Goal: Information Seeking & Learning: Learn about a topic

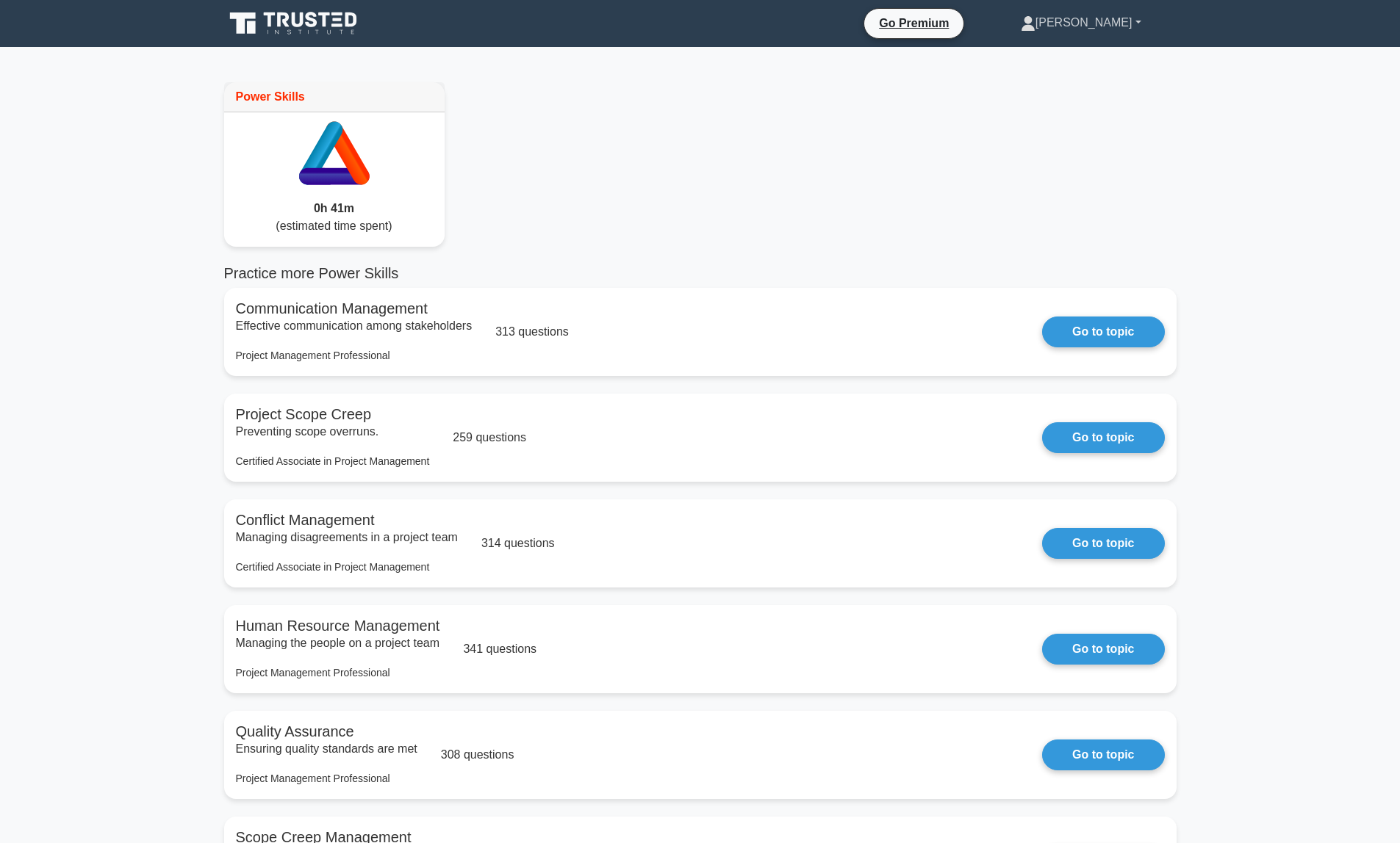
click at [1119, 27] on link "[PERSON_NAME]" at bounding box center [1081, 22] width 191 height 29
click at [1103, 61] on link "Profile" at bounding box center [1045, 57] width 116 height 24
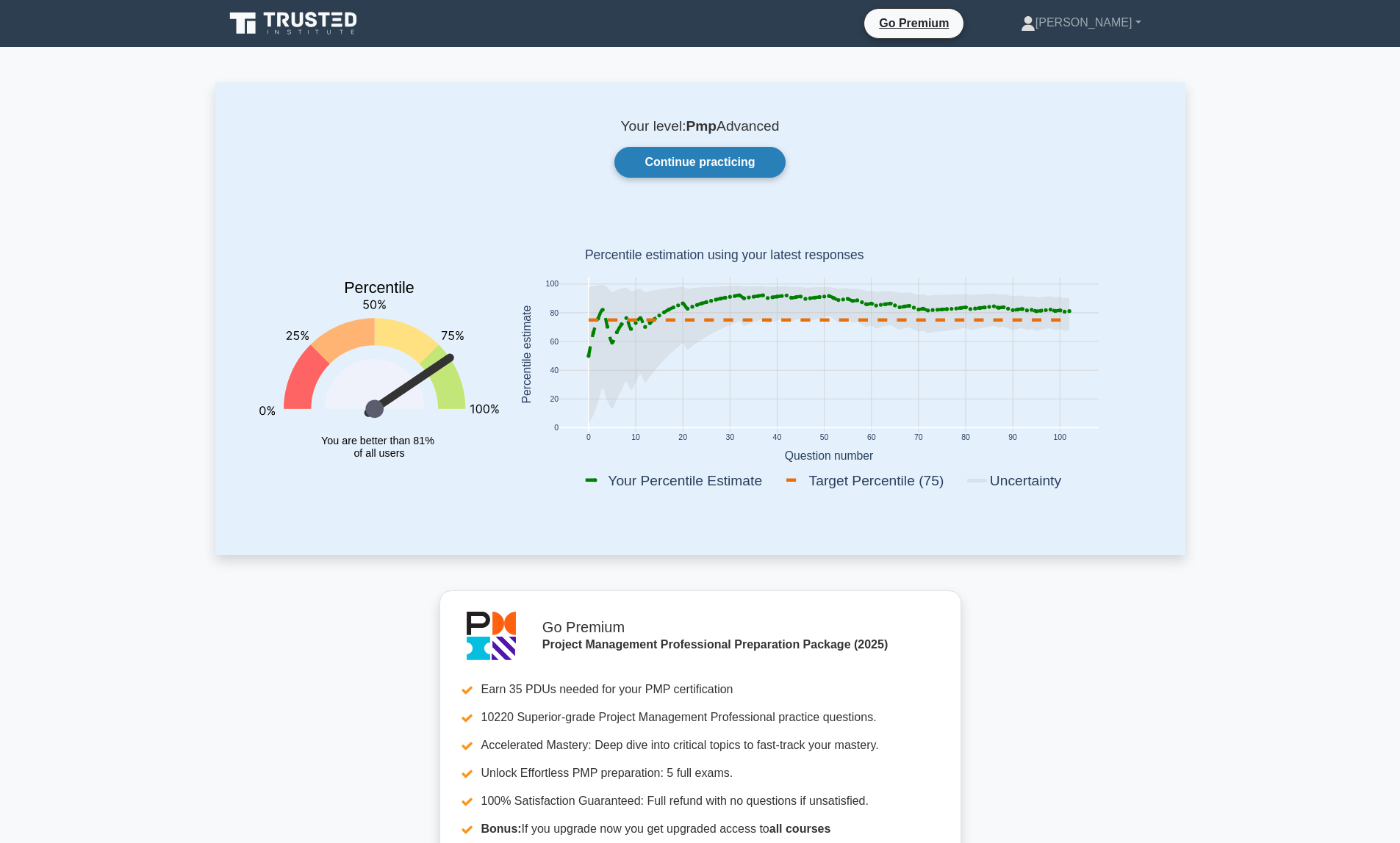
click at [696, 168] on link "Continue practicing" at bounding box center [700, 162] width 171 height 31
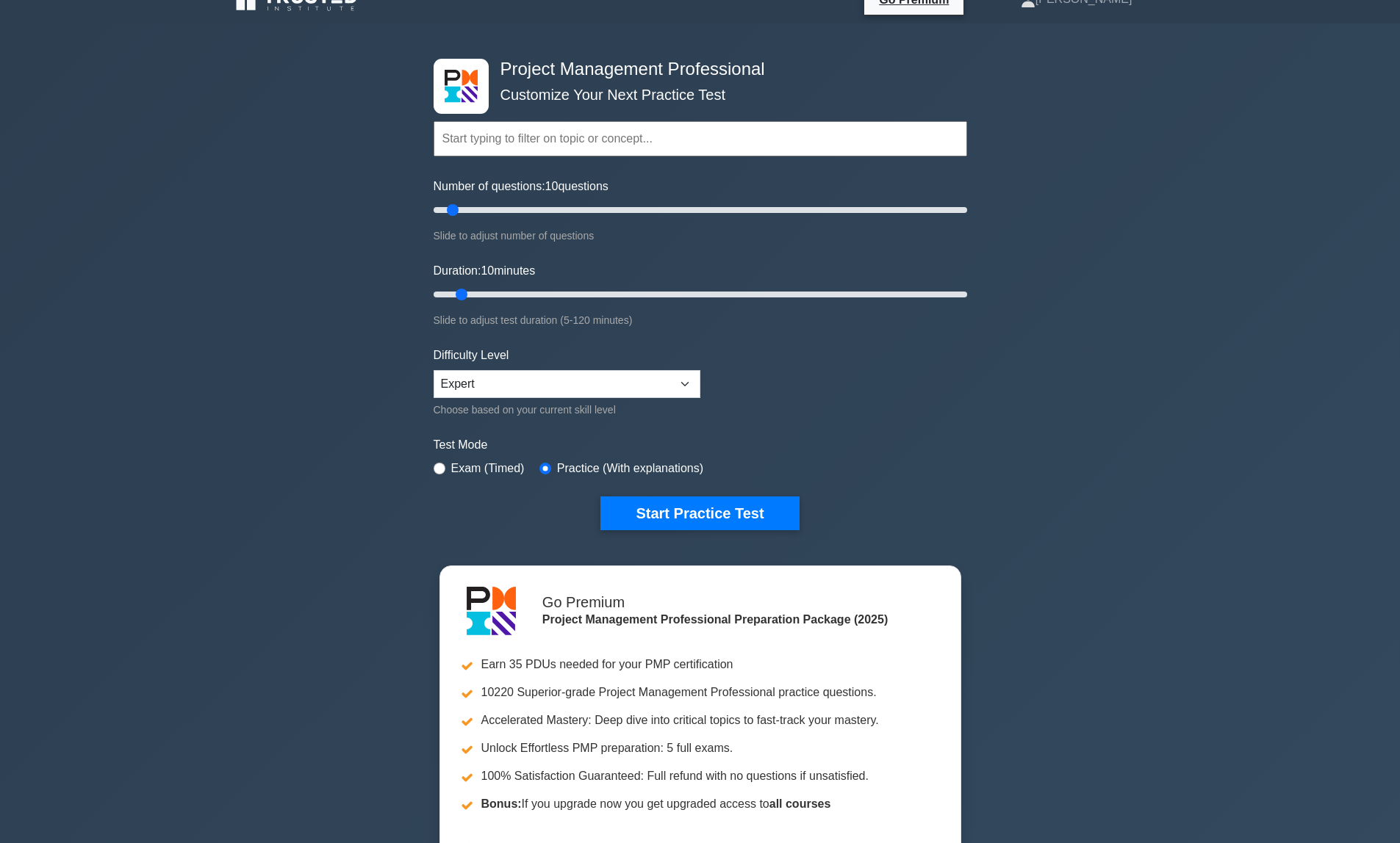
scroll to position [52, 0]
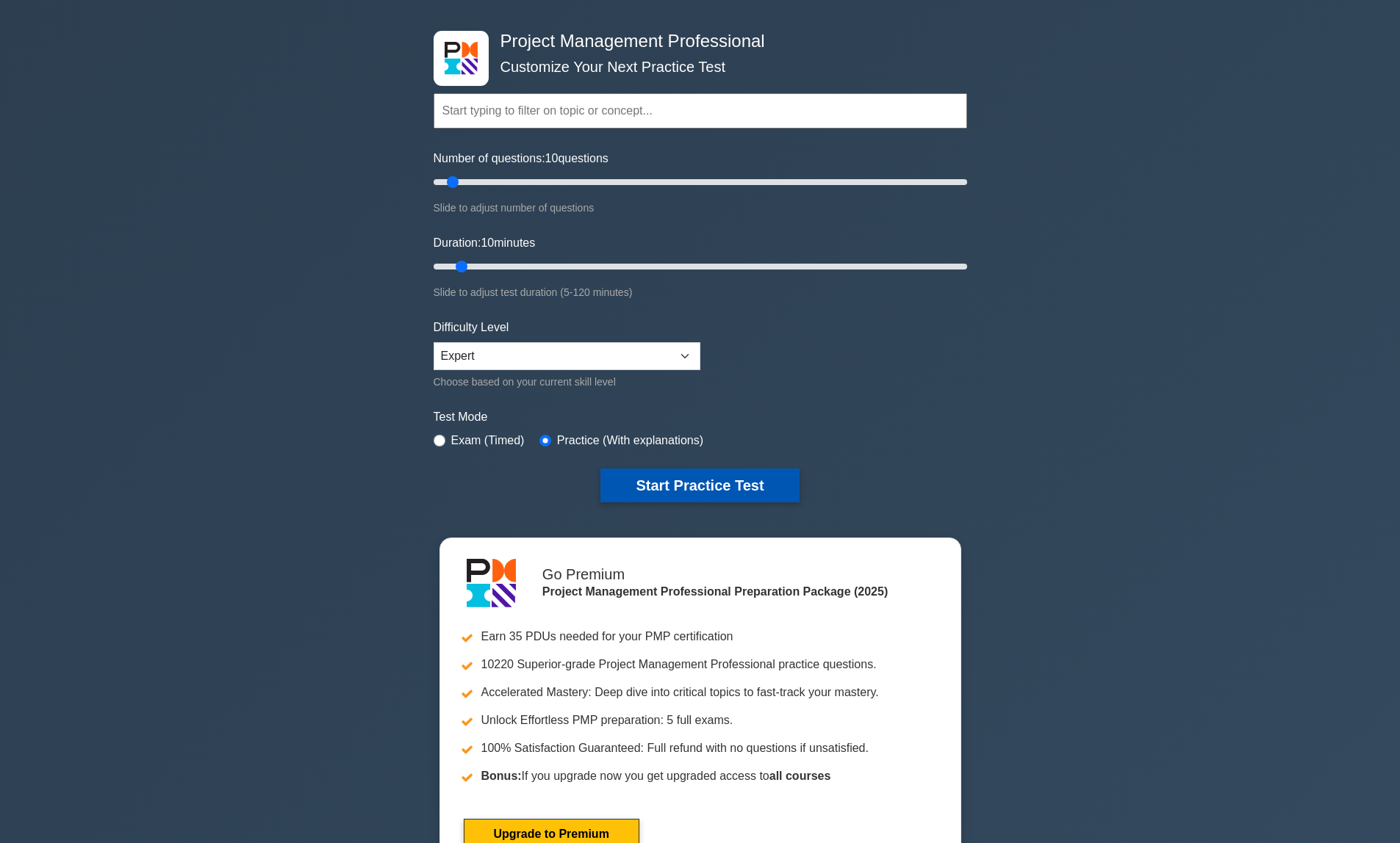
click at [754, 485] on button "Start Practice Test" at bounding box center [700, 485] width 199 height 33
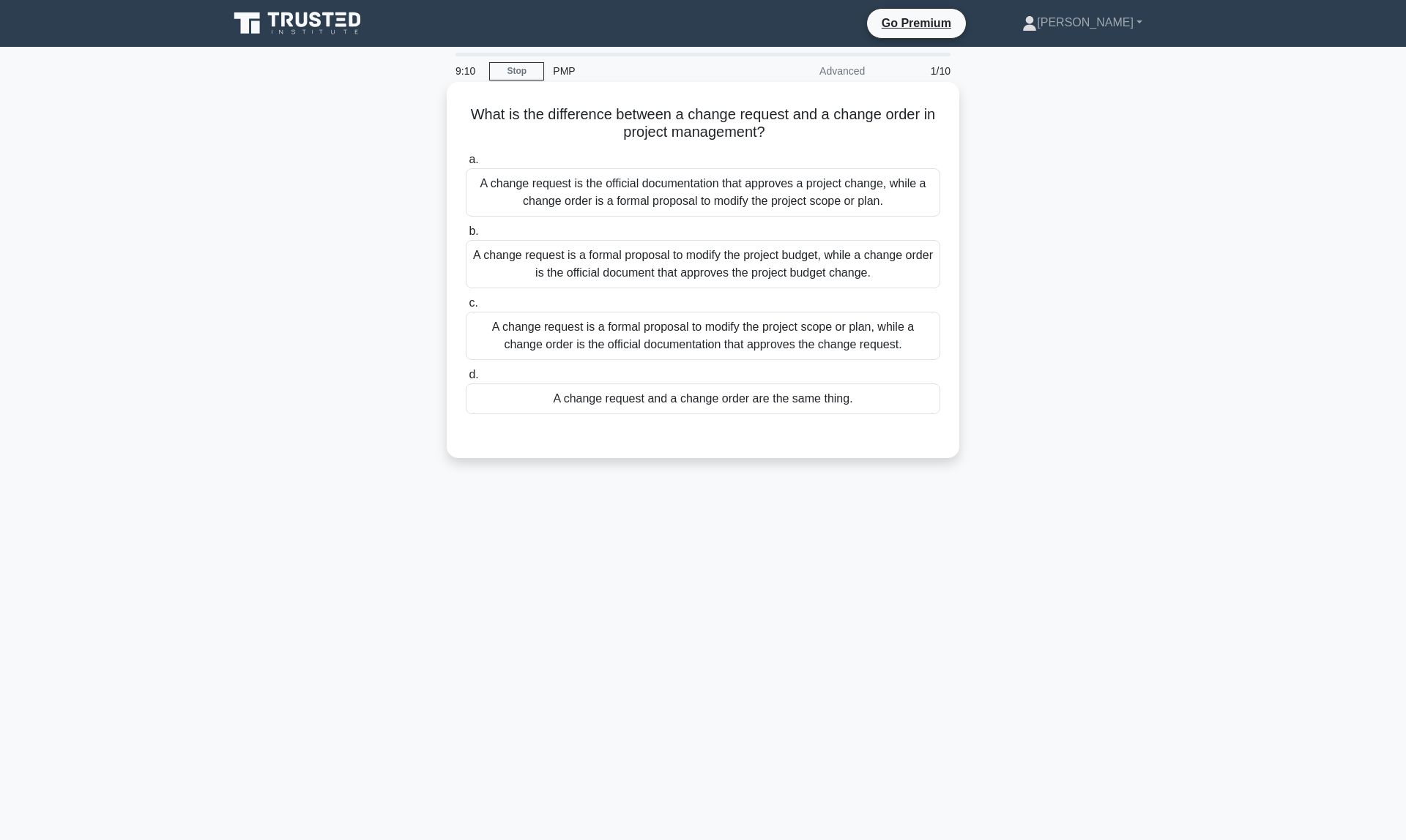
click at [564, 339] on div "A change request is a formal proposal to modify the project scope or plan, whil…" at bounding box center [703, 335] width 475 height 48
click at [466, 308] on input "c. A change request is a formal proposal to modify the project scope or plan, w…" at bounding box center [466, 303] width 0 height 10
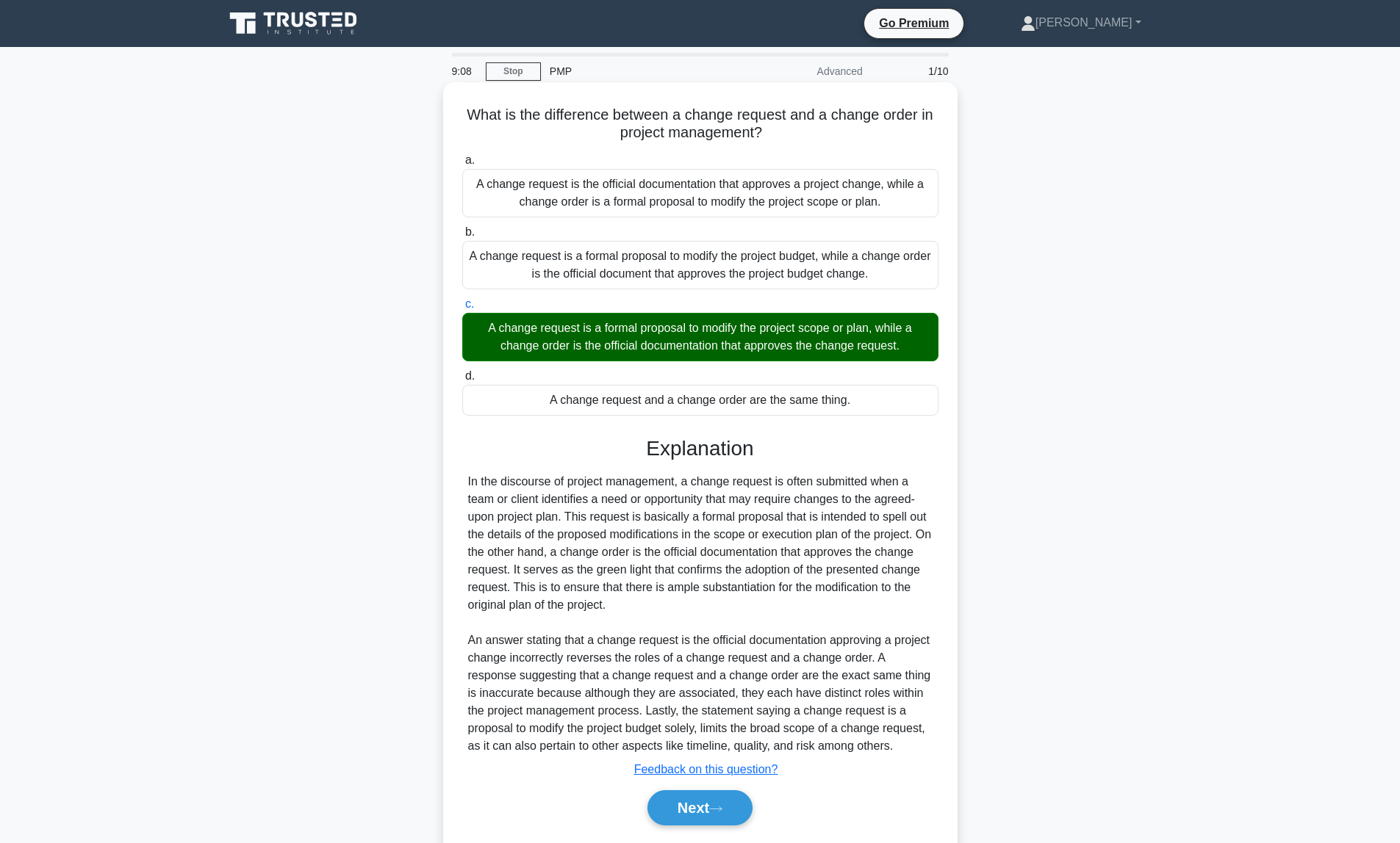
scroll to position [45, 0]
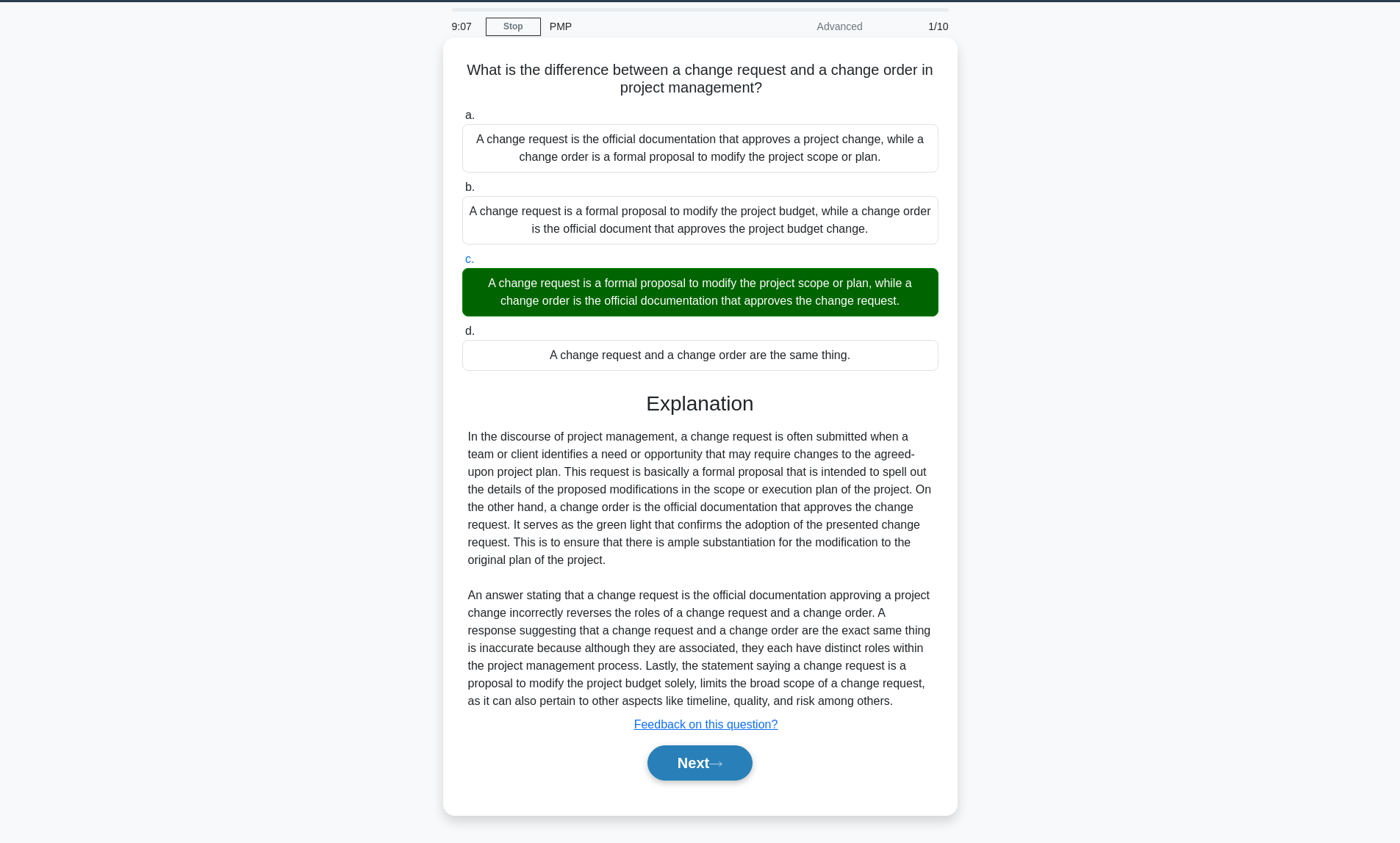
click at [672, 762] on button "Next" at bounding box center [700, 763] width 106 height 35
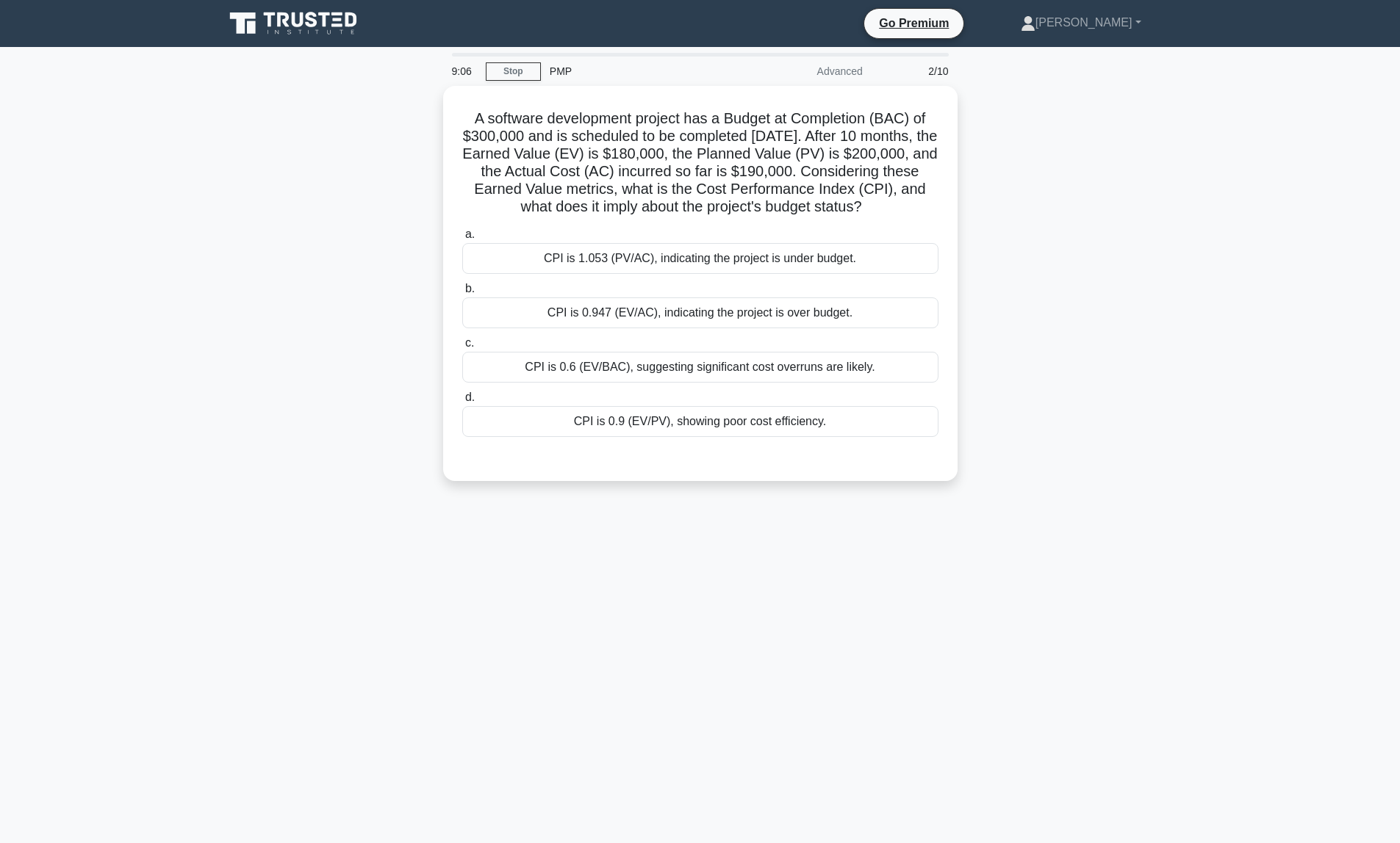
scroll to position [0, 0]
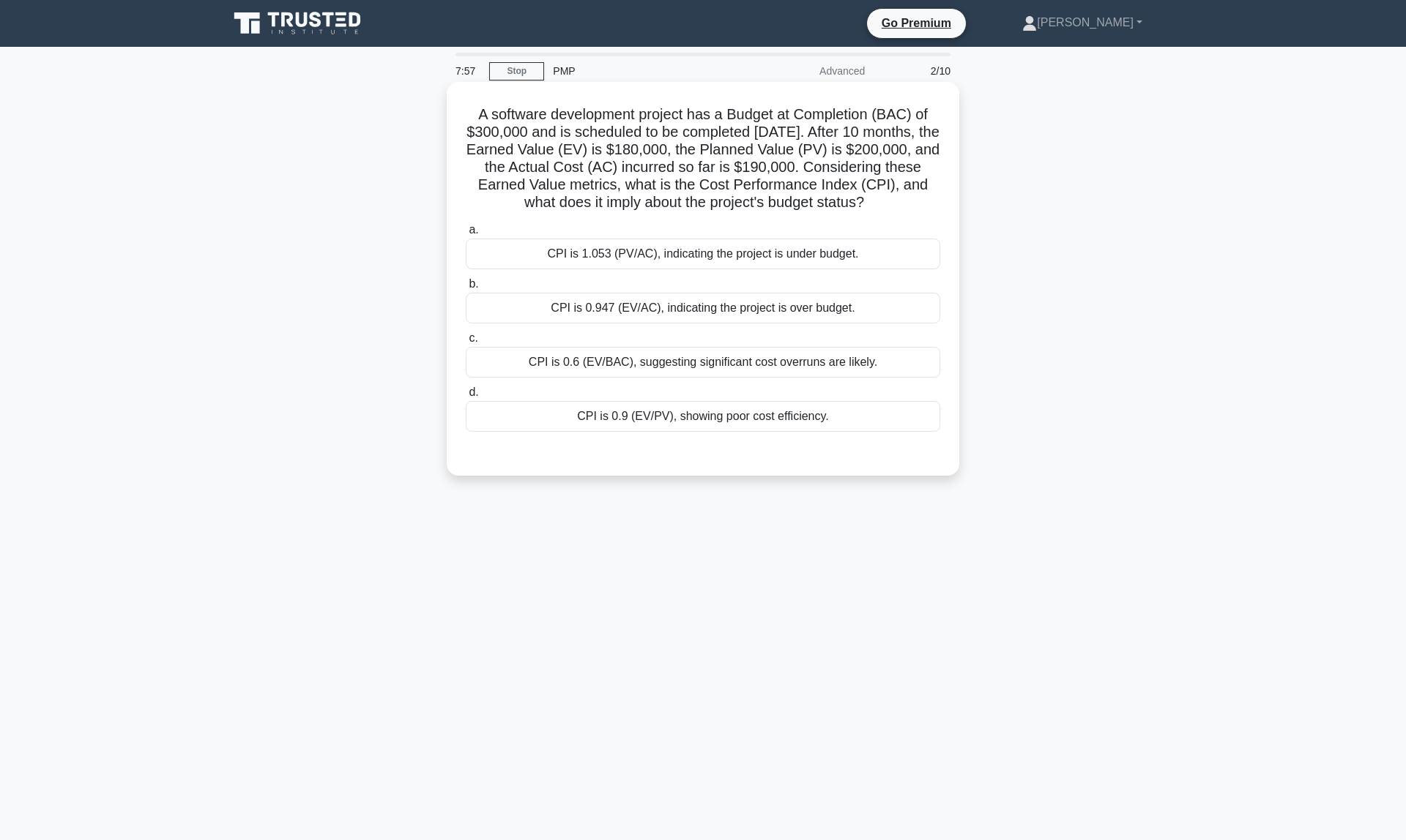
click at [487, 323] on div "CPI is 0.947 (EV/AC), indicating the project is over budget." at bounding box center [703, 307] width 475 height 31
click at [466, 289] on input "b. CPI is 0.947 (EV/AC), indicating the project is over budget." at bounding box center [466, 284] width 0 height 10
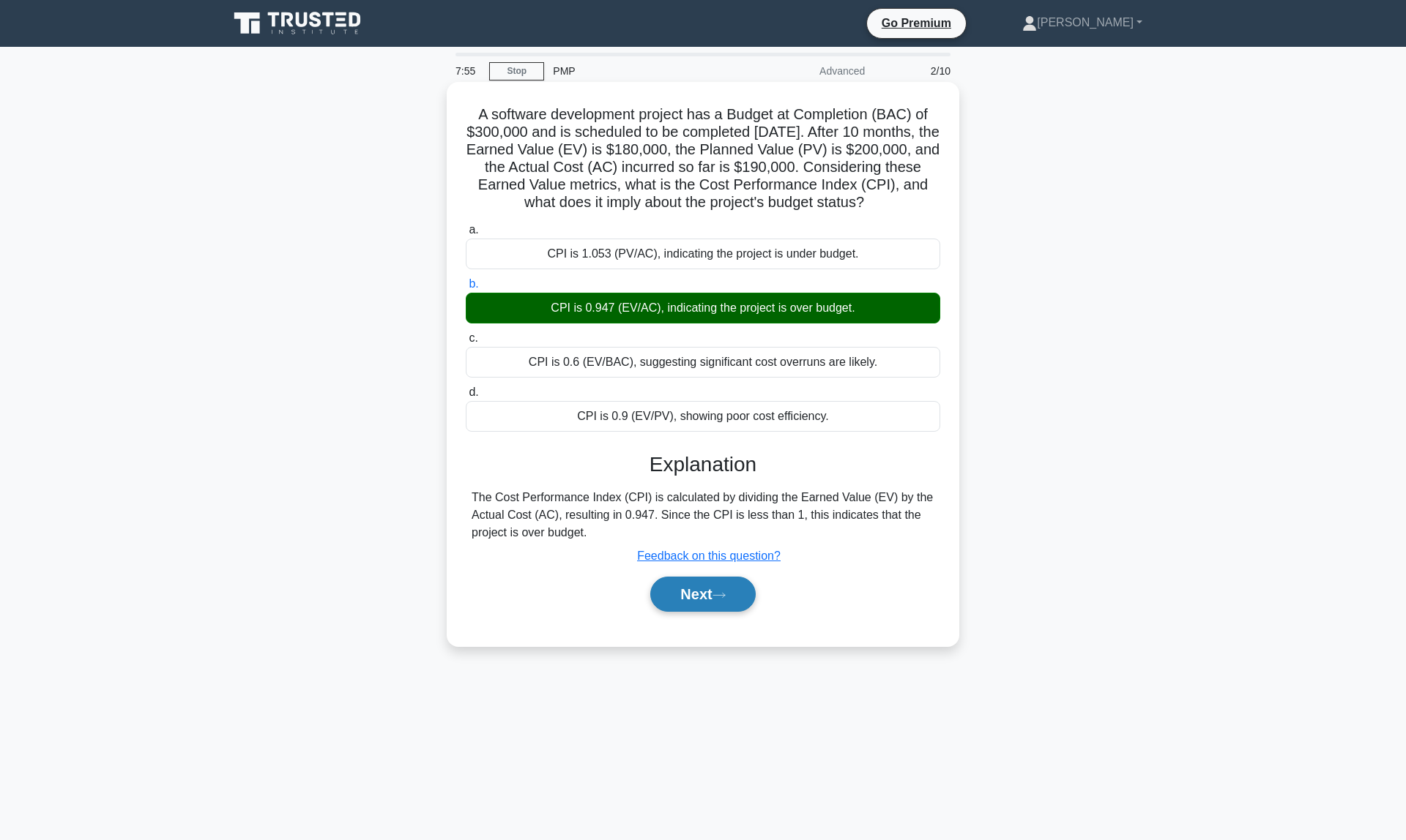
click at [703, 612] on button "Next" at bounding box center [703, 595] width 105 height 35
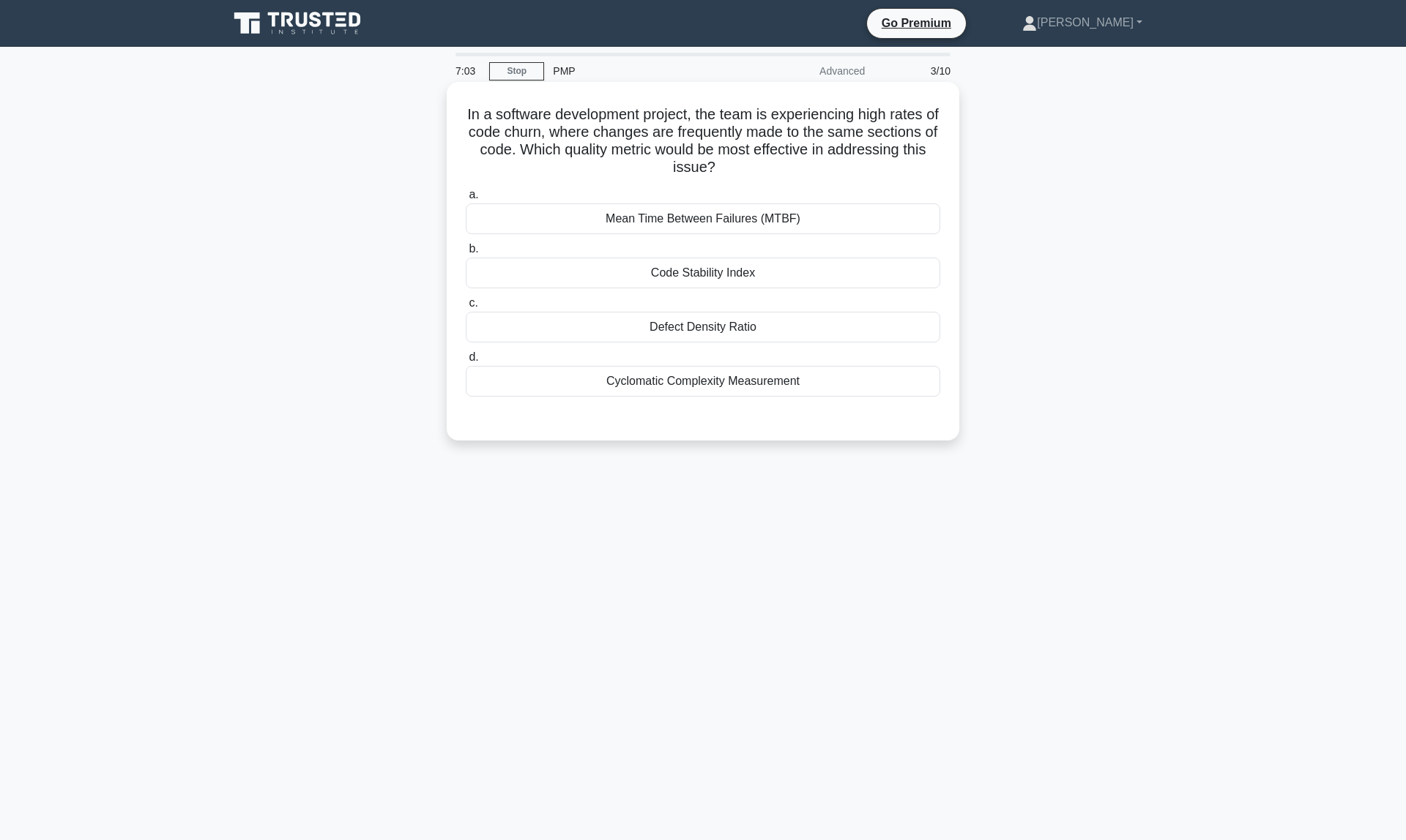
click at [671, 281] on div "Code Stability Index" at bounding box center [703, 272] width 475 height 31
click at [466, 254] on input "b. Code Stability Index" at bounding box center [466, 249] width 0 height 10
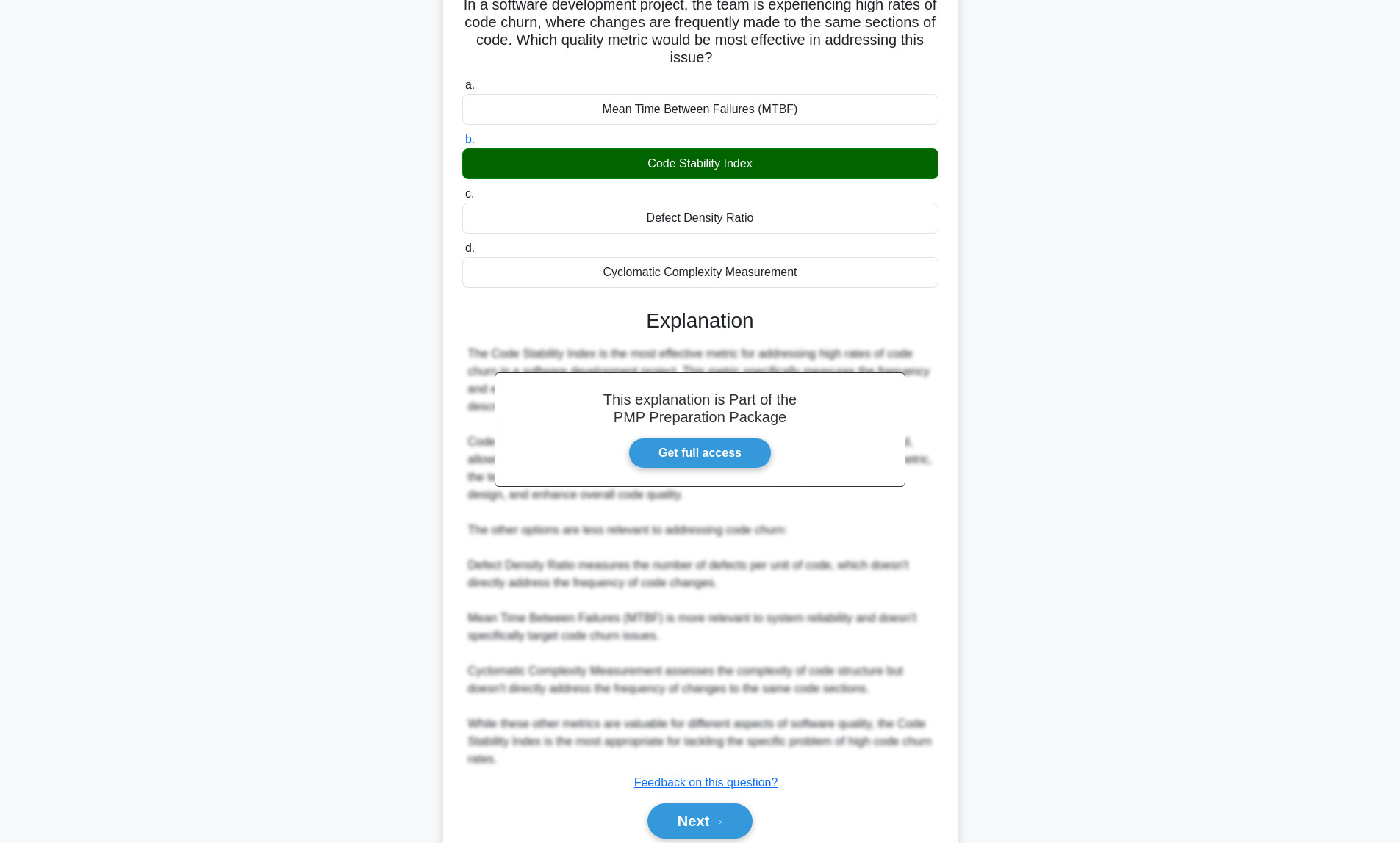
scroll to position [168, 0]
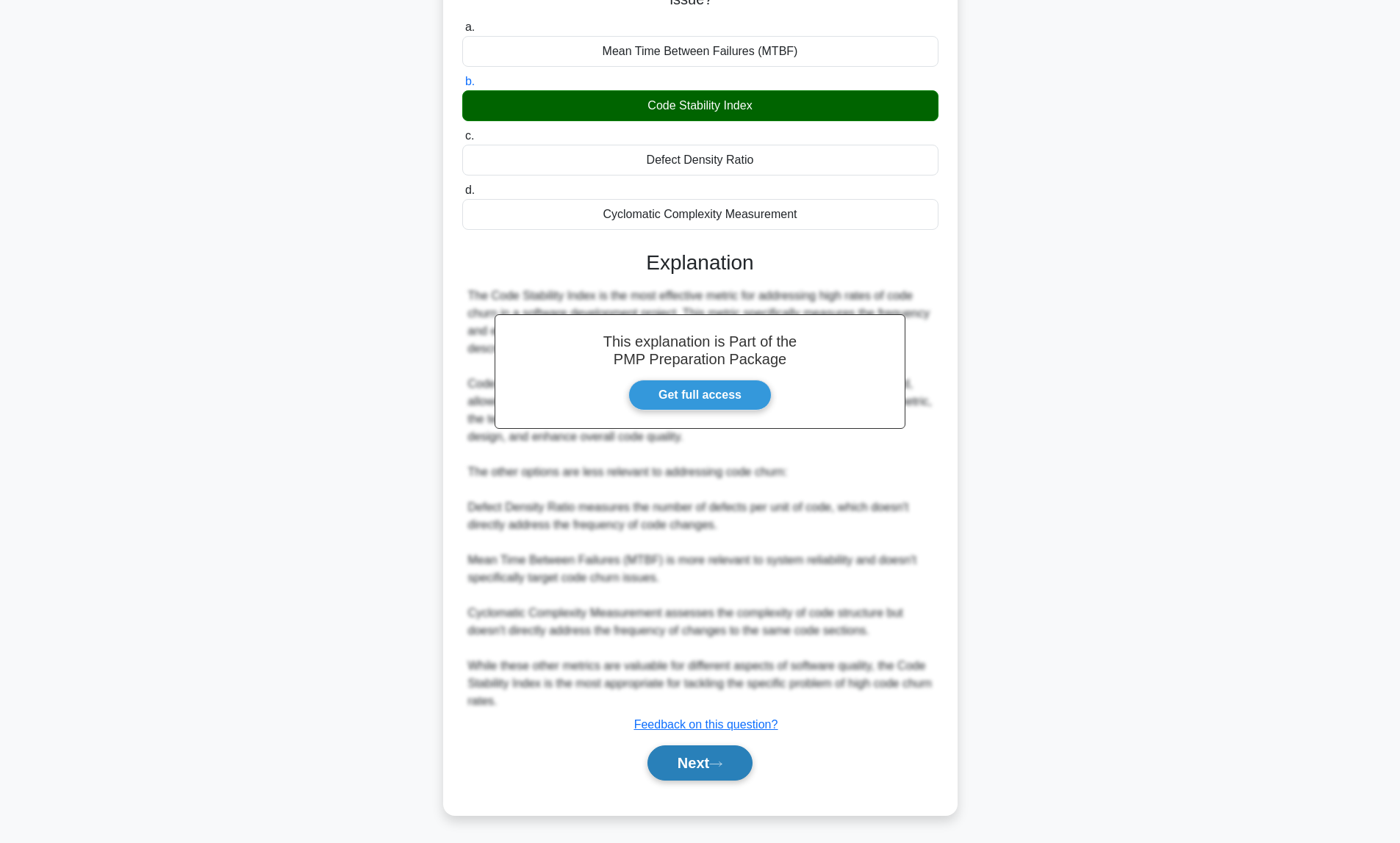
click at [695, 765] on button "Next" at bounding box center [700, 763] width 106 height 35
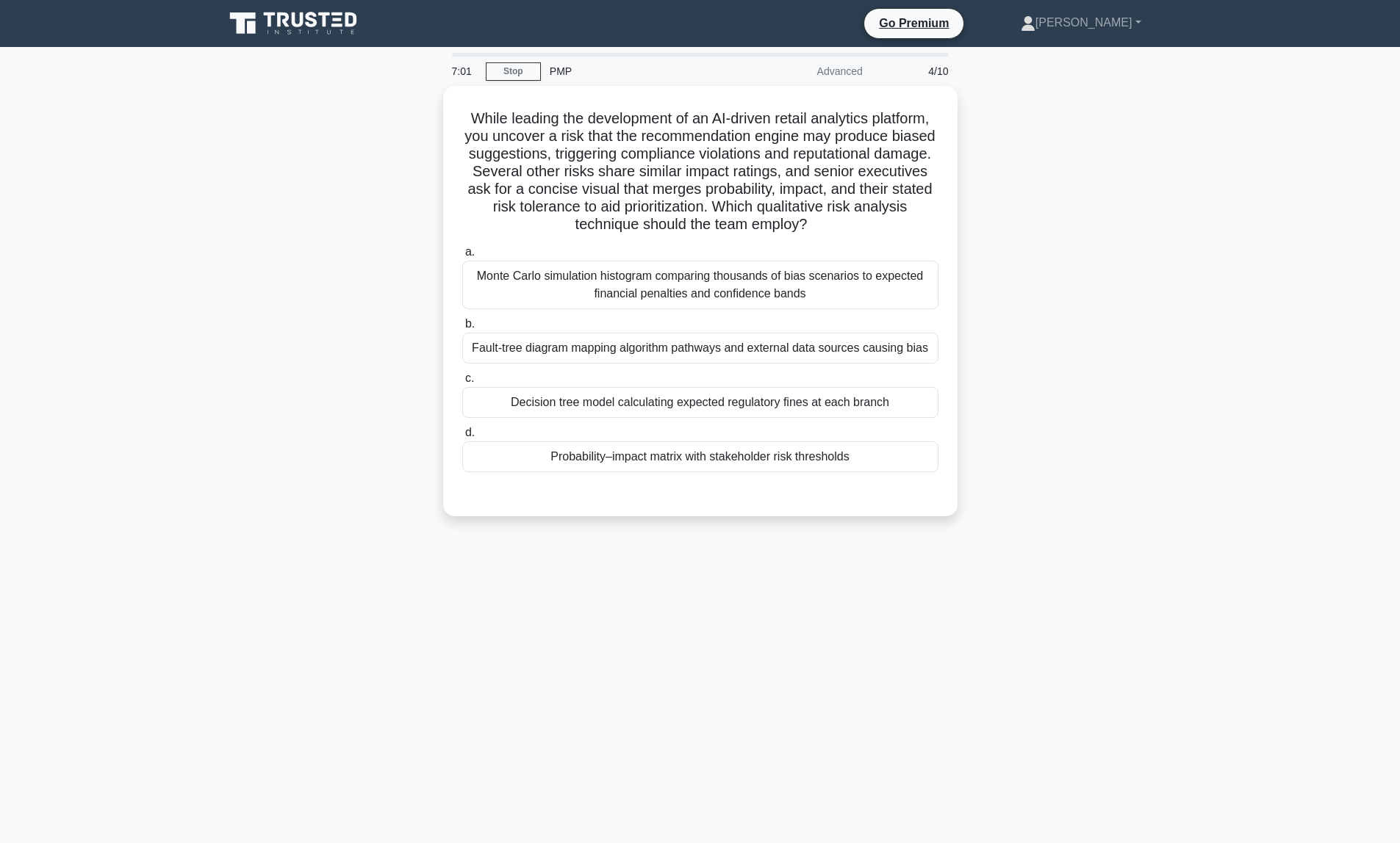
scroll to position [0, 0]
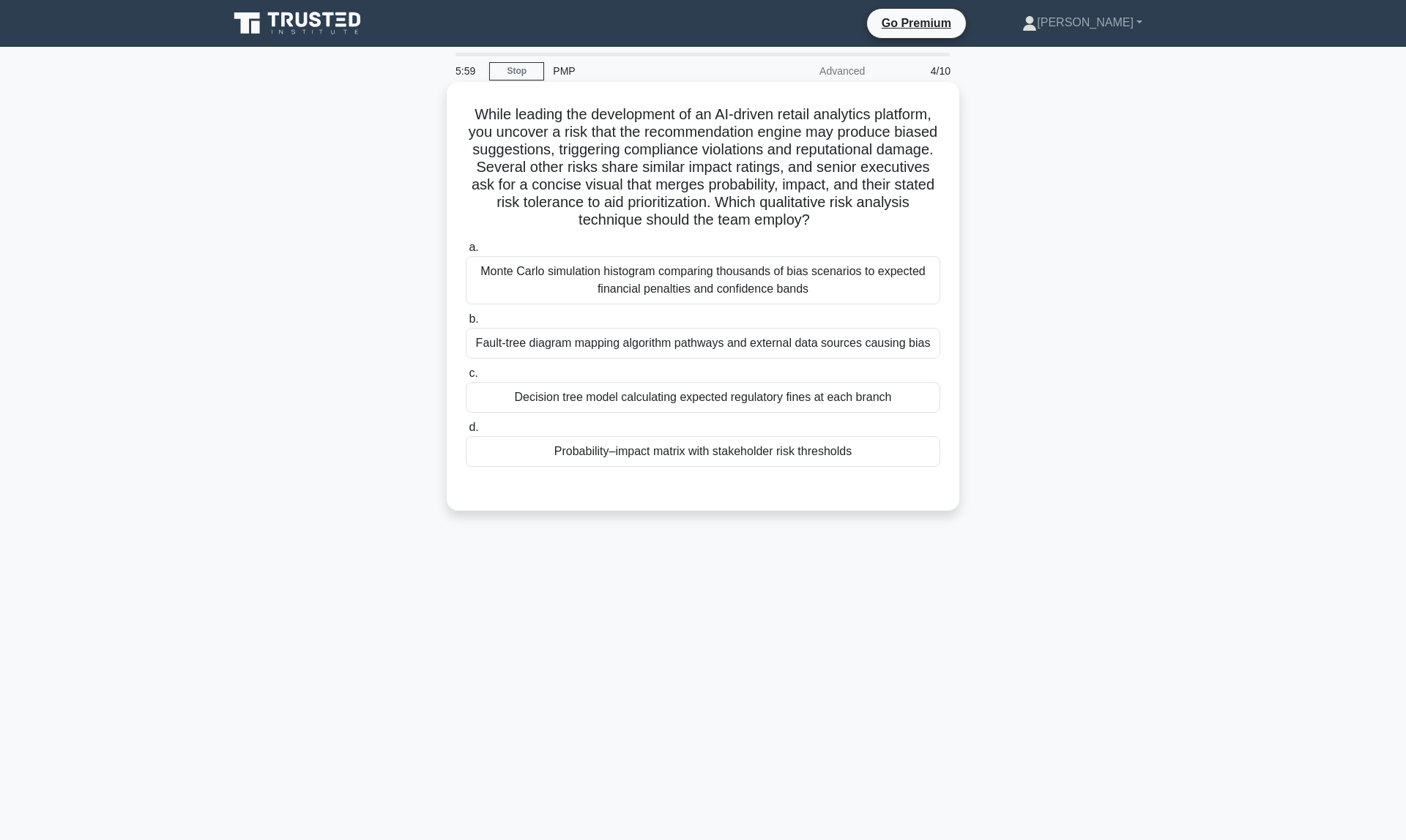
click at [505, 278] on div "Monte Carlo simulation histogram comparing thousands of bias scenarios to expec…" at bounding box center [703, 280] width 475 height 48
click at [466, 252] on input "a. Monte Carlo simulation histogram comparing thousands of bias scenarios to ex…" at bounding box center [466, 247] width 0 height 10
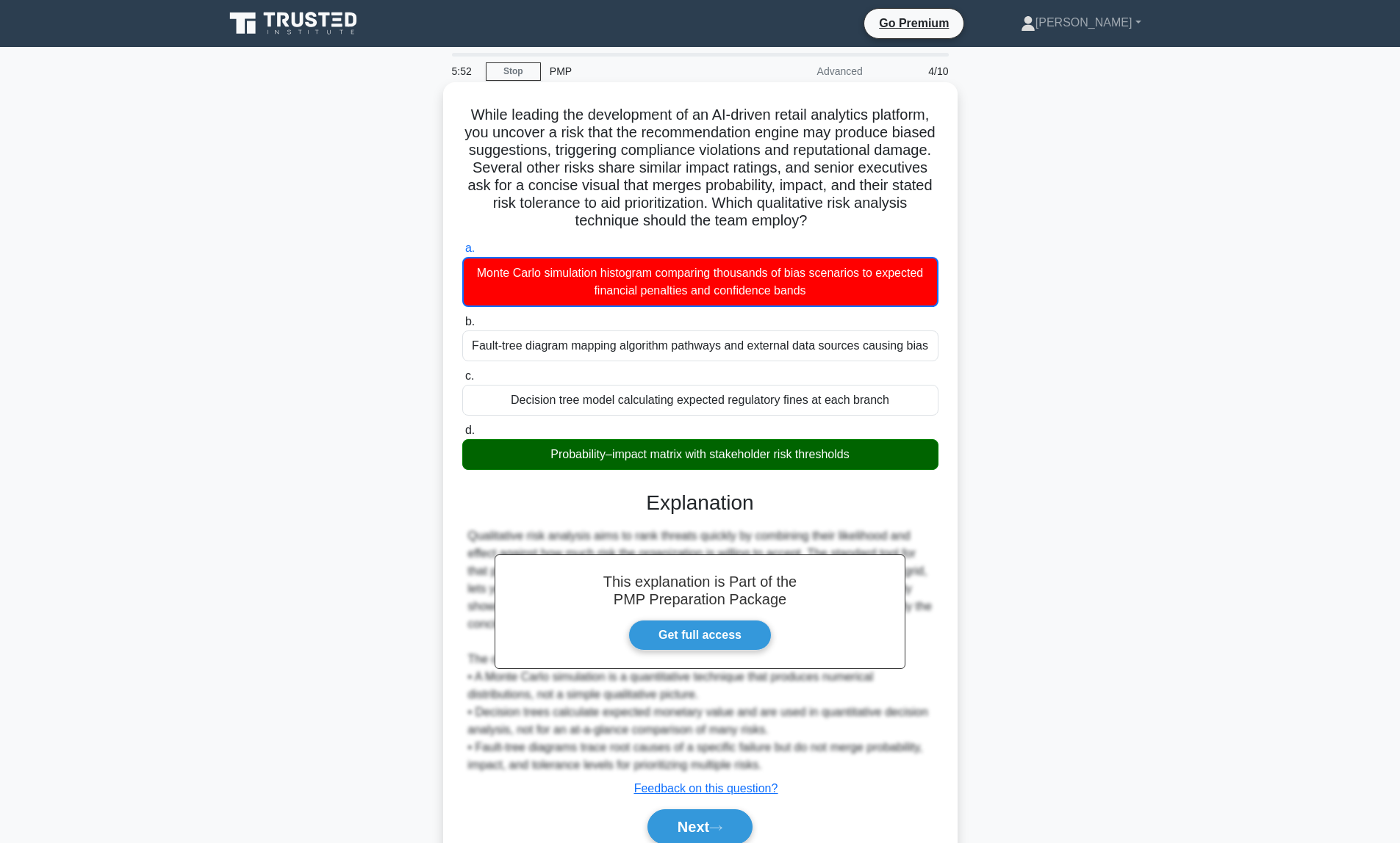
scroll to position [64, 0]
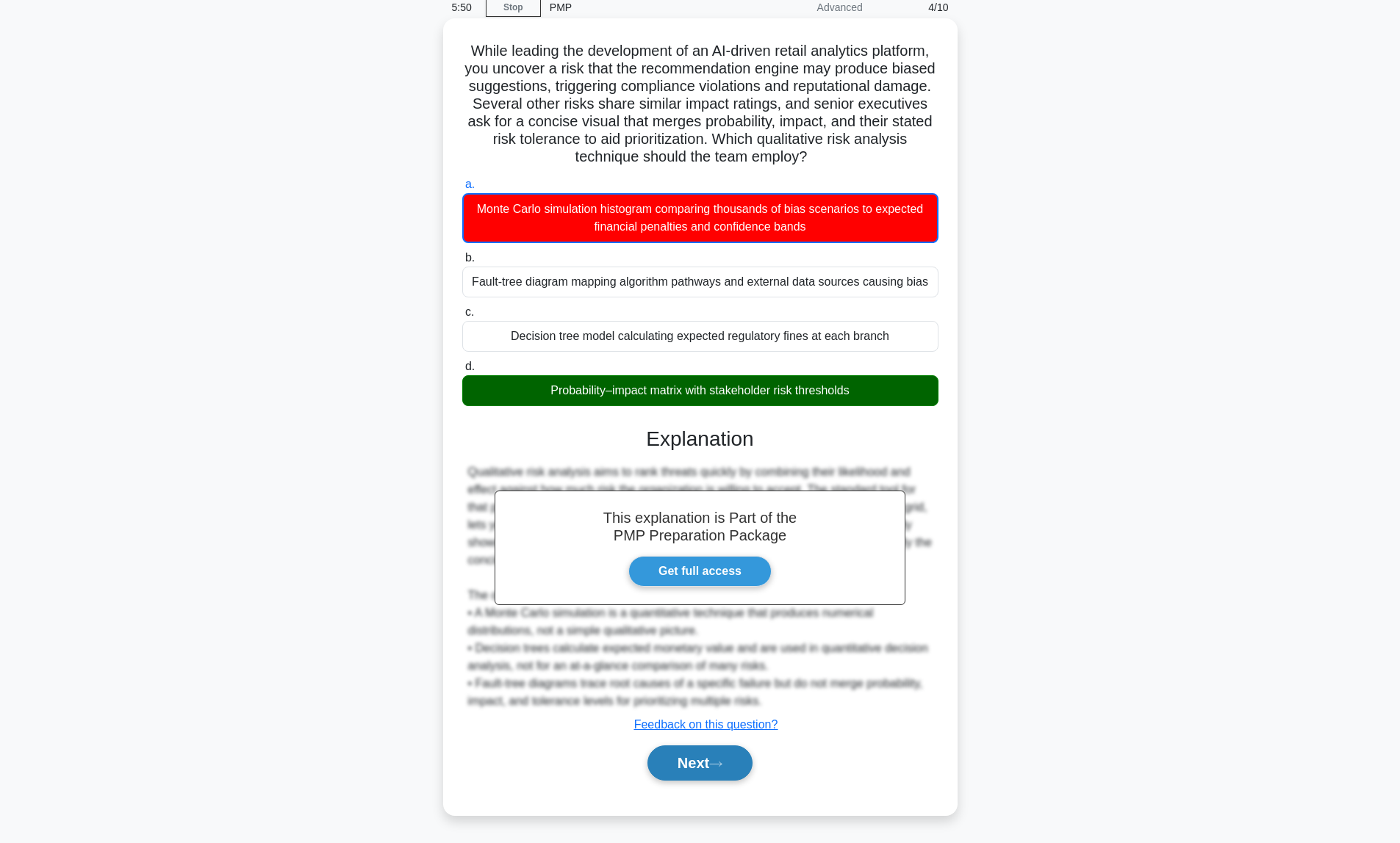
click at [693, 761] on button "Next" at bounding box center [700, 763] width 106 height 35
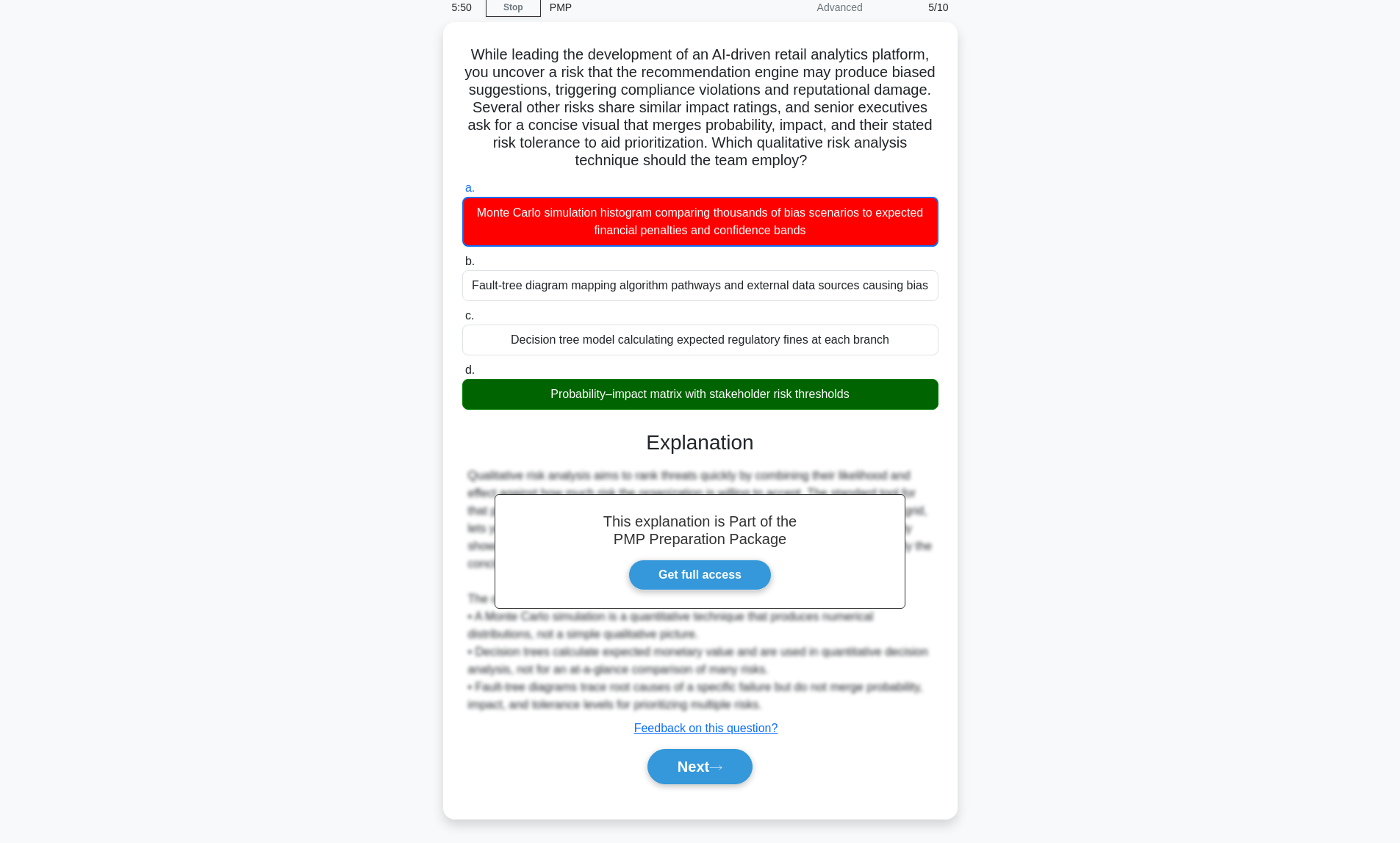
scroll to position [0, 0]
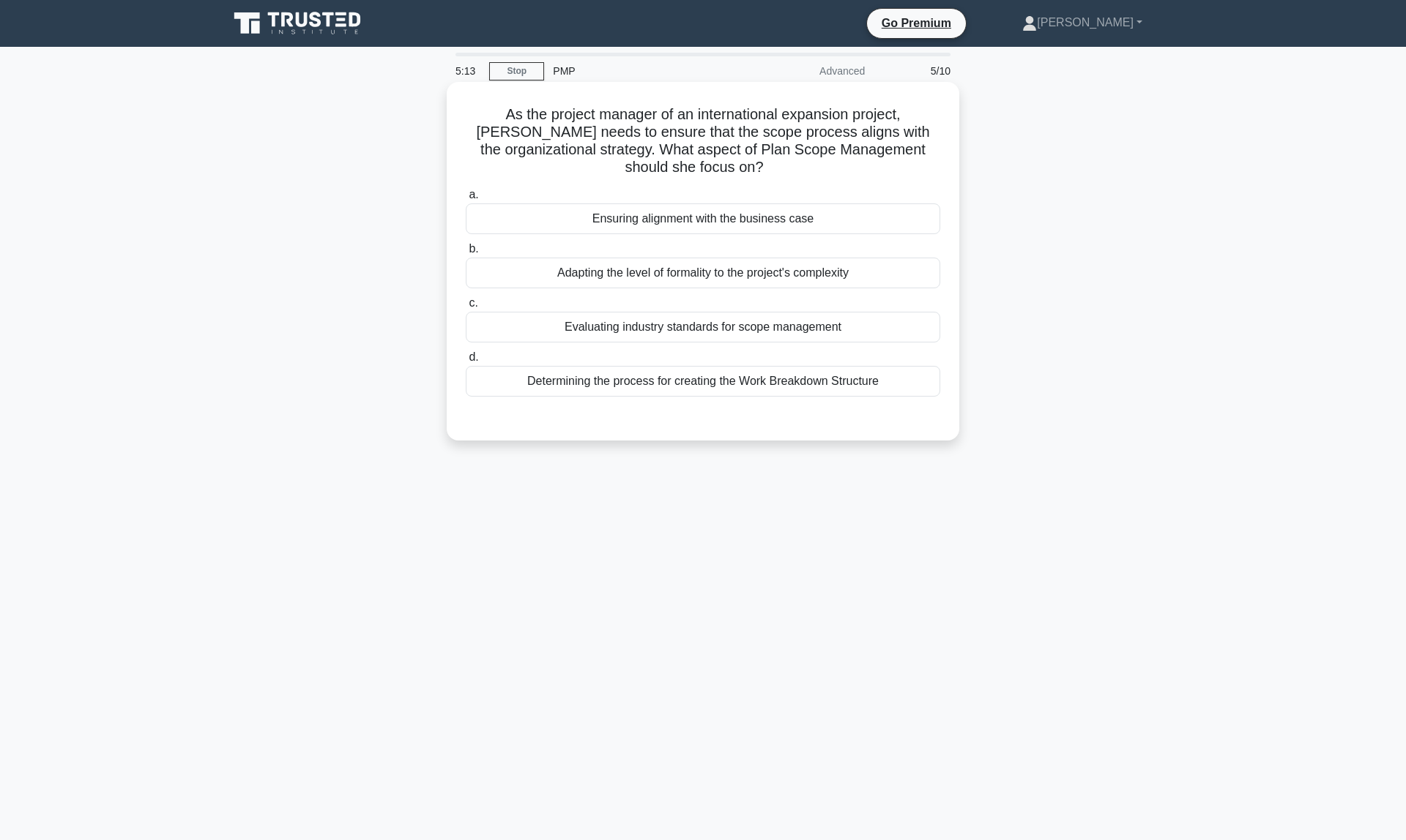
click at [761, 390] on div "Determining the process for creating the Work Breakdown Structure" at bounding box center [703, 381] width 475 height 31
click at [466, 363] on input "d. Determining the process for creating the Work Breakdown Structure" at bounding box center [466, 357] width 0 height 10
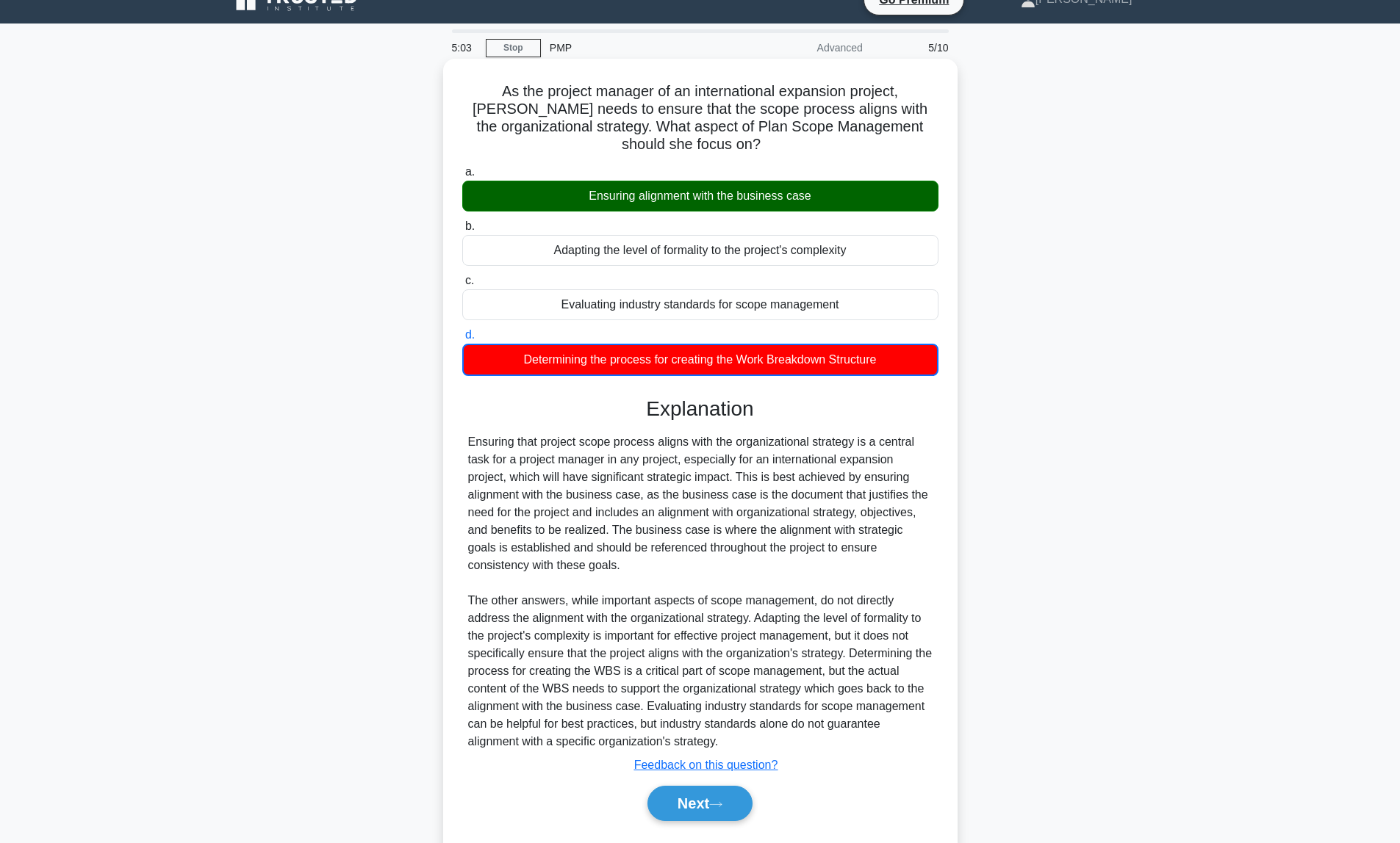
scroll to position [64, 0]
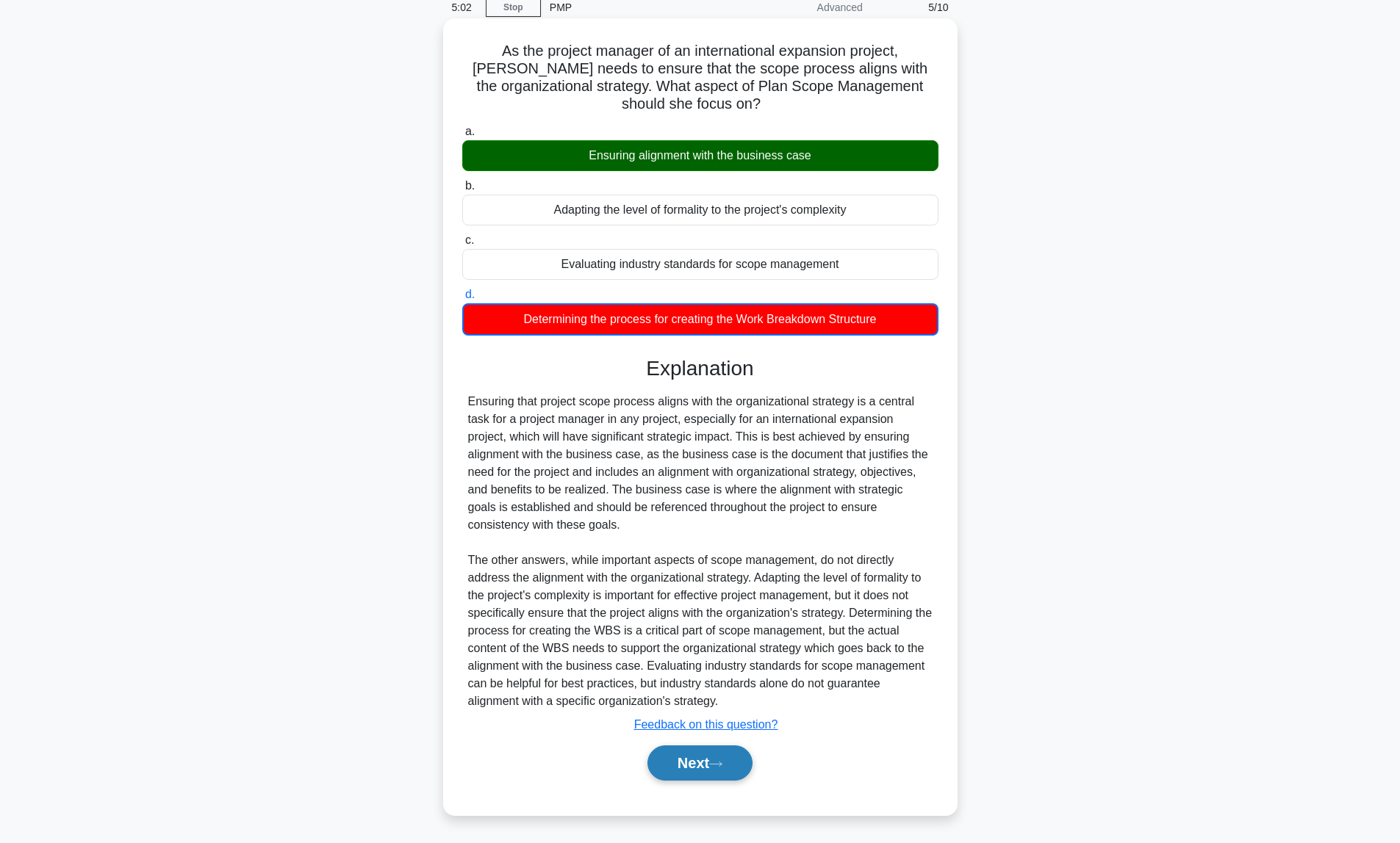
click at [685, 767] on button "Next" at bounding box center [700, 763] width 106 height 35
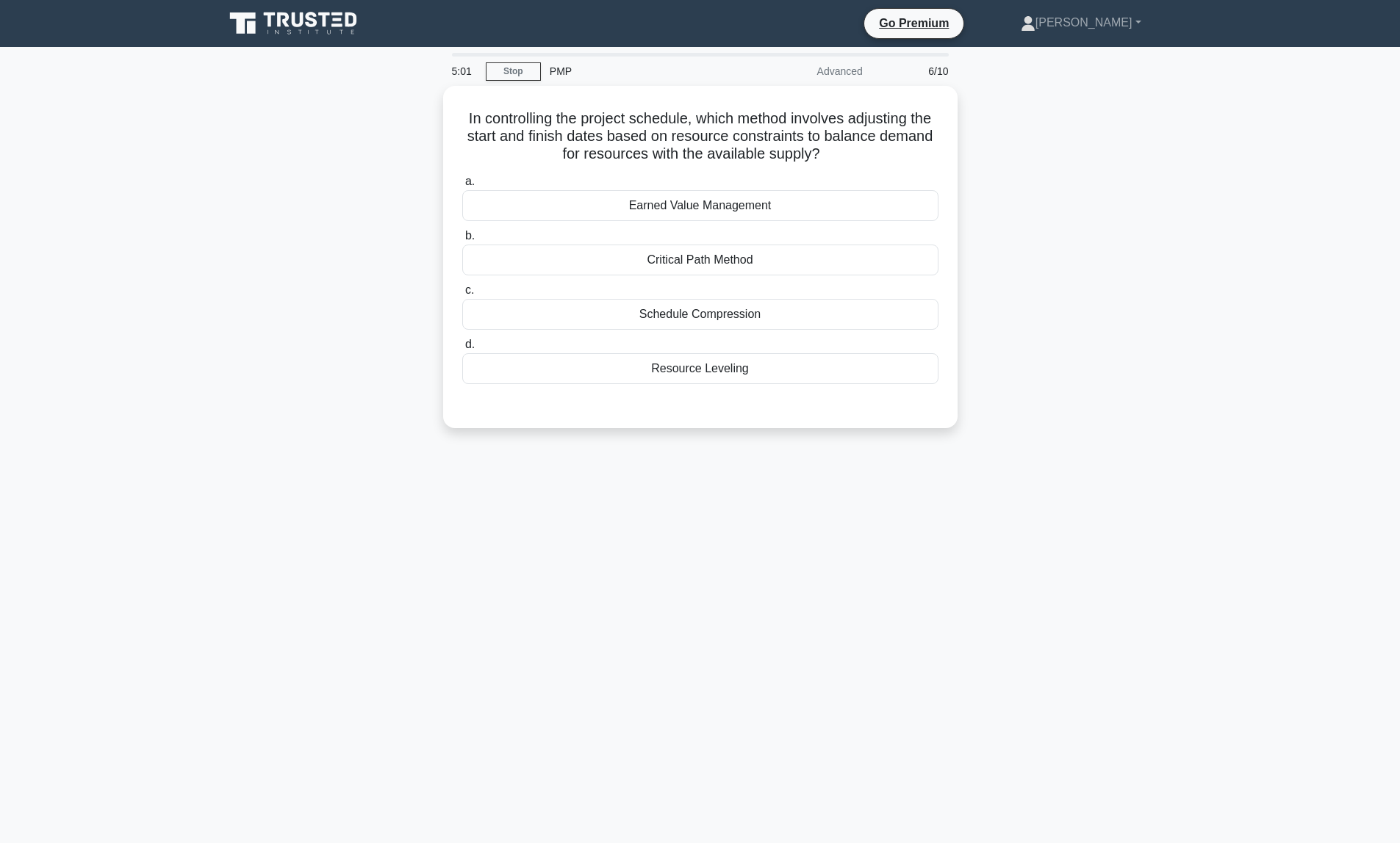
scroll to position [0, 0]
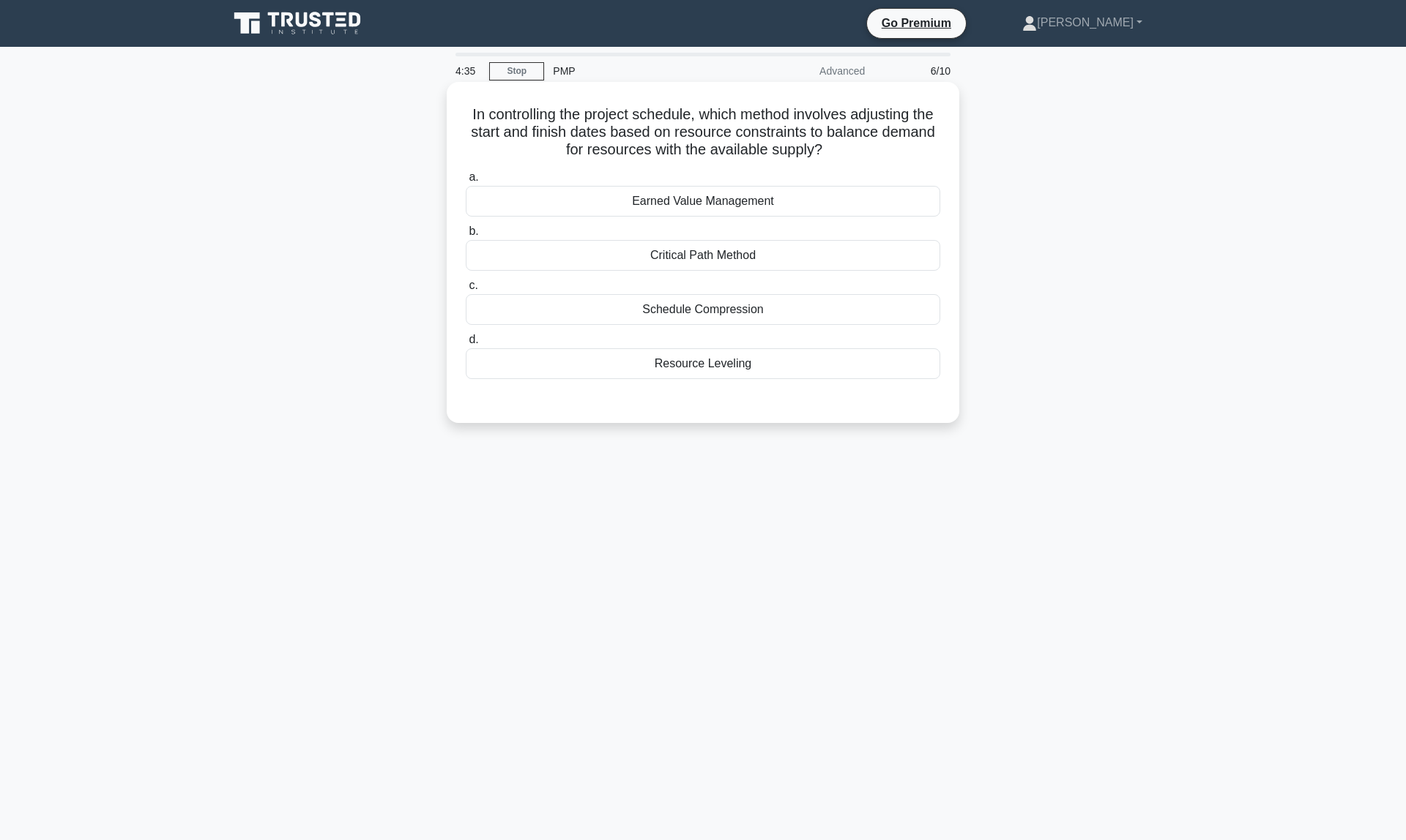
click at [692, 263] on div "Critical Path Method" at bounding box center [703, 255] width 475 height 31
click at [466, 236] on input "b. Critical Path Method" at bounding box center [466, 231] width 0 height 10
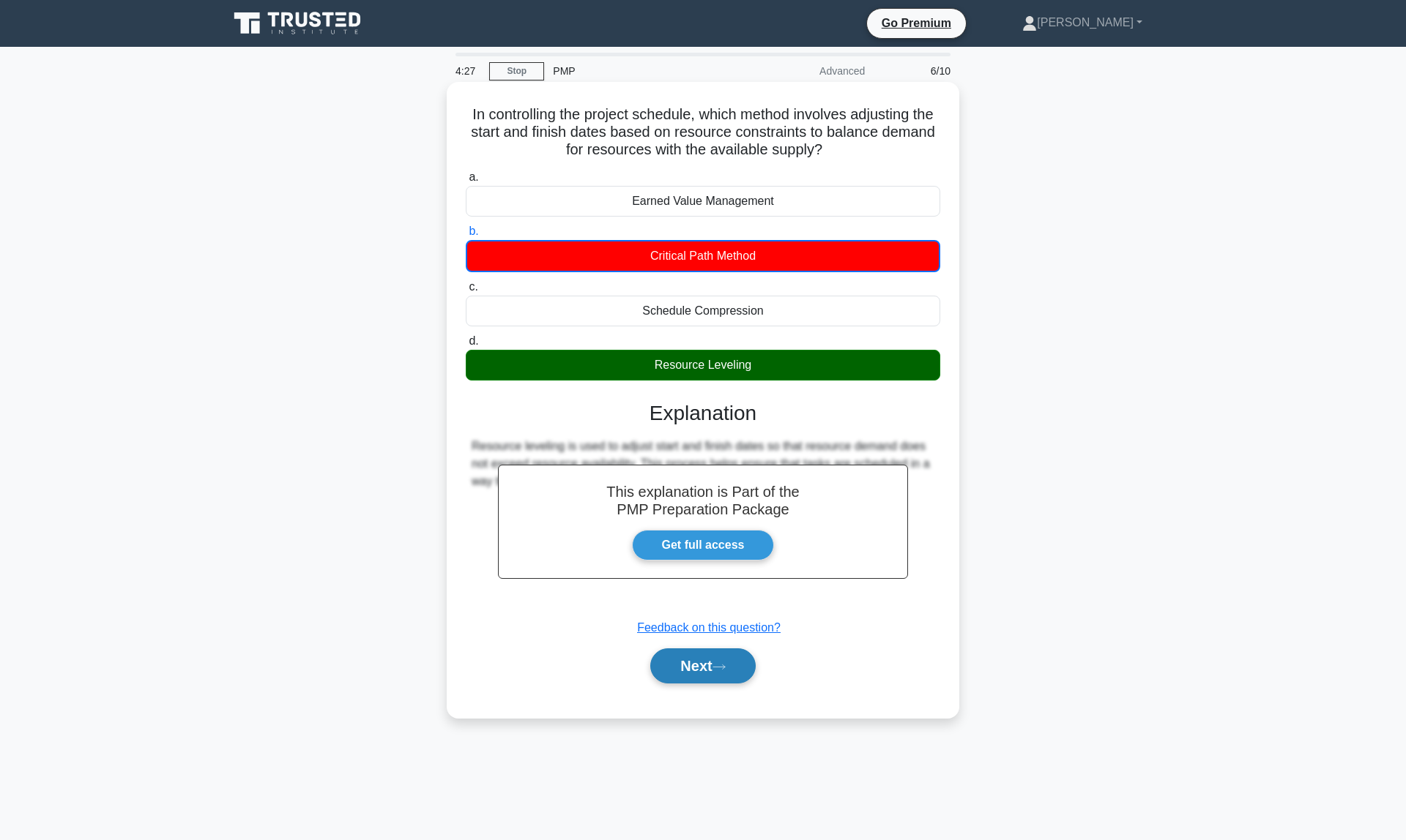
click at [725, 664] on icon at bounding box center [718, 667] width 13 height 8
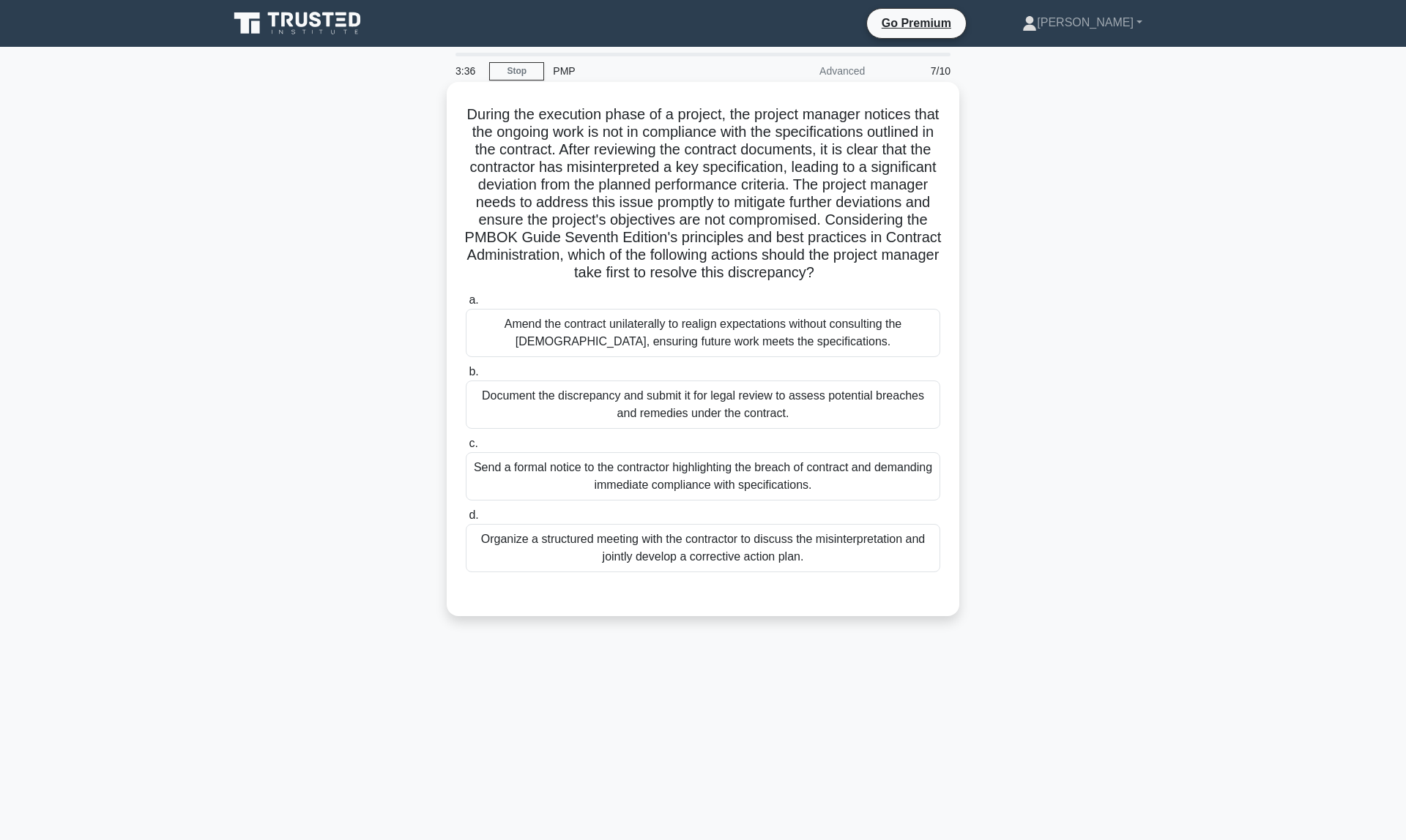
click at [675, 554] on div "Organize a structured meeting with the contractor to discuss the misinterpretat…" at bounding box center [703, 547] width 475 height 48
click at [466, 520] on input "d. Organize a structured meeting with the contractor to discuss the misinterpre…" at bounding box center [466, 515] width 0 height 10
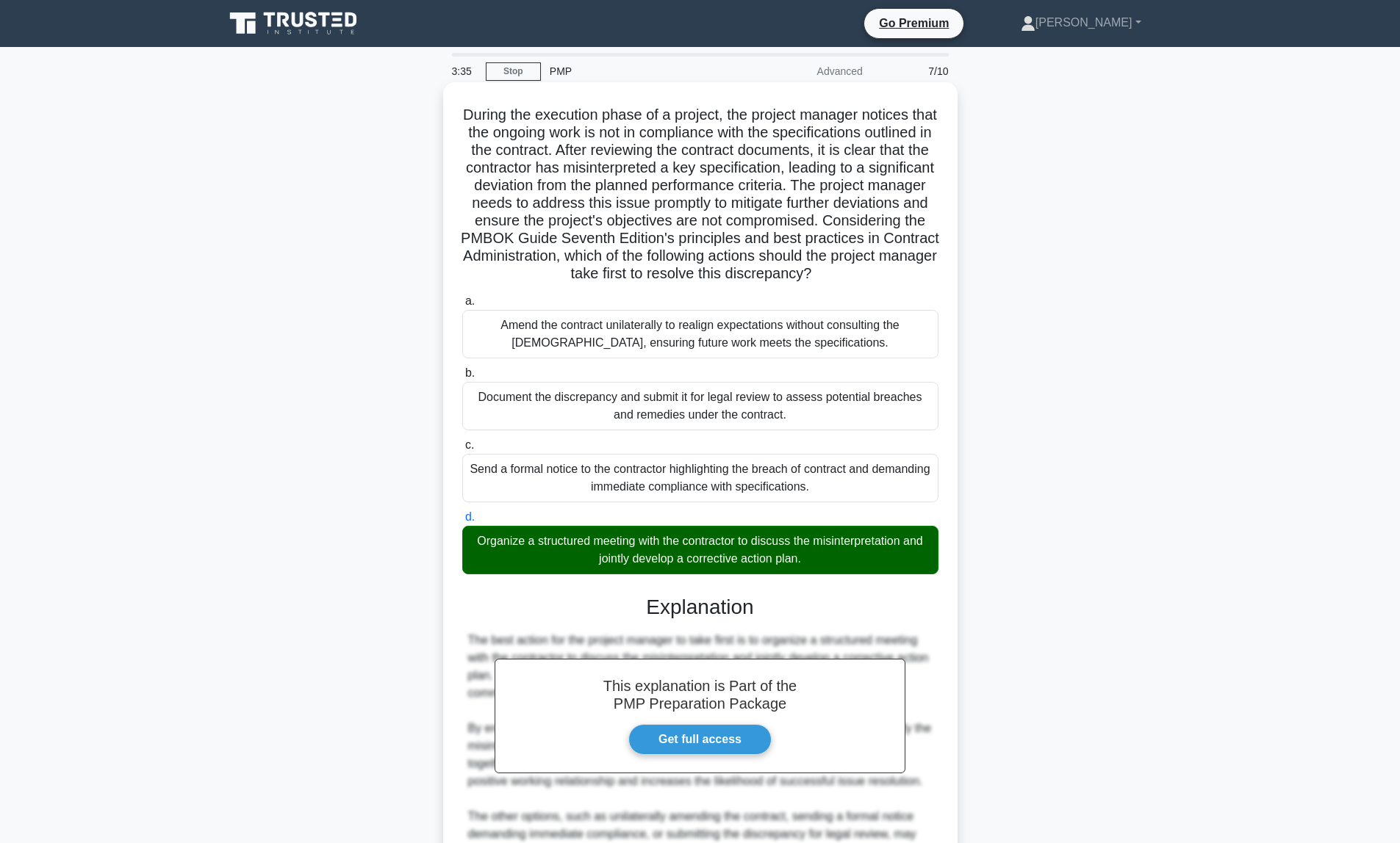
scroll to position [185, 0]
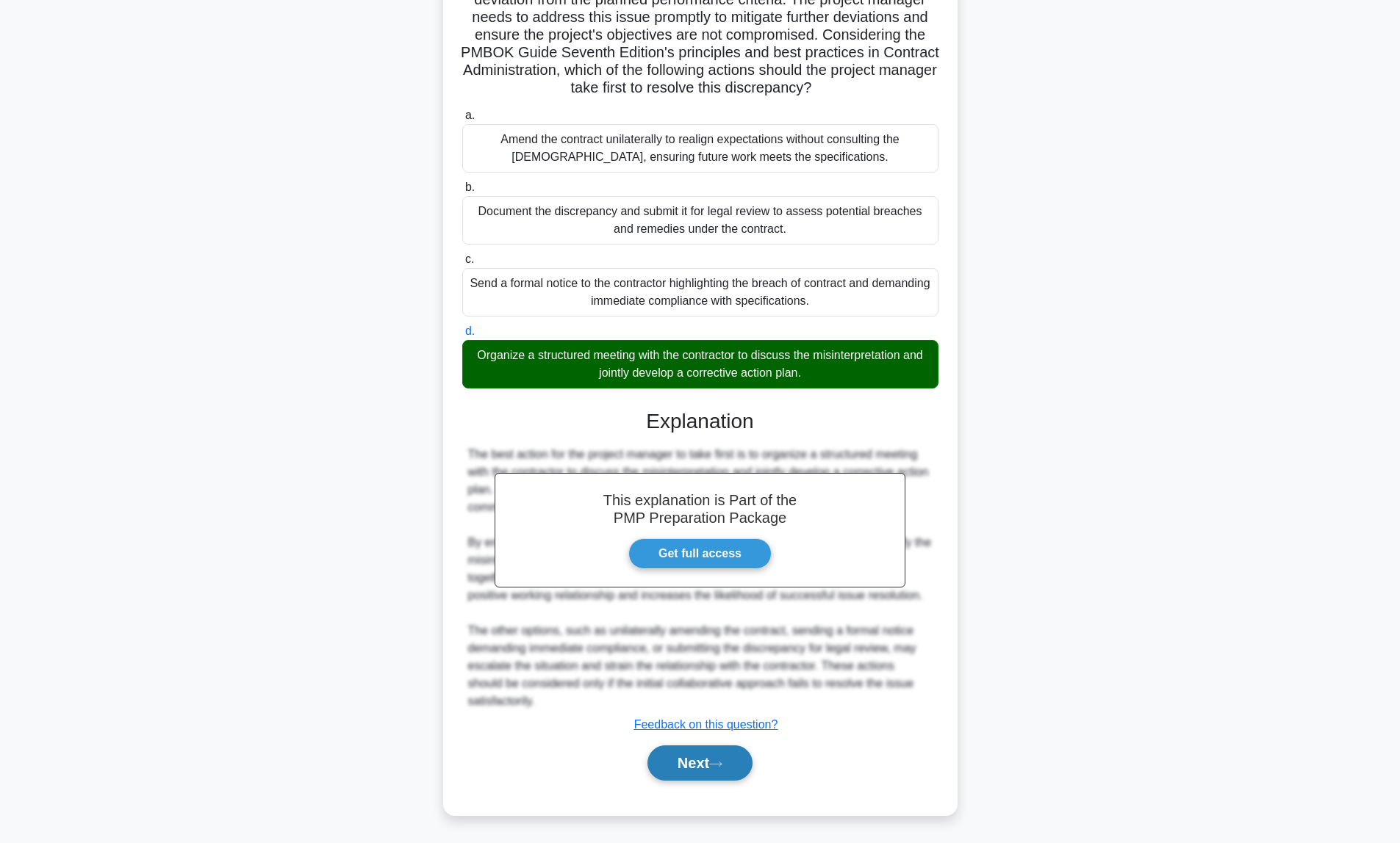
click at [702, 761] on button "Next" at bounding box center [700, 763] width 106 height 35
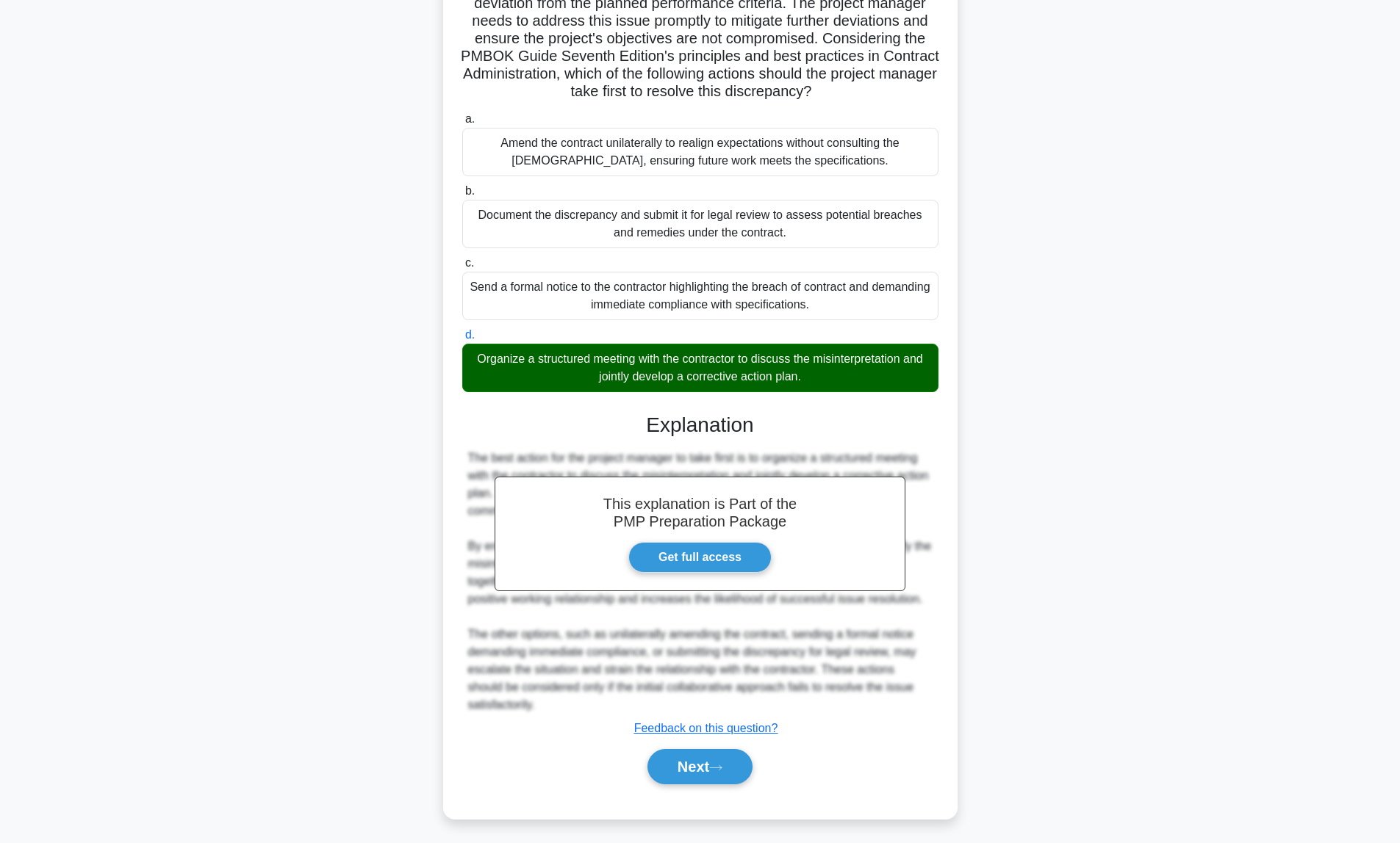
scroll to position [0, 0]
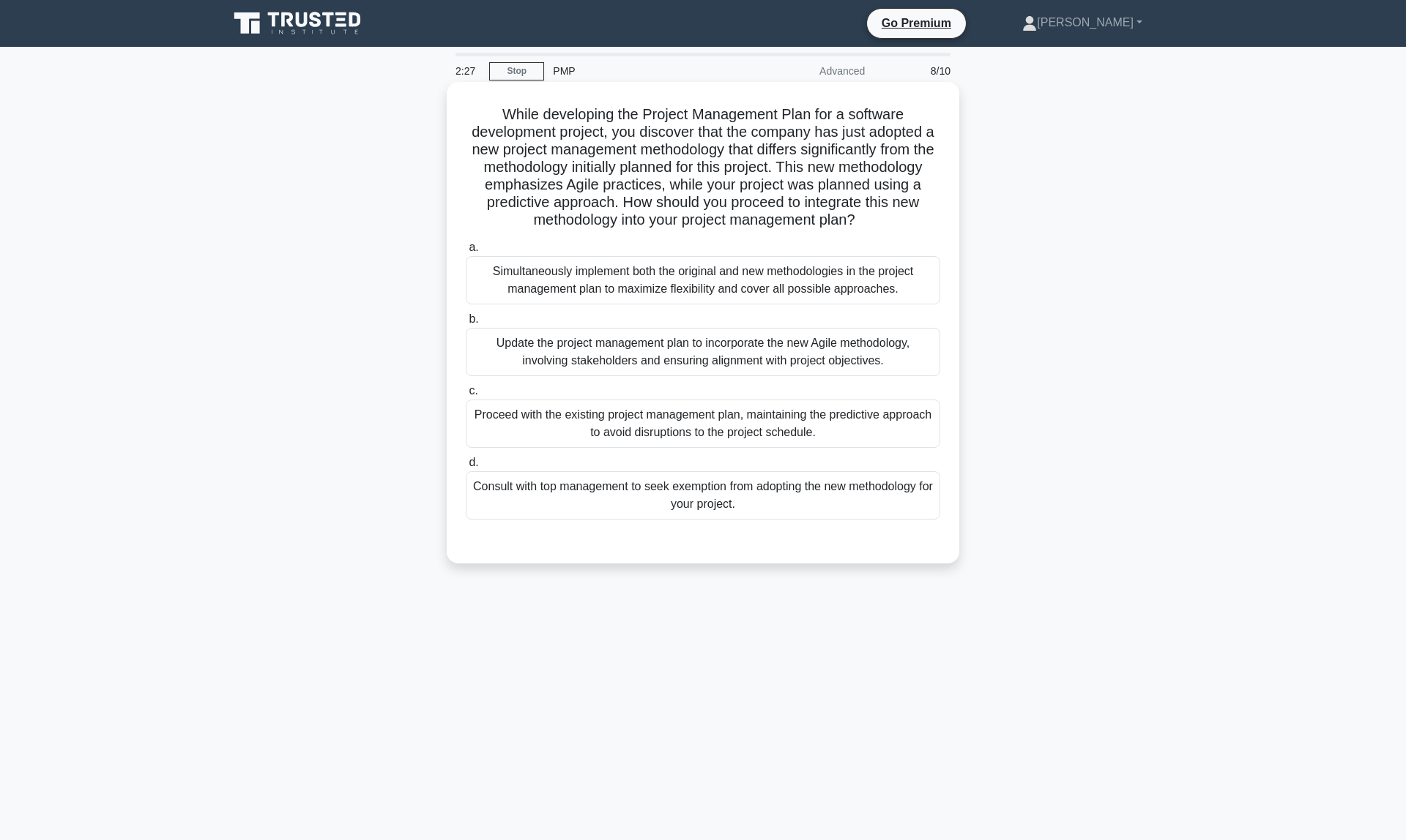
click at [648, 360] on div "Update the project management plan to incorporate the new Agile methodology, in…" at bounding box center [703, 351] width 475 height 48
click at [466, 324] on input "b. Update the project management plan to incorporate the new Agile methodology,…" at bounding box center [466, 319] width 0 height 10
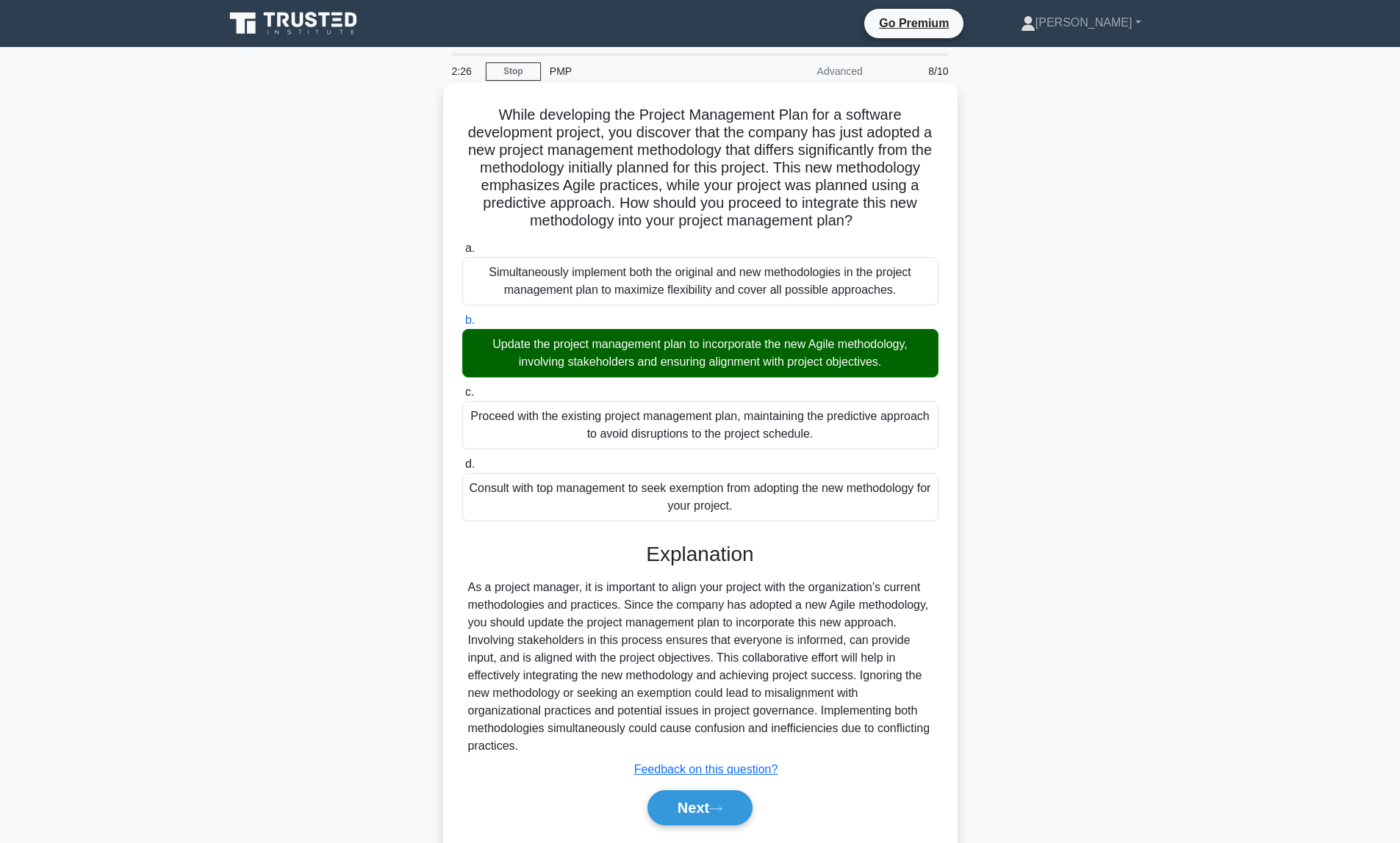
scroll to position [25, 0]
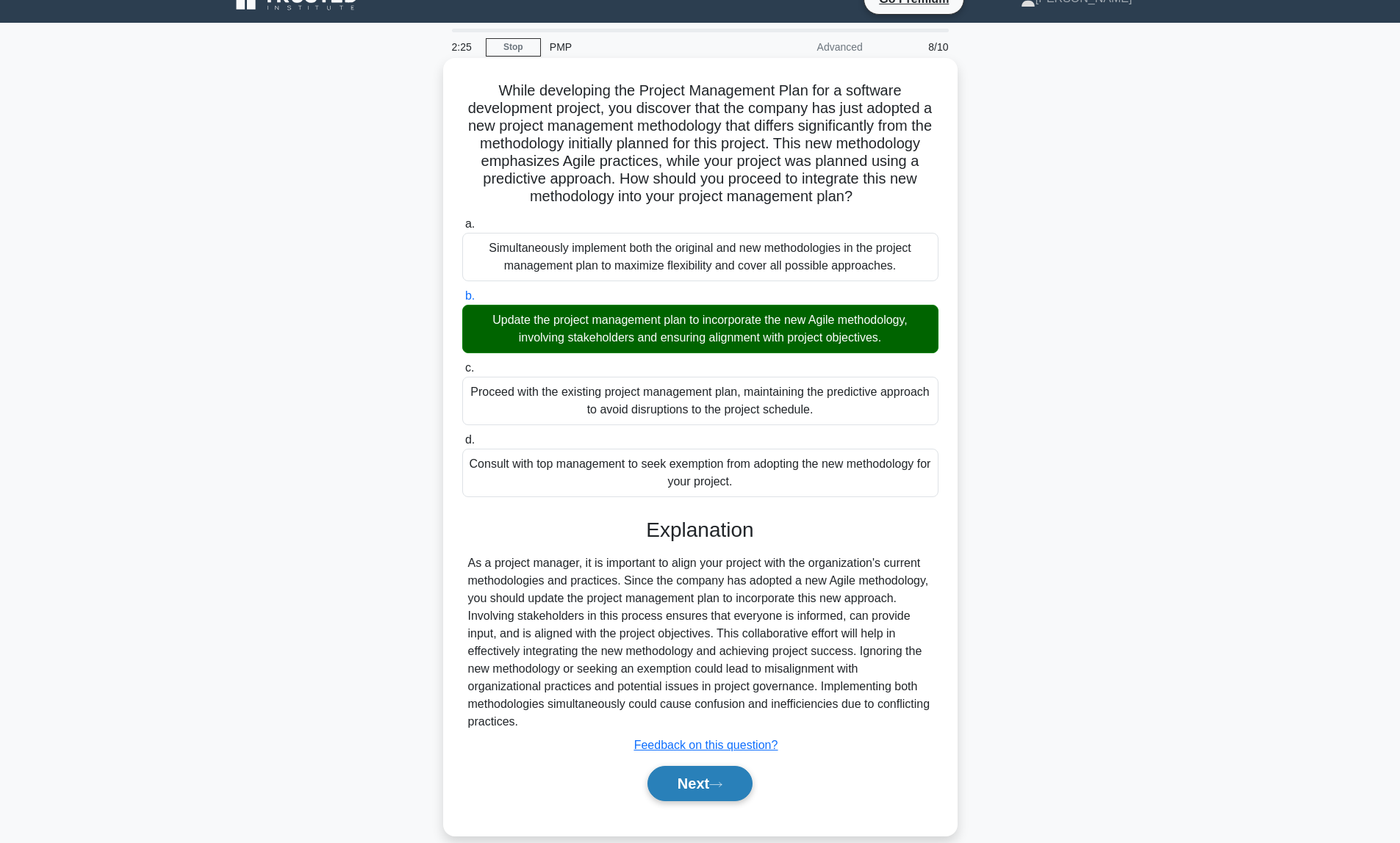
click at [717, 776] on button "Next" at bounding box center [700, 784] width 106 height 35
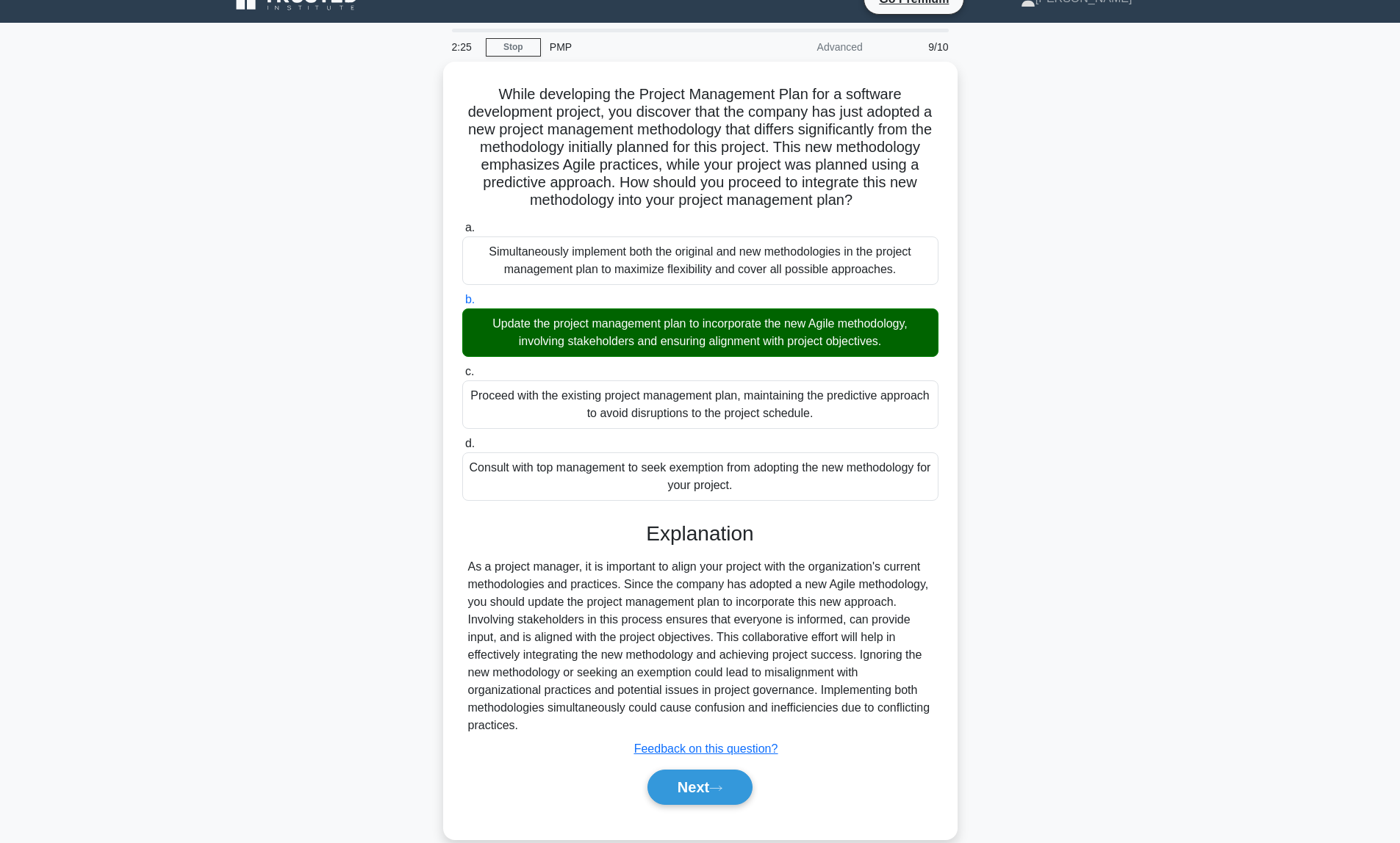
scroll to position [0, 0]
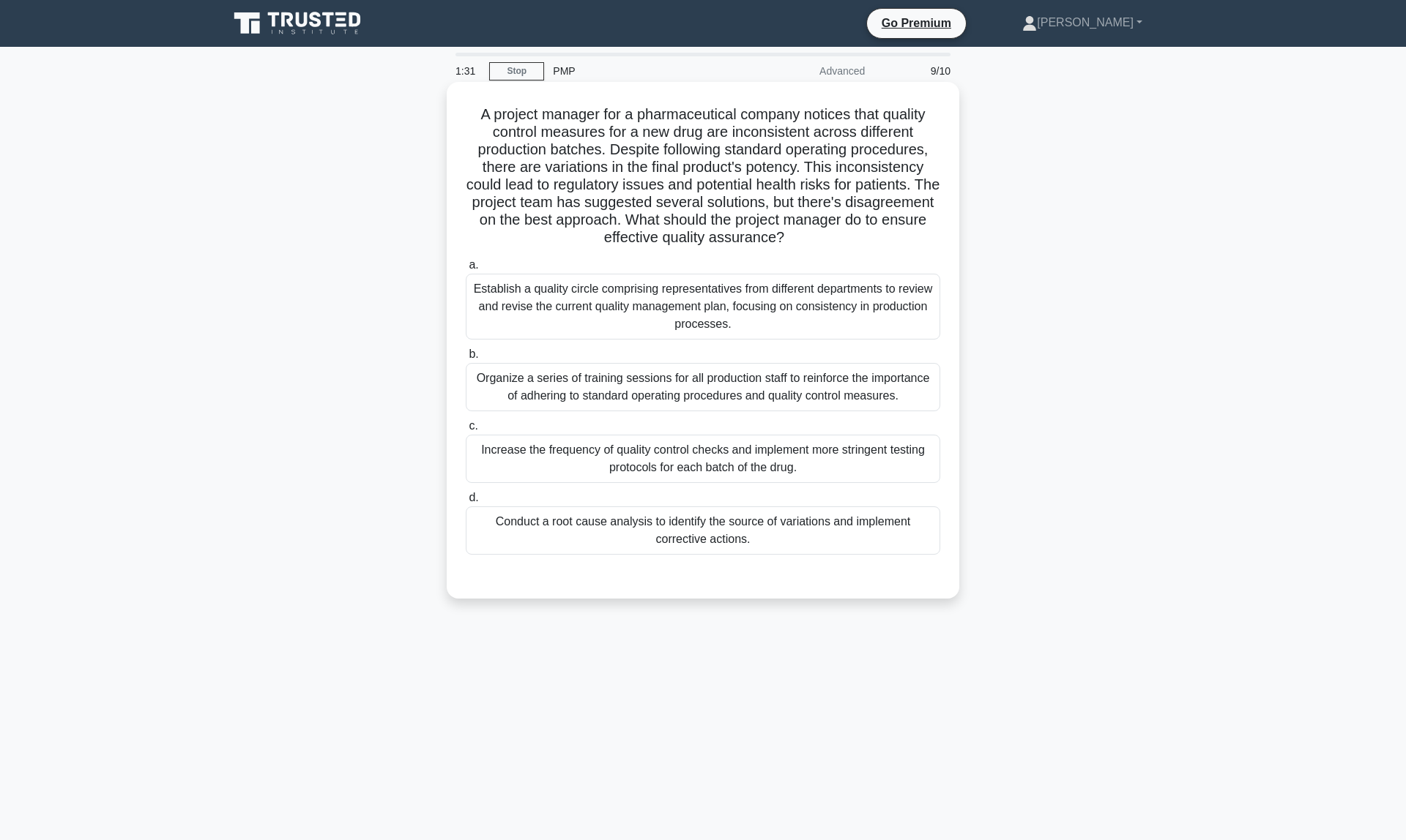
click at [789, 537] on div "Conduct a root cause analysis to identify the source of variations and implemen…" at bounding box center [703, 530] width 475 height 48
click at [466, 503] on input "d. Conduct a root cause analysis to identify the source of variations and imple…" at bounding box center [466, 498] width 0 height 10
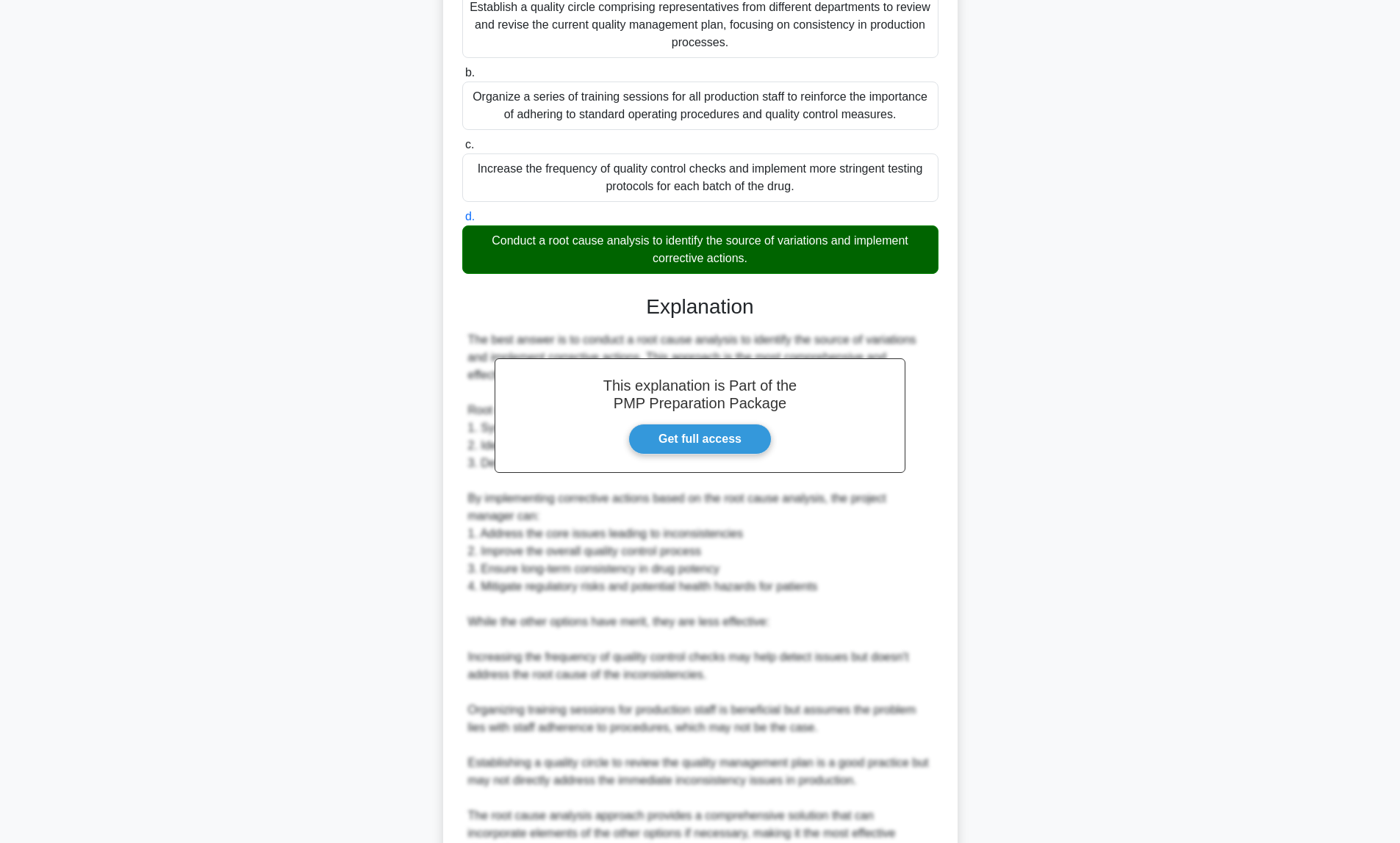
scroll to position [432, 0]
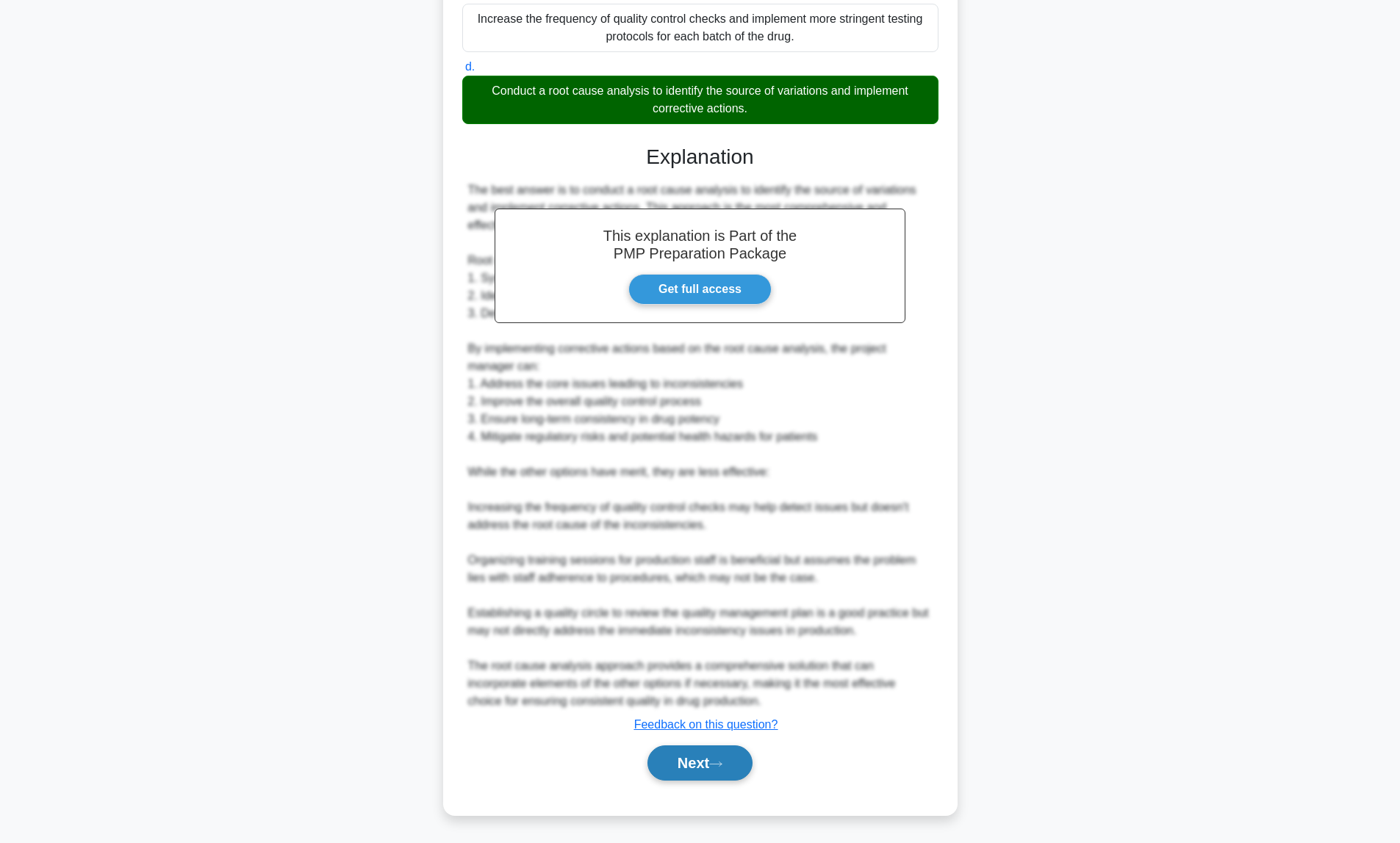
click at [743, 764] on button "Next" at bounding box center [700, 763] width 106 height 35
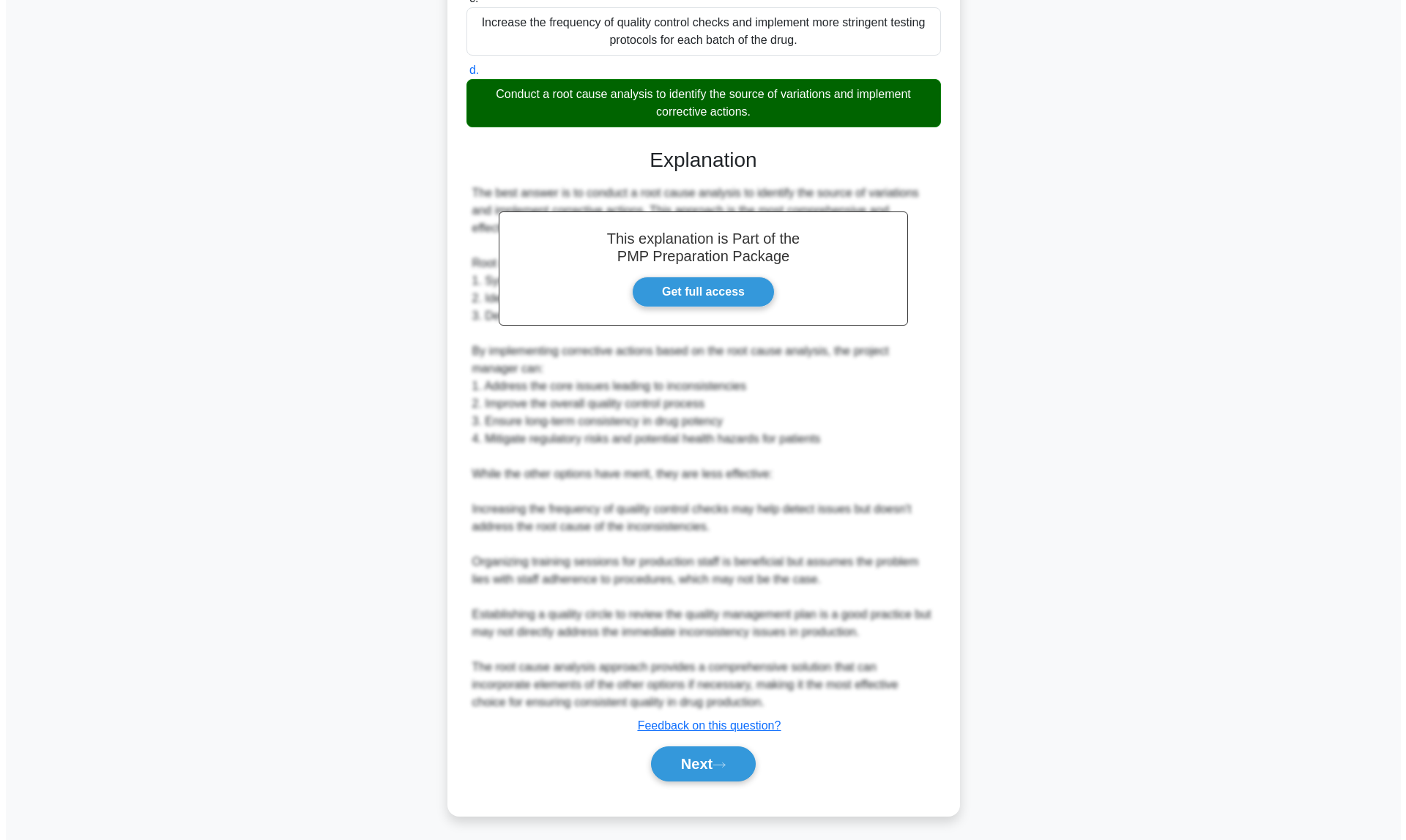
scroll to position [0, 0]
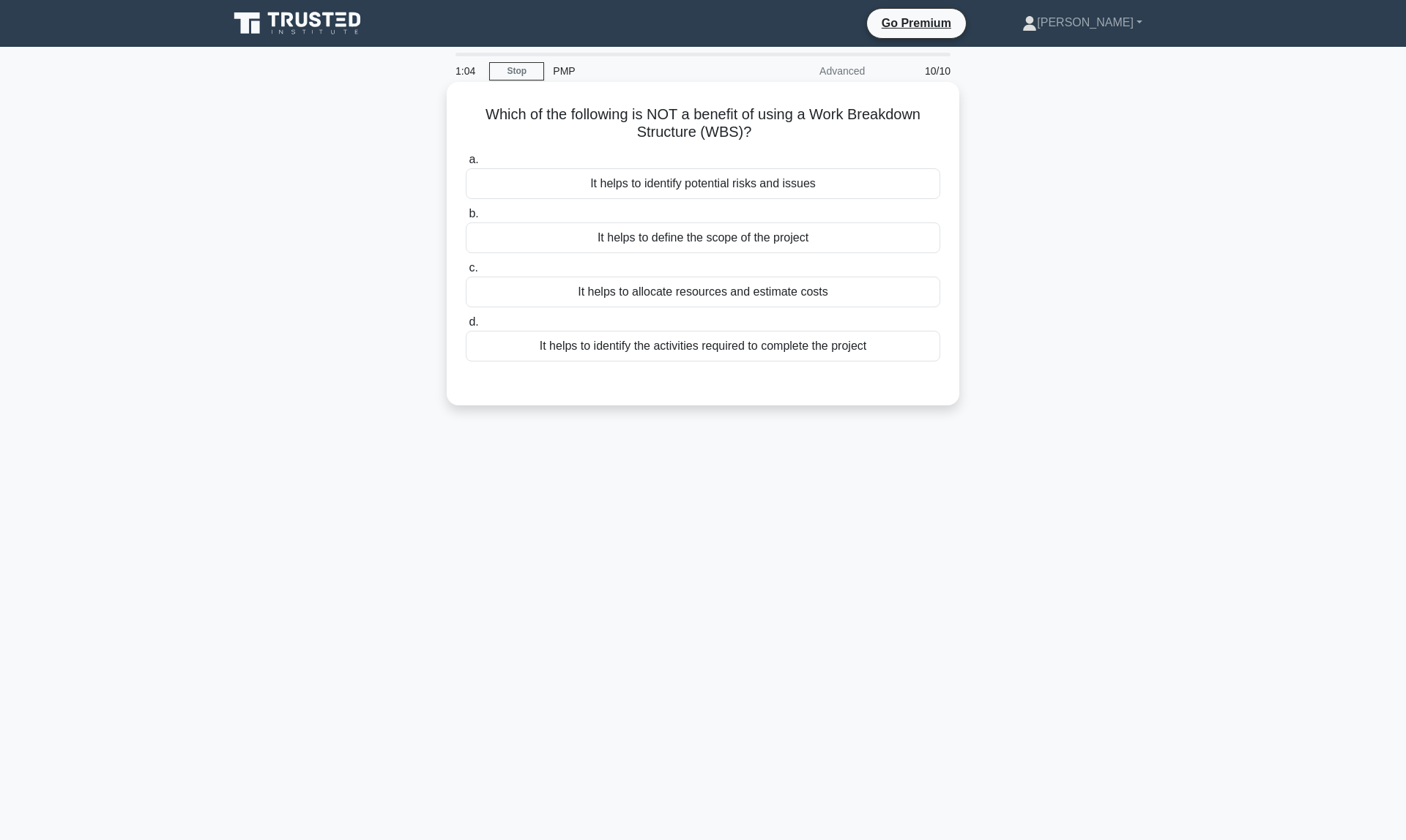
click at [767, 301] on div "It helps to allocate resources and estimate costs" at bounding box center [703, 292] width 475 height 31
click at [466, 273] on input "c. It helps to allocate resources and estimate costs" at bounding box center [466, 268] width 0 height 10
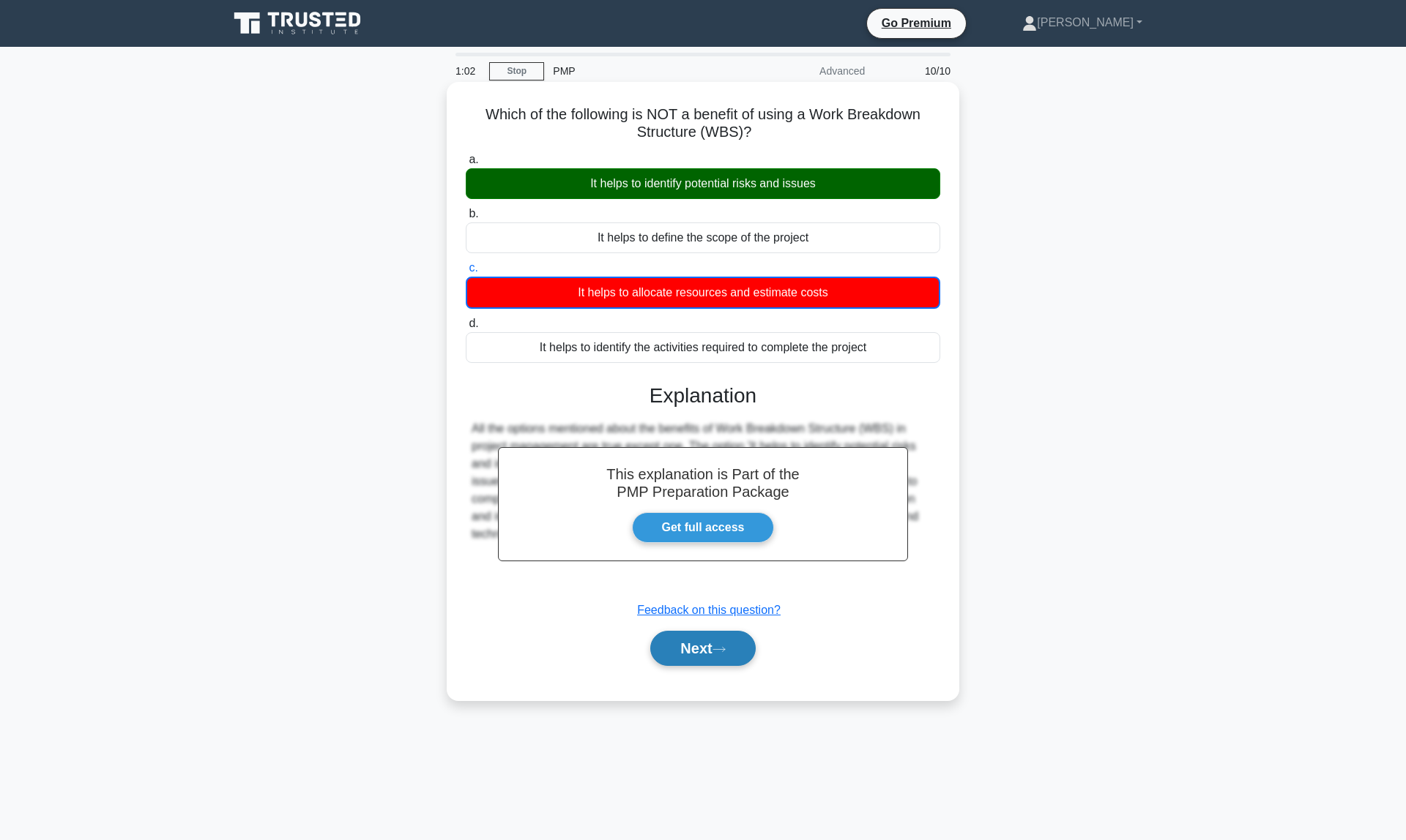
click at [718, 642] on button "Next" at bounding box center [703, 648] width 105 height 35
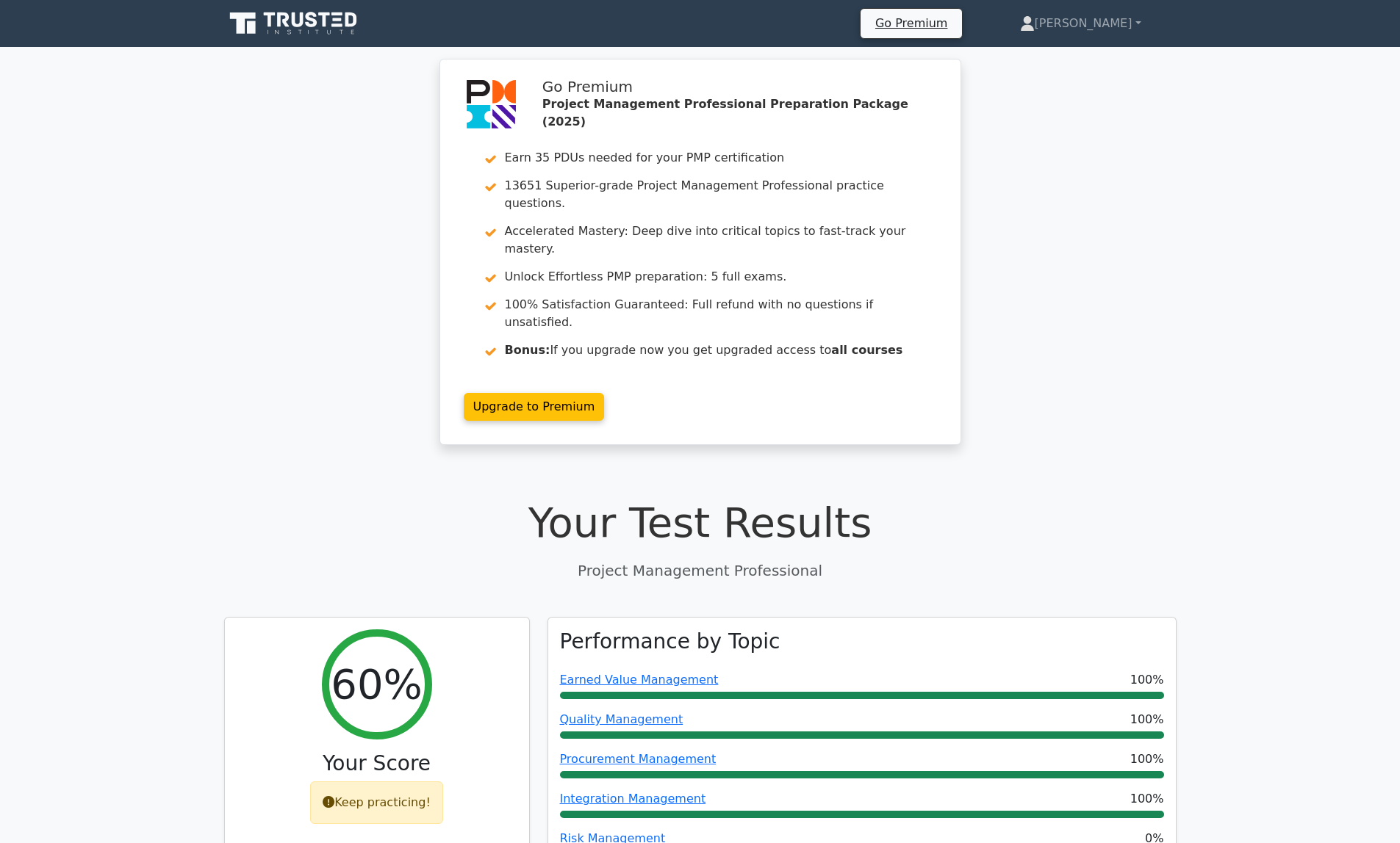
click at [1026, 286] on div "Go Premium Project Management Professional Preparation Package (2025) Earn 35 P…" at bounding box center [700, 261] width 1400 height 404
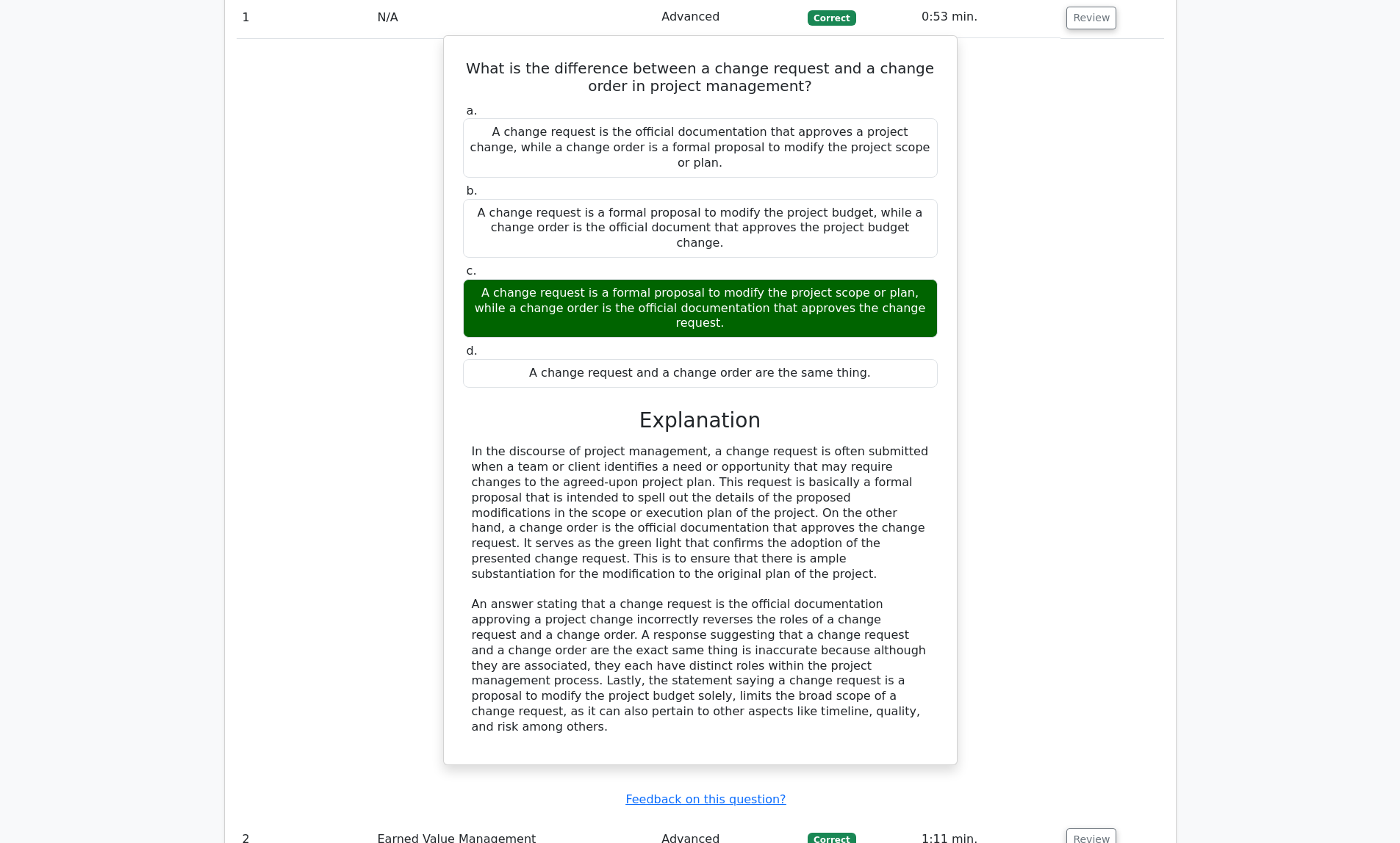
scroll to position [1461, 0]
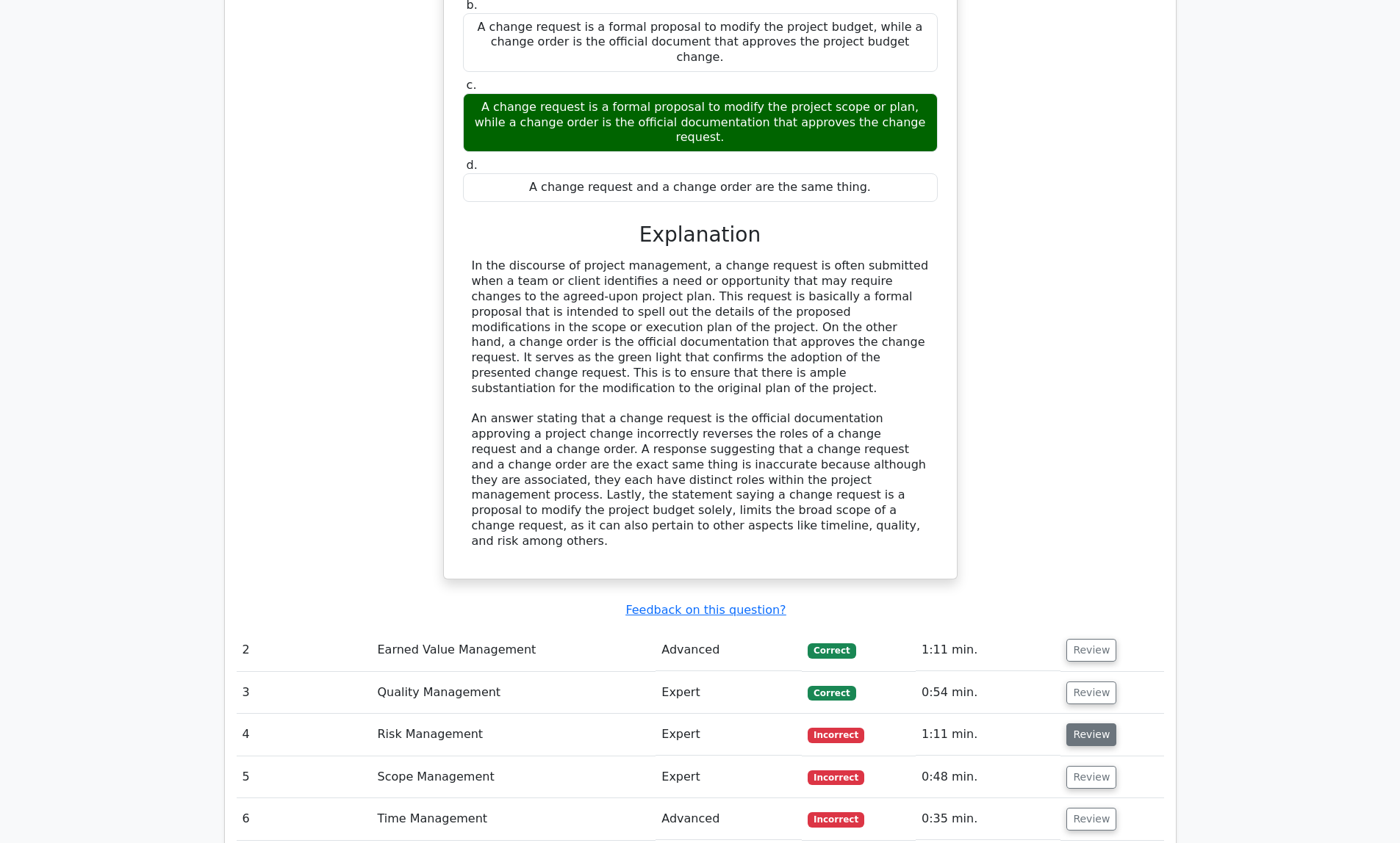
click at [1071, 723] on button "Review" at bounding box center [1091, 735] width 50 height 23
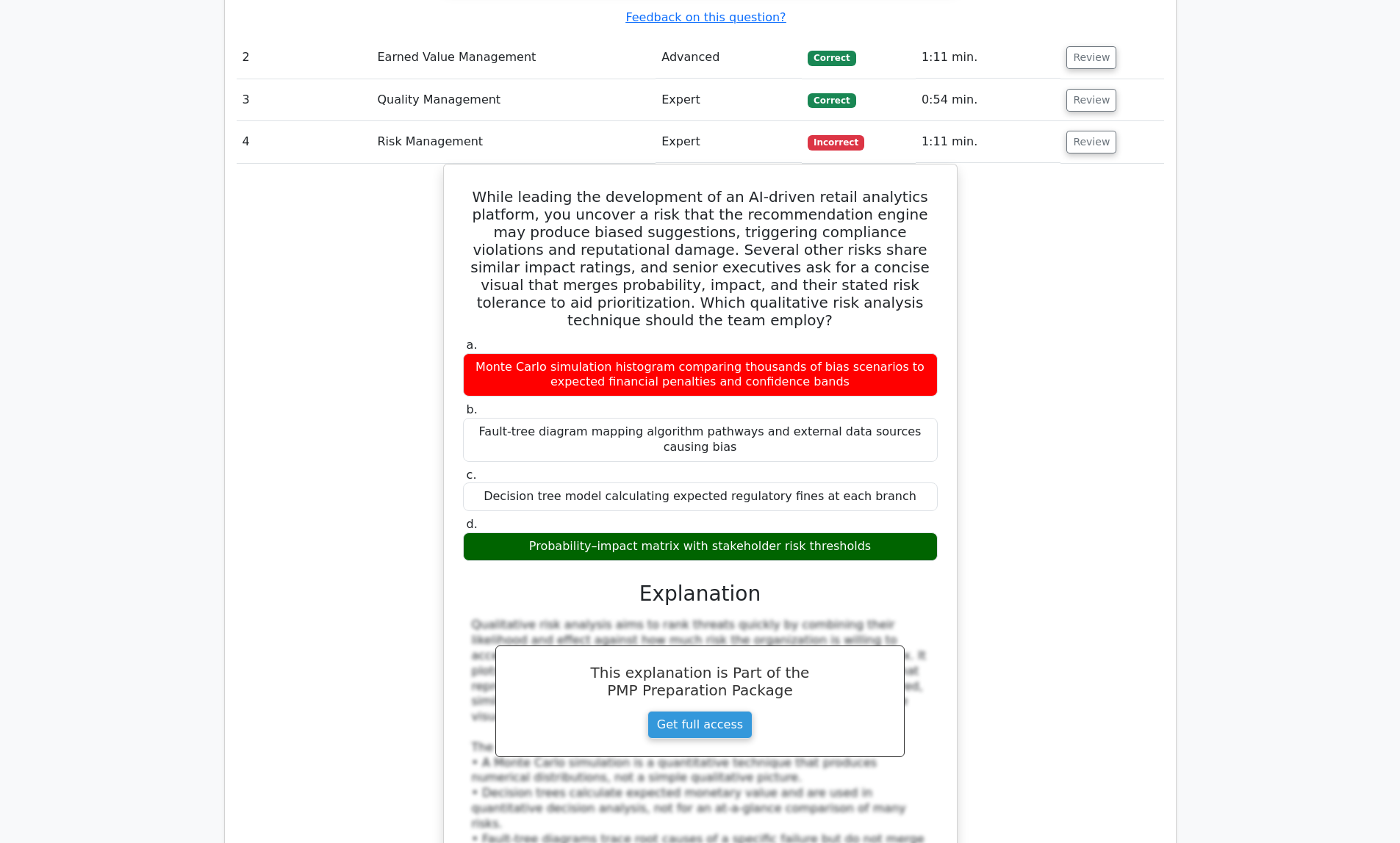
scroll to position [2294, 0]
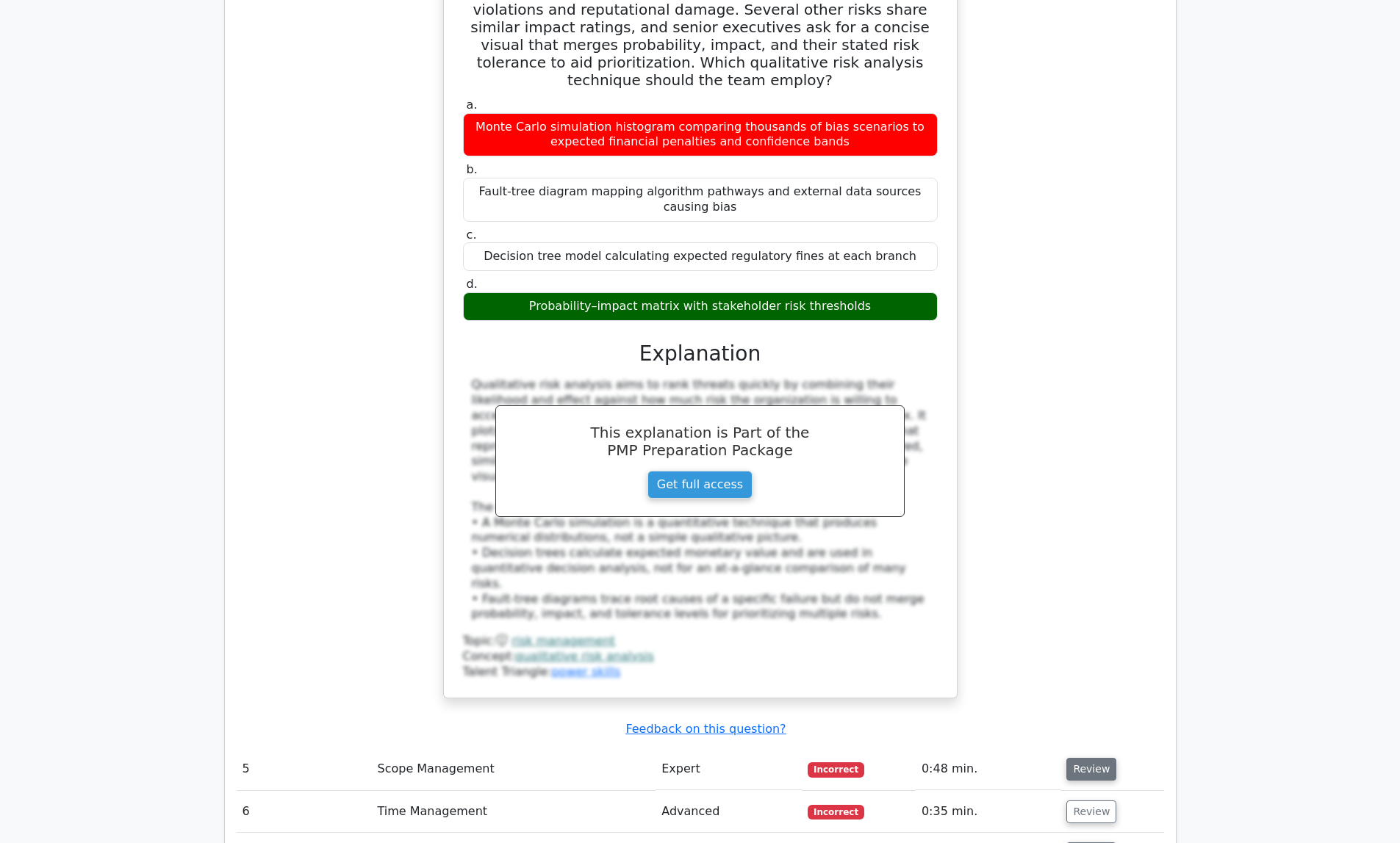
click at [1085, 758] on button "Review" at bounding box center [1091, 769] width 50 height 23
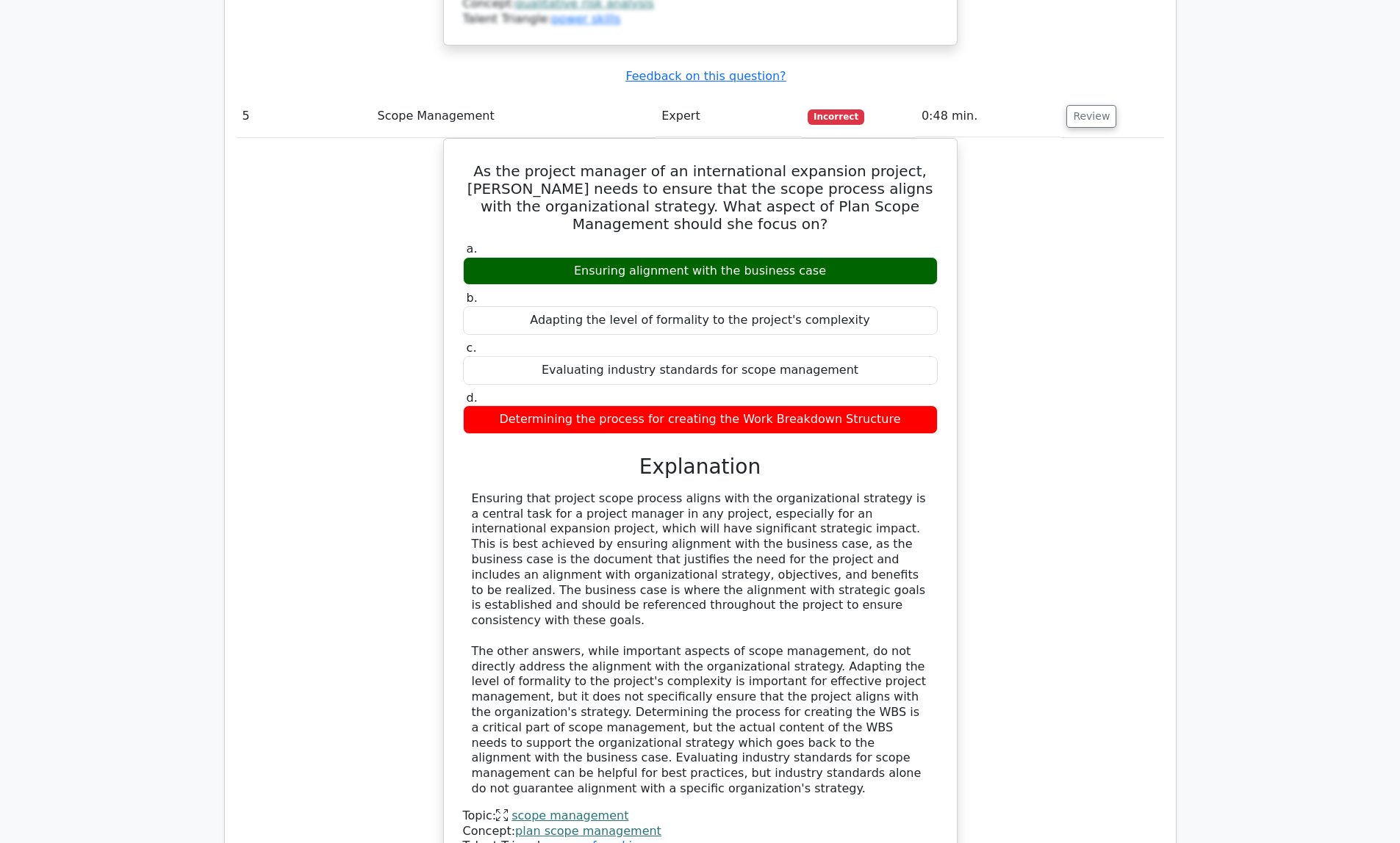
scroll to position [3056, 0]
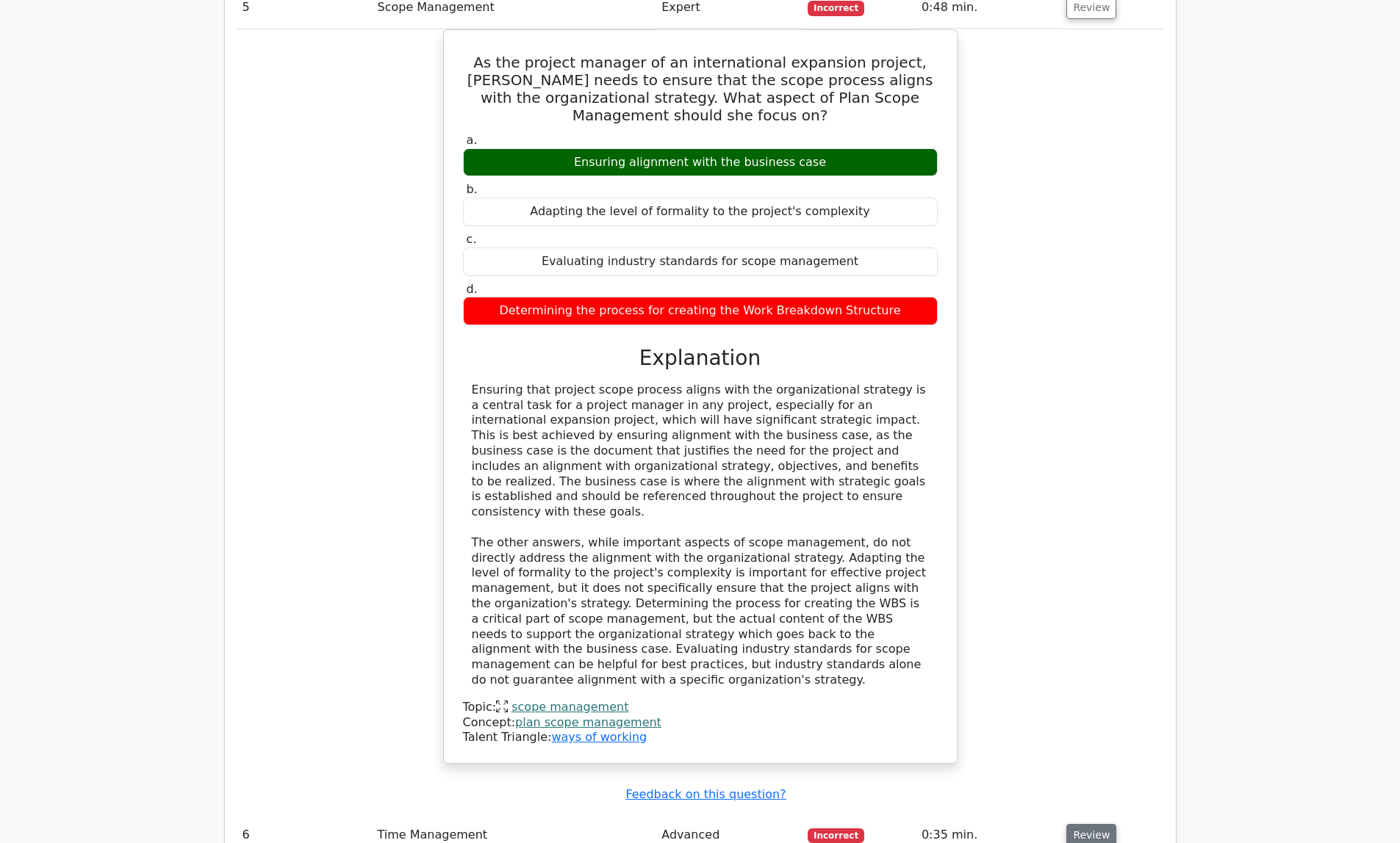
click at [1090, 825] on button "Review" at bounding box center [1091, 836] width 50 height 23
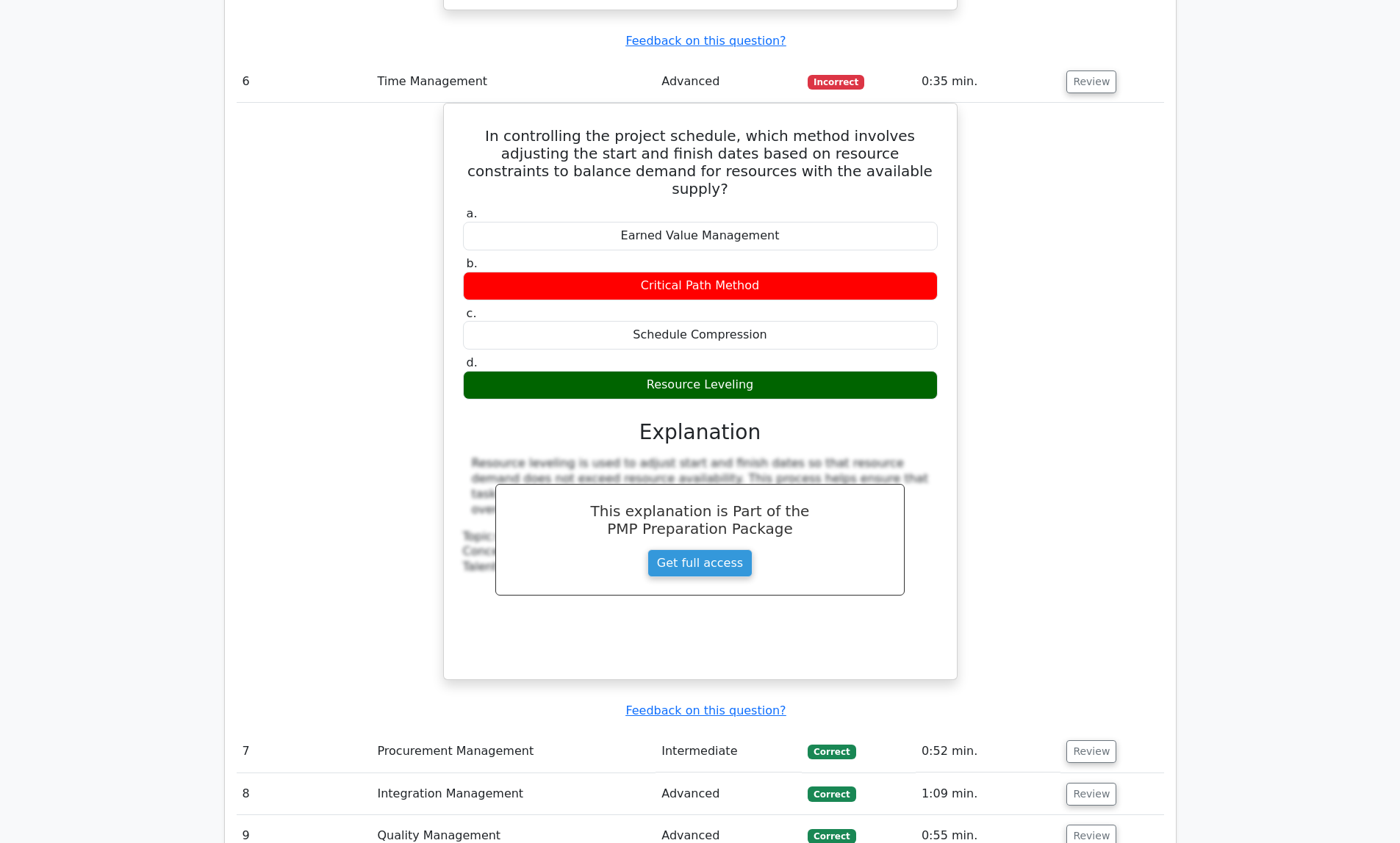
scroll to position [3899, 0]
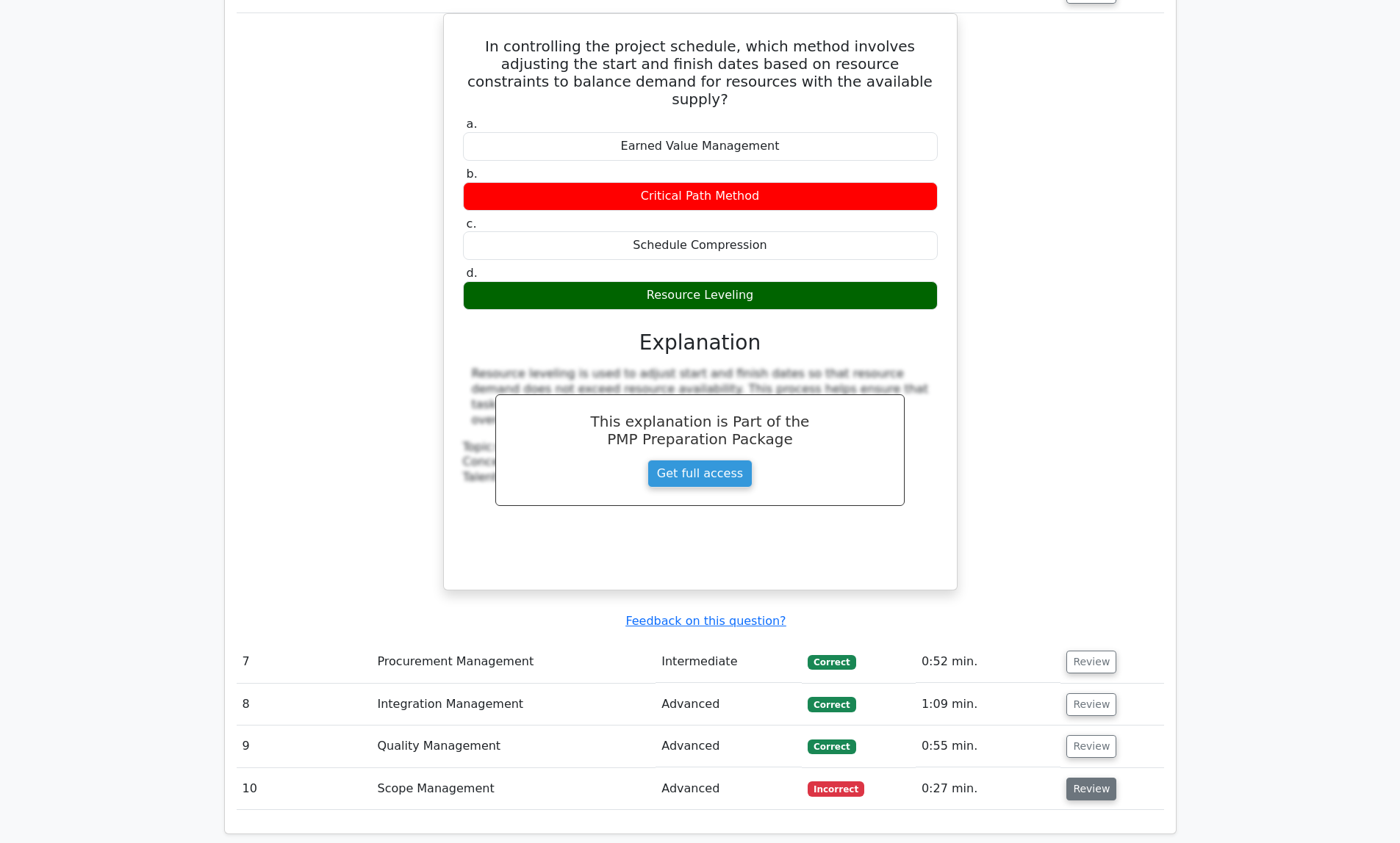
click at [1073, 778] on button "Review" at bounding box center [1091, 789] width 50 height 23
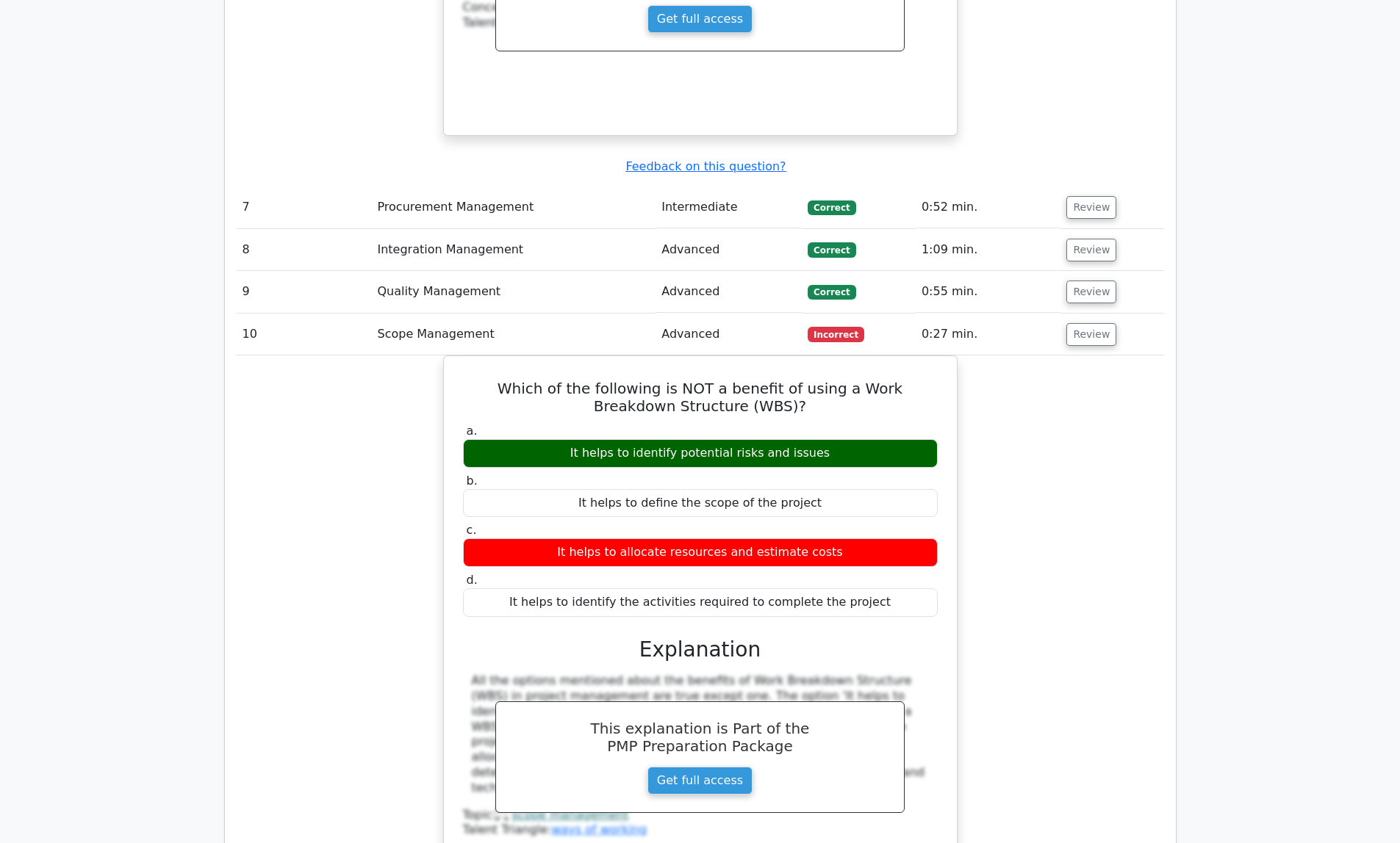
scroll to position [4868, 0]
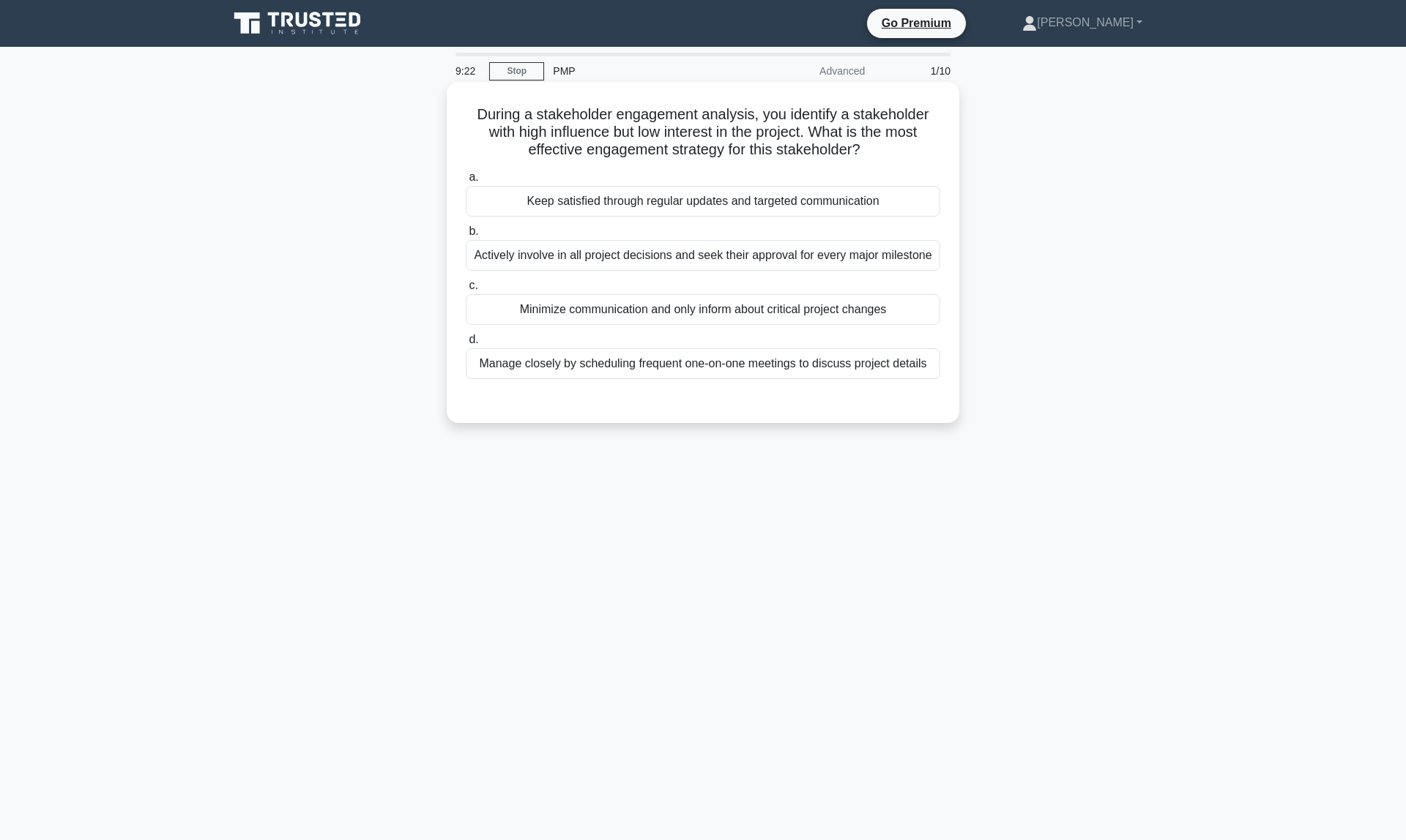
click at [752, 207] on div "Keep satisfied through regular updates and targeted communication" at bounding box center [703, 201] width 475 height 31
click at [466, 182] on input "a. Keep satisfied through regular updates and targeted communication" at bounding box center [466, 177] width 0 height 10
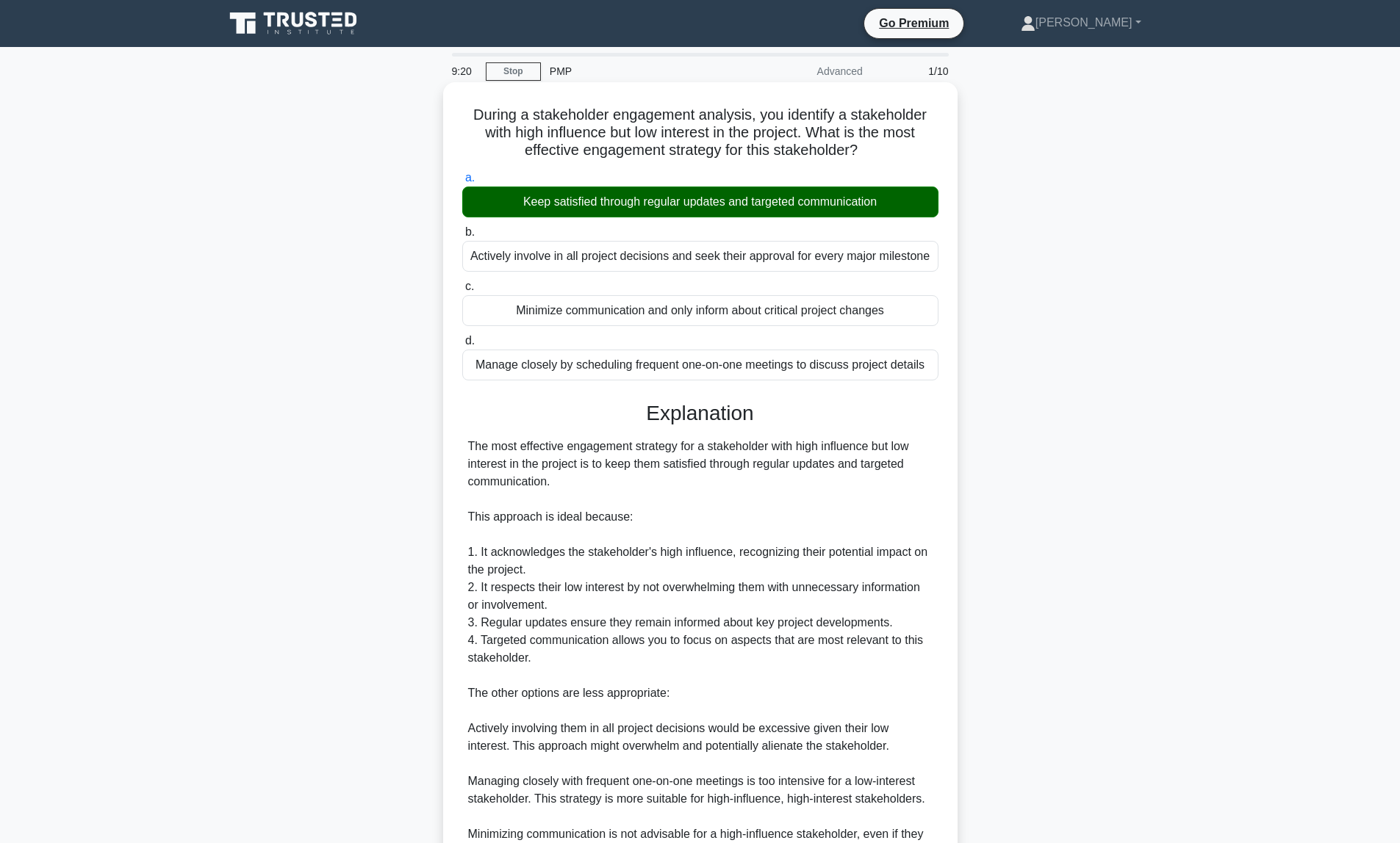
scroll to position [239, 0]
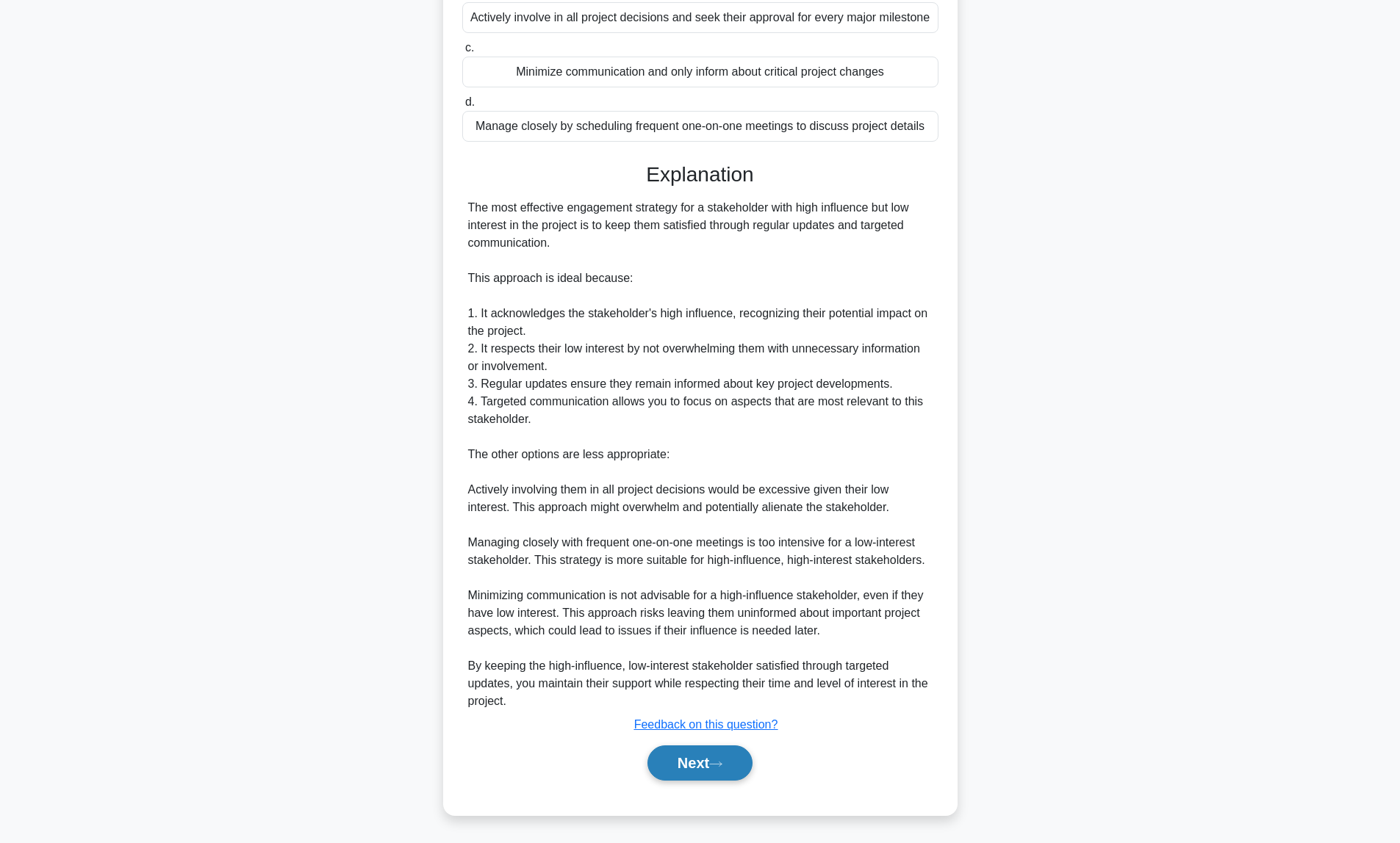
click at [713, 758] on button "Next" at bounding box center [700, 763] width 106 height 35
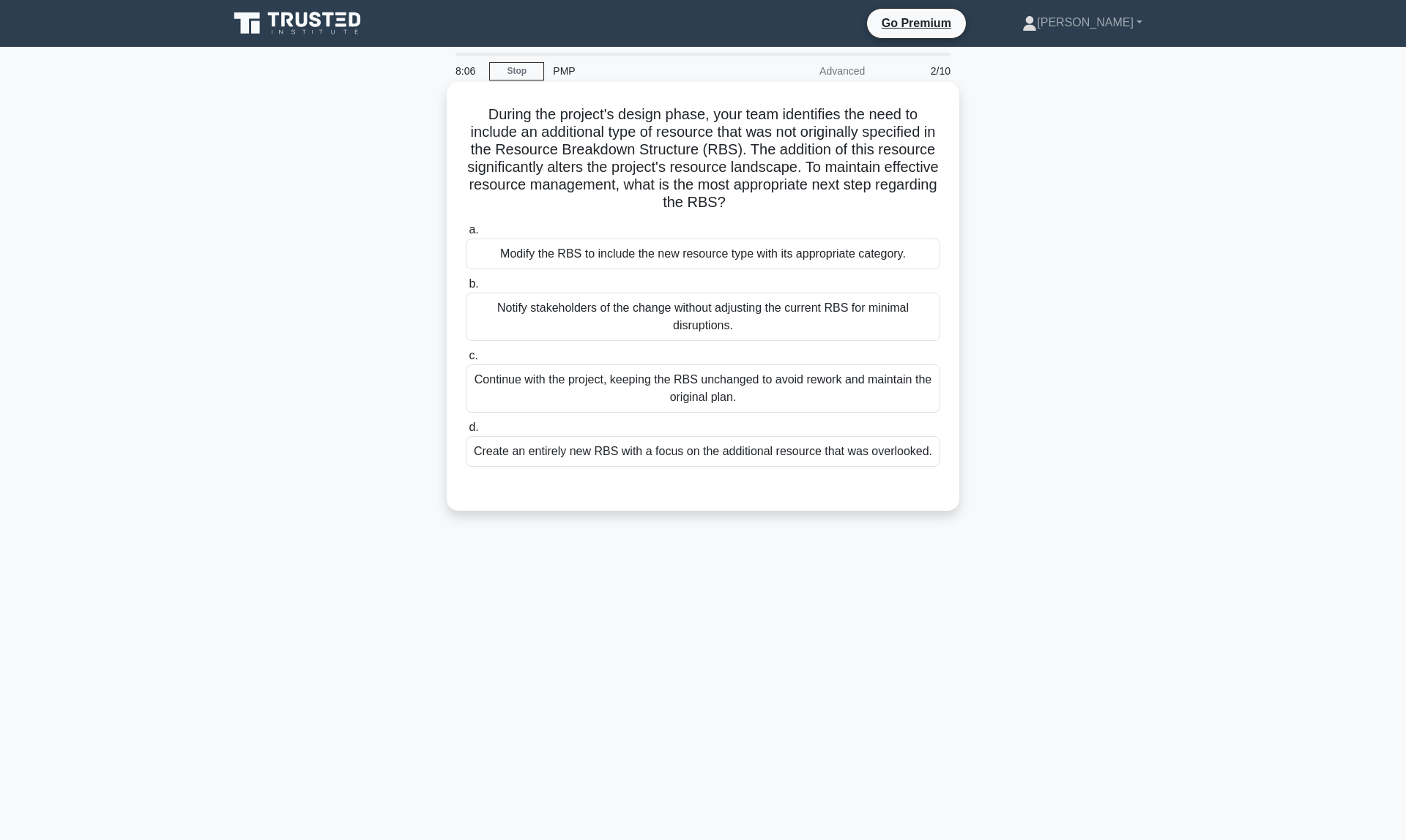
click at [595, 261] on div "Modify the RBS to include the new resource type with its appropriate category." at bounding box center [703, 253] width 475 height 31
click at [466, 235] on input "a. Modify the RBS to include the new resource type with its appropriate categor…" at bounding box center [466, 229] width 0 height 10
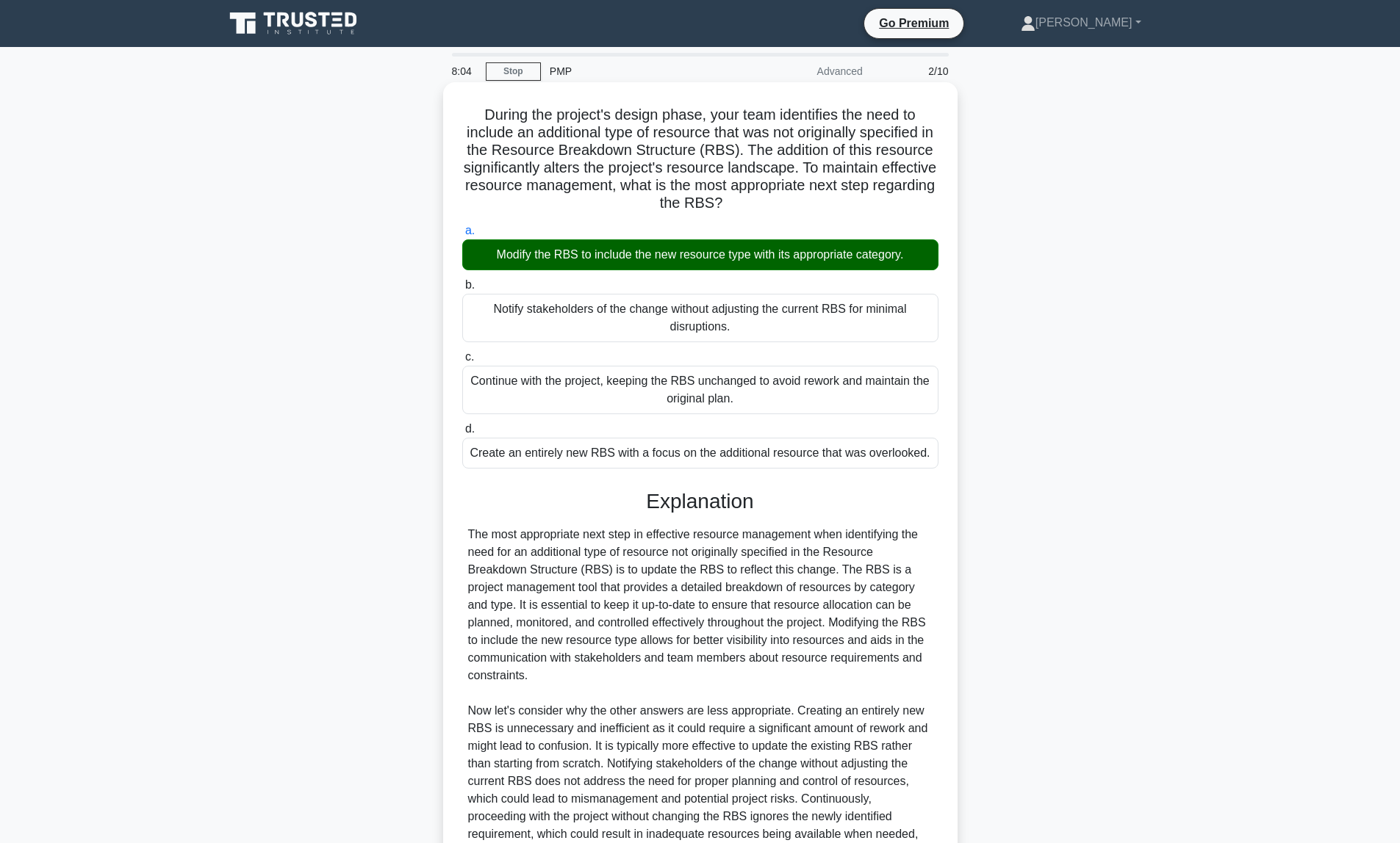
scroll to position [150, 0]
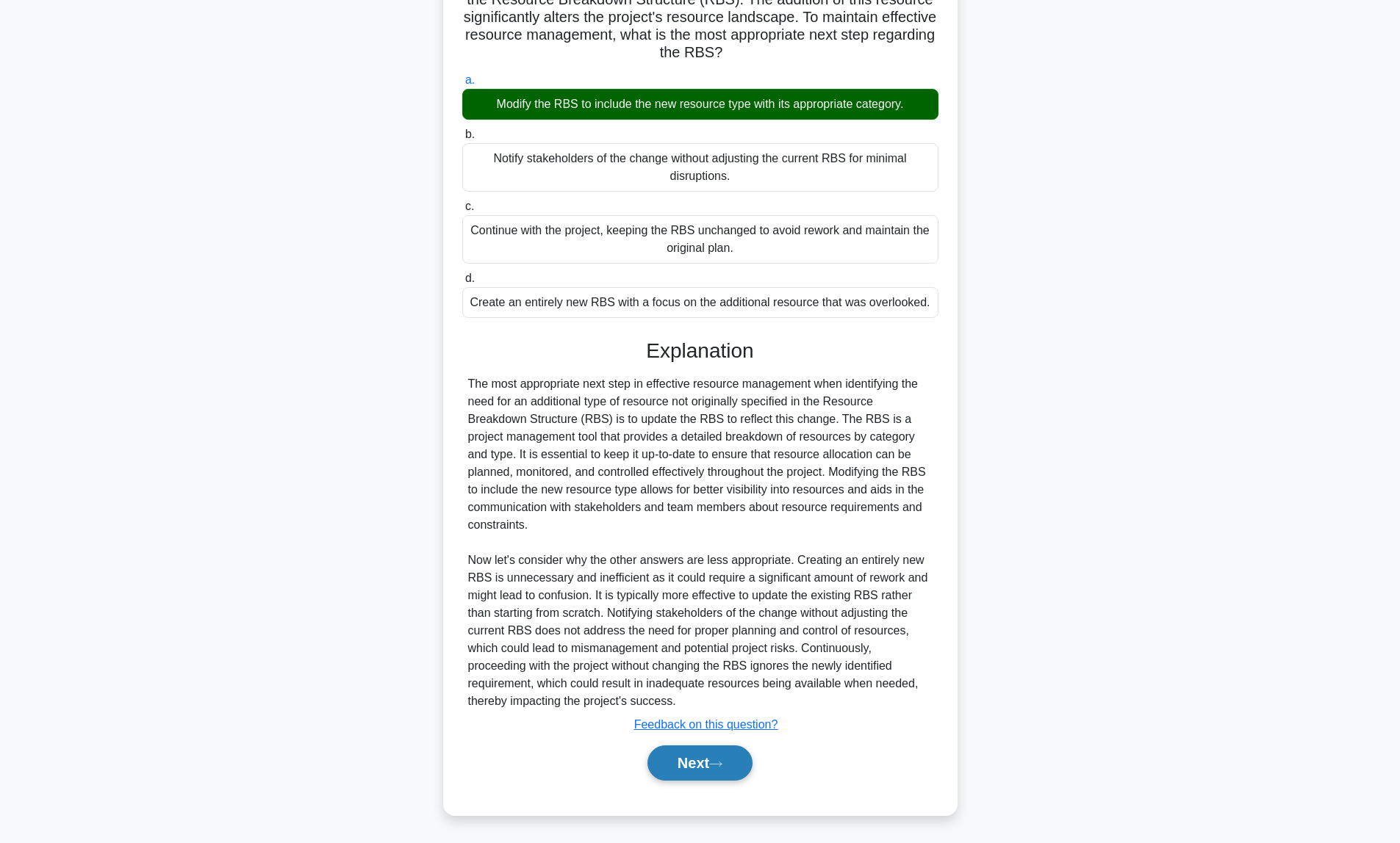
click at [688, 759] on button "Next" at bounding box center [700, 763] width 106 height 35
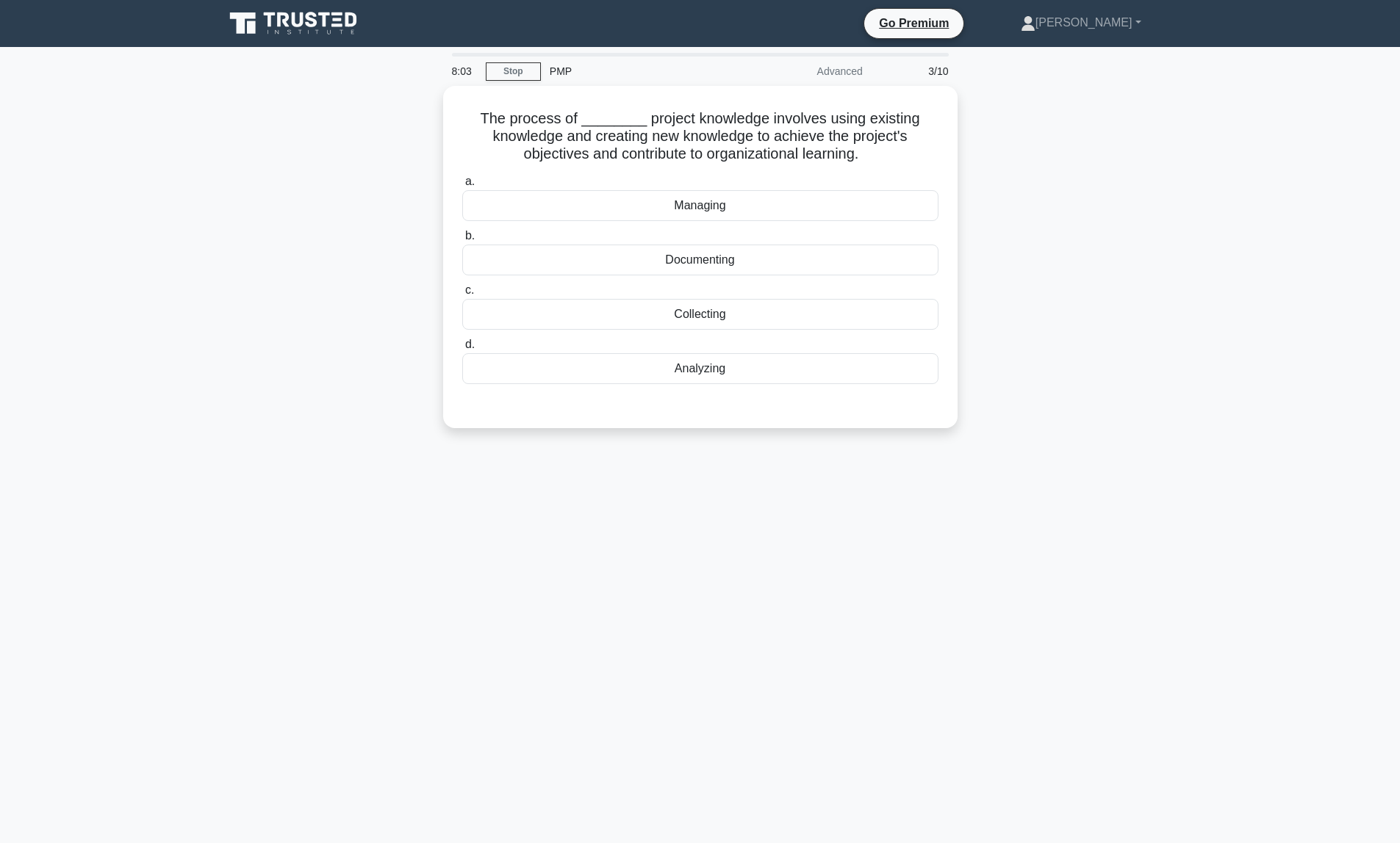
scroll to position [0, 0]
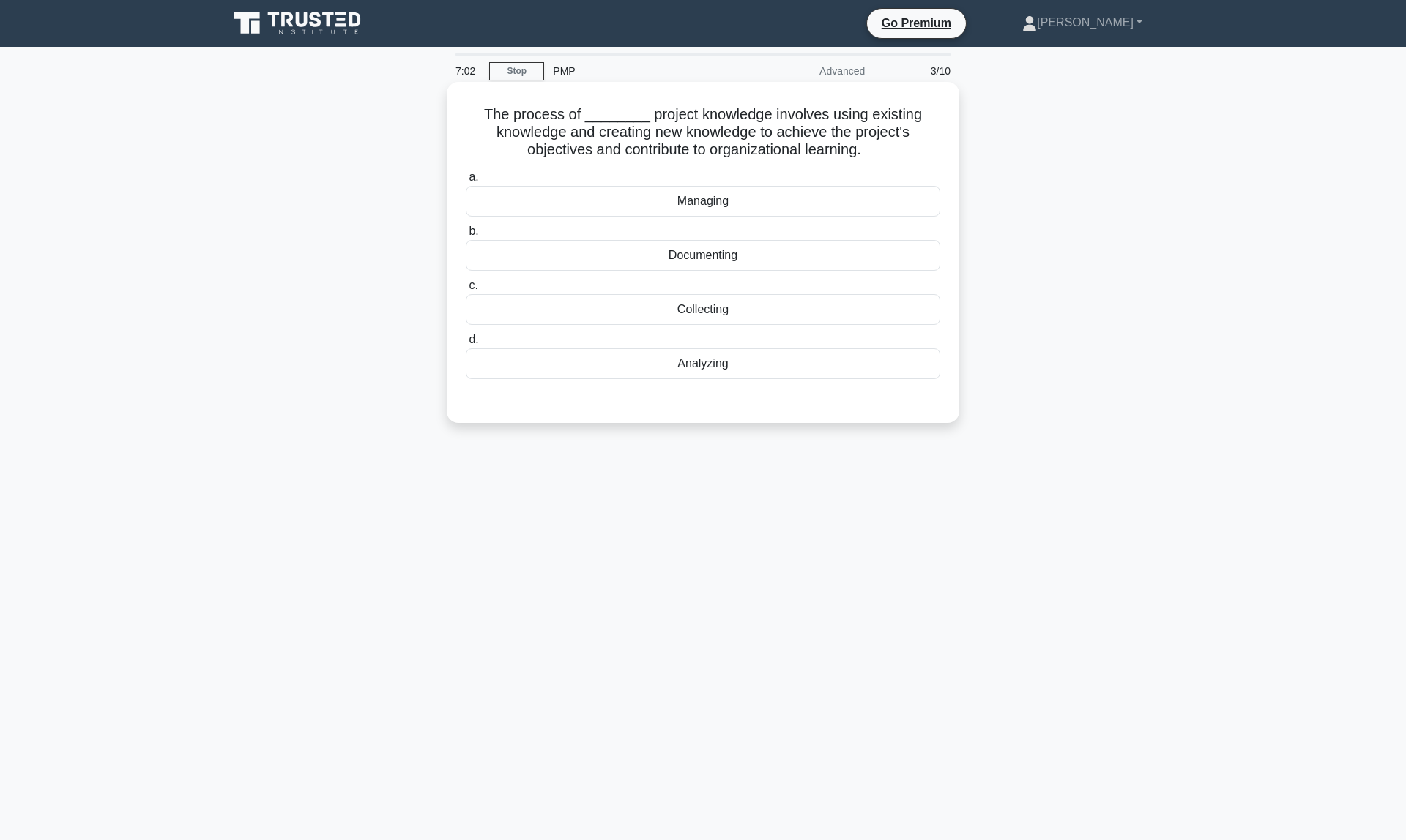
click at [694, 364] on div "Analyzing" at bounding box center [703, 364] width 475 height 31
click at [466, 345] on input "d. Analyzing" at bounding box center [466, 340] width 0 height 10
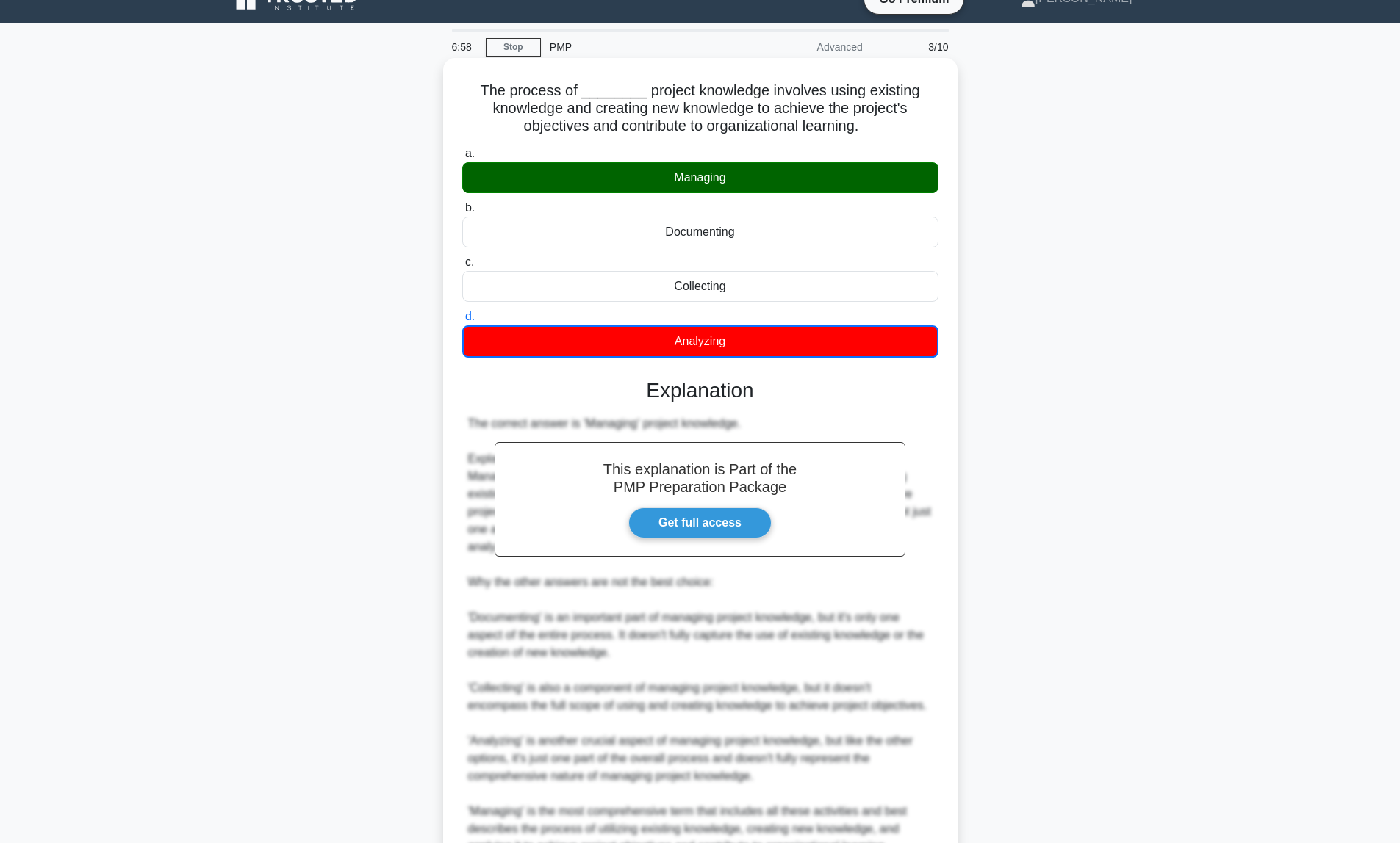
scroll to position [170, 0]
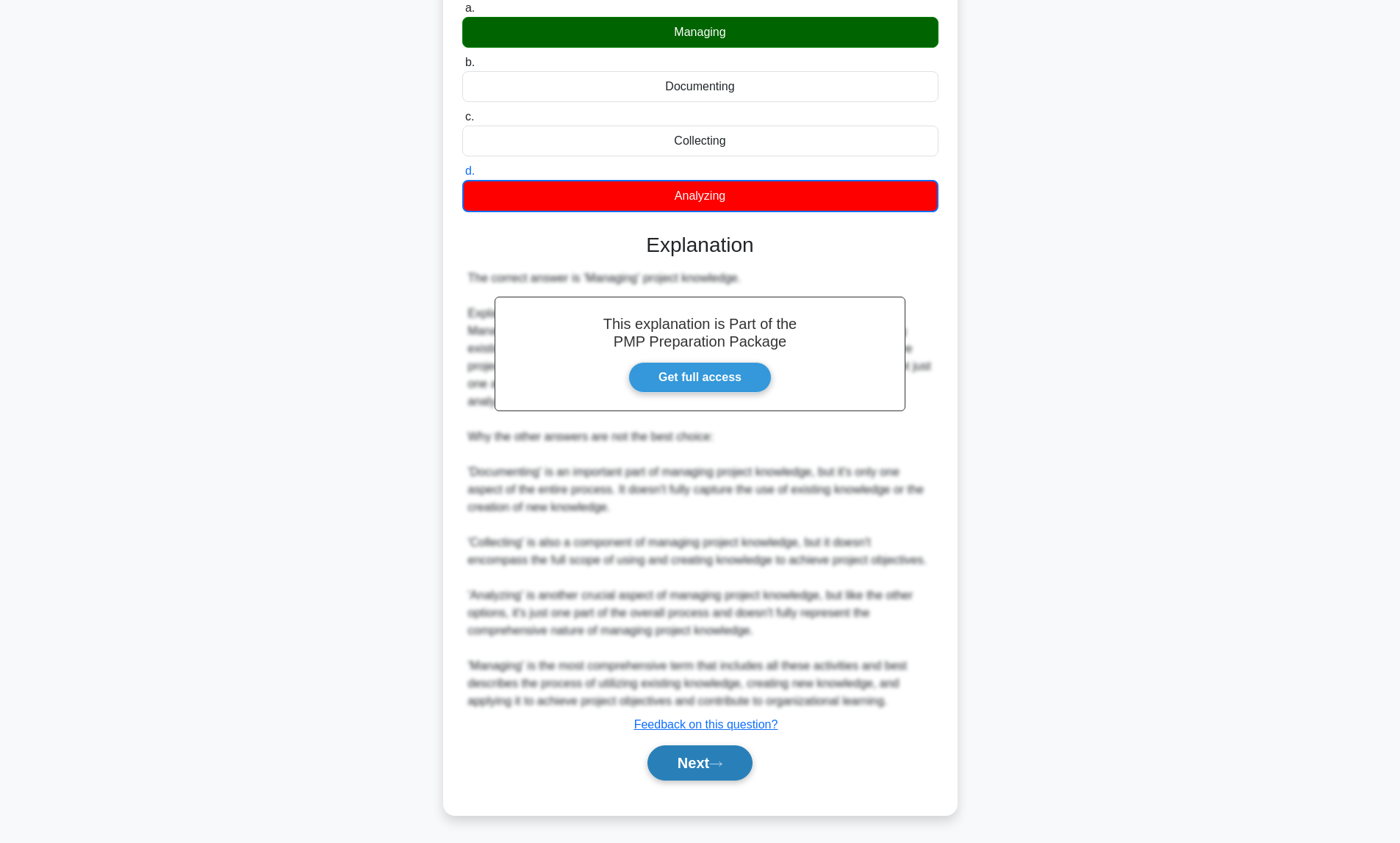
click at [689, 768] on button "Next" at bounding box center [700, 763] width 106 height 35
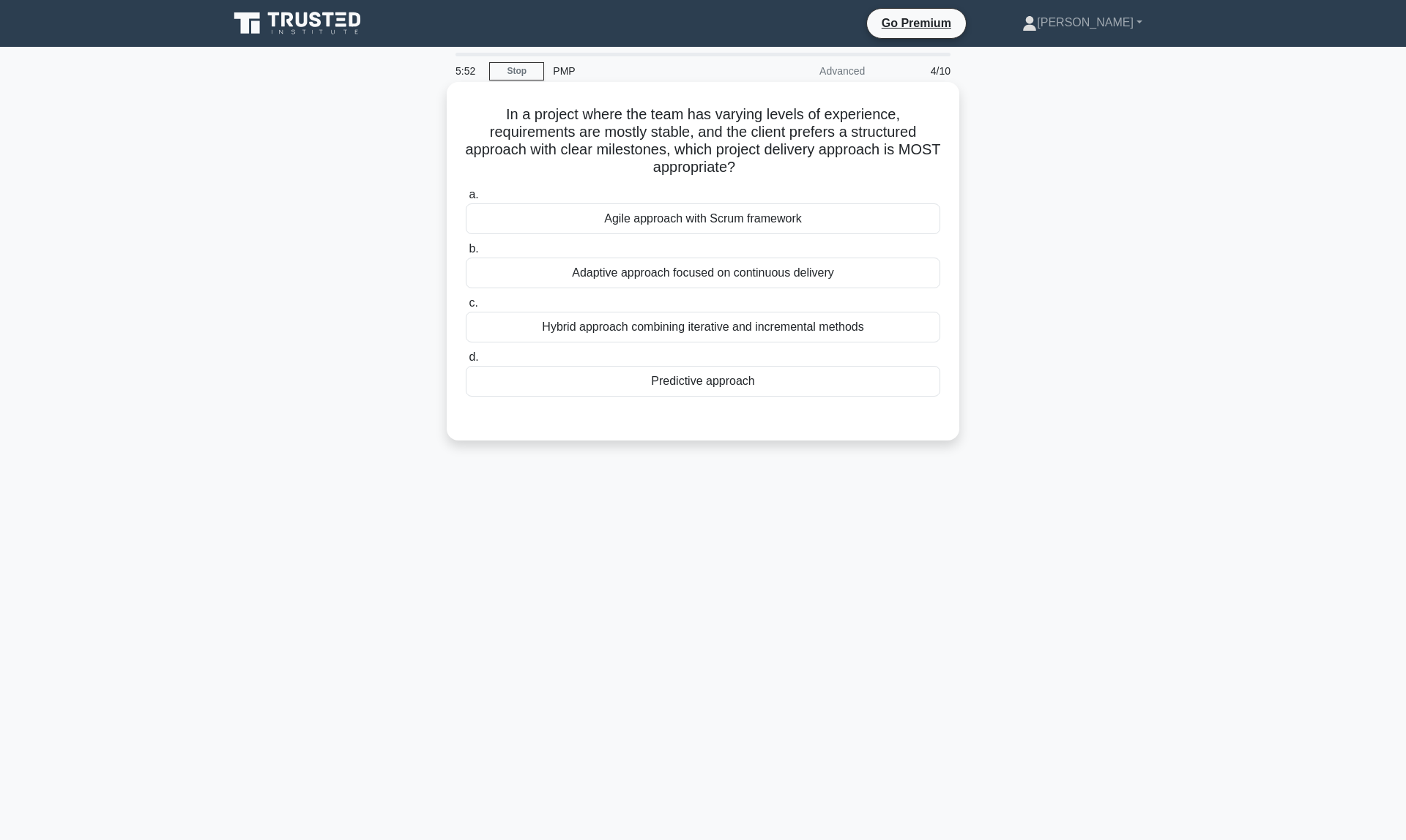
click at [675, 385] on div "Predictive approach" at bounding box center [703, 381] width 475 height 31
click at [466, 363] on input "d. Predictive approach" at bounding box center [466, 357] width 0 height 10
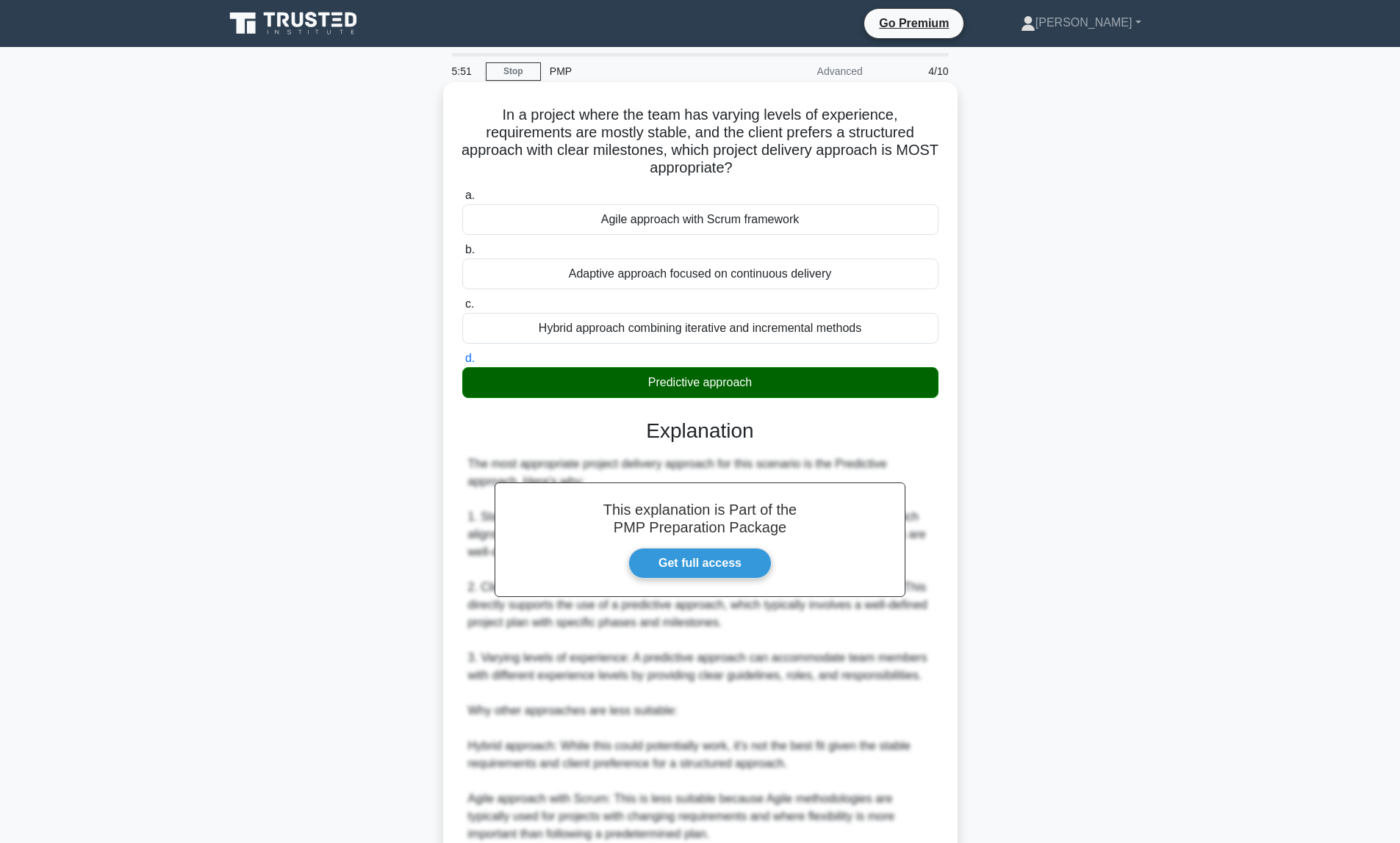
scroll to position [203, 0]
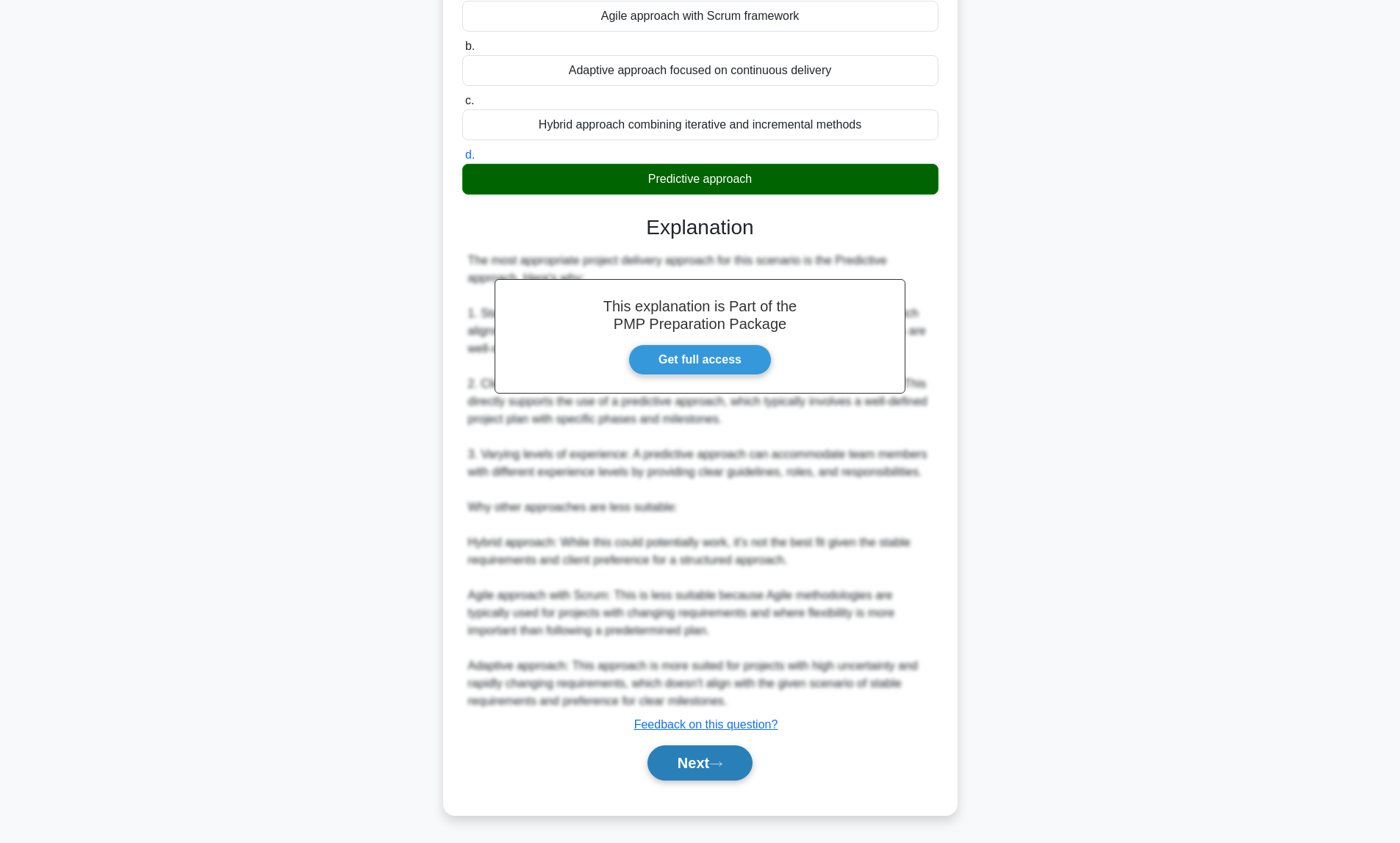
click at [714, 764] on button "Next" at bounding box center [700, 763] width 106 height 35
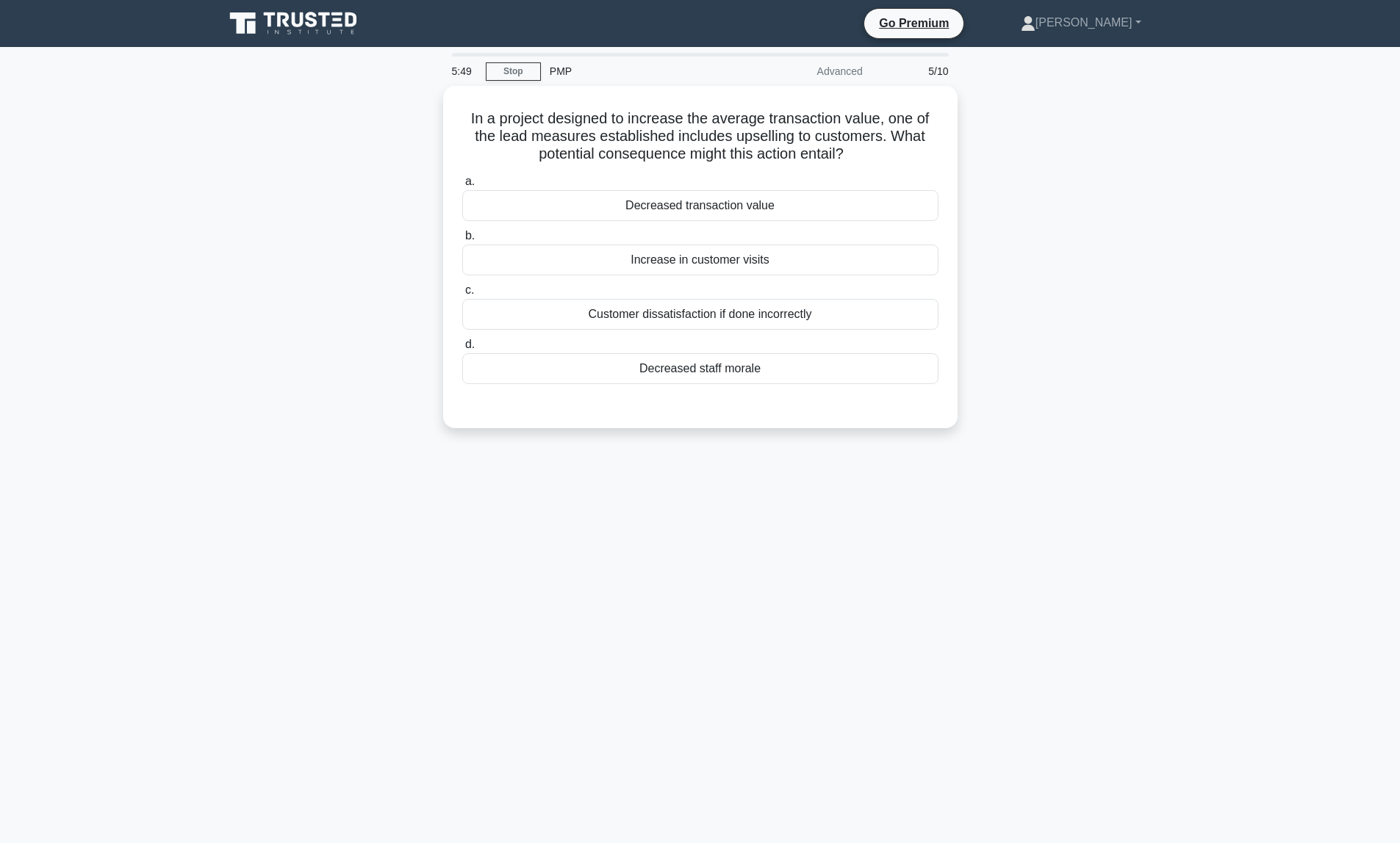
scroll to position [0, 0]
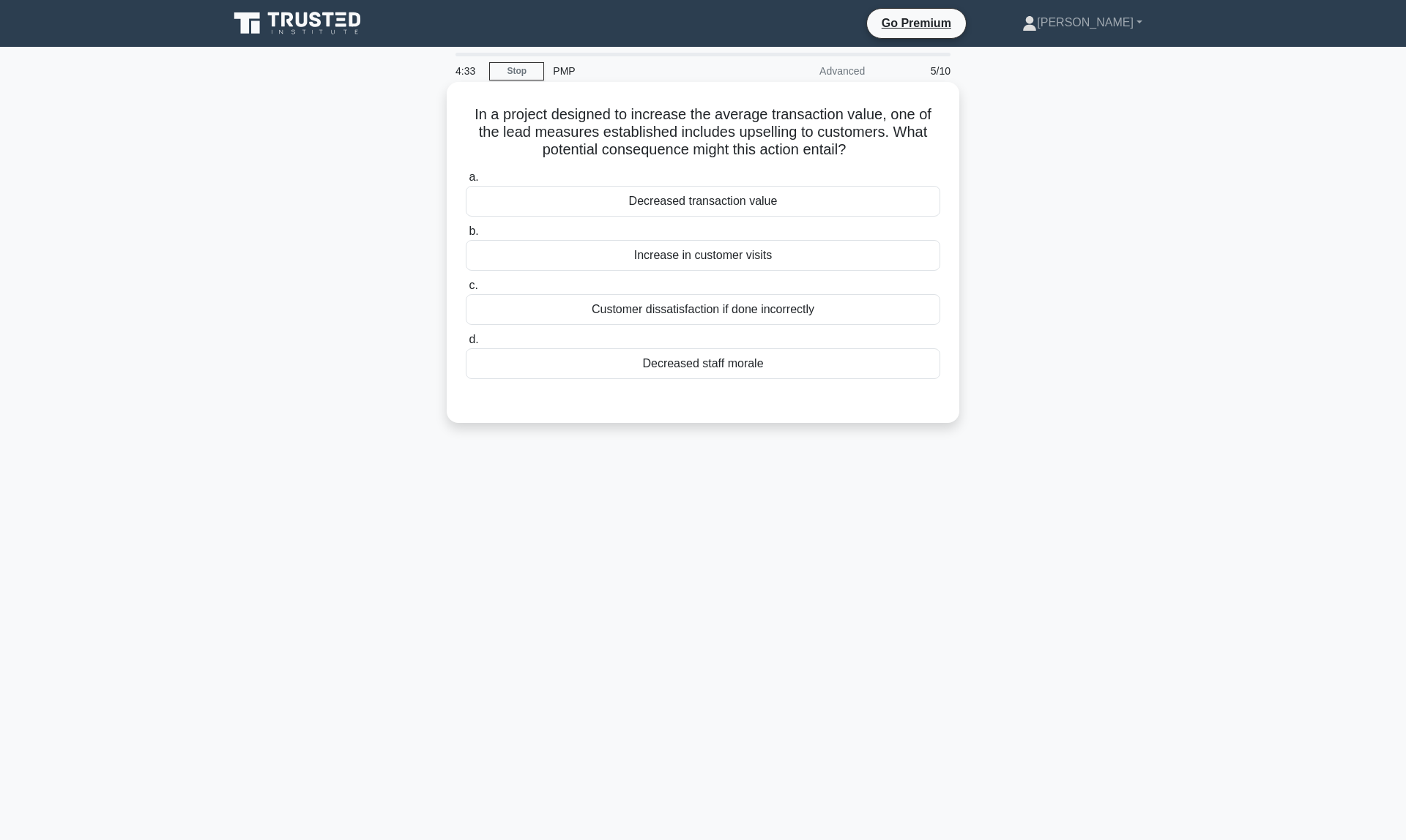
click at [699, 315] on div "Customer dissatisfaction if done incorrectly" at bounding box center [703, 309] width 475 height 31
click at [466, 291] on input "c. Customer dissatisfaction if done incorrectly" at bounding box center [466, 286] width 0 height 10
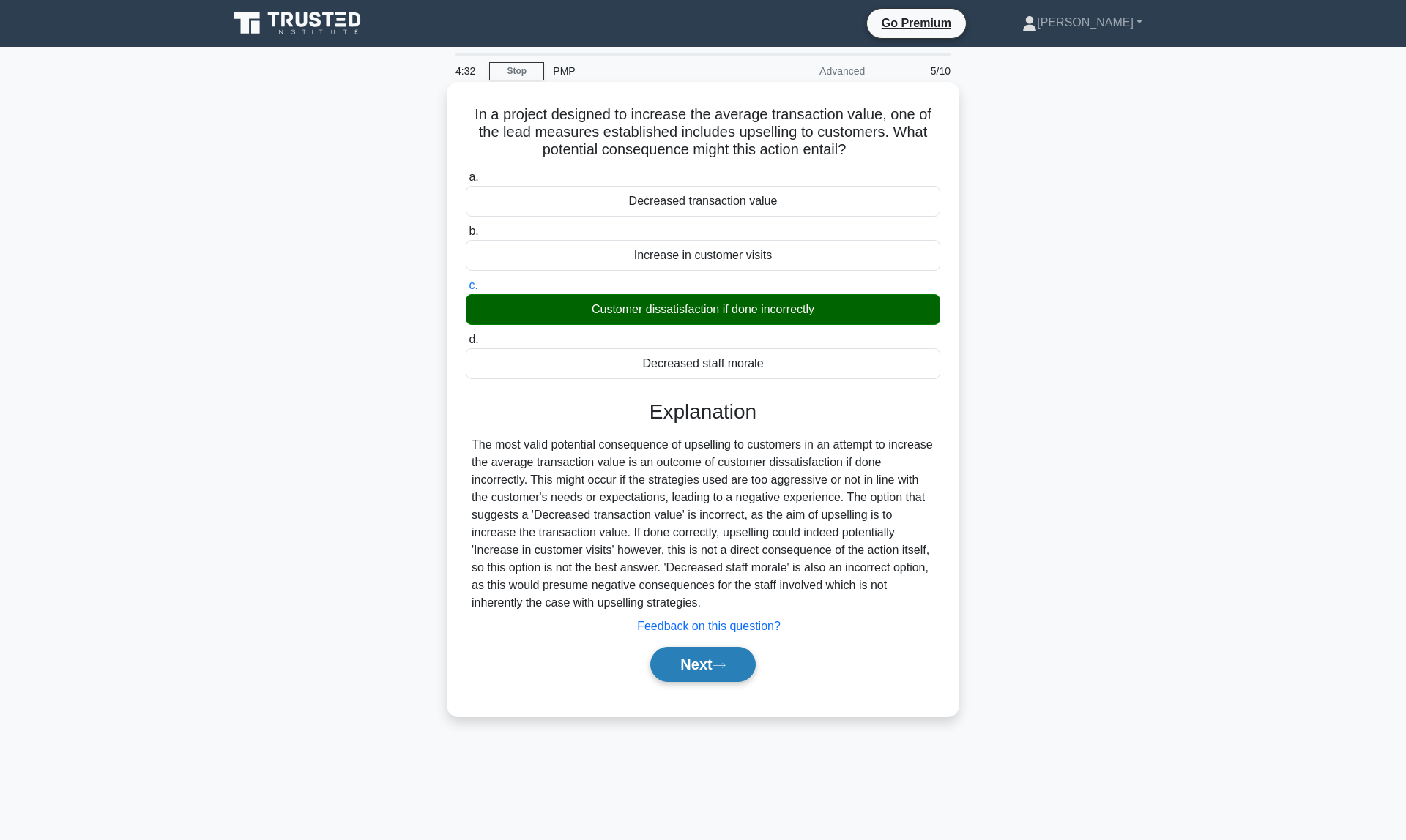
click at [693, 670] on button "Next" at bounding box center [703, 665] width 105 height 35
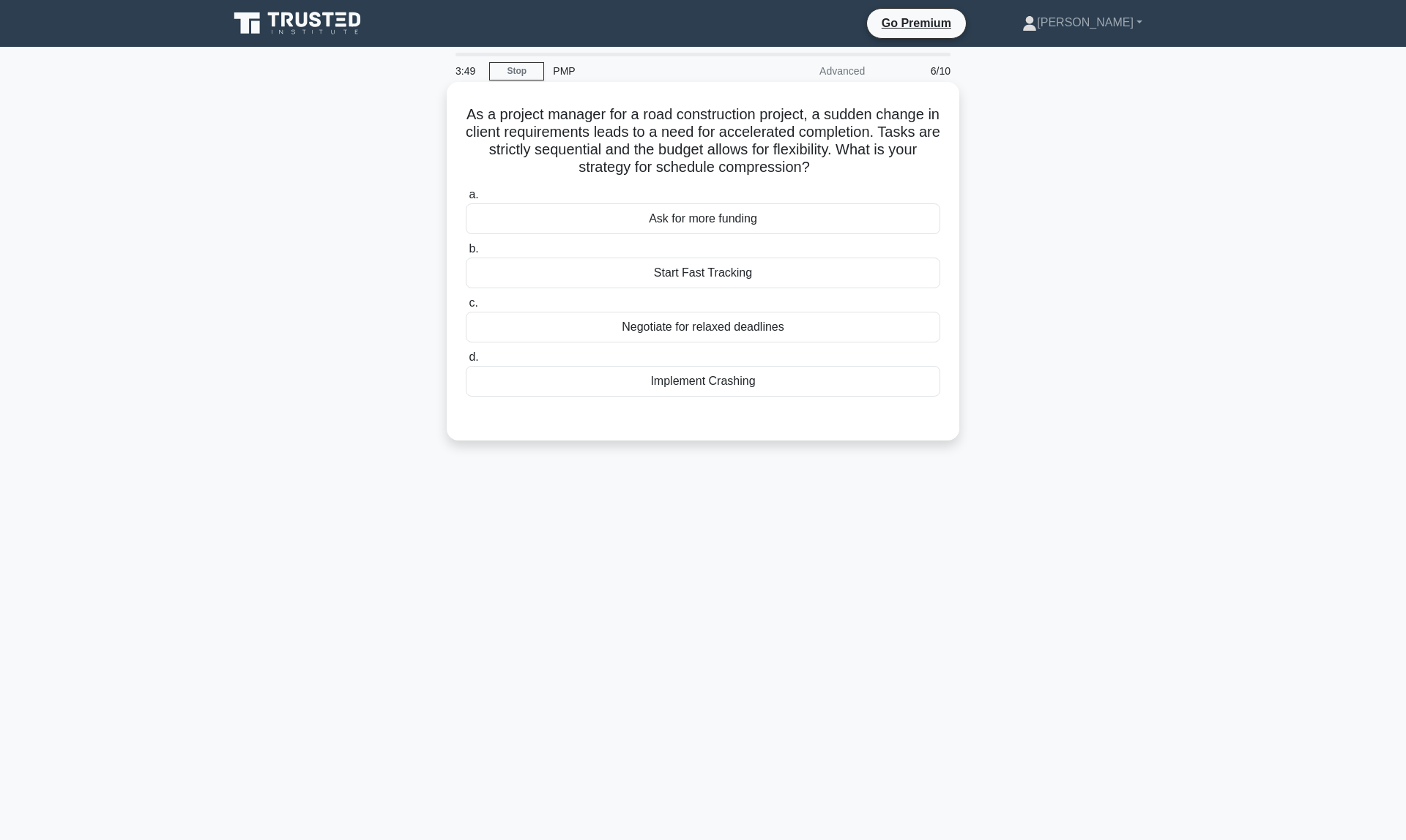
click at [731, 385] on div "Implement Crashing" at bounding box center [703, 381] width 475 height 31
click at [466, 363] on input "d. Implement Crashing" at bounding box center [466, 357] width 0 height 10
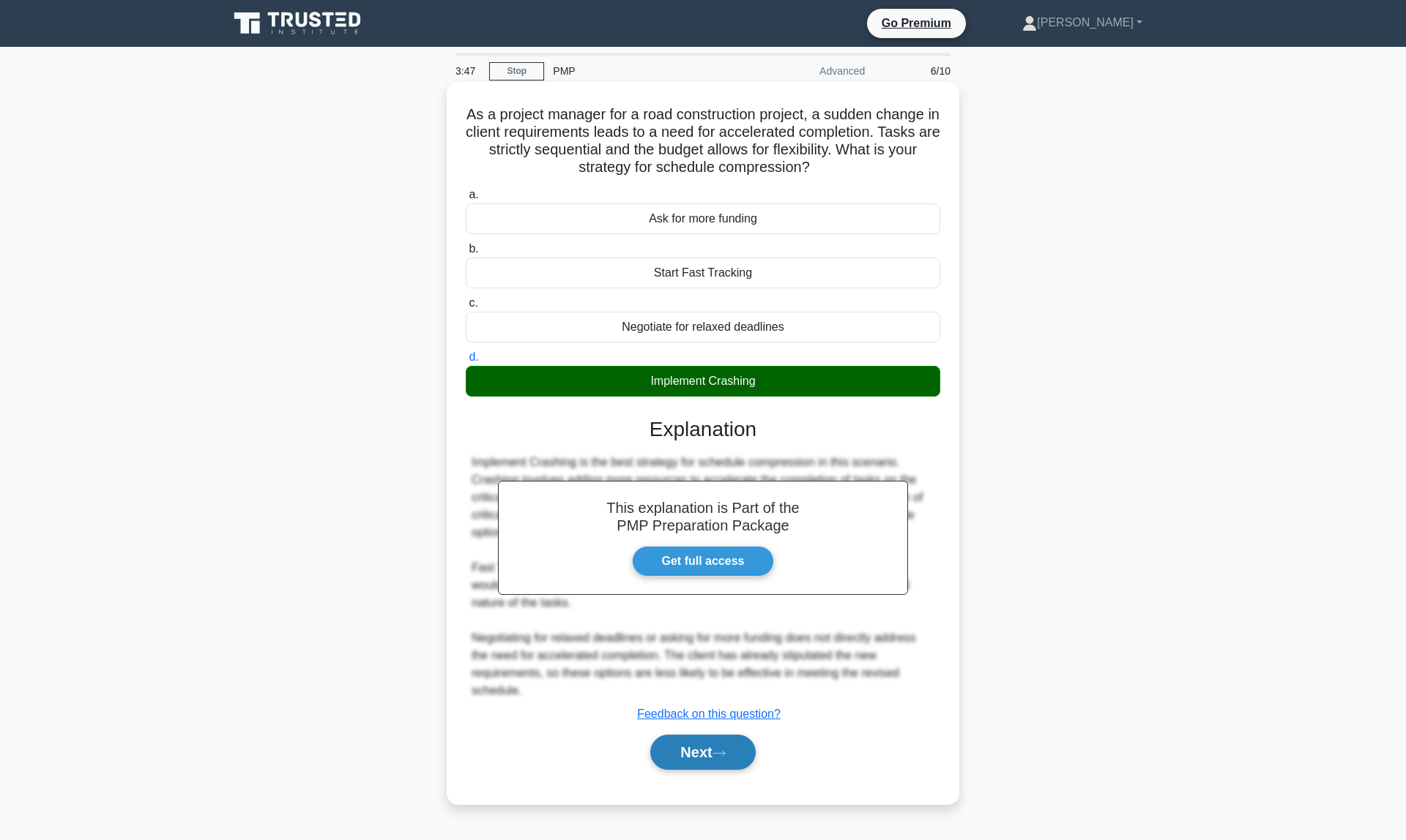
click at [716, 762] on button "Next" at bounding box center [703, 752] width 105 height 35
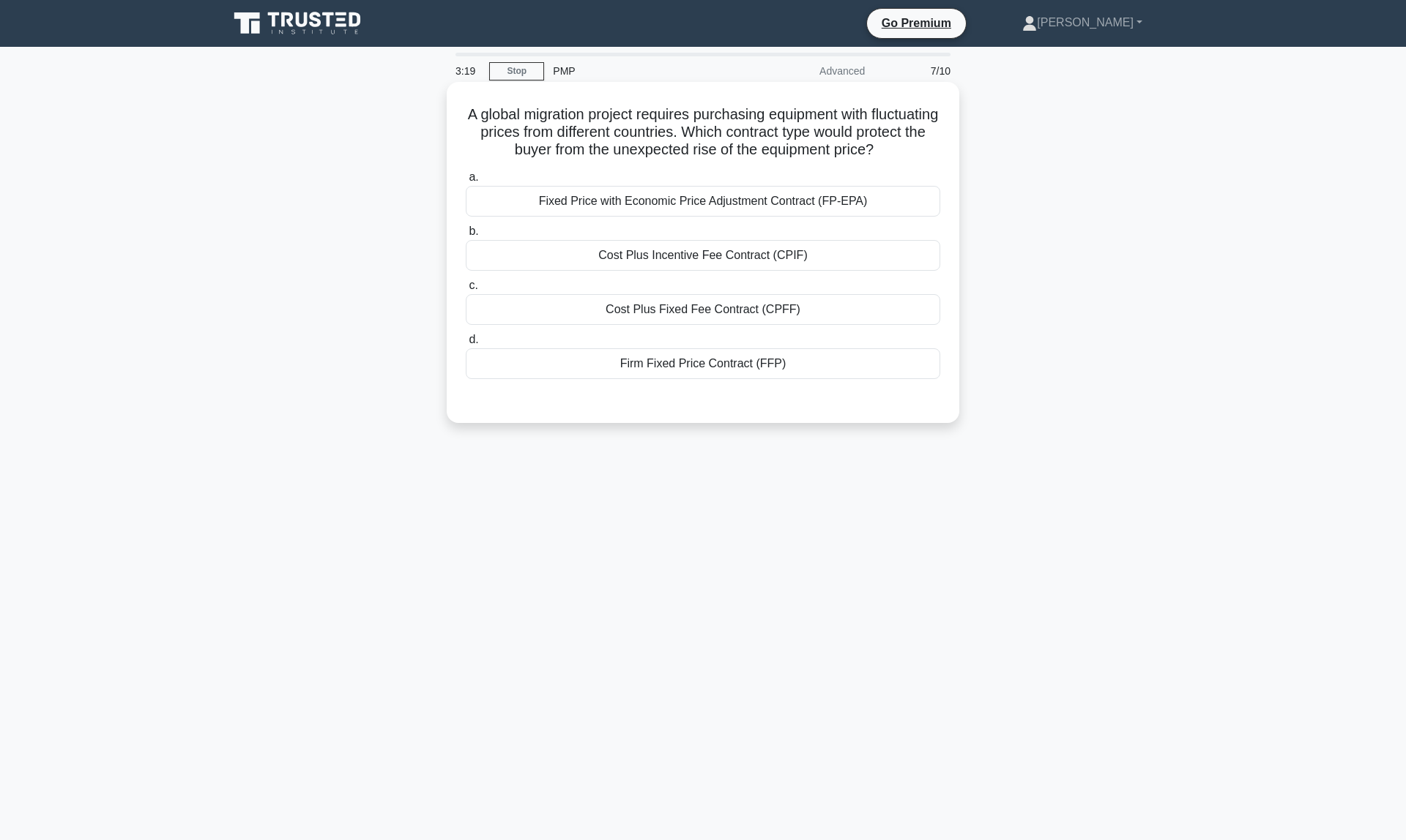
click at [650, 371] on div "Firm Fixed Price Contract (FFP)" at bounding box center [703, 364] width 475 height 31
click at [466, 345] on input "d. Firm Fixed Price Contract (FFP)" at bounding box center [466, 340] width 0 height 10
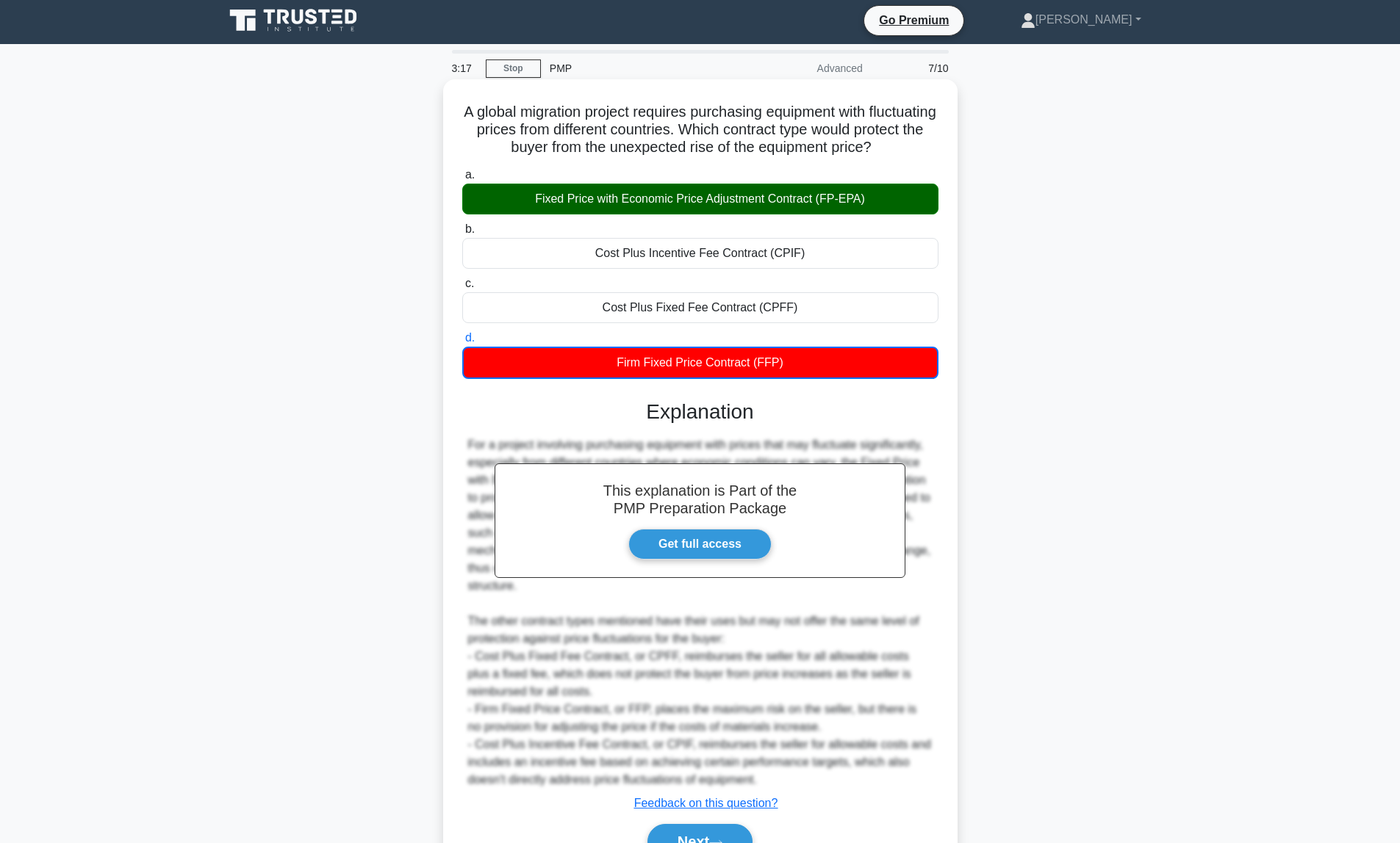
scroll to position [82, 0]
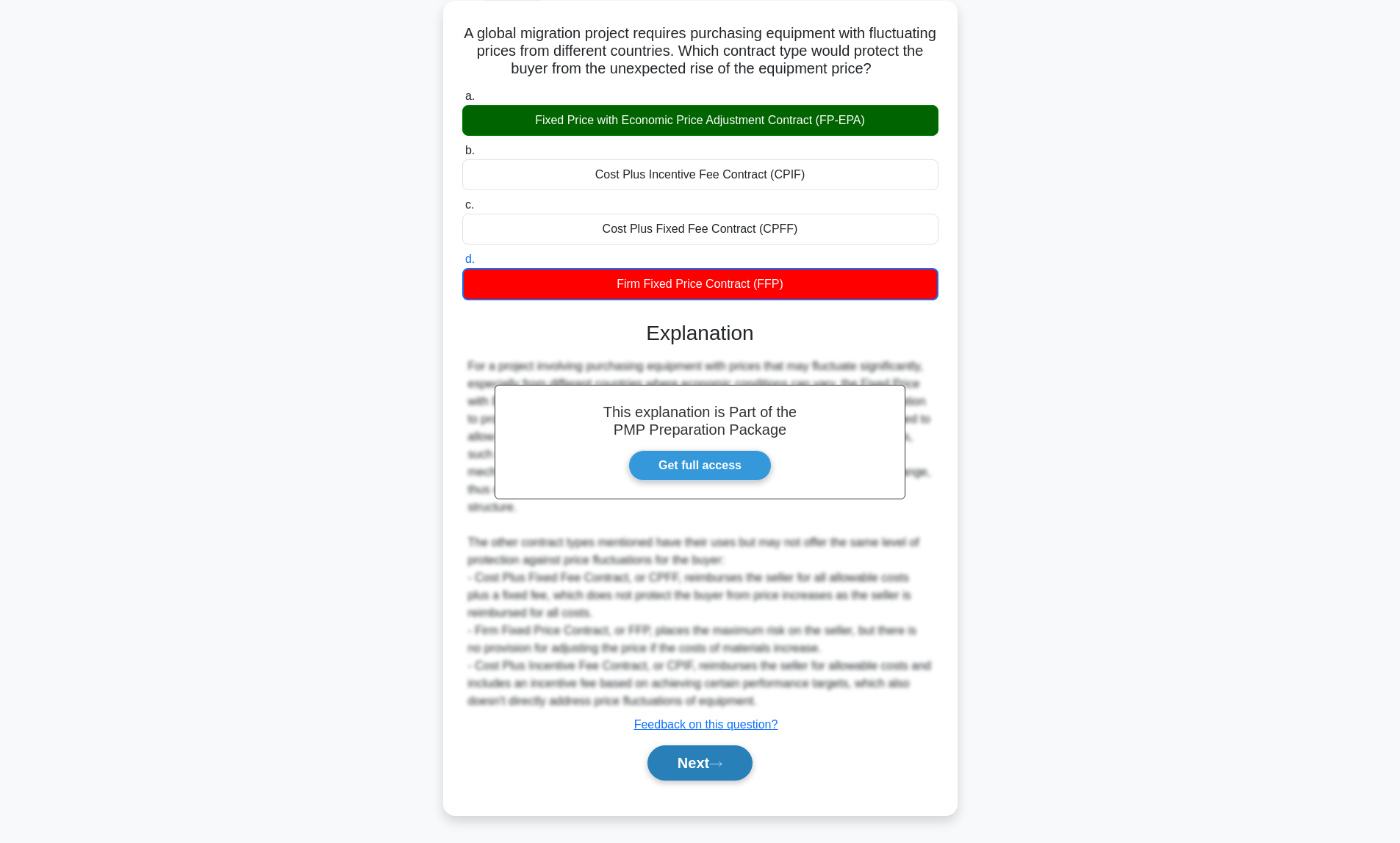
click at [717, 760] on icon at bounding box center [715, 764] width 13 height 8
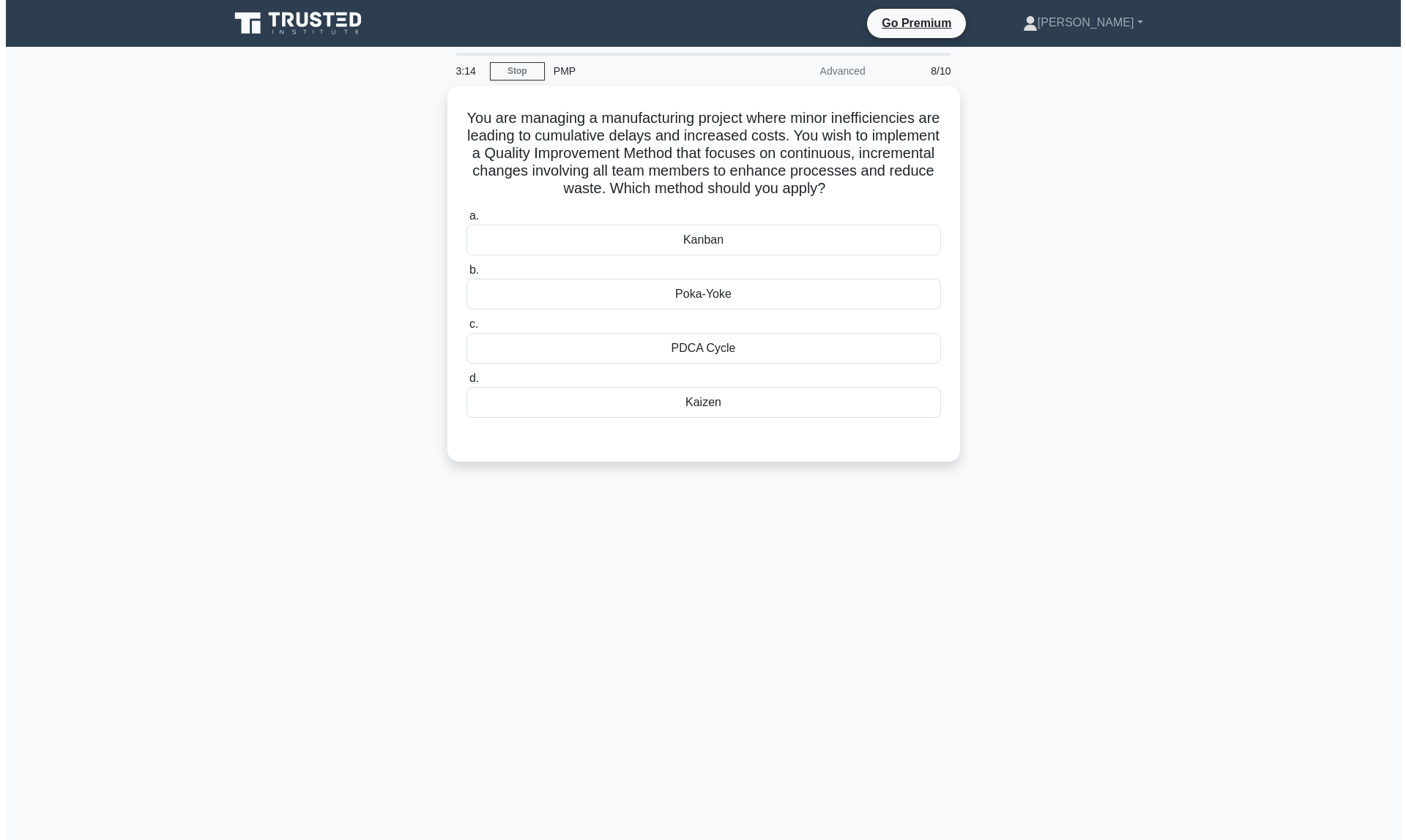
scroll to position [0, 0]
click at [718, 406] on div "Kaizen" at bounding box center [703, 399] width 475 height 31
click at [466, 380] on input "d. Kaizen" at bounding box center [466, 375] width 0 height 10
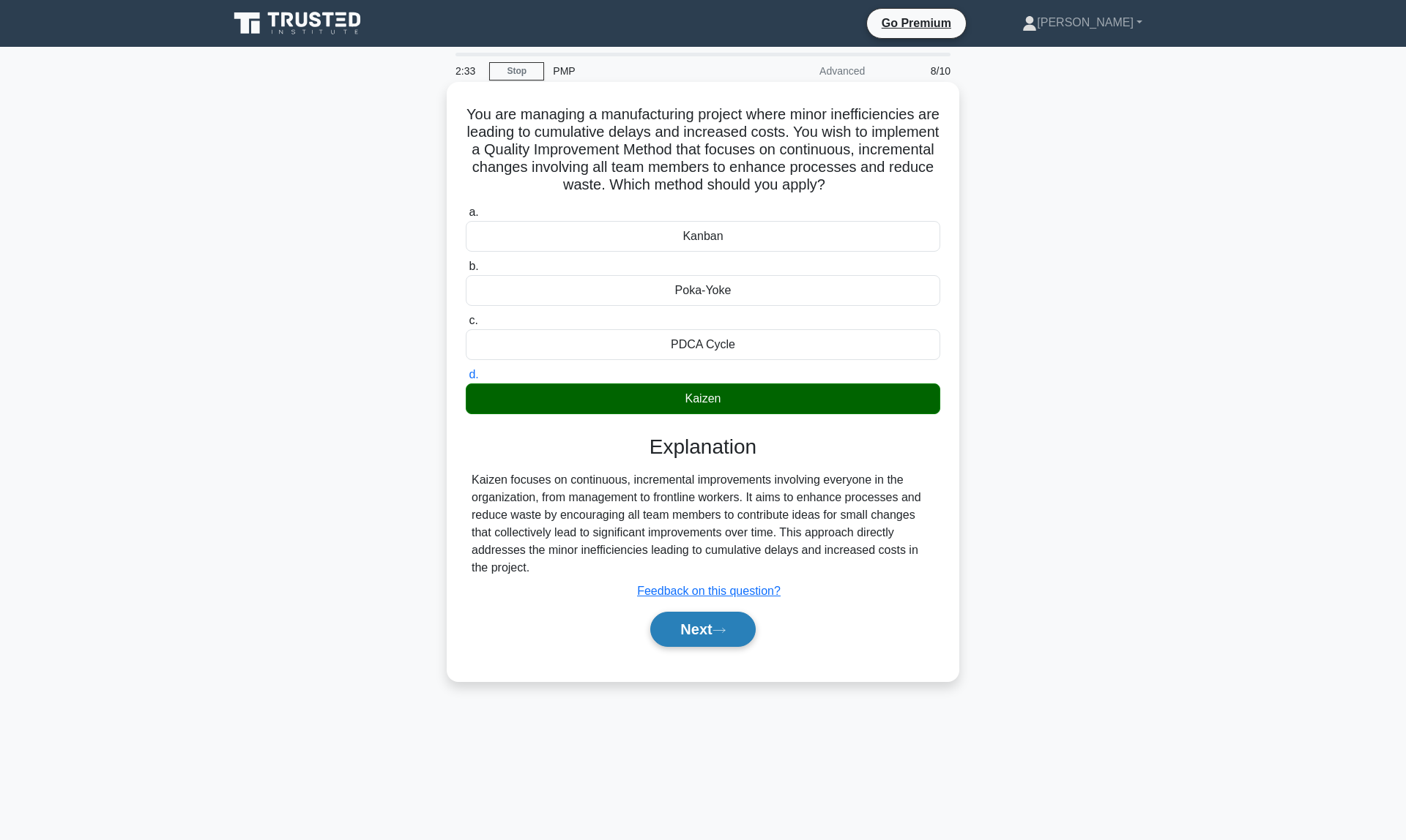
click at [704, 633] on button "Next" at bounding box center [703, 630] width 105 height 35
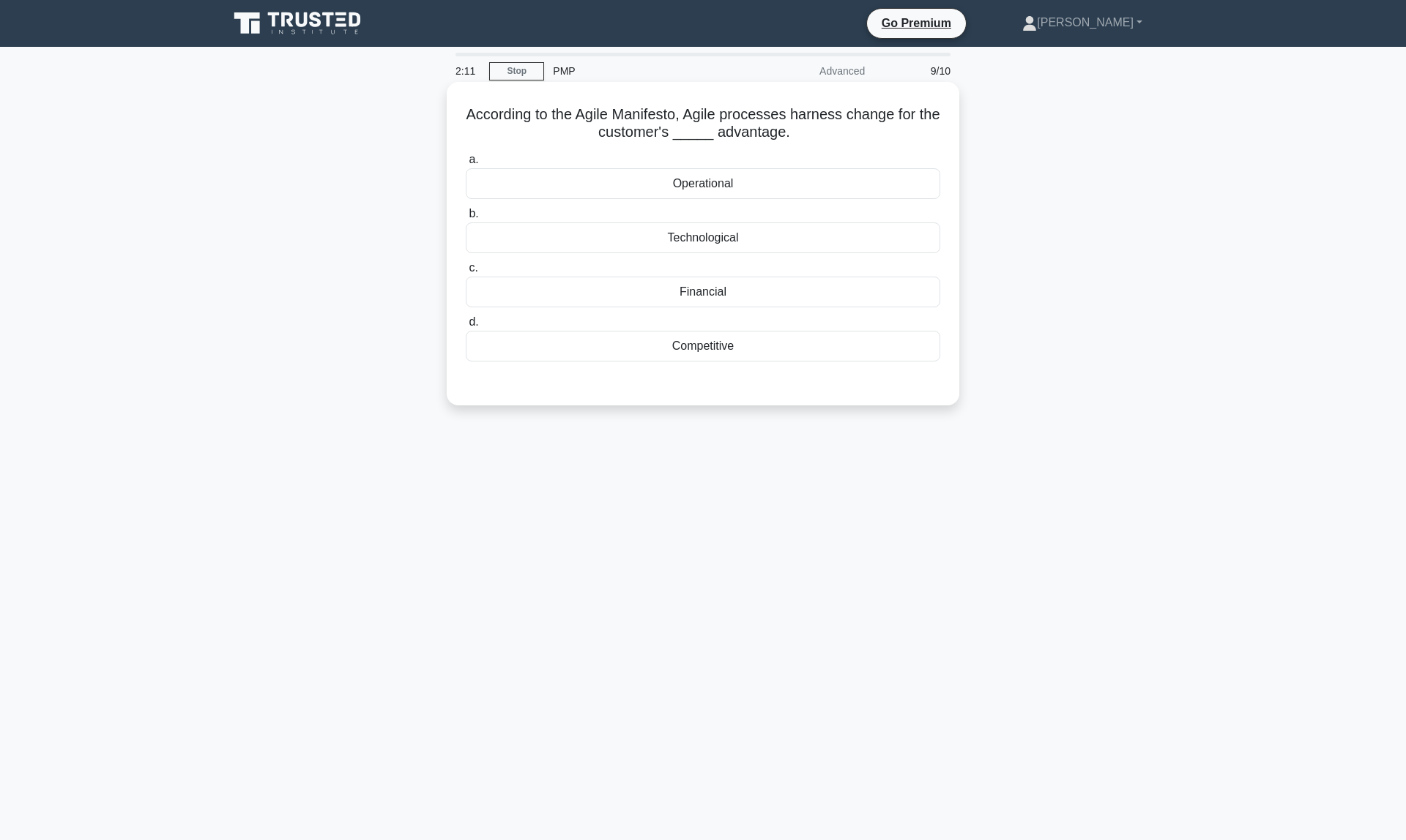
click at [720, 190] on div "Operational" at bounding box center [703, 183] width 475 height 31
click at [466, 165] on input "a. Operational" at bounding box center [466, 159] width 0 height 10
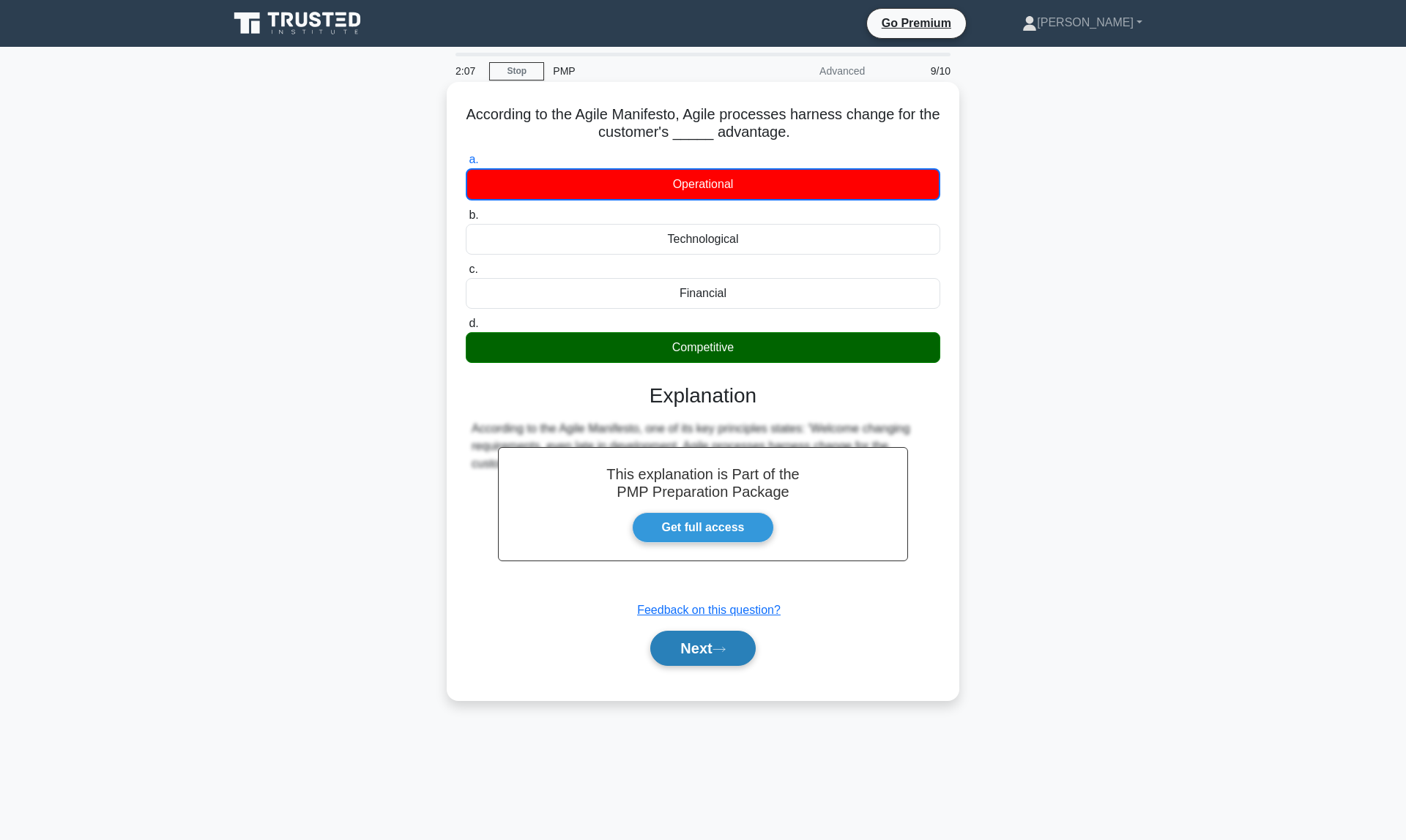
click at [703, 649] on button "Next" at bounding box center [703, 648] width 105 height 35
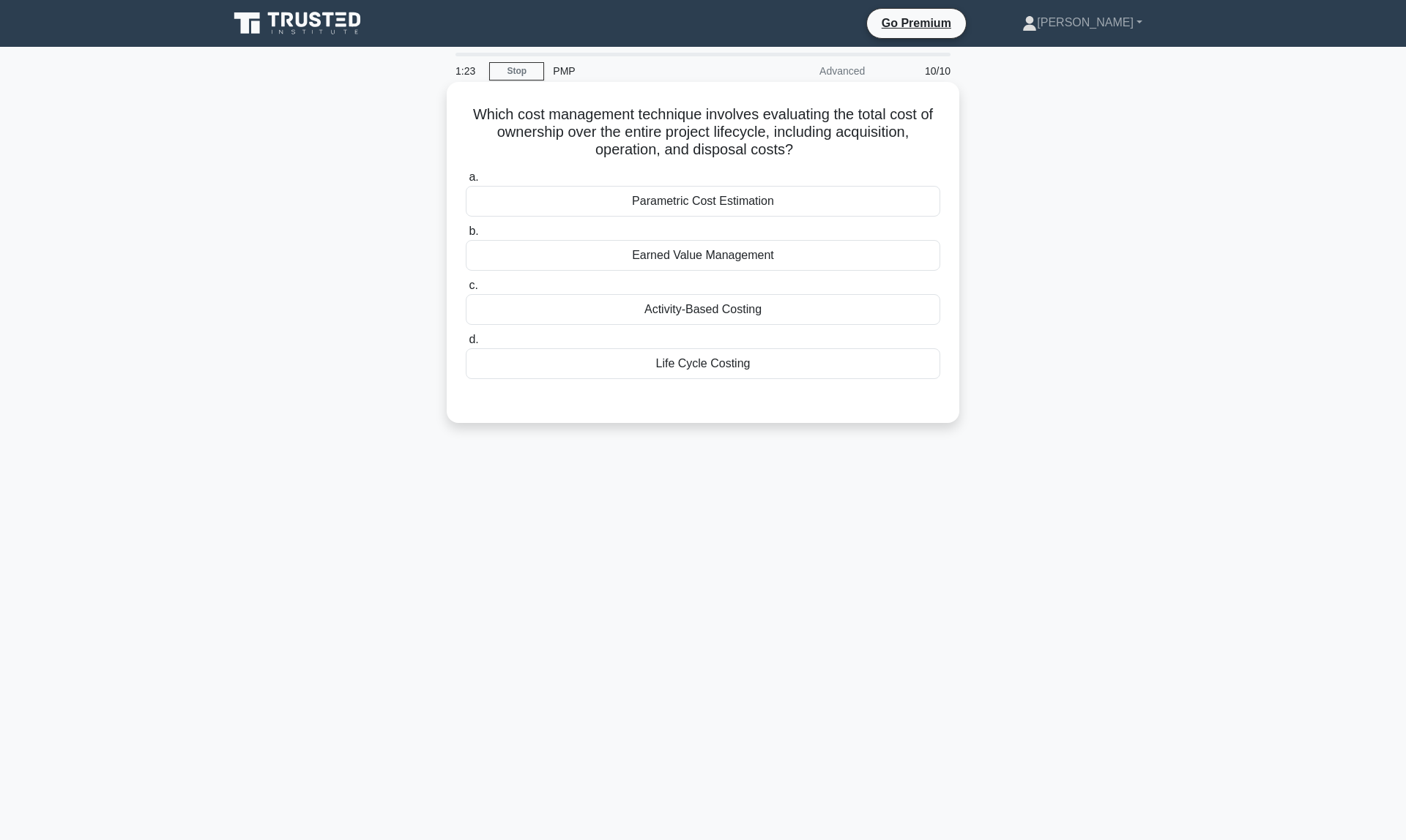
click at [726, 263] on div "Earned Value Management" at bounding box center [703, 255] width 475 height 31
click at [466, 236] on input "b. Earned Value Management" at bounding box center [466, 231] width 0 height 10
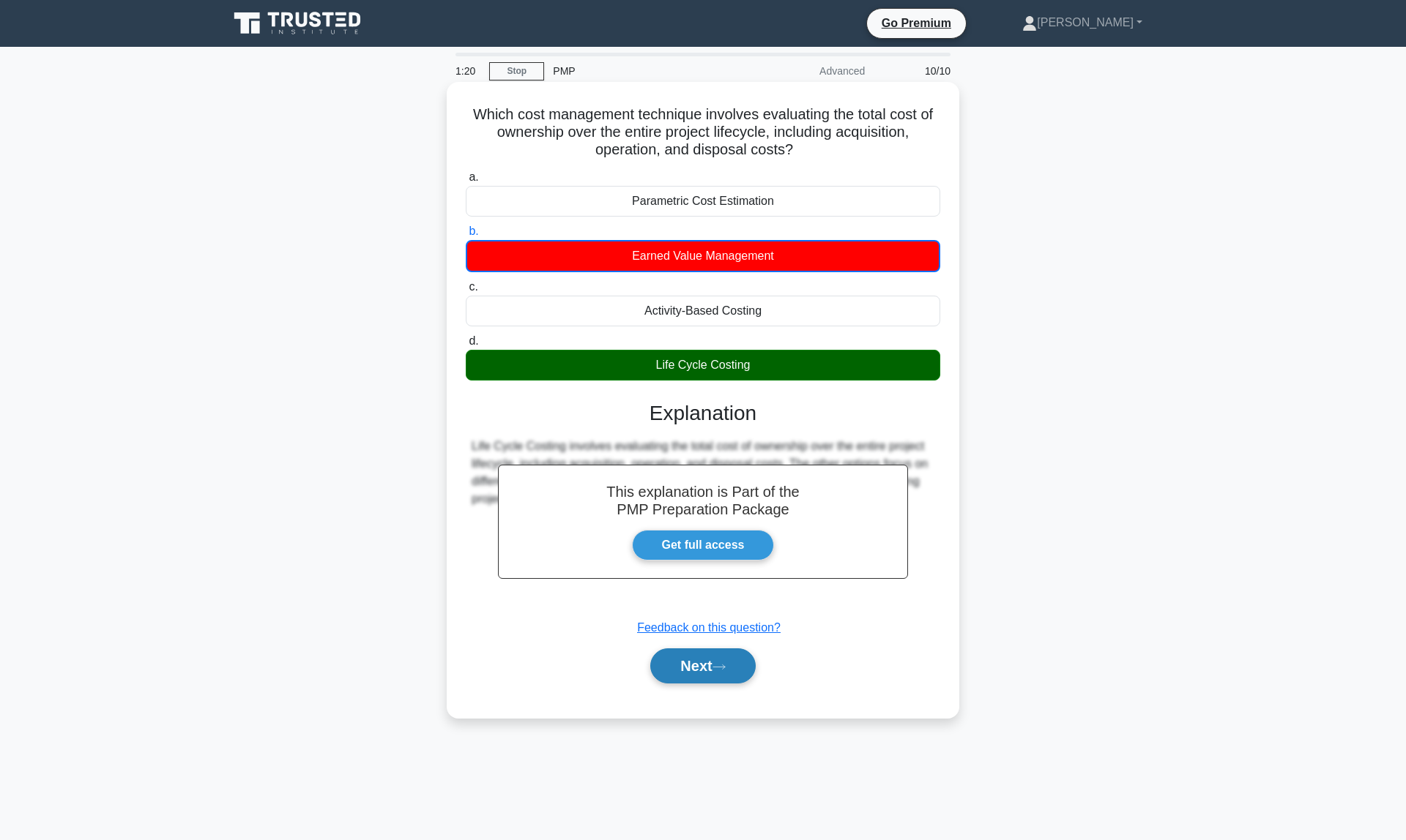
click at [710, 672] on button "Next" at bounding box center [703, 666] width 105 height 35
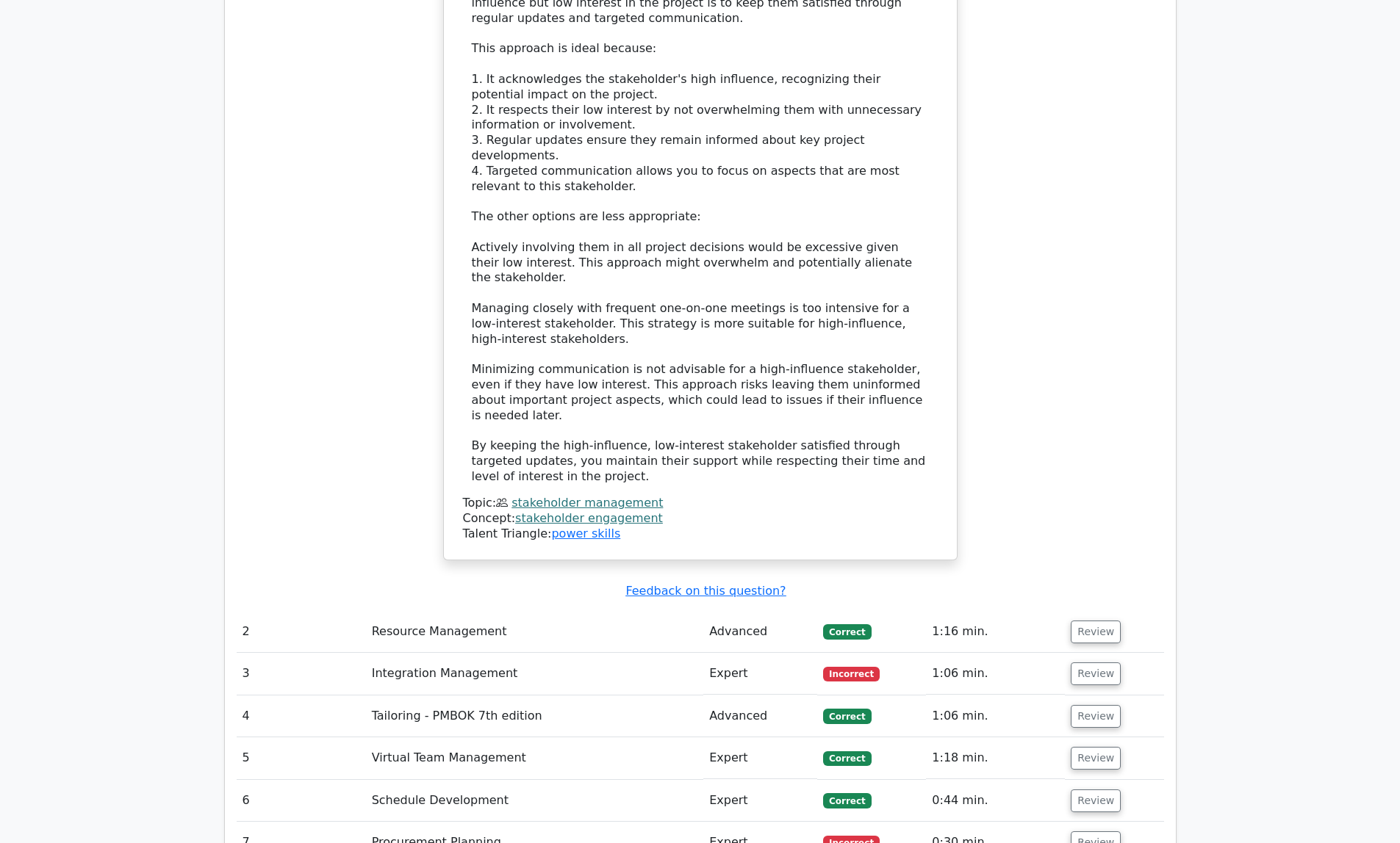
scroll to position [1996, 0]
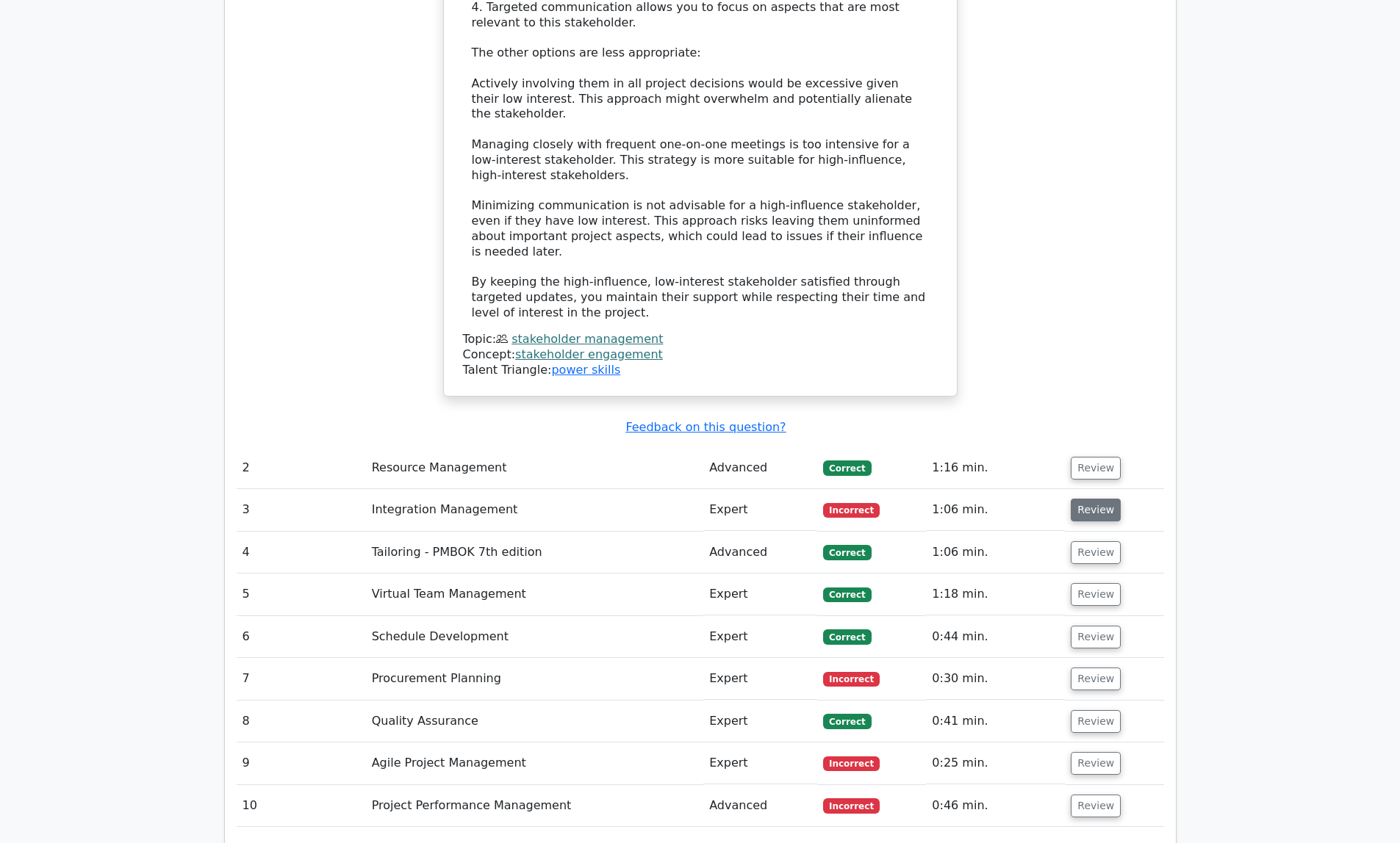
click at [1078, 498] on button "Review" at bounding box center [1096, 510] width 50 height 23
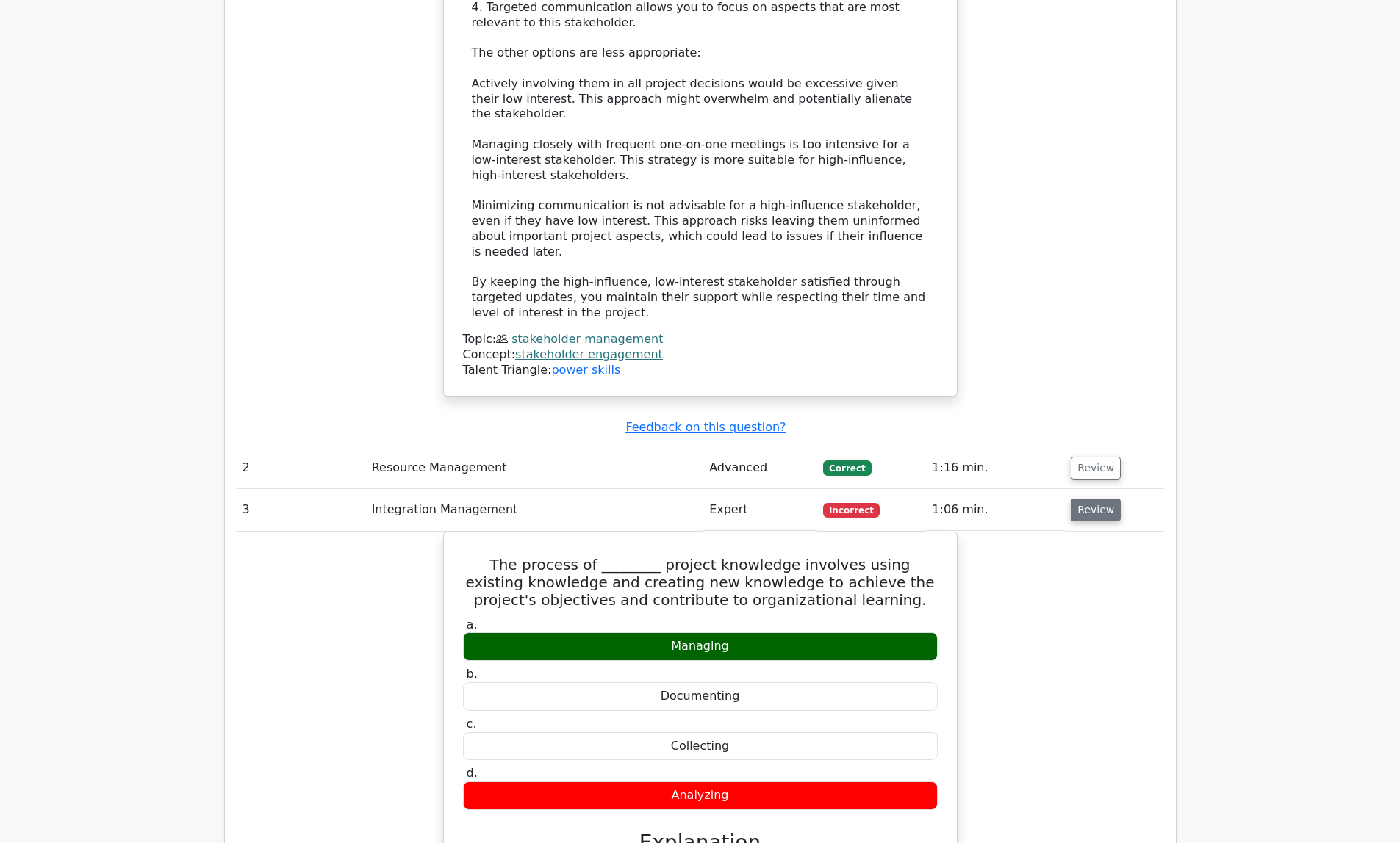
click at [1078, 498] on button "Review" at bounding box center [1096, 510] width 50 height 23
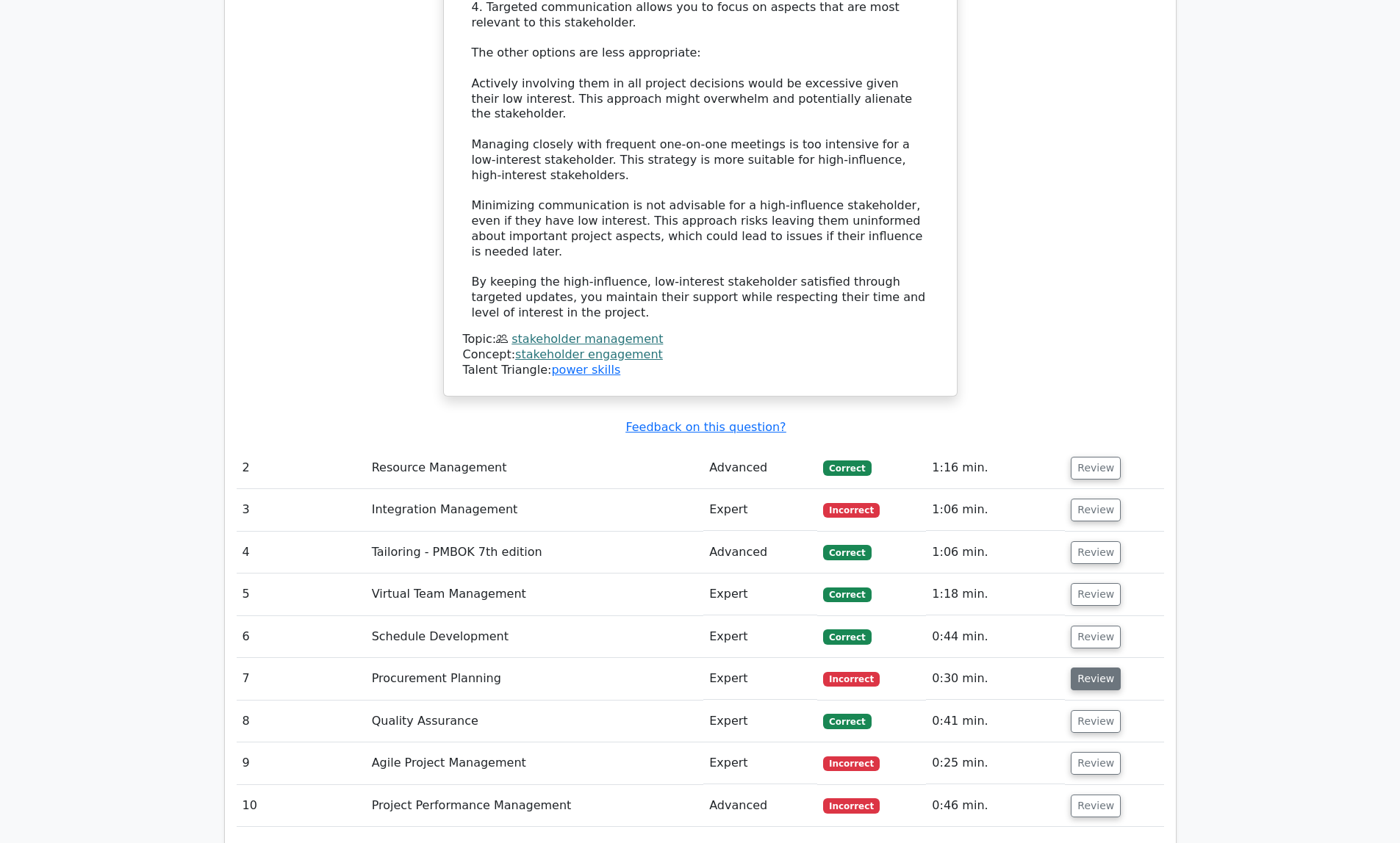
click at [1090, 668] on button "Review" at bounding box center [1096, 679] width 50 height 23
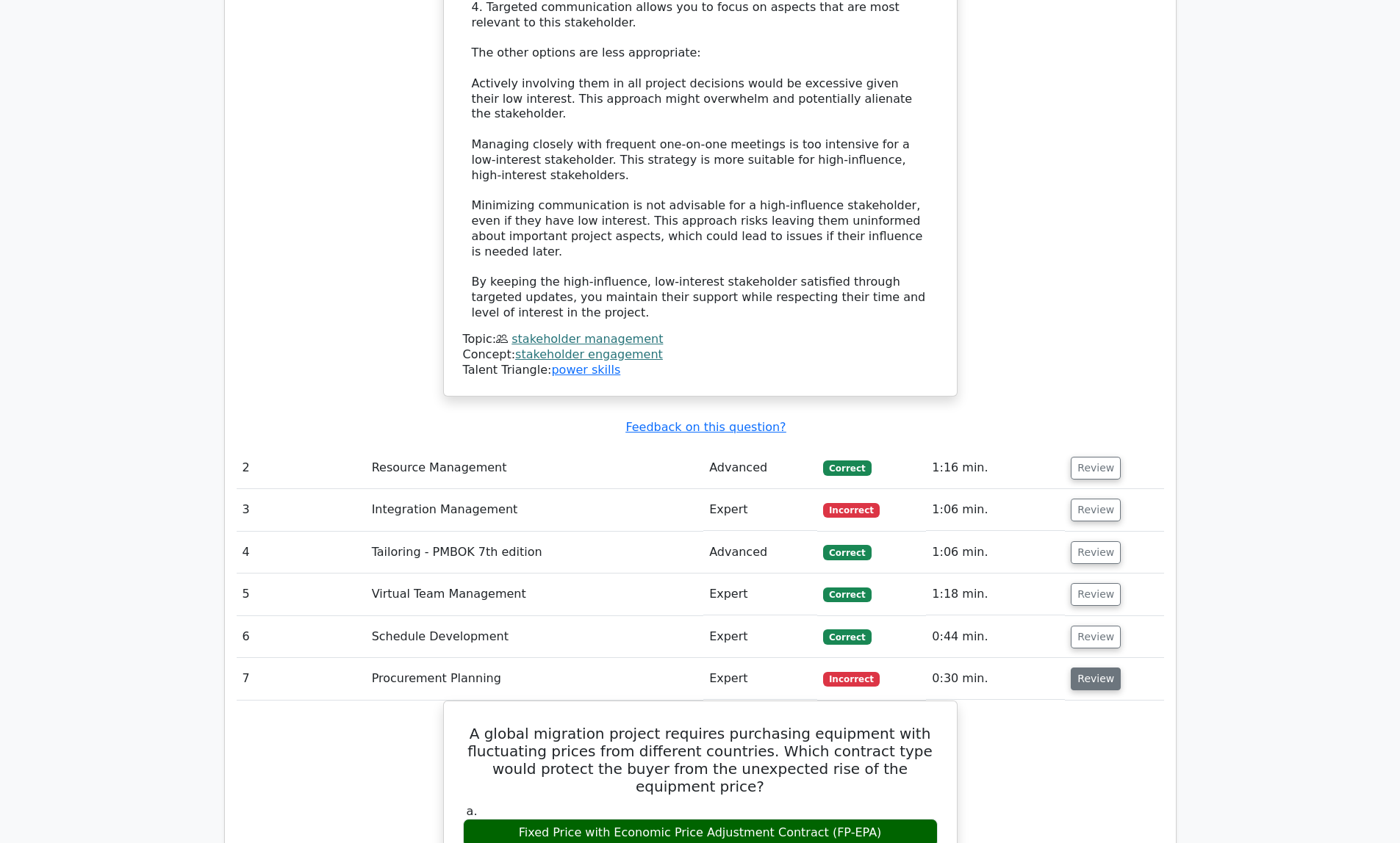
click at [1086, 668] on button "Review" at bounding box center [1096, 679] width 50 height 23
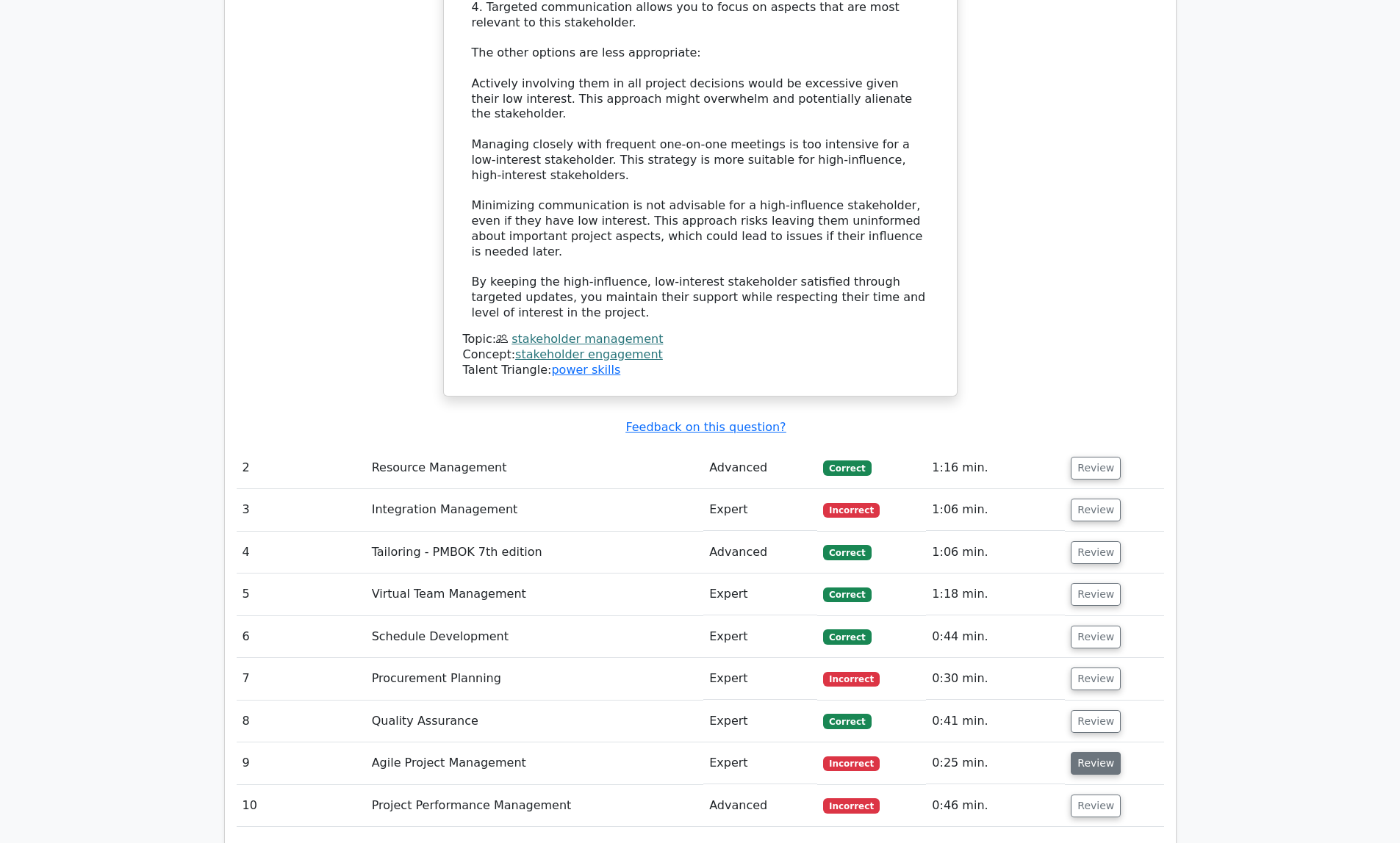
click at [1106, 752] on button "Review" at bounding box center [1096, 764] width 50 height 23
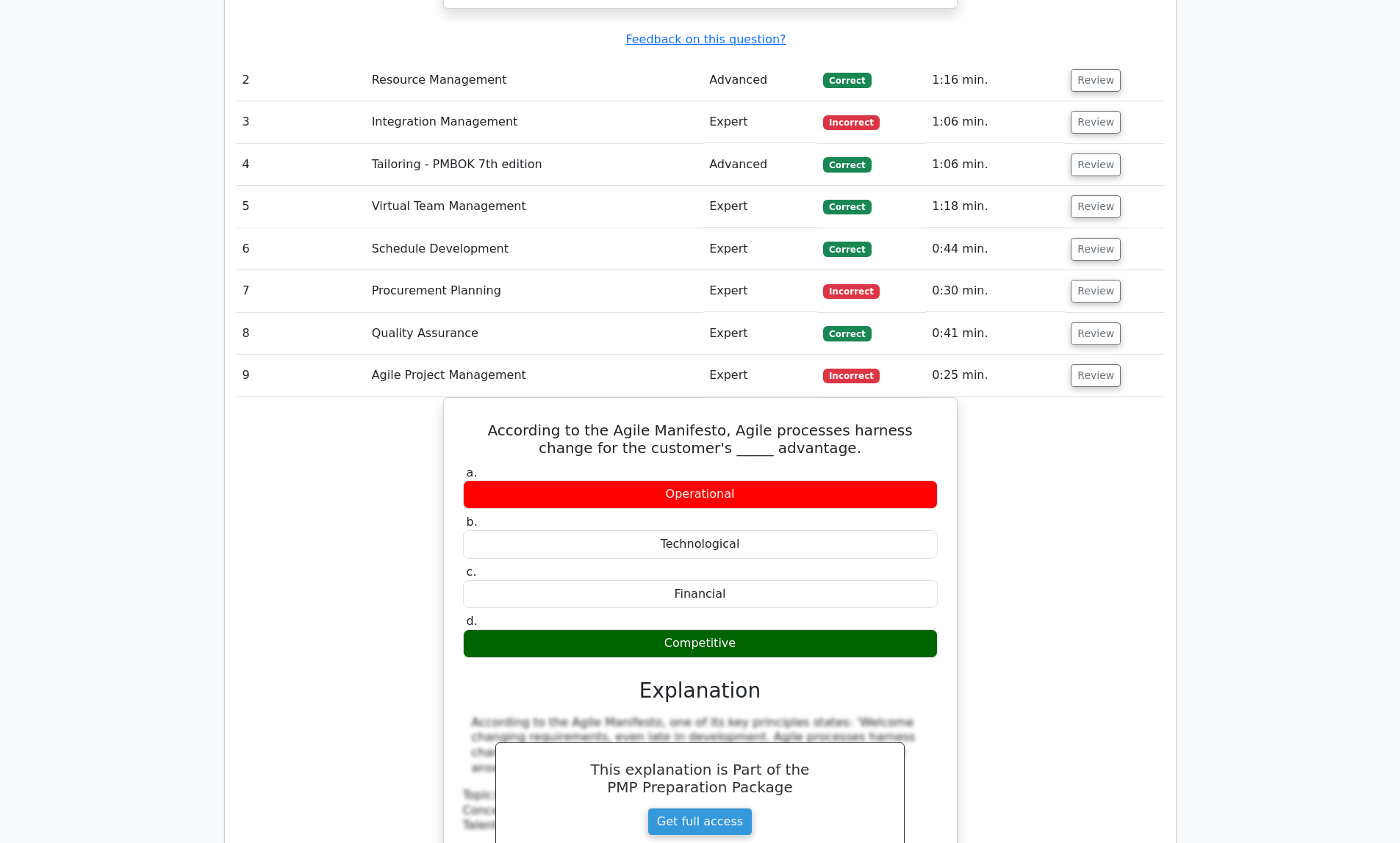
scroll to position [2542, 0]
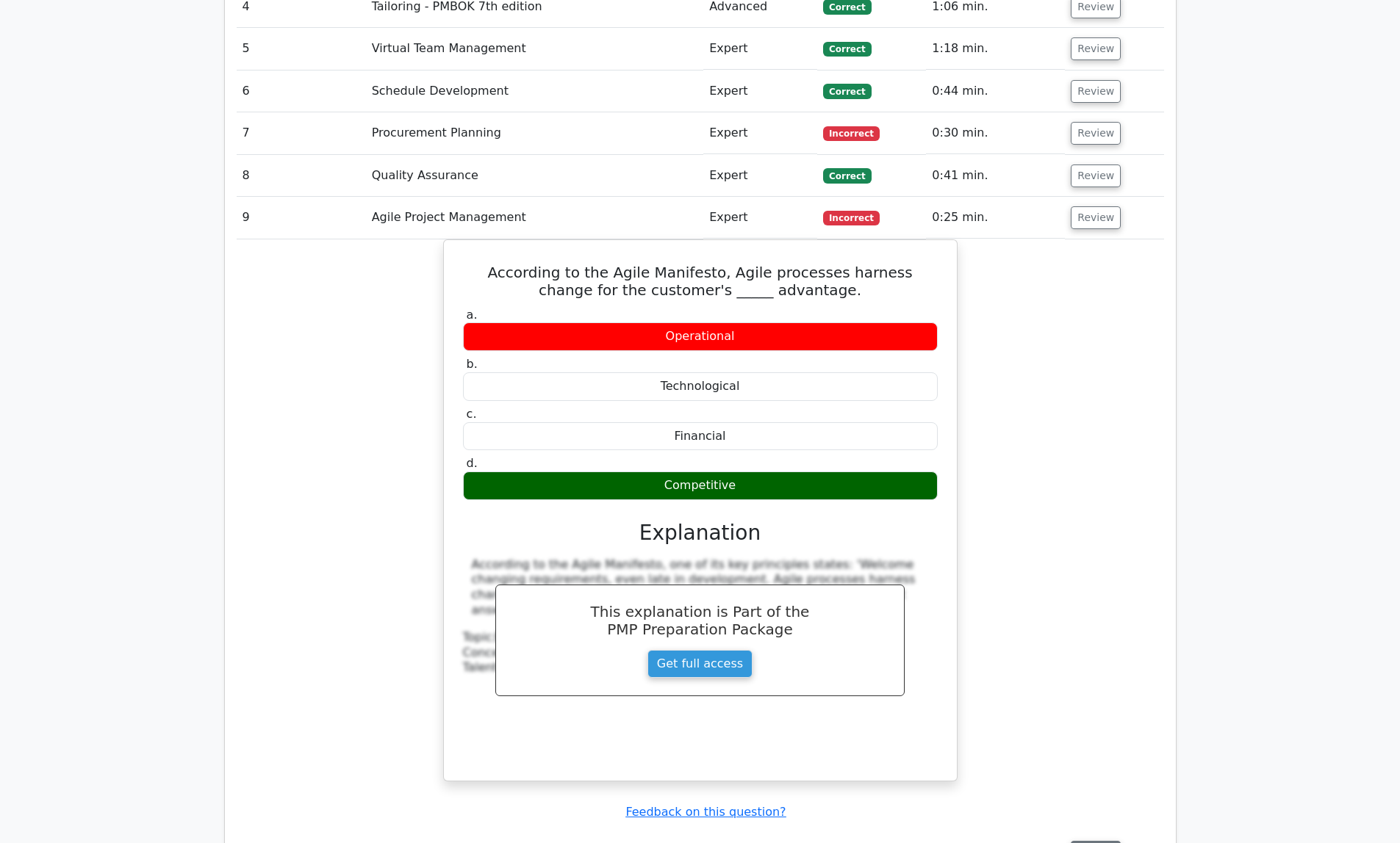
click at [1080, 841] on button "Review" at bounding box center [1096, 853] width 50 height 23
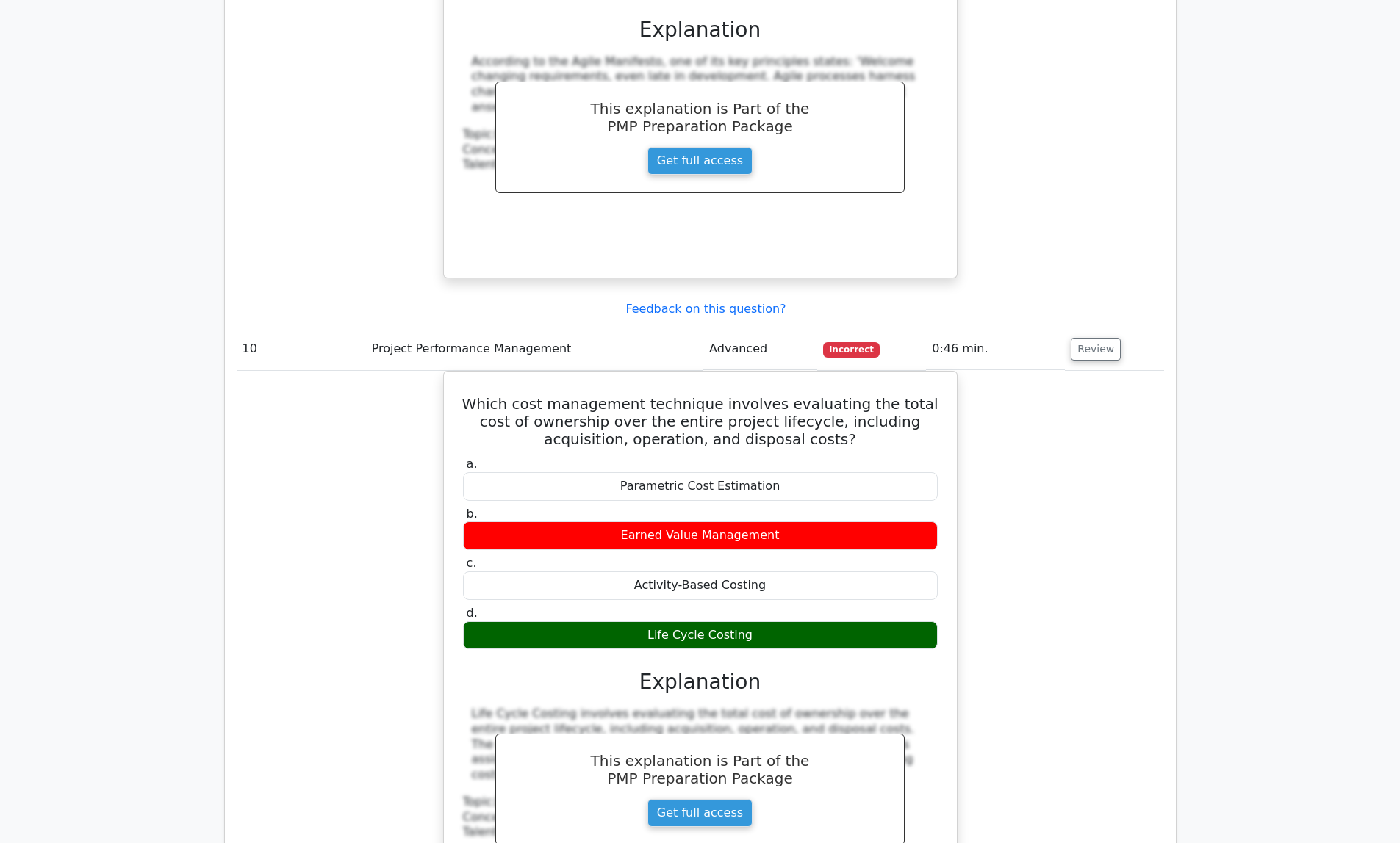
scroll to position [3682, 0]
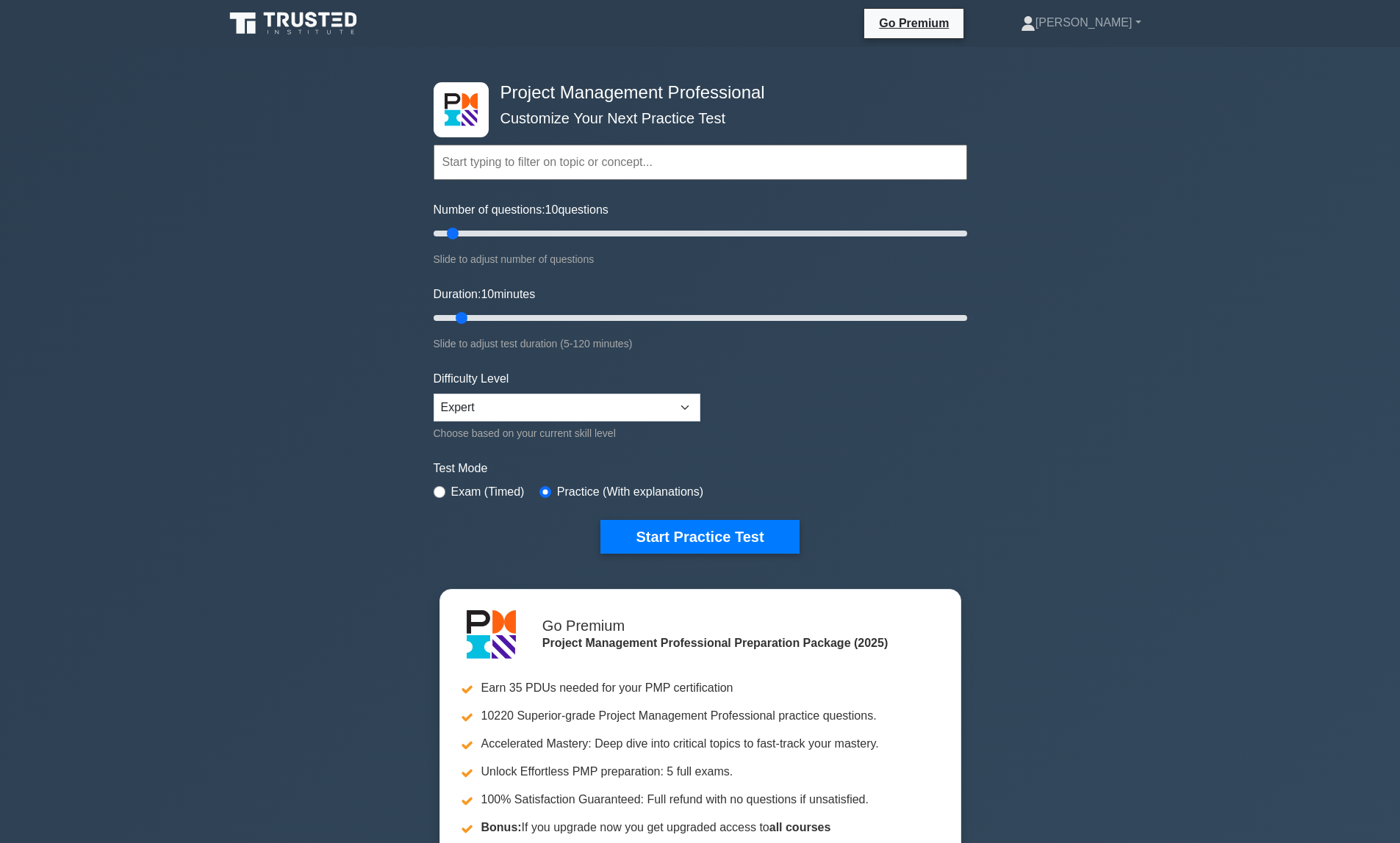
scroll to position [110, 0]
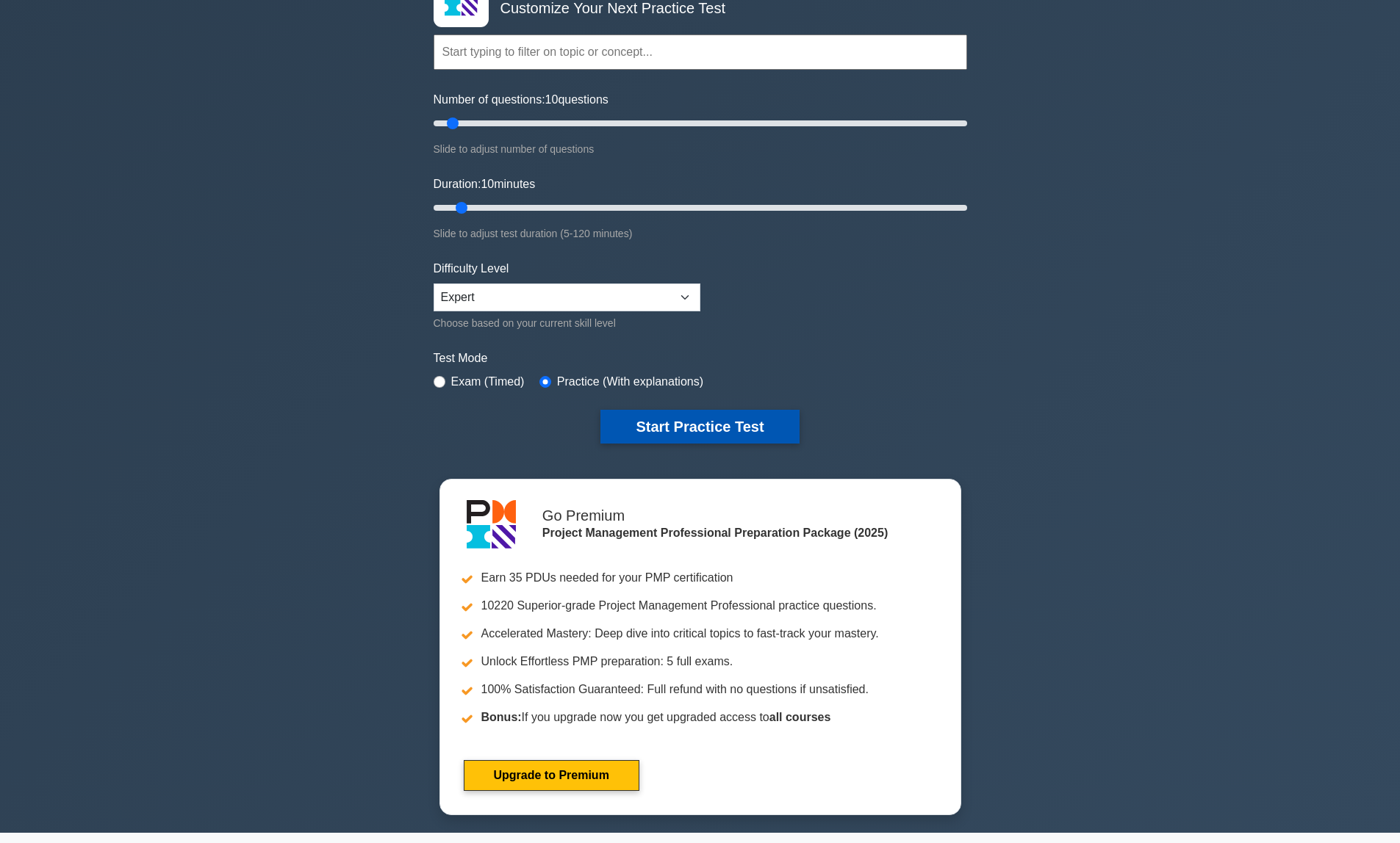
click at [768, 433] on button "Start Practice Test" at bounding box center [700, 426] width 199 height 33
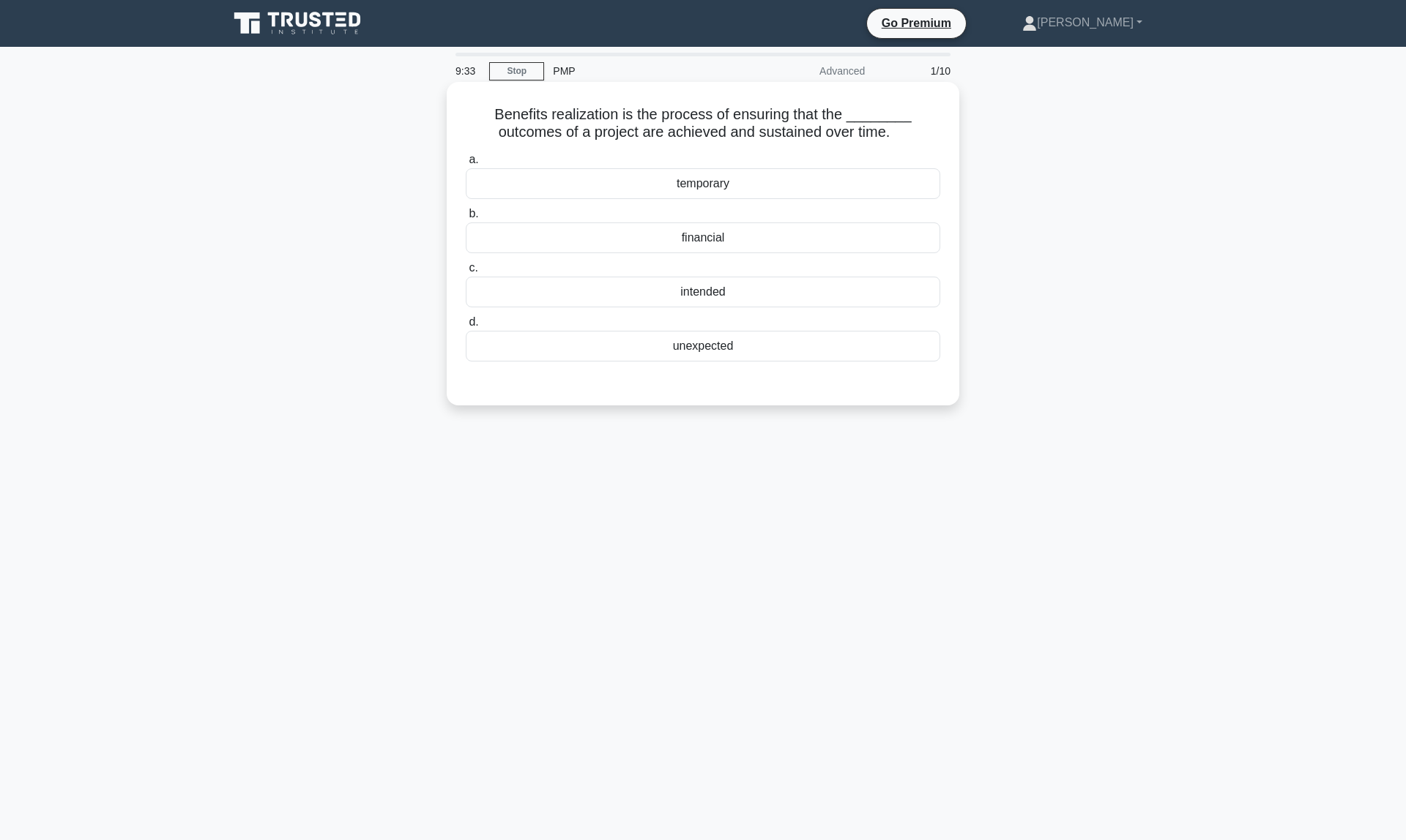
click at [677, 292] on div "intended" at bounding box center [703, 292] width 475 height 31
click at [466, 273] on input "c. intended" at bounding box center [466, 268] width 0 height 10
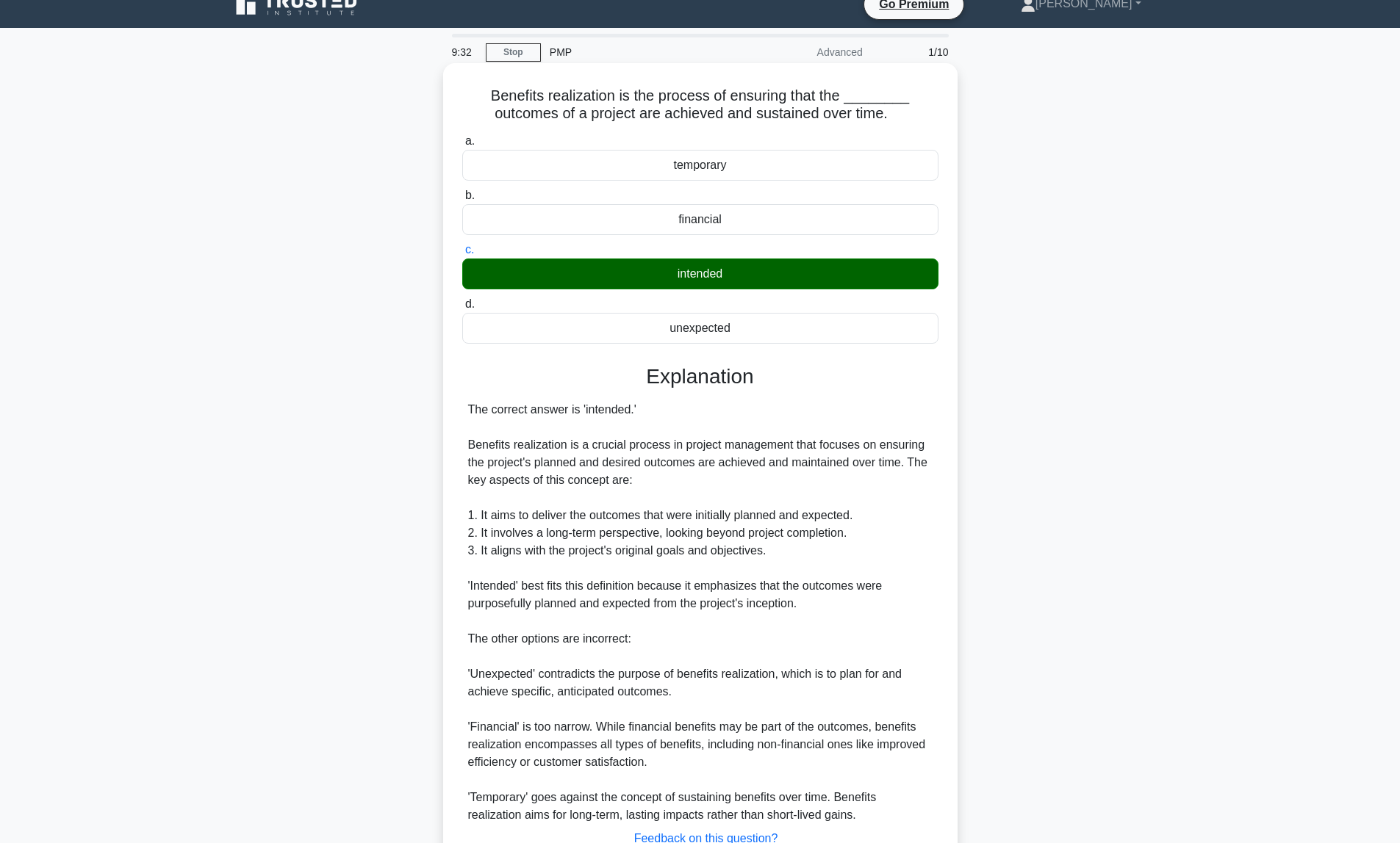
scroll to position [133, 0]
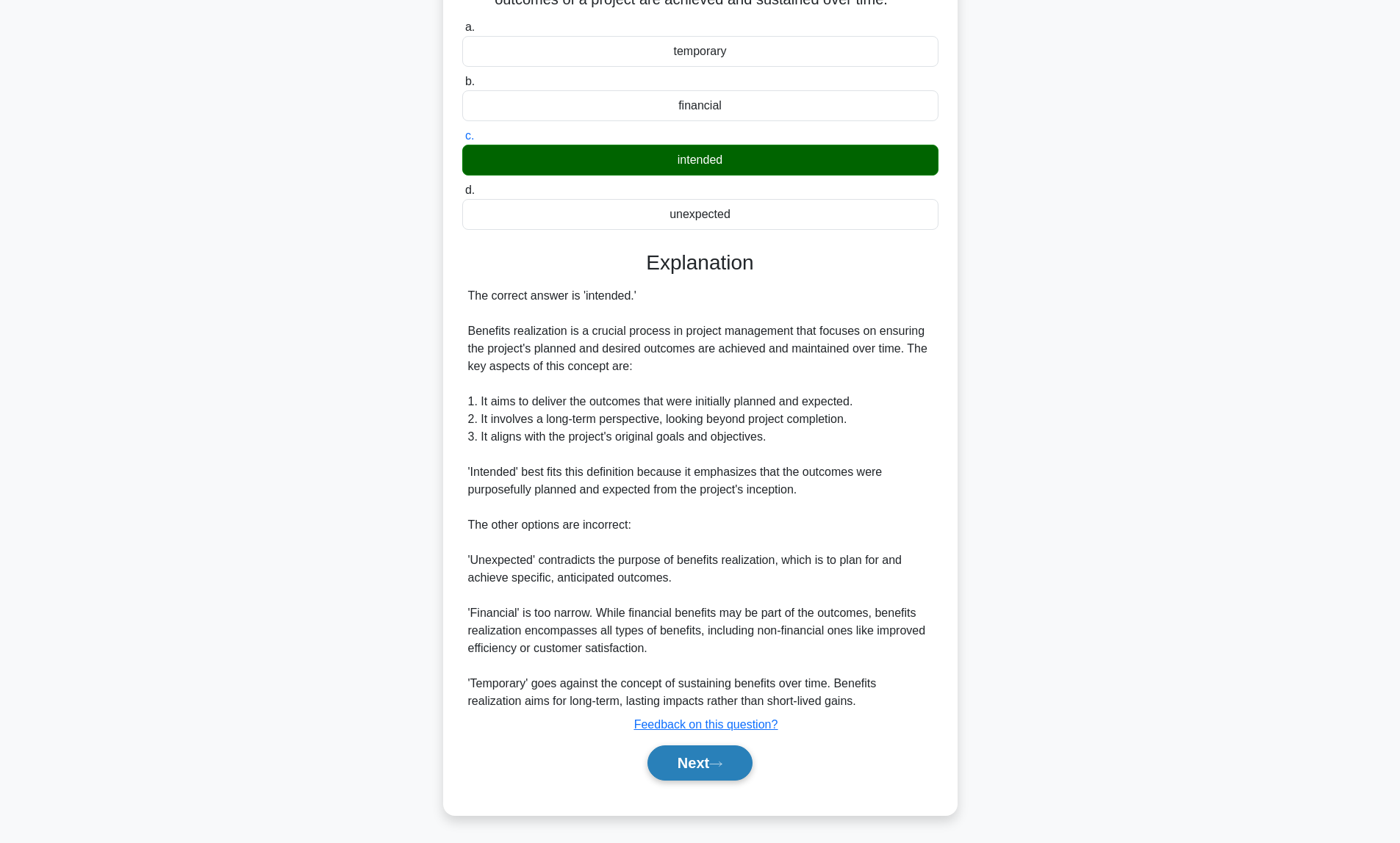
click at [698, 765] on button "Next" at bounding box center [700, 763] width 106 height 35
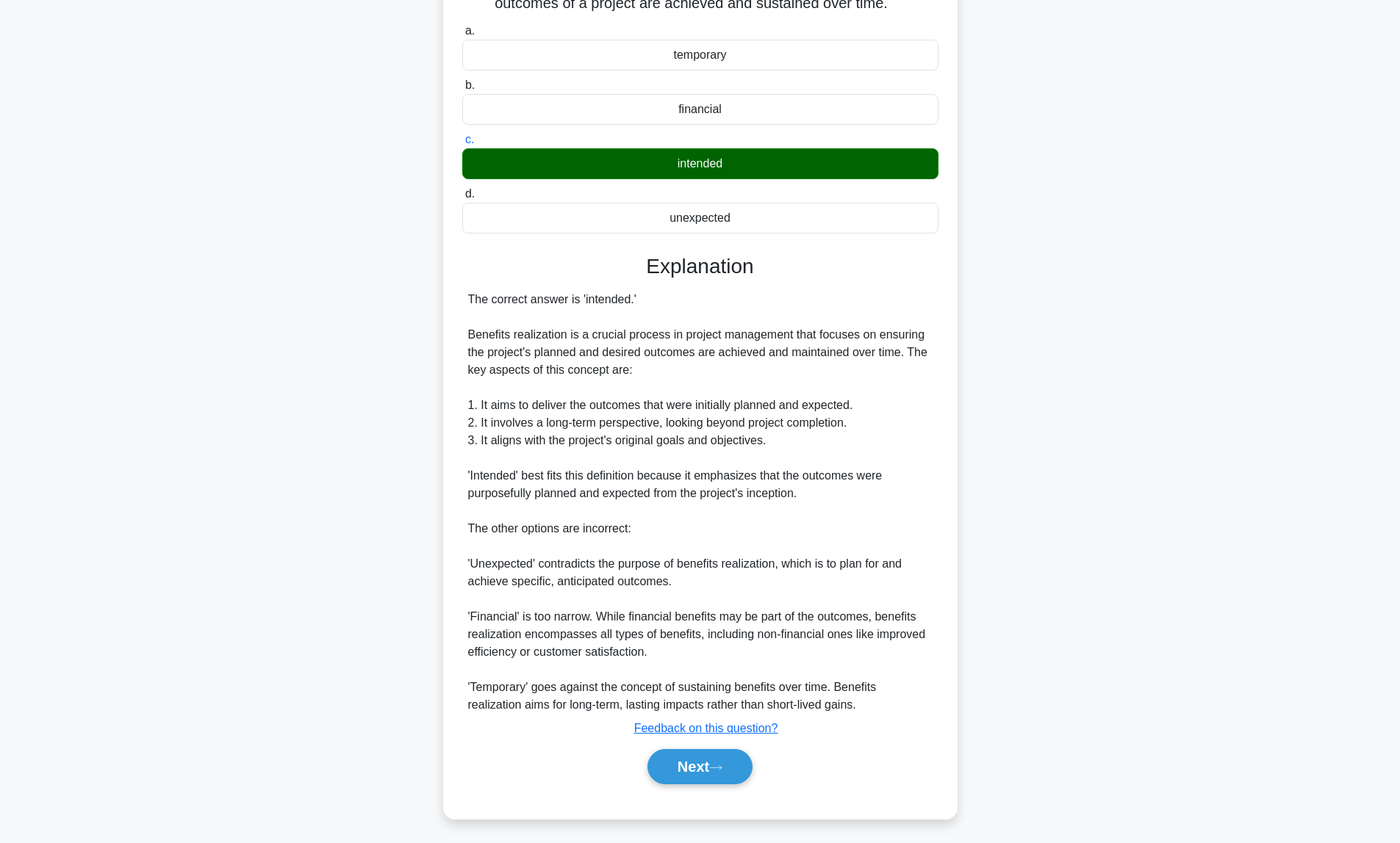
scroll to position [0, 0]
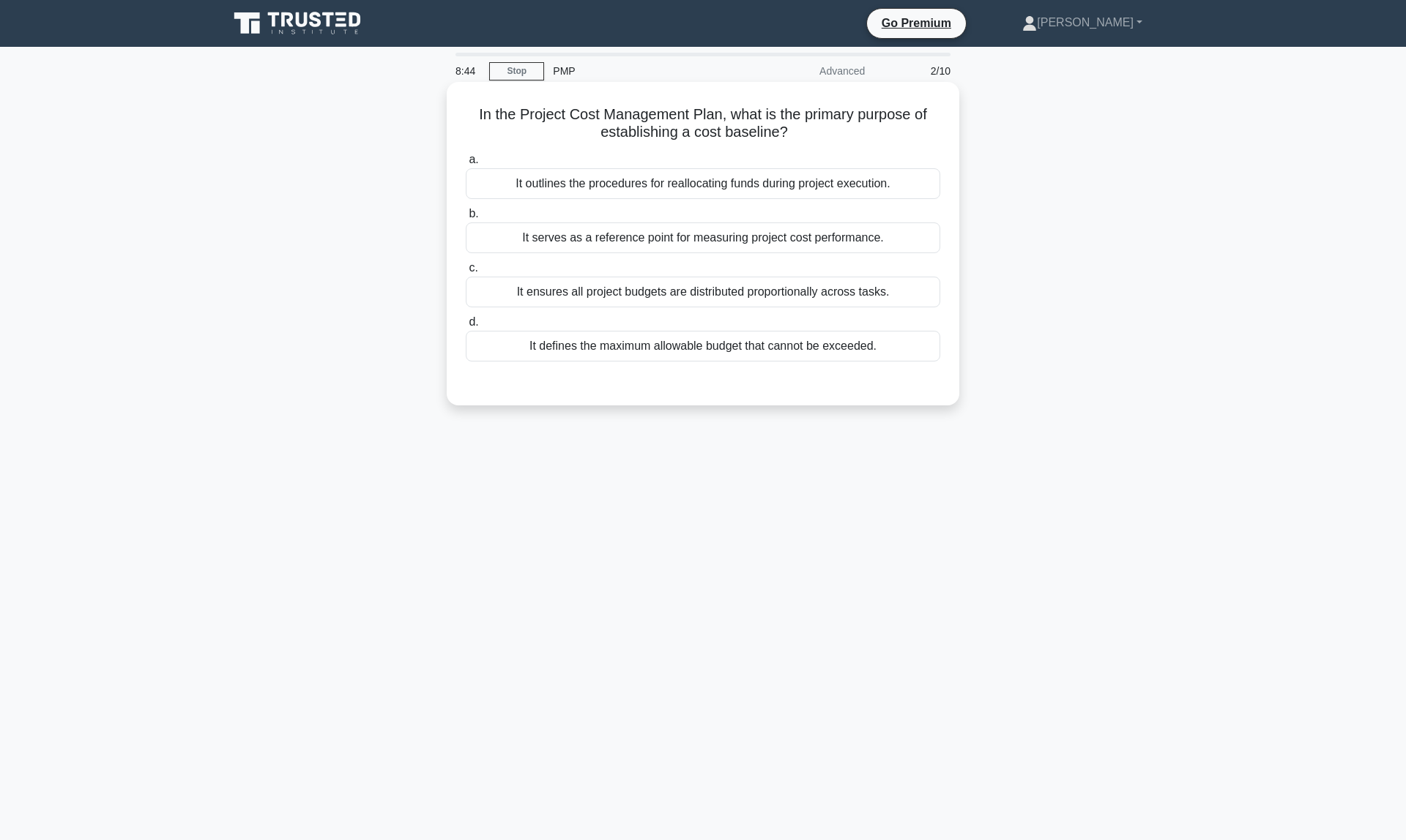
click at [760, 352] on div "It defines the maximum allowable budget that cannot be exceeded." at bounding box center [703, 346] width 475 height 31
click at [466, 328] on input "d. It defines the maximum allowable budget that cannot be exceeded." at bounding box center [466, 322] width 0 height 10
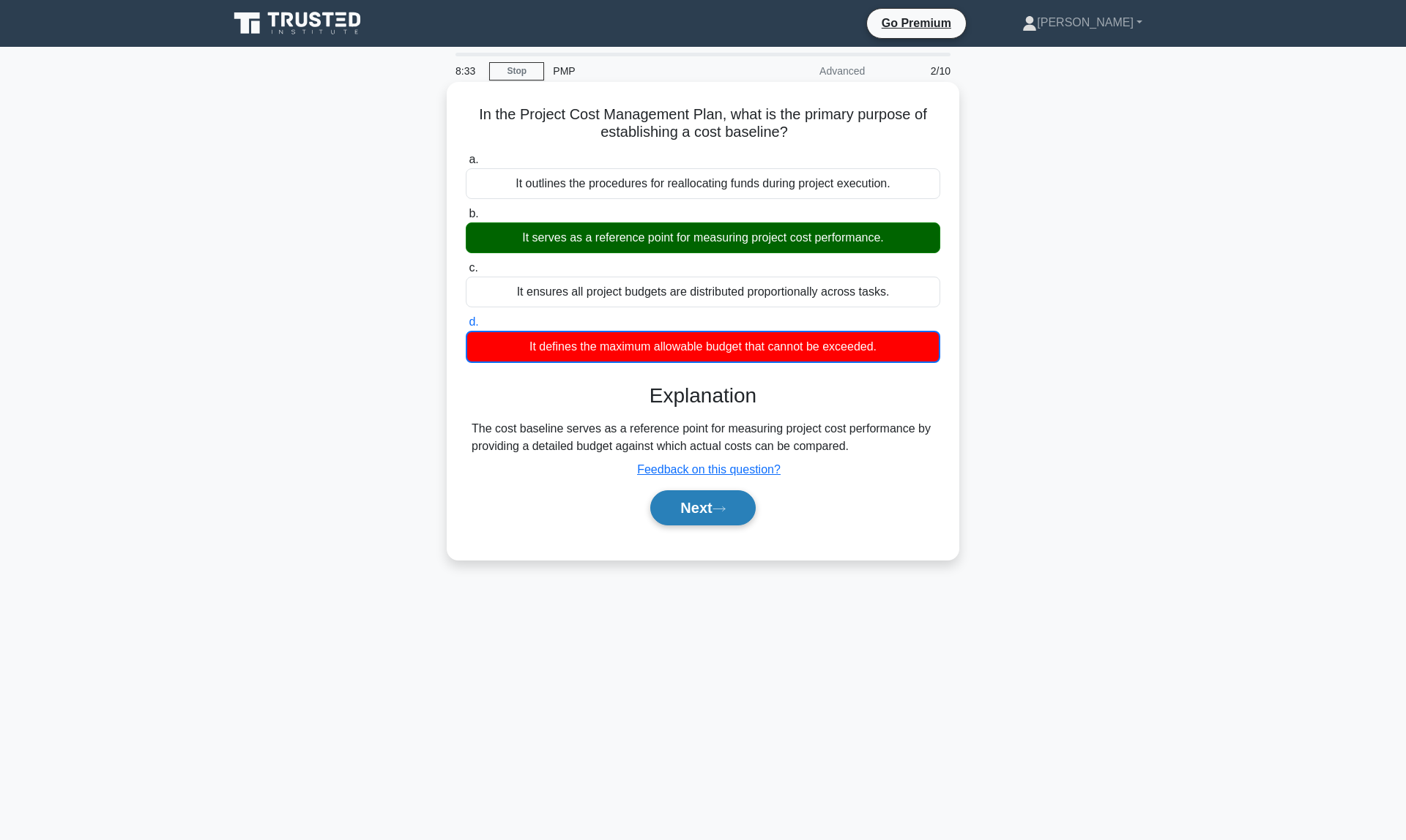
click at [701, 512] on button "Next" at bounding box center [703, 508] width 105 height 35
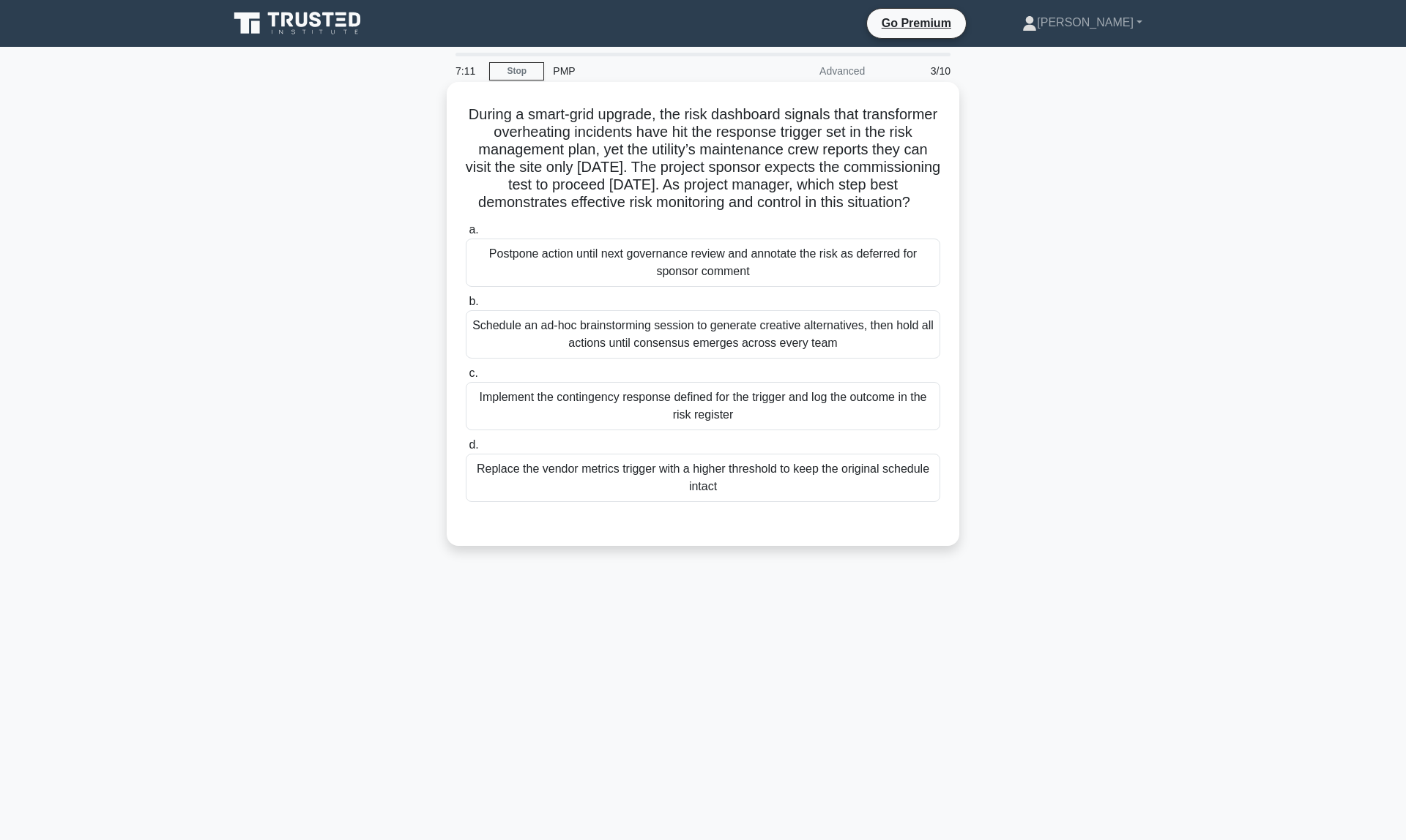
click at [743, 430] on div "Implement the contingency response defined for the trigger and log the outcome …" at bounding box center [703, 406] width 475 height 48
click at [466, 378] on input "c. Implement the contingency response defined for the trigger and log the outco…" at bounding box center [466, 373] width 0 height 10
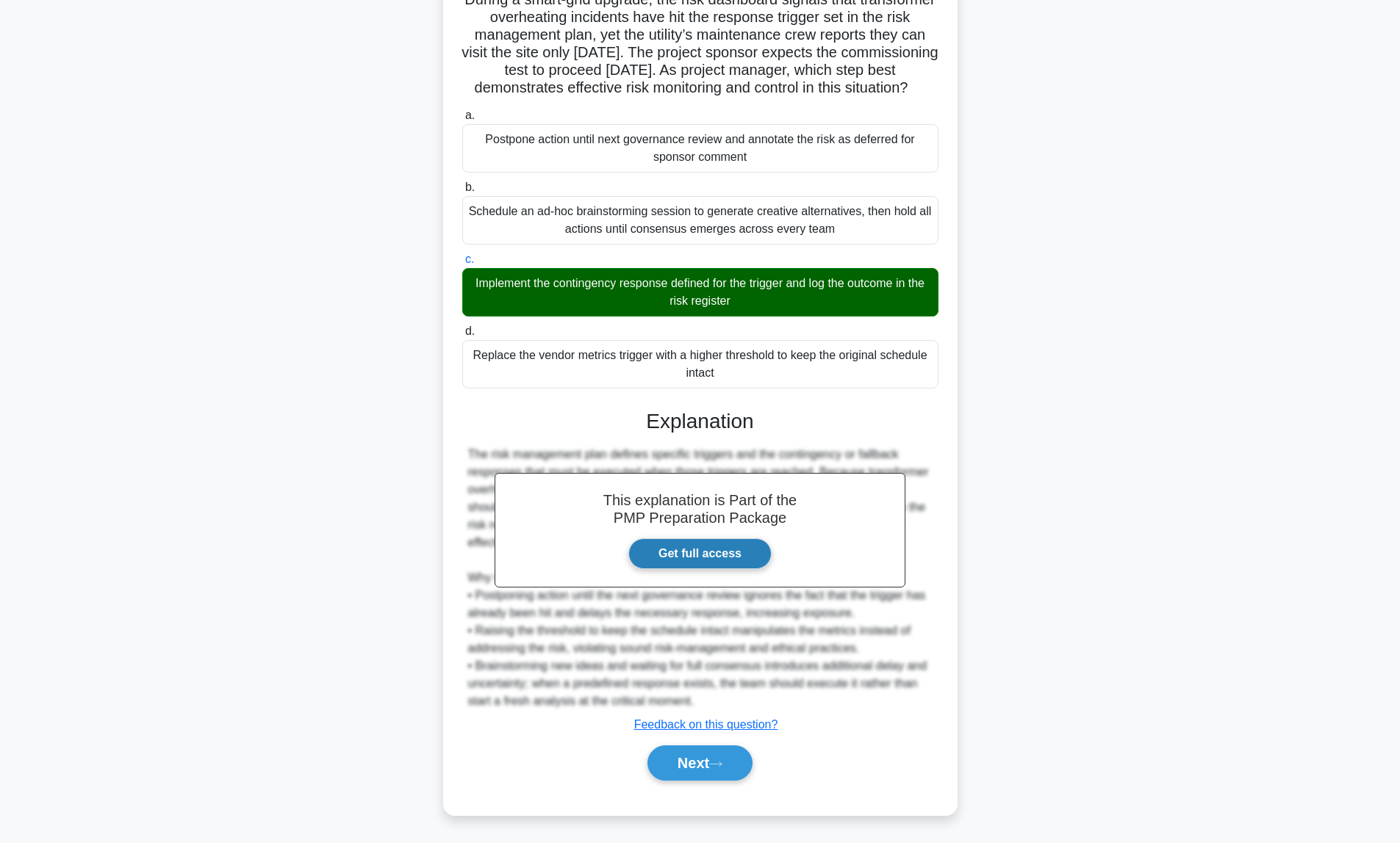
scroll to position [133, 0]
click at [726, 770] on button "Next" at bounding box center [700, 763] width 106 height 35
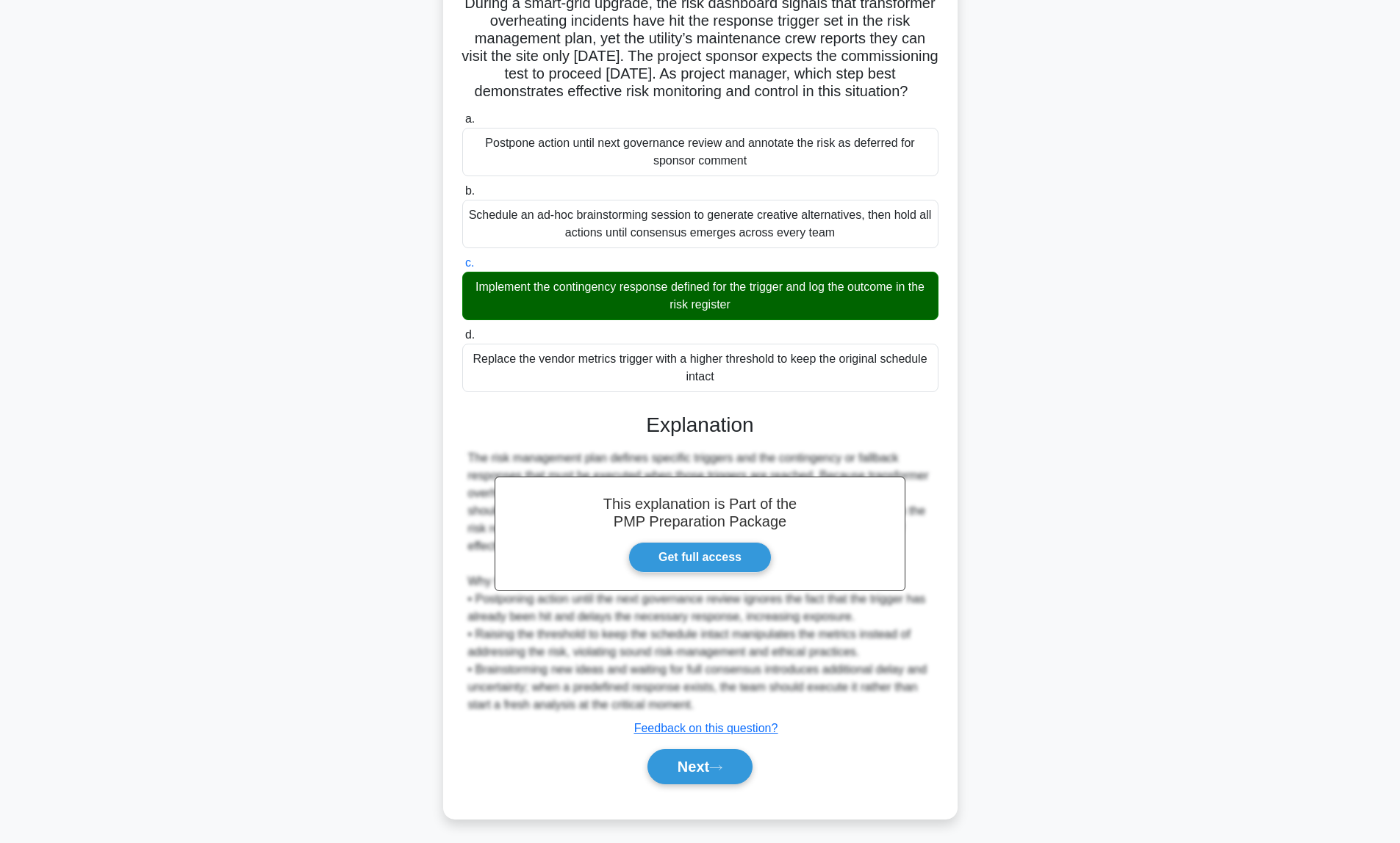
scroll to position [0, 0]
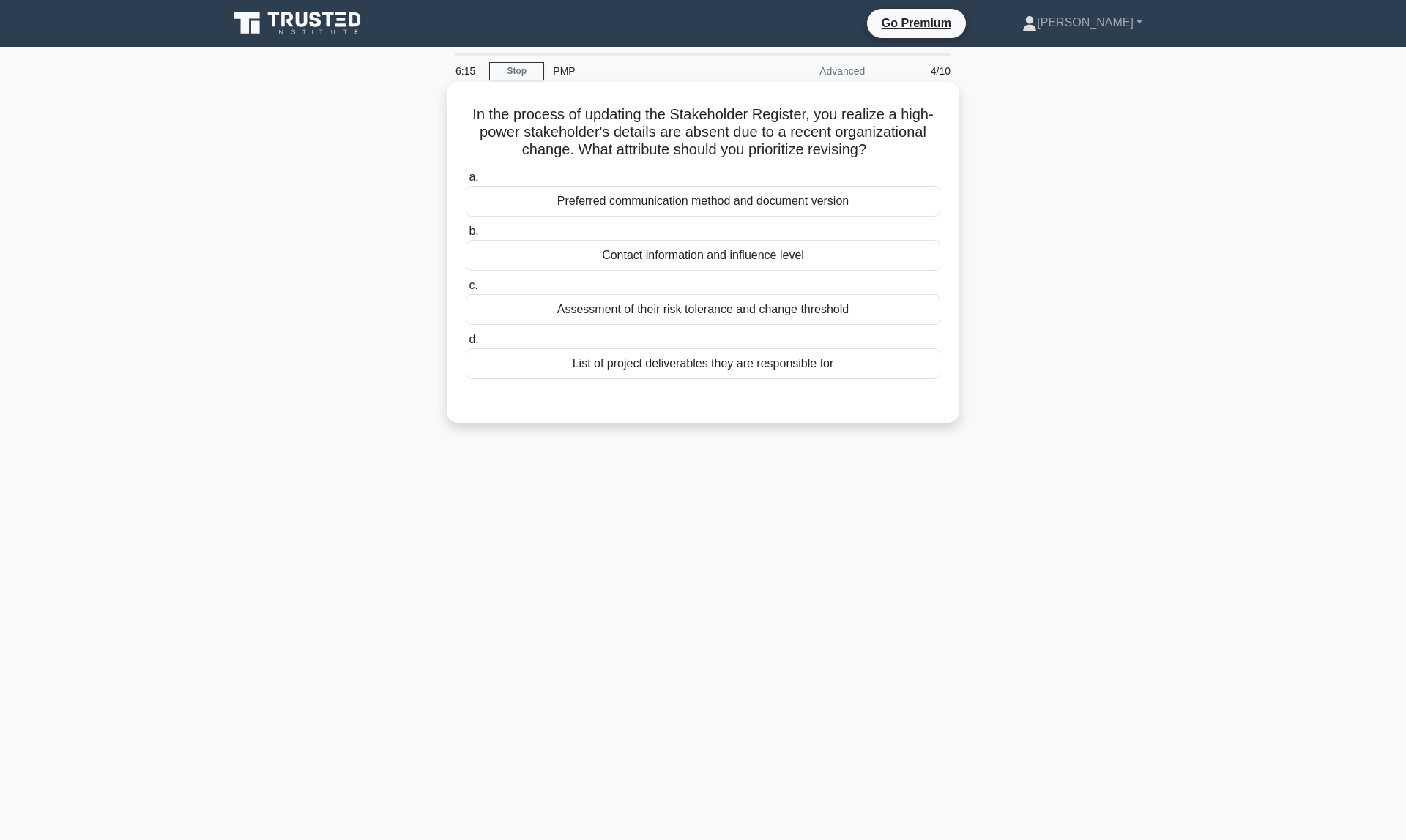
click at [722, 263] on div "Contact information and influence level" at bounding box center [703, 255] width 475 height 31
click at [466, 236] on input "b. Contact information and influence level" at bounding box center [466, 231] width 0 height 10
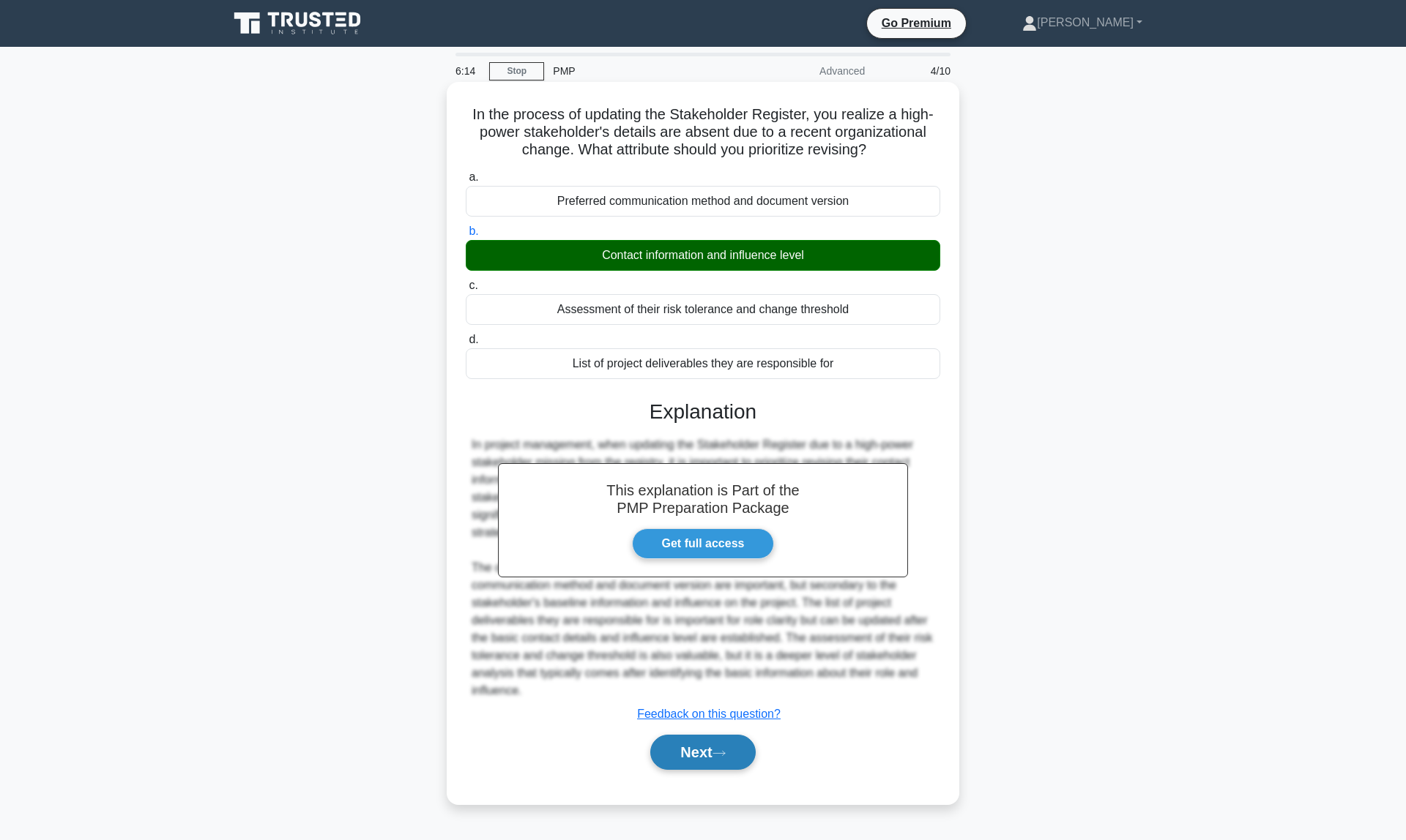
click at [714, 755] on button "Next" at bounding box center [703, 752] width 105 height 35
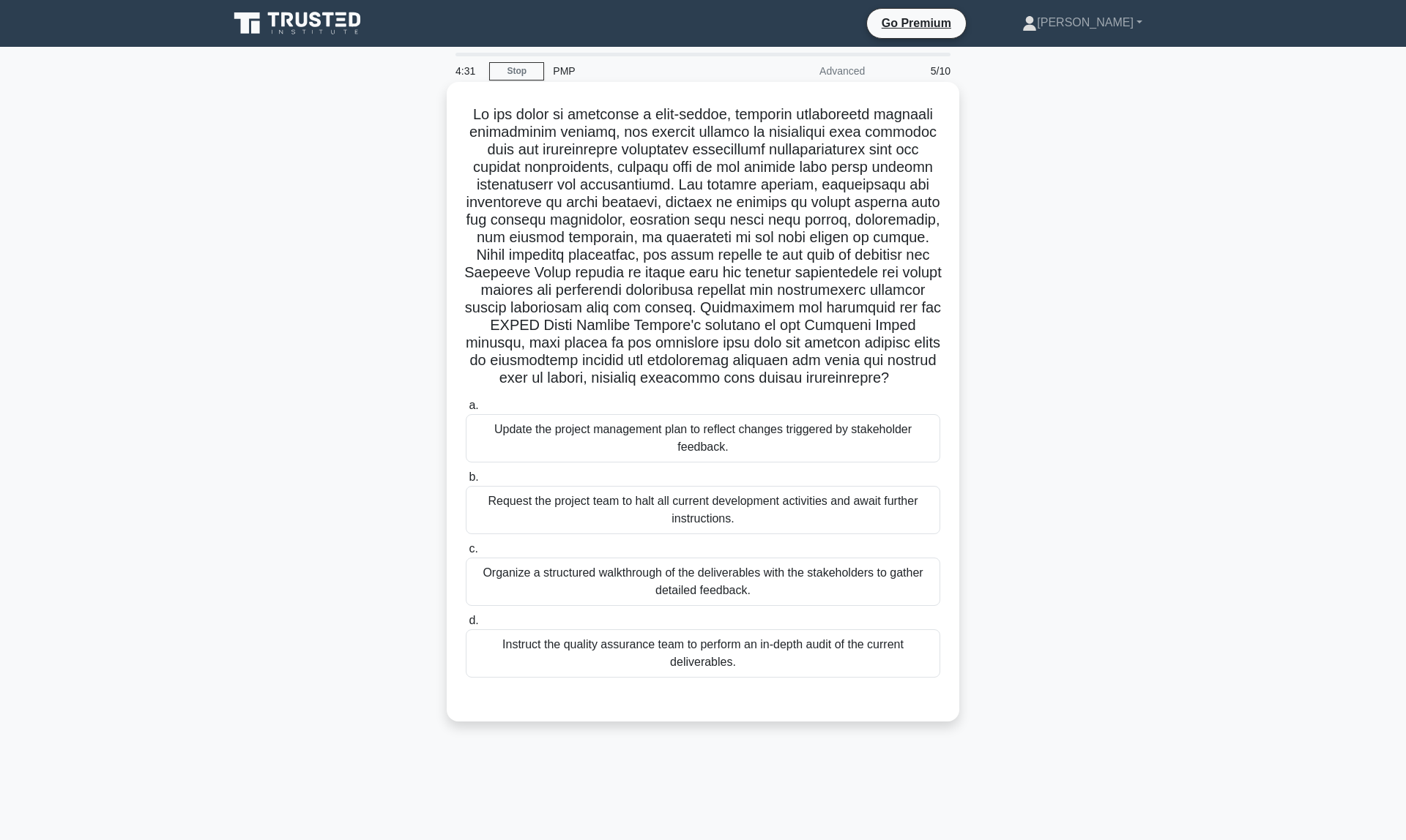
click at [565, 594] on div "Organize a structured walkthrough of the deliverables with the stakeholders to …" at bounding box center [703, 582] width 475 height 48
click at [466, 554] on input "c. Organize a structured walkthrough of the deliverables with the stakeholders …" at bounding box center [466, 549] width 0 height 10
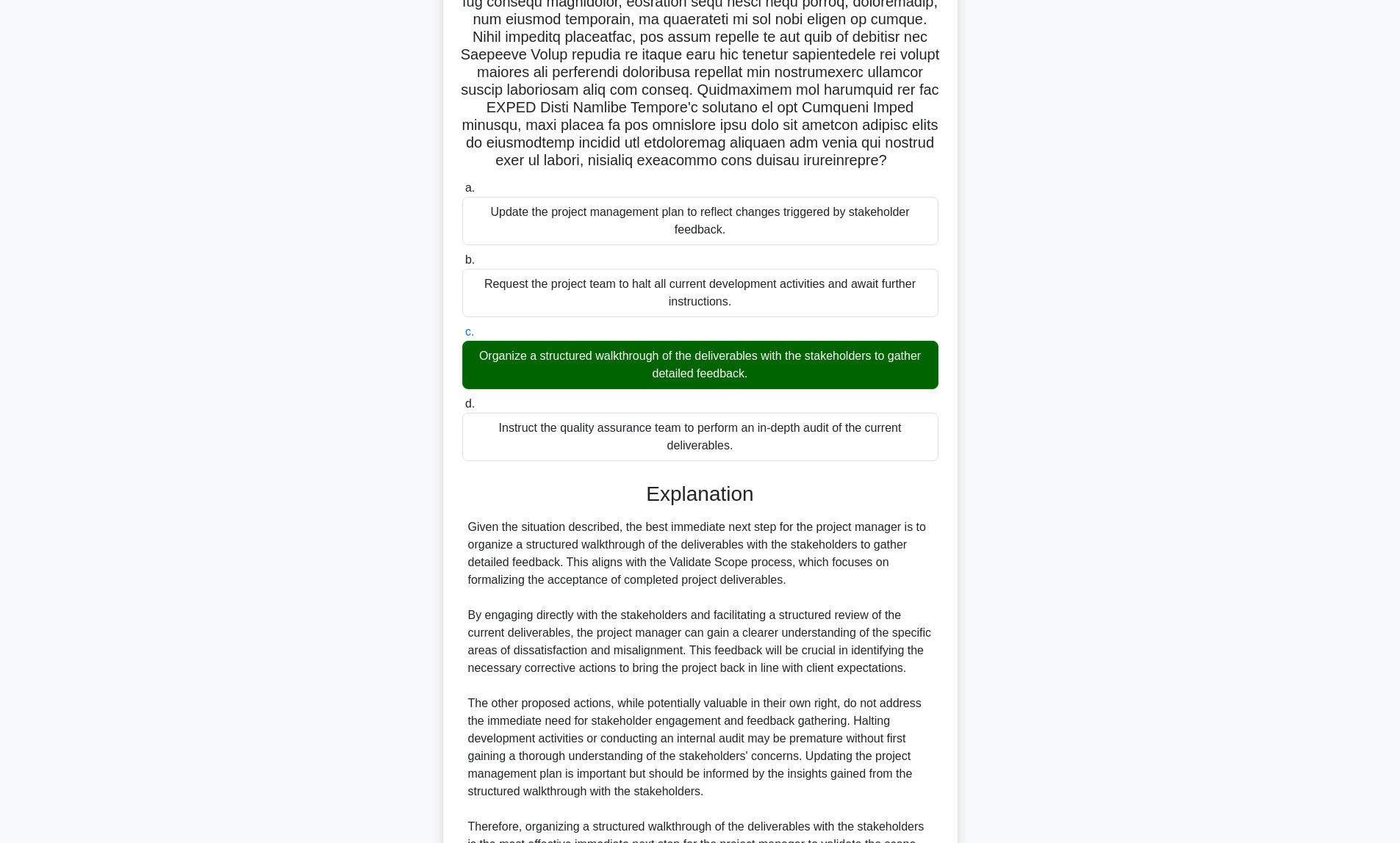
scroll to position [397, 0]
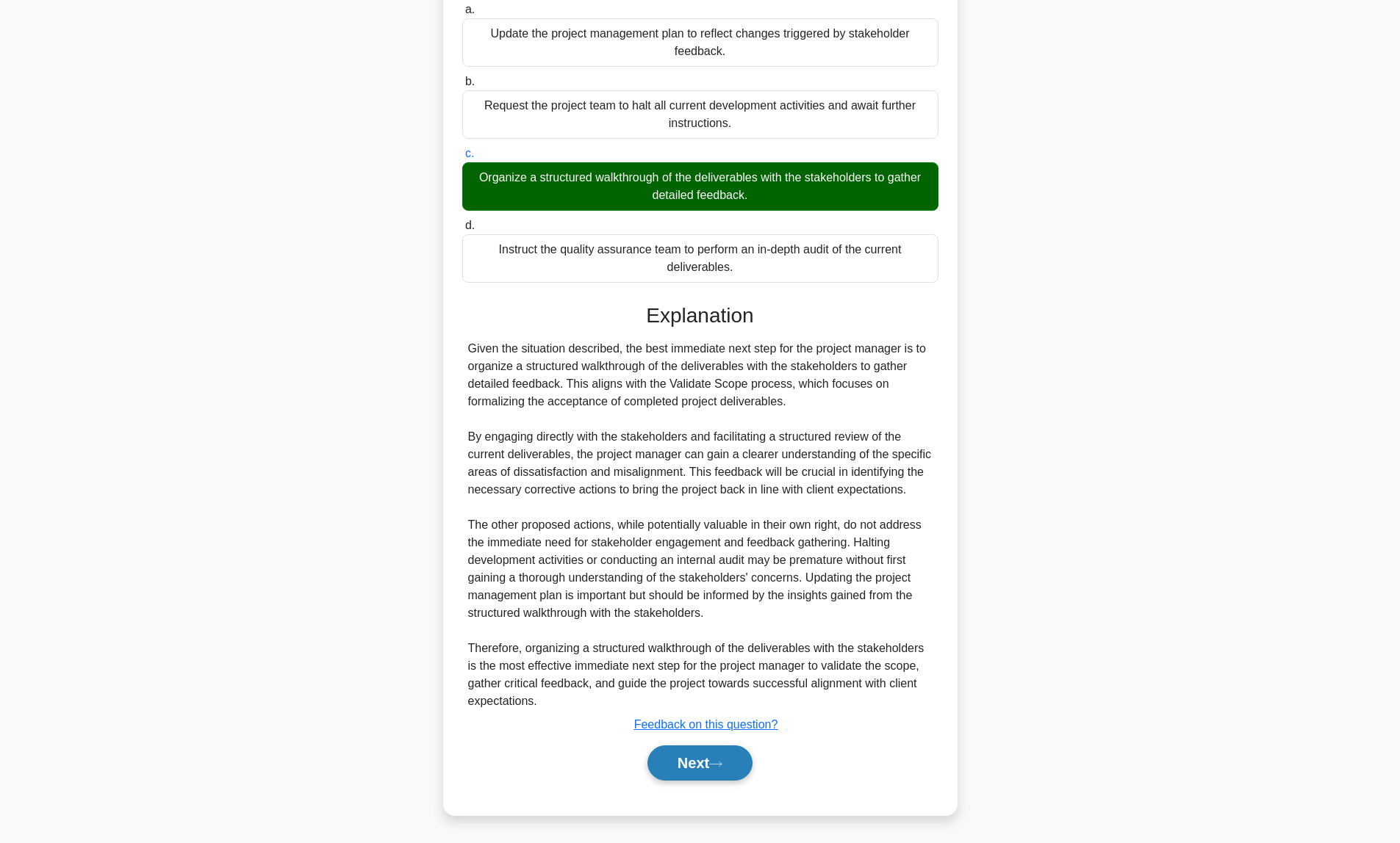
click at [688, 767] on button "Next" at bounding box center [700, 763] width 106 height 35
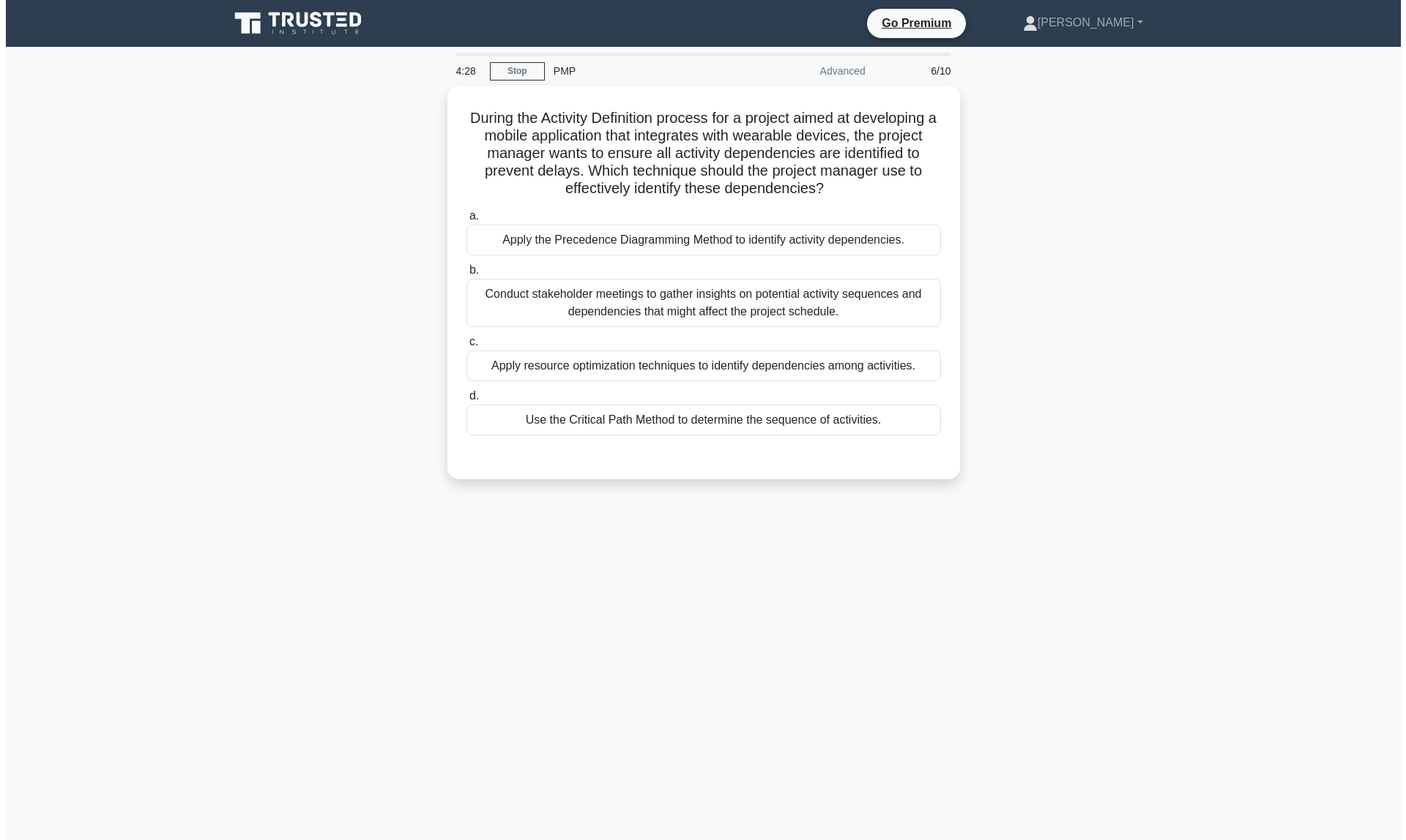
scroll to position [0, 0]
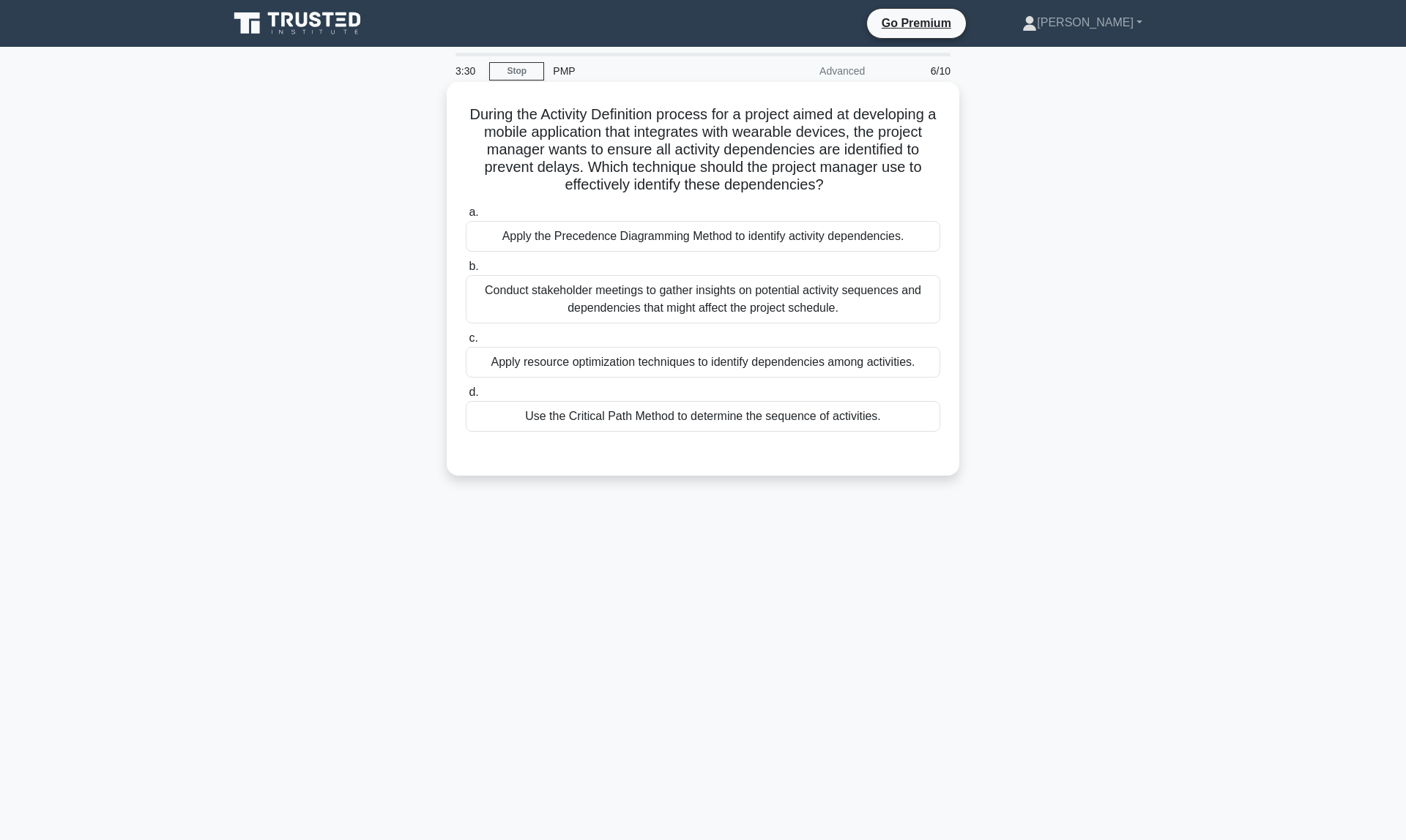
click at [668, 426] on div "Use the Critical Path Method to determine the sequence of activities." at bounding box center [703, 416] width 475 height 31
click at [466, 398] on input "d. Use the Critical Path Method to determine the sequence of activities." at bounding box center [466, 392] width 0 height 10
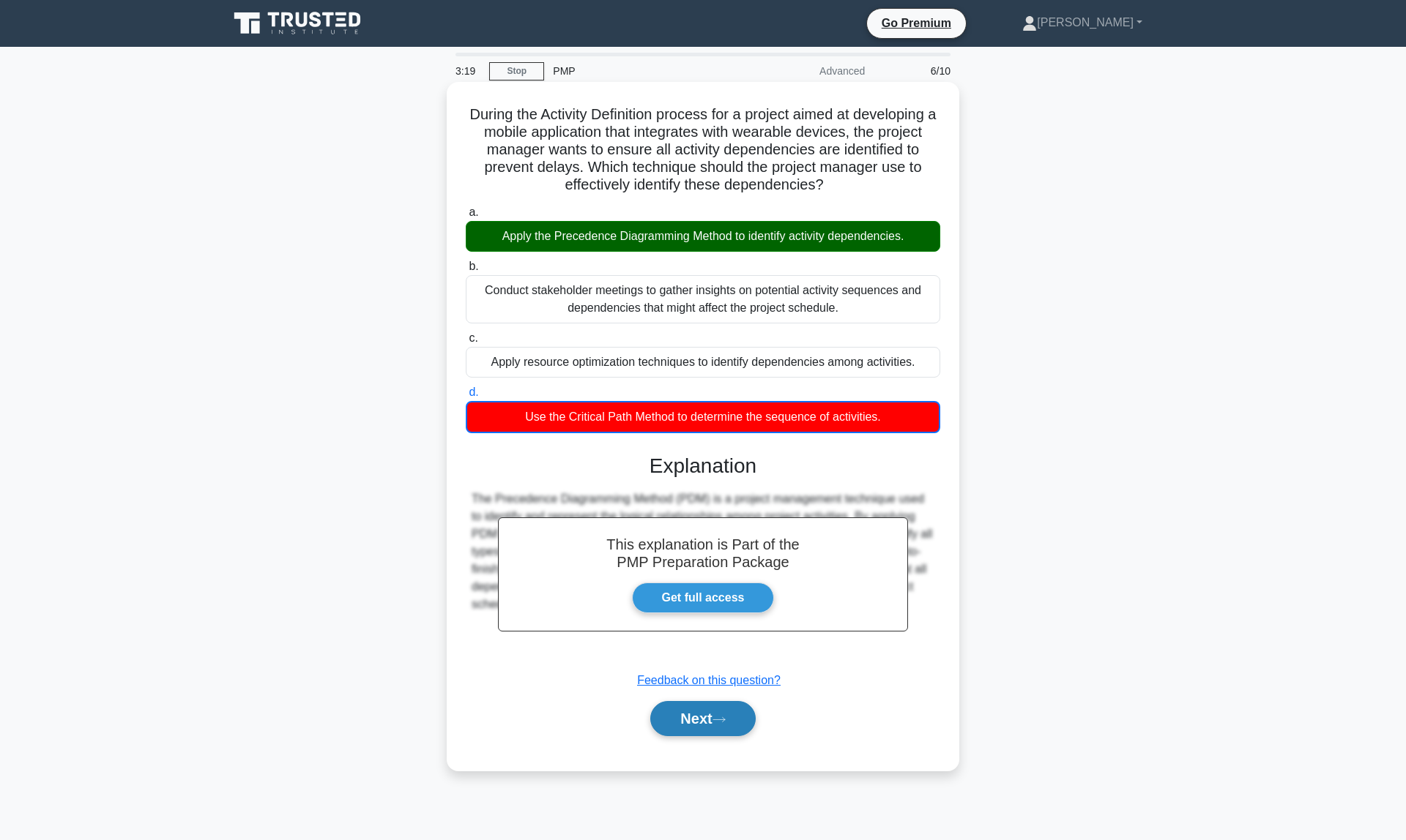
click at [725, 717] on icon at bounding box center [718, 719] width 13 height 8
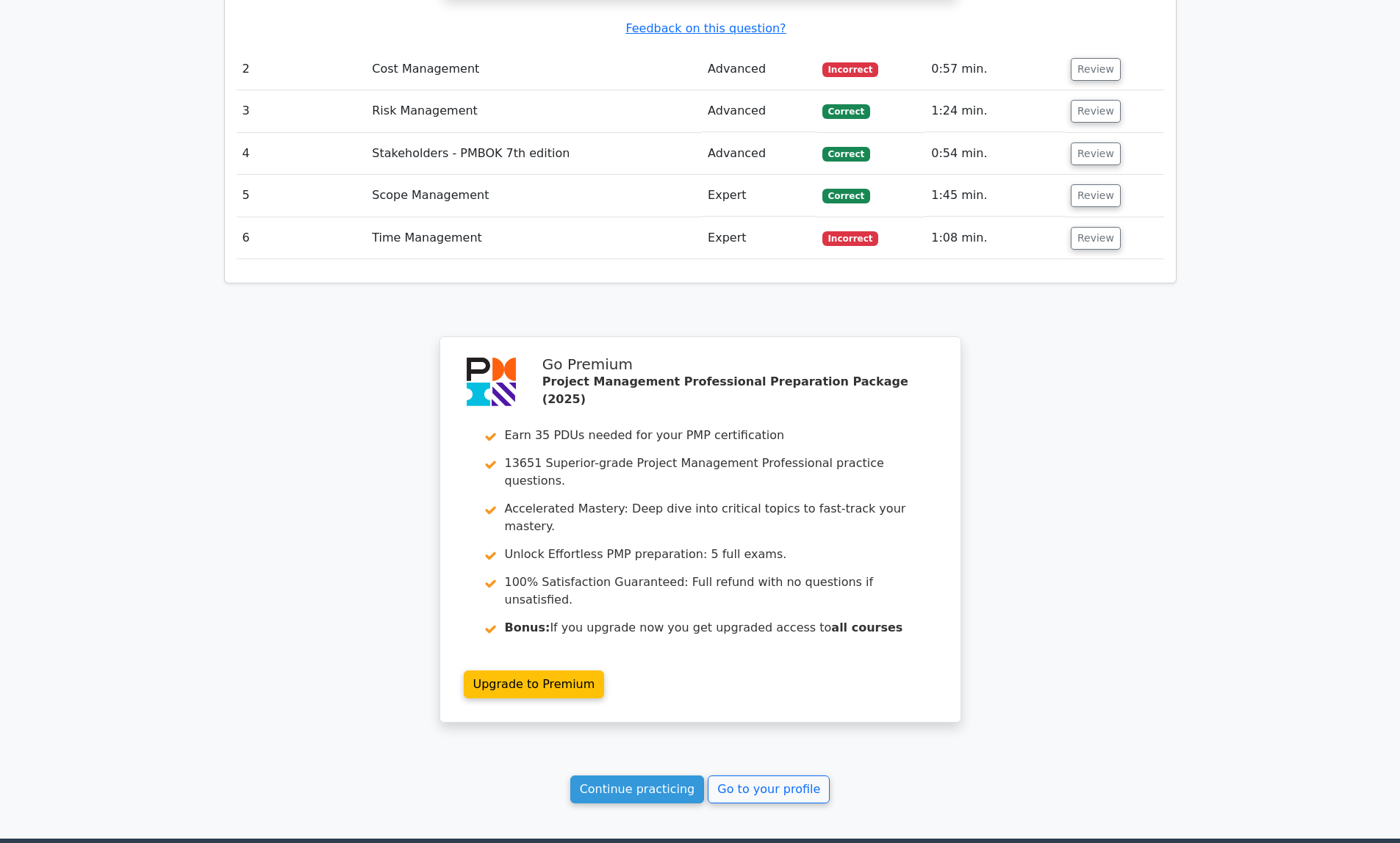
scroll to position [2079, 0]
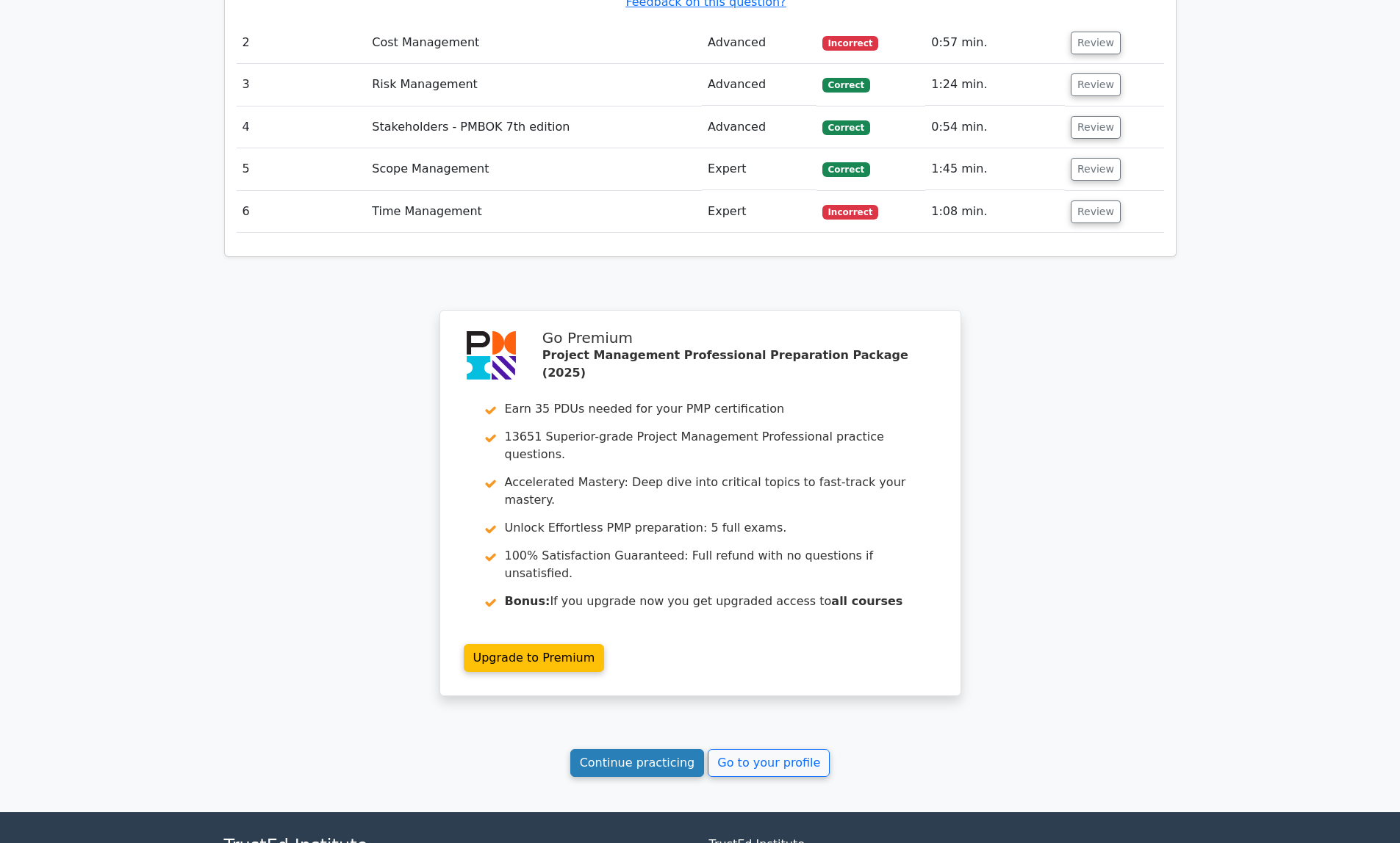
click at [666, 749] on link "Continue practicing" at bounding box center [638, 763] width 135 height 28
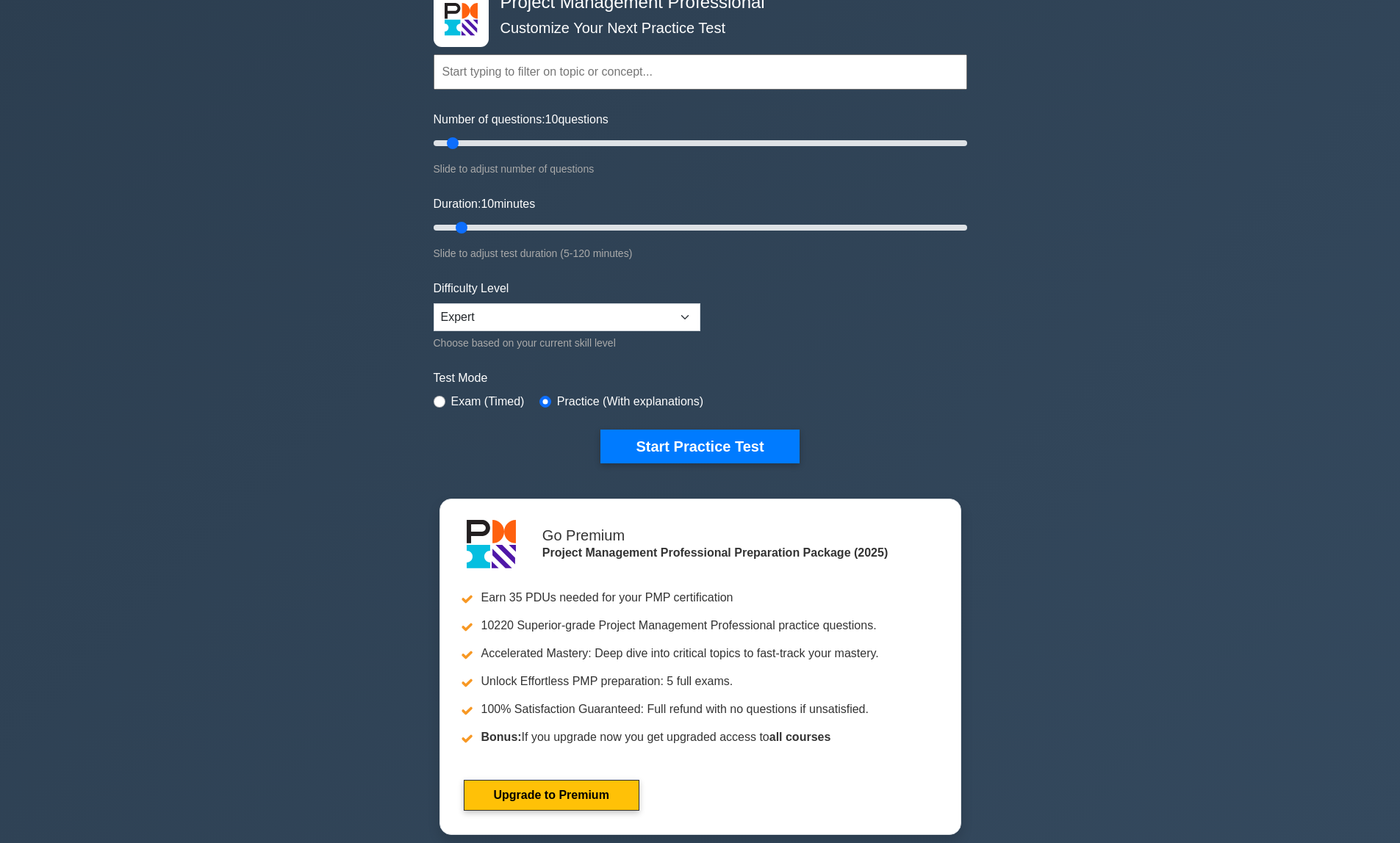
scroll to position [330, 0]
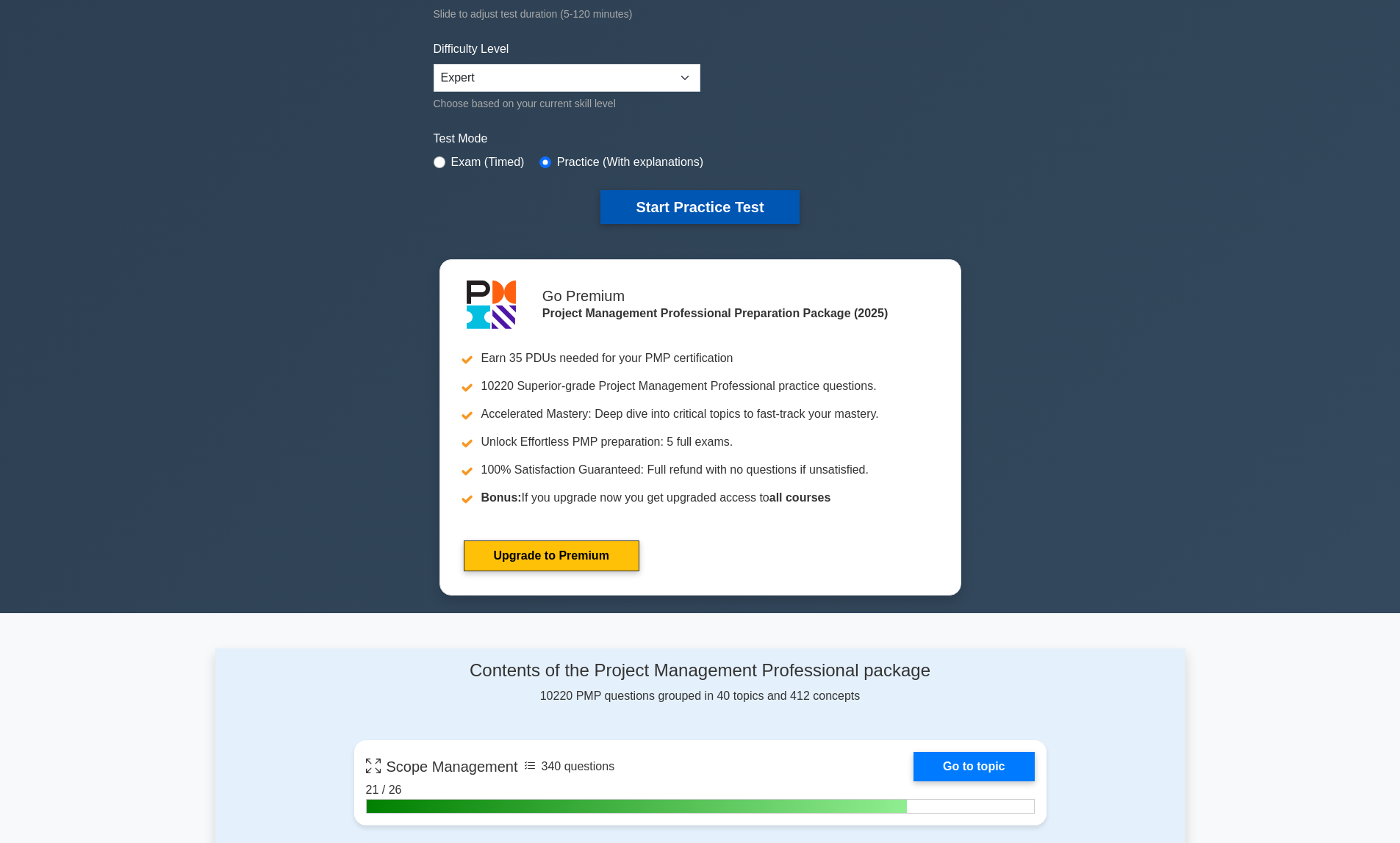
click at [704, 212] on button "Start Practice Test" at bounding box center [700, 207] width 199 height 33
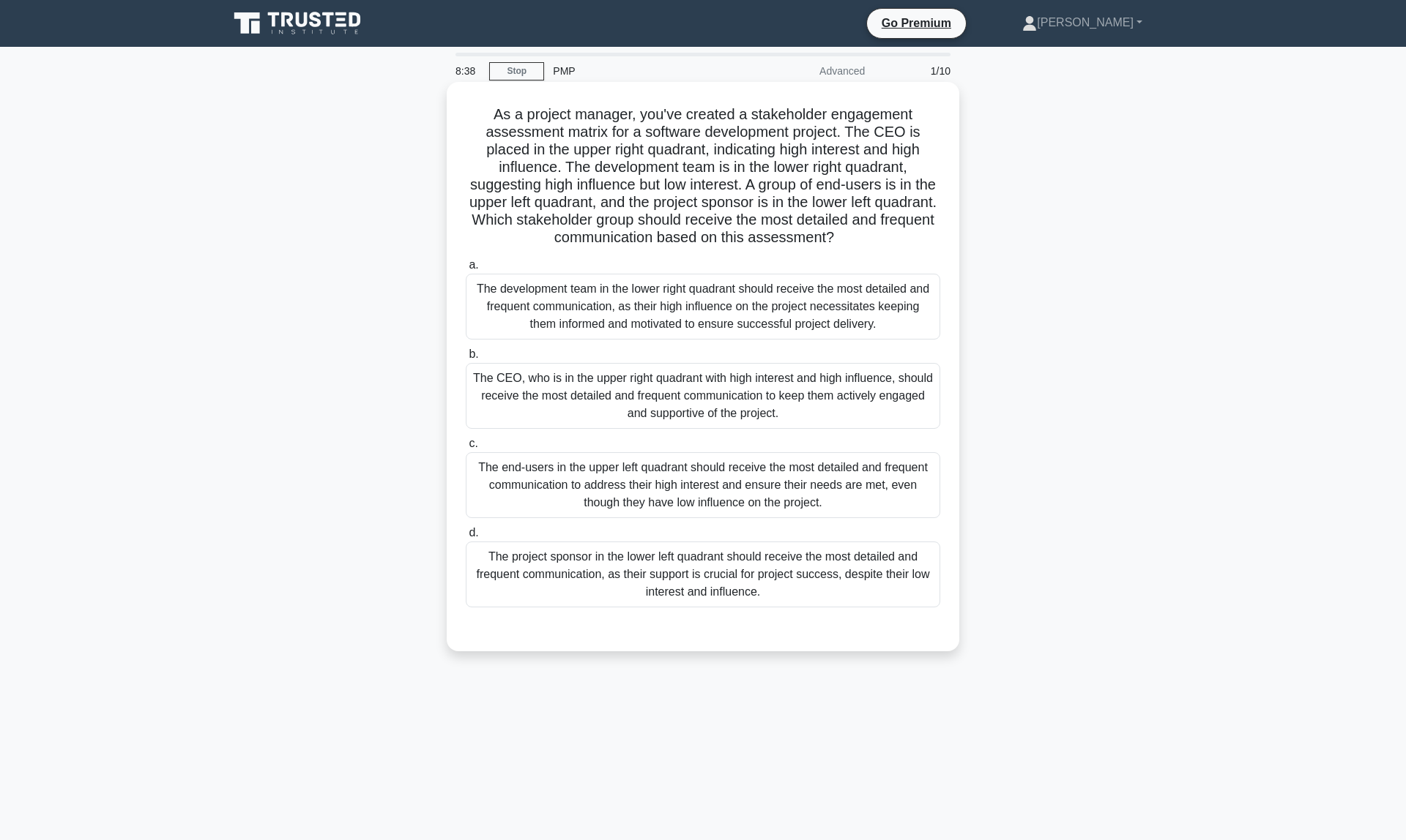
click at [583, 488] on div "The end-users in the upper left quadrant should receive the most detailed and f…" at bounding box center [703, 484] width 475 height 66
click at [466, 448] on input "c. The end-users in the upper left quadrant should receive the most detailed an…" at bounding box center [466, 443] width 0 height 10
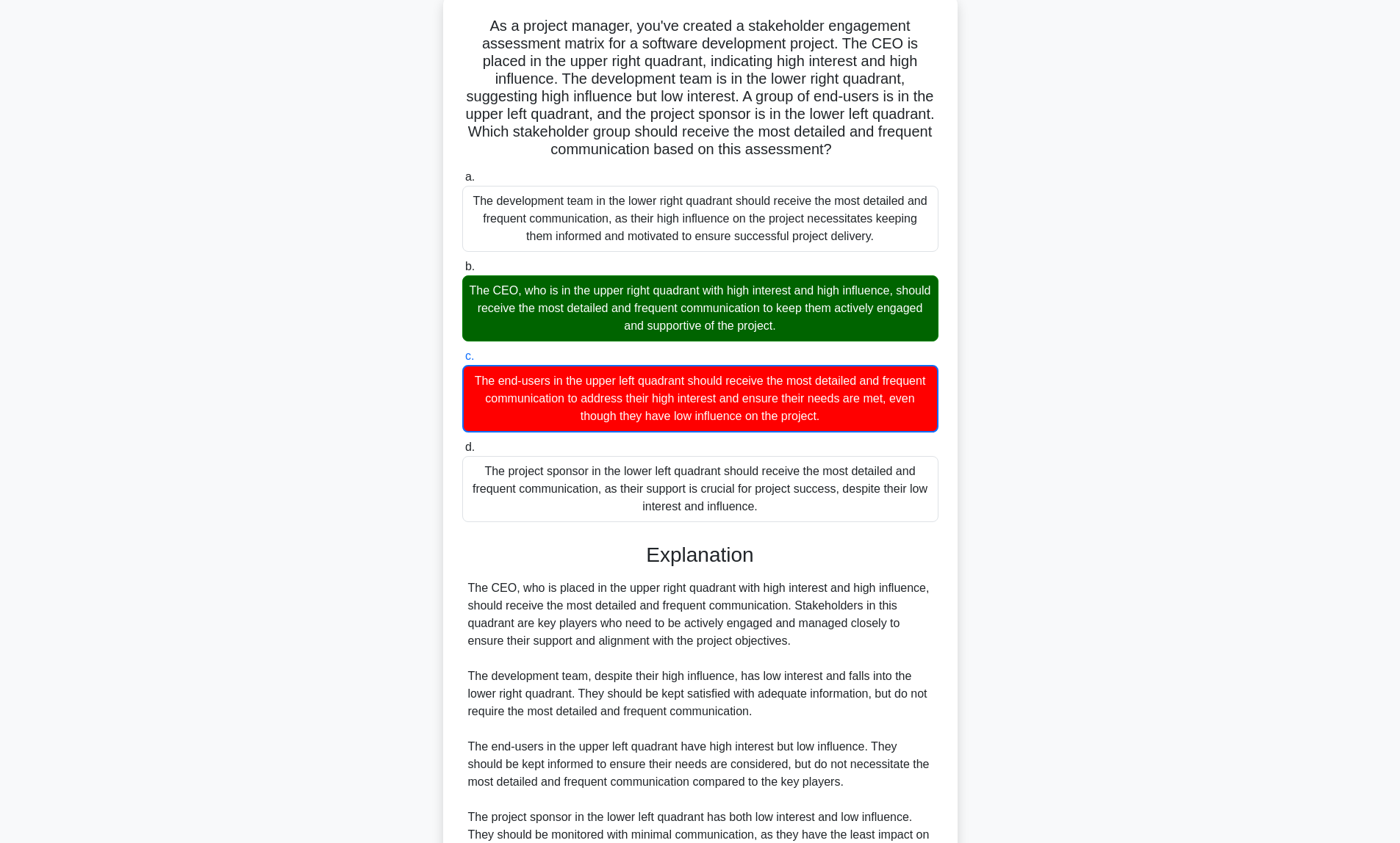
scroll to position [240, 0]
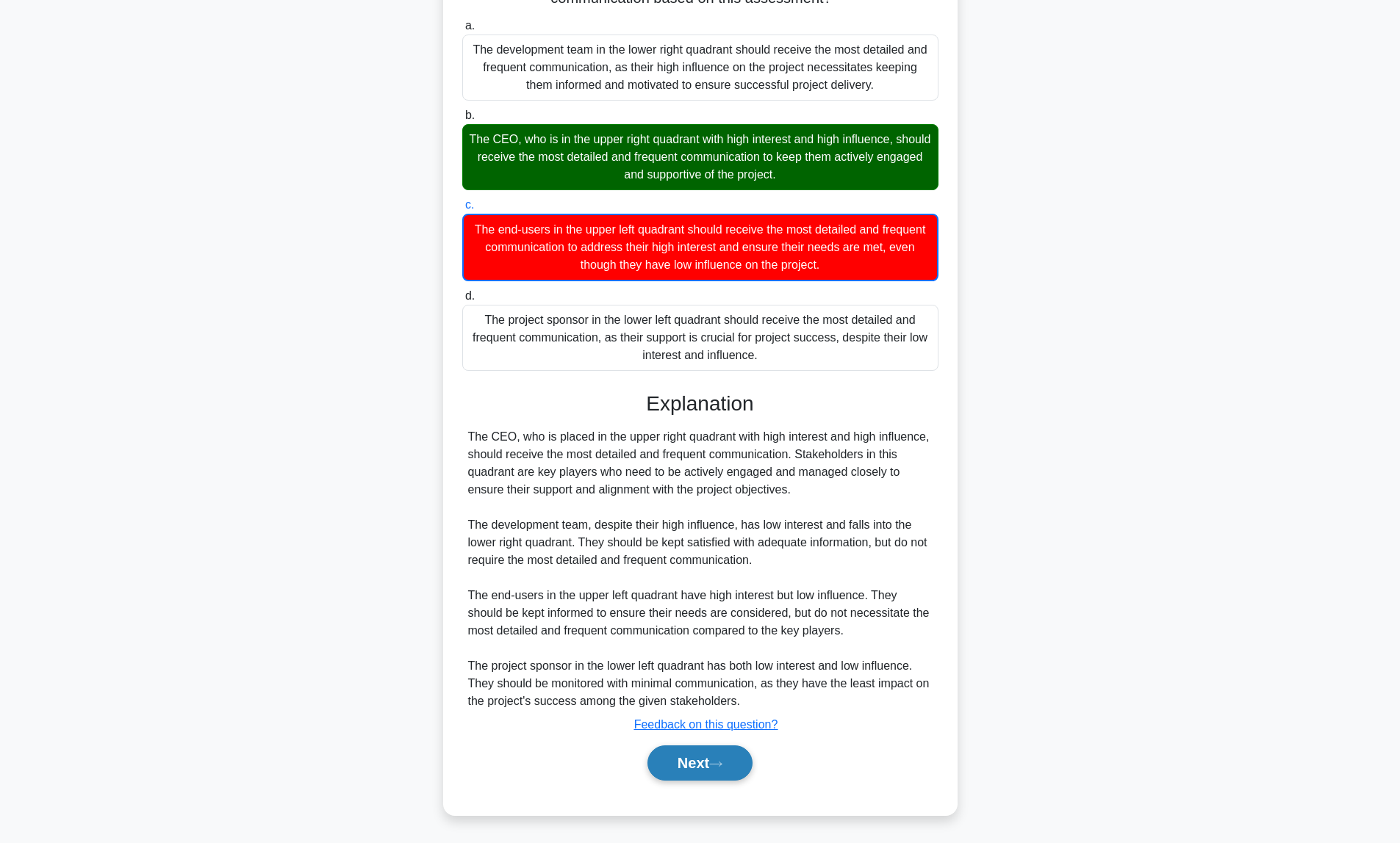
click at [713, 765] on button "Next" at bounding box center [700, 763] width 106 height 35
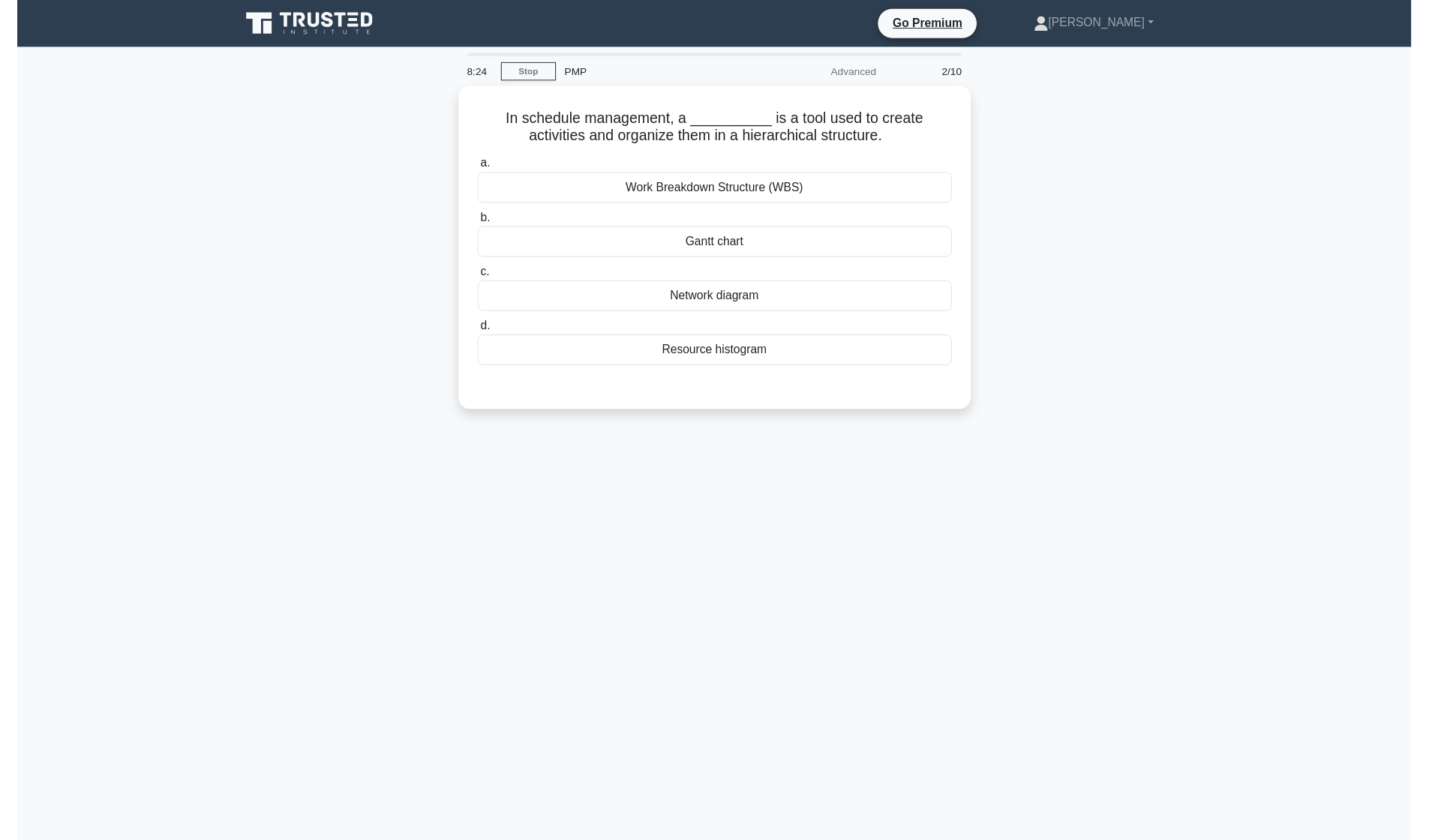
scroll to position [0, 0]
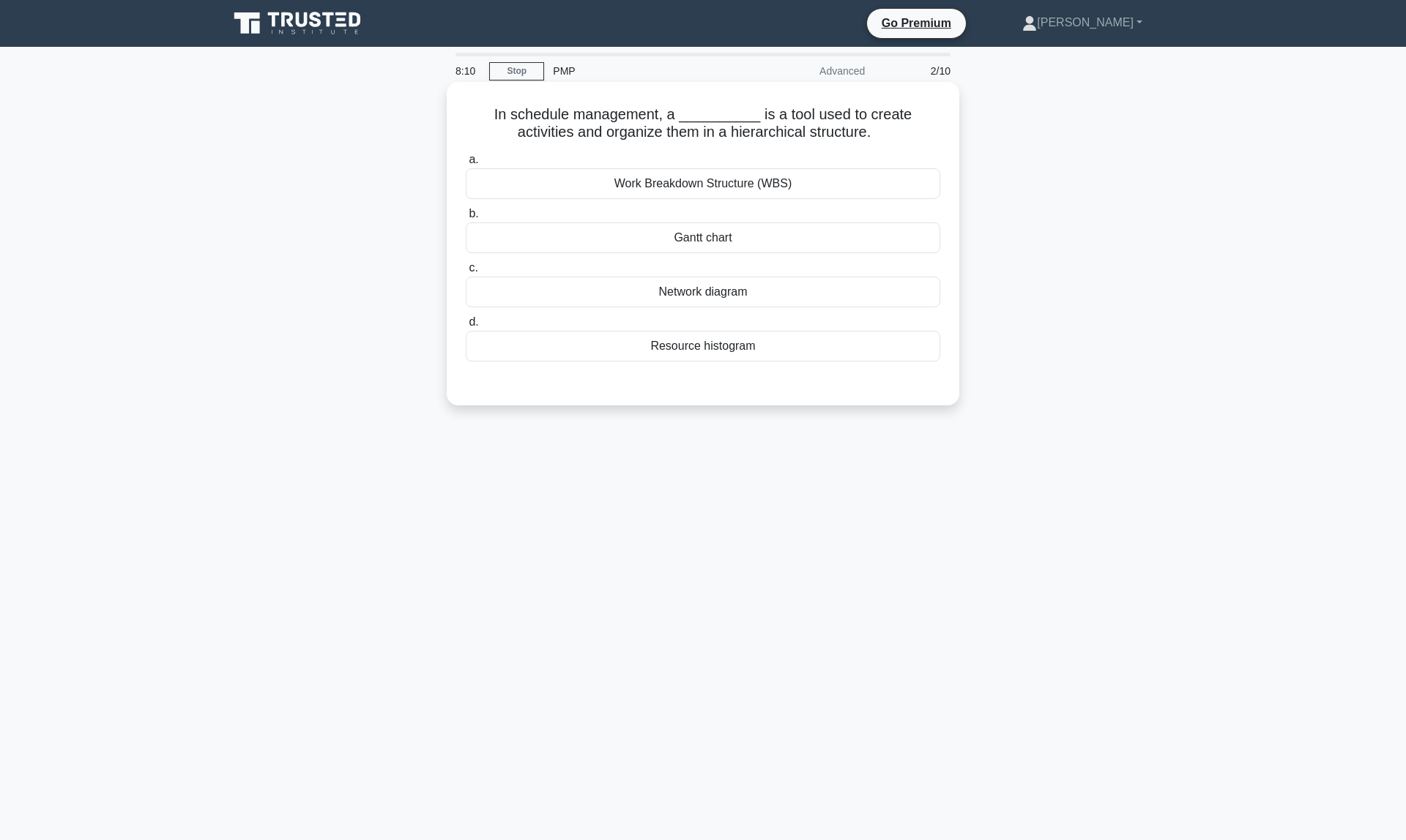
click at [680, 192] on div "Work Breakdown Structure (WBS)" at bounding box center [703, 183] width 475 height 31
click at [466, 165] on input "a. Work Breakdown Structure (WBS)" at bounding box center [466, 159] width 0 height 10
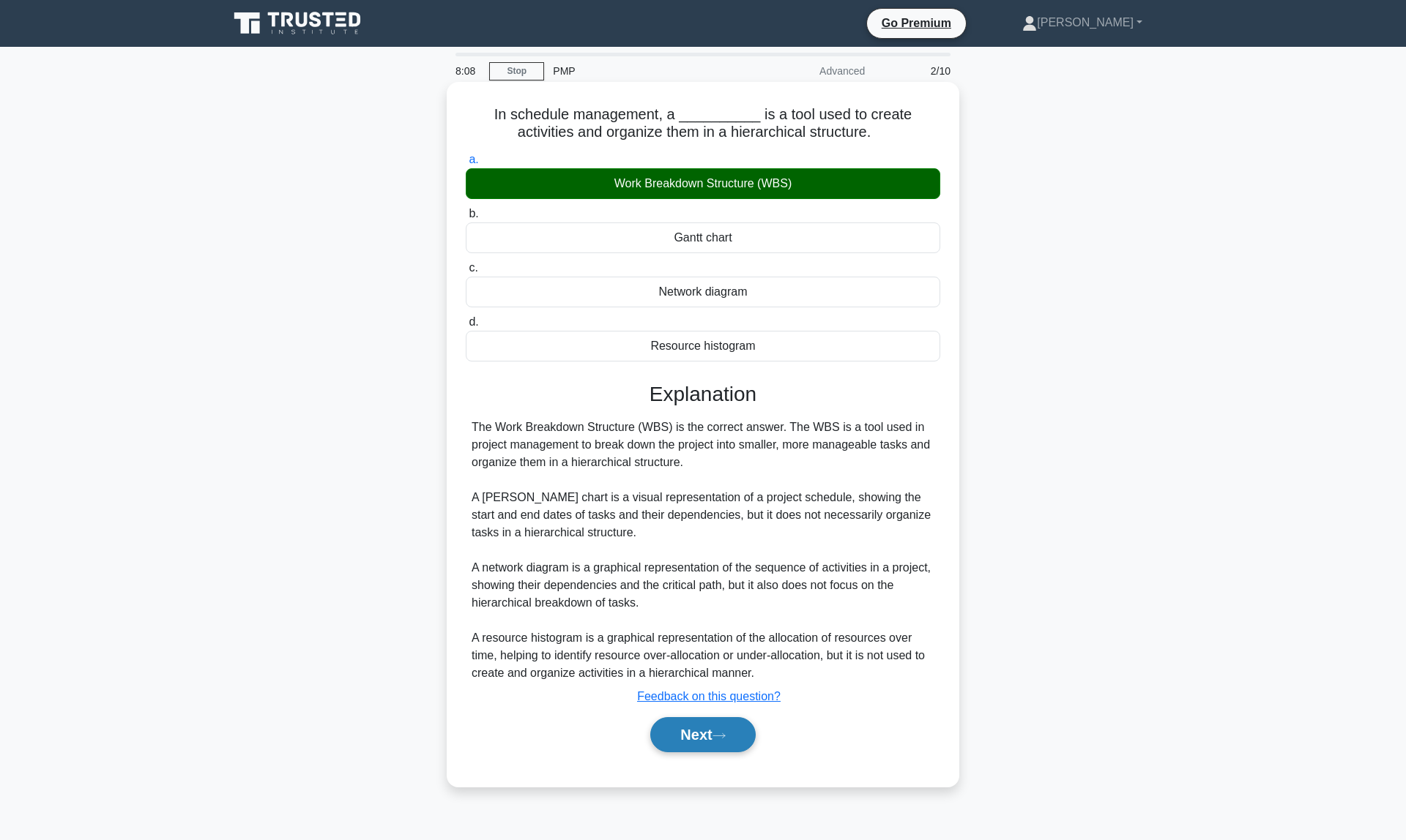
click at [712, 745] on button "Next" at bounding box center [703, 735] width 105 height 35
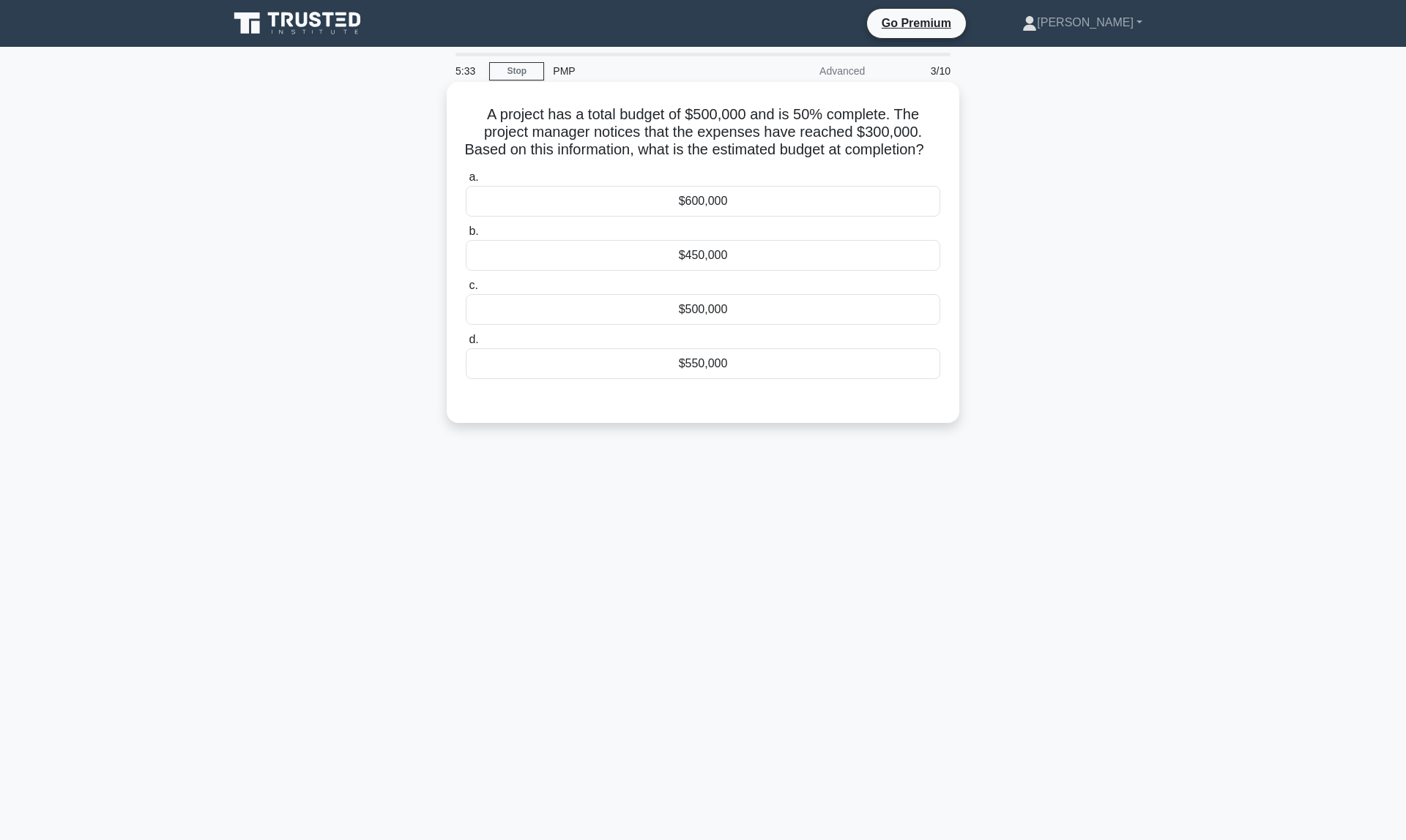
click at [616, 158] on h5 "A project has a total budget of $500,000 and is 50% complete. The project manag…" at bounding box center [703, 132] width 477 height 54
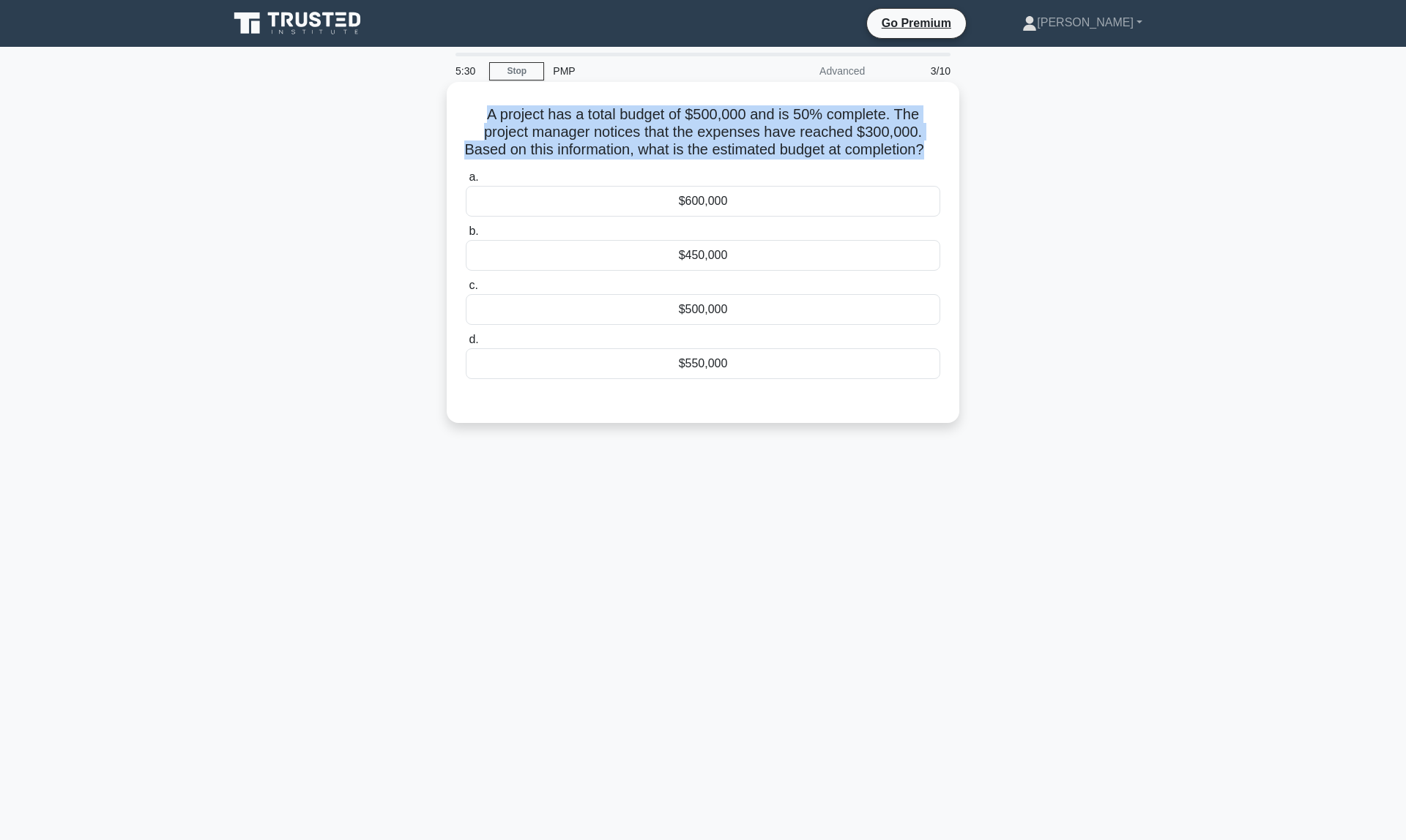
drag, startPoint x: 484, startPoint y: 116, endPoint x: 930, endPoint y: 161, distance: 448.3
click at [930, 159] on h5 "A project has a total budget of $500,000 and is 50% complete. The project manag…" at bounding box center [703, 132] width 477 height 54
copy h5 "A project has a total budget of $500,000 and is 50% complete. The project manag…"
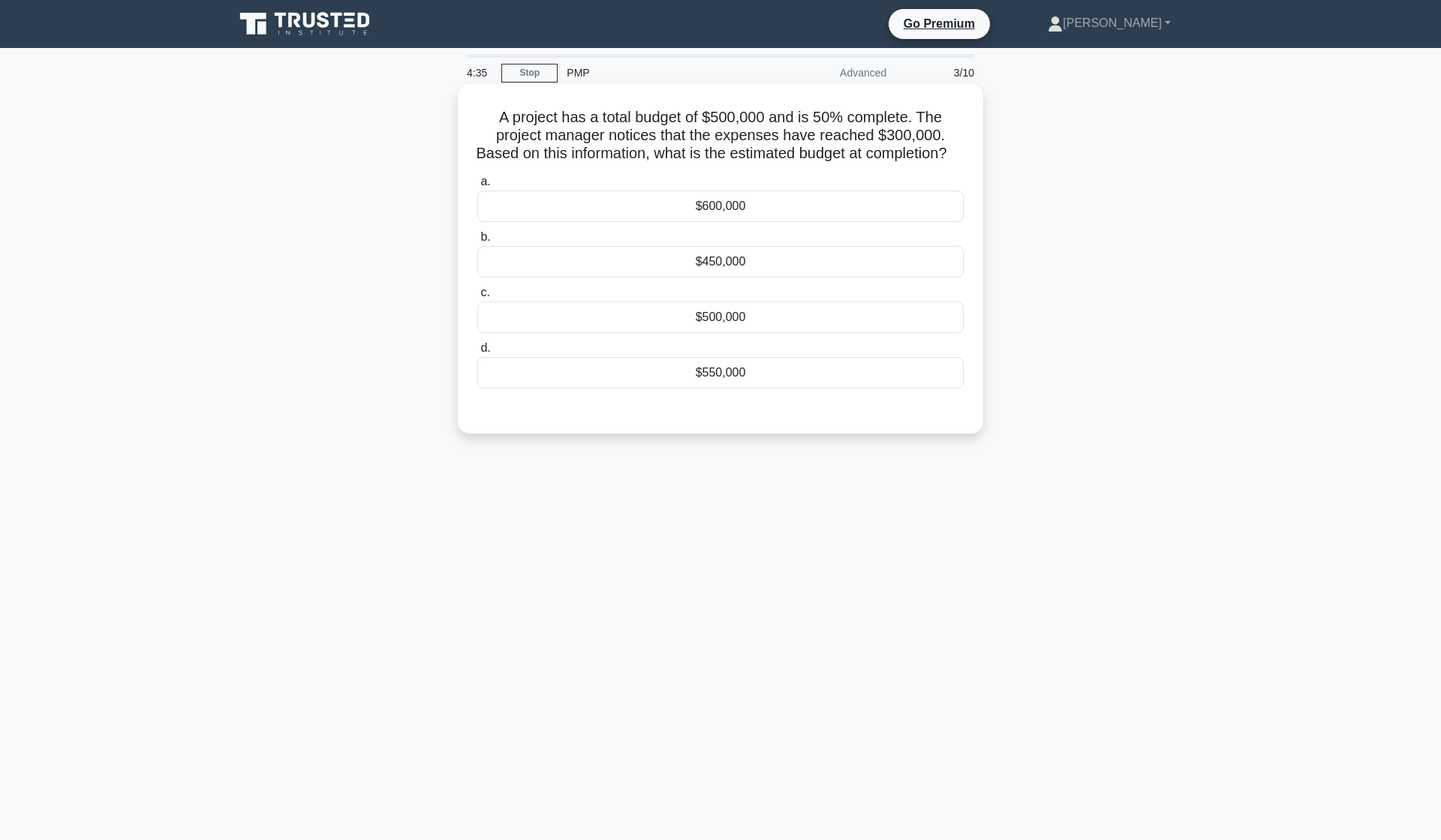
click at [692, 222] on div "$600,000" at bounding box center [721, 206] width 487 height 31
click at [478, 187] on input "a. $600,000" at bounding box center [478, 181] width 0 height 10
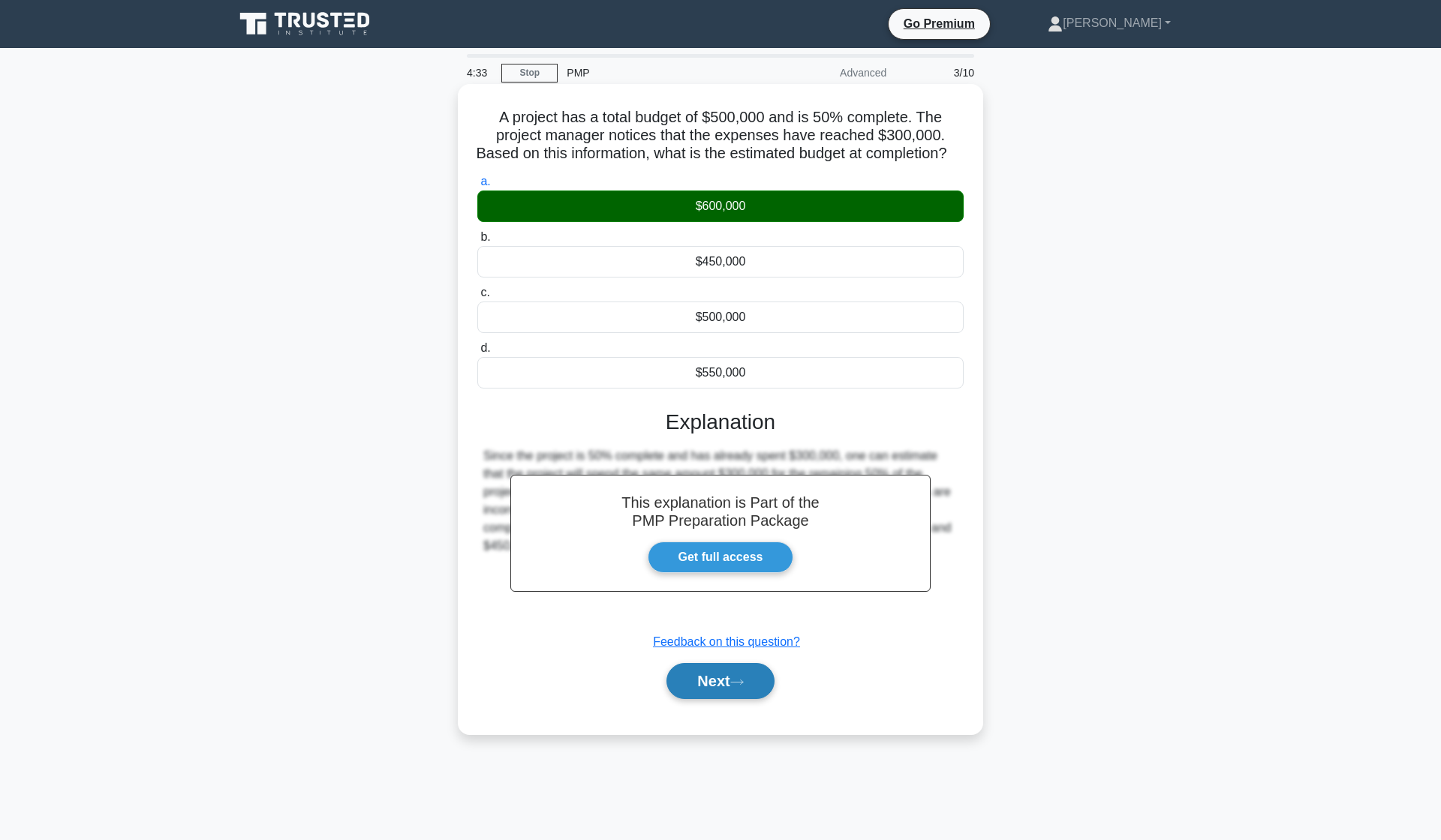
click at [743, 687] on icon at bounding box center [736, 681] width 13 height 8
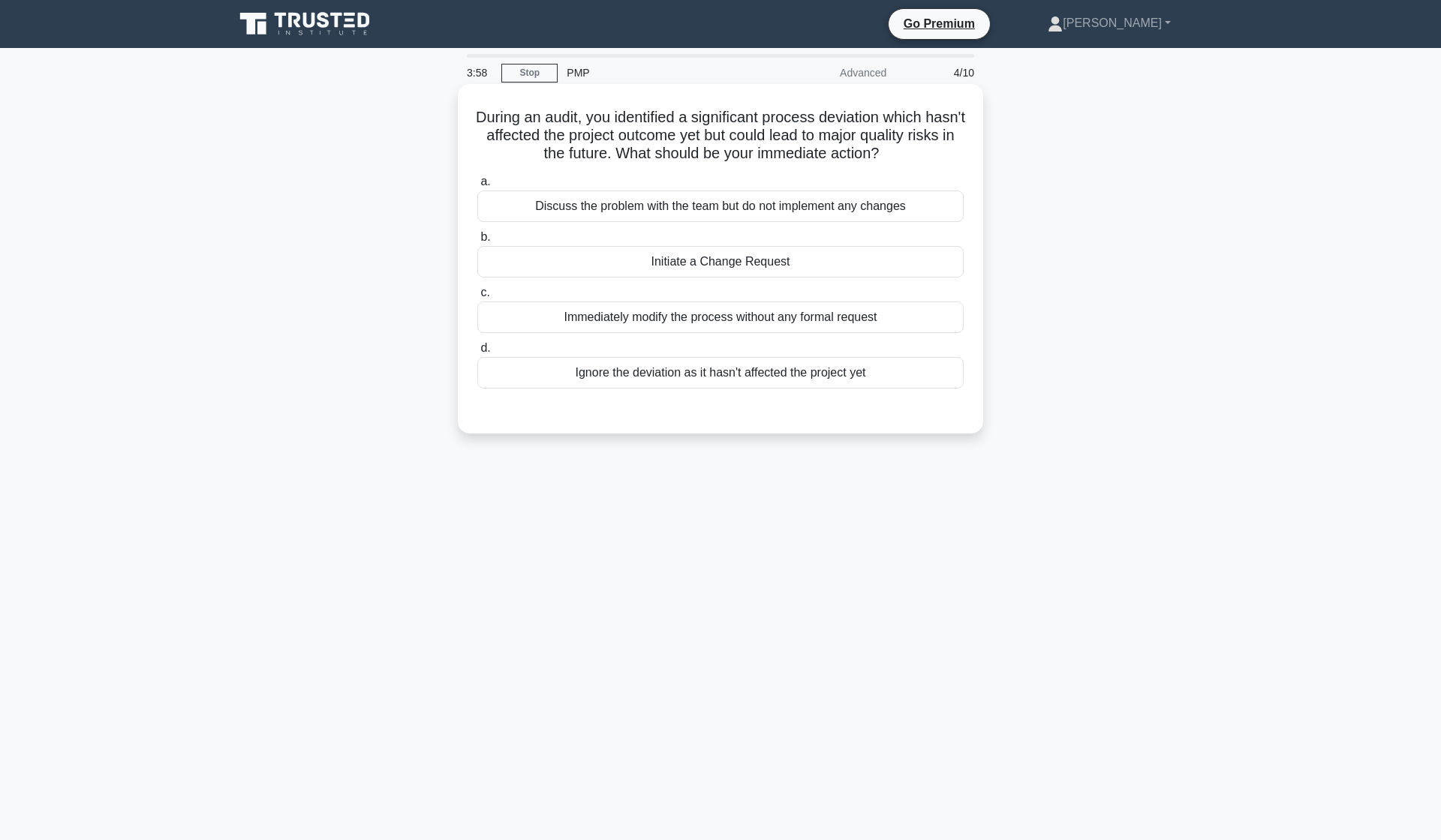
click at [751, 267] on div "Initiate a Change Request" at bounding box center [721, 261] width 487 height 31
click at [478, 242] on input "b. Initiate a Change Request" at bounding box center [478, 237] width 0 height 10
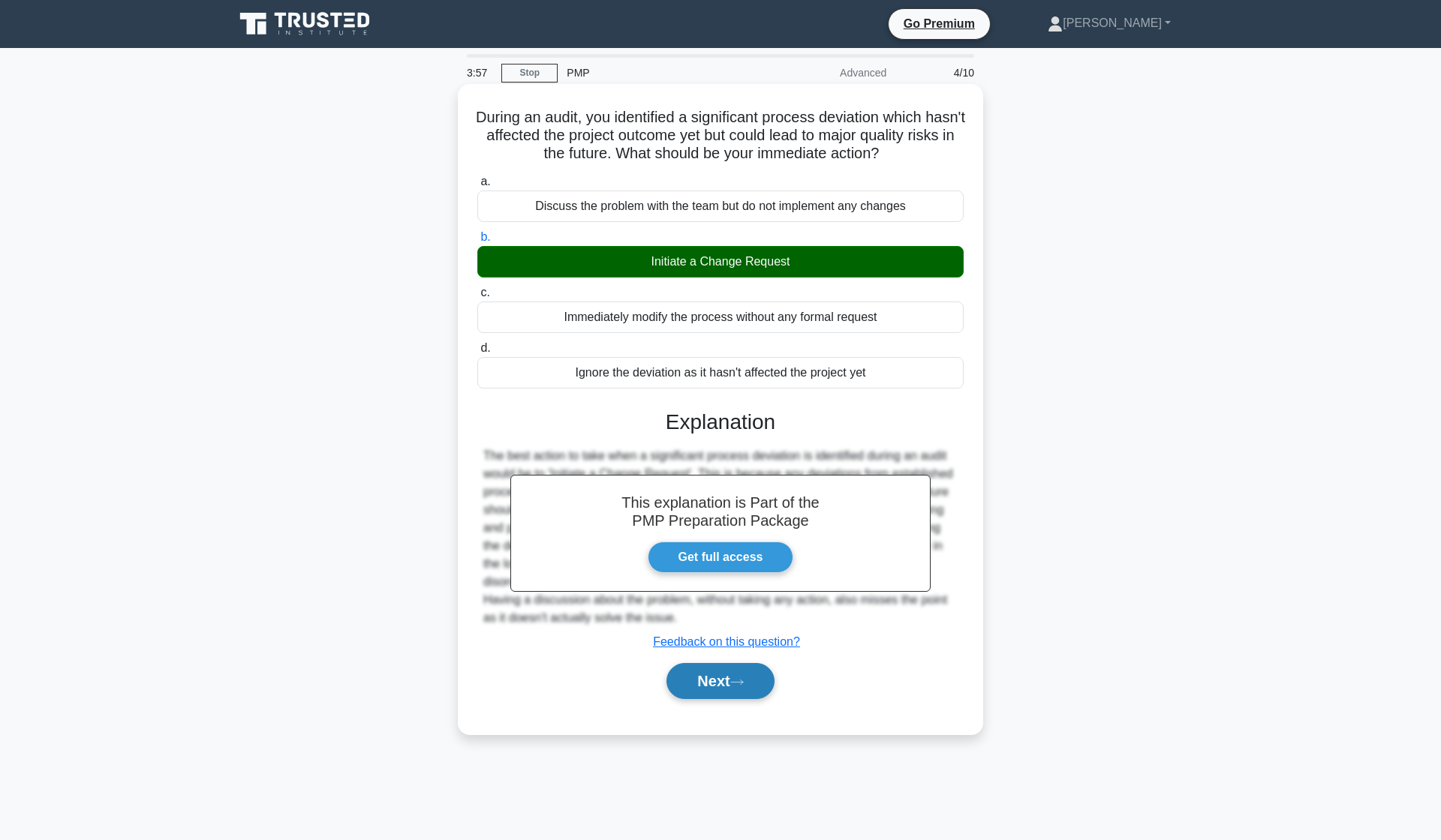
click at [710, 684] on button "Next" at bounding box center [720, 681] width 108 height 36
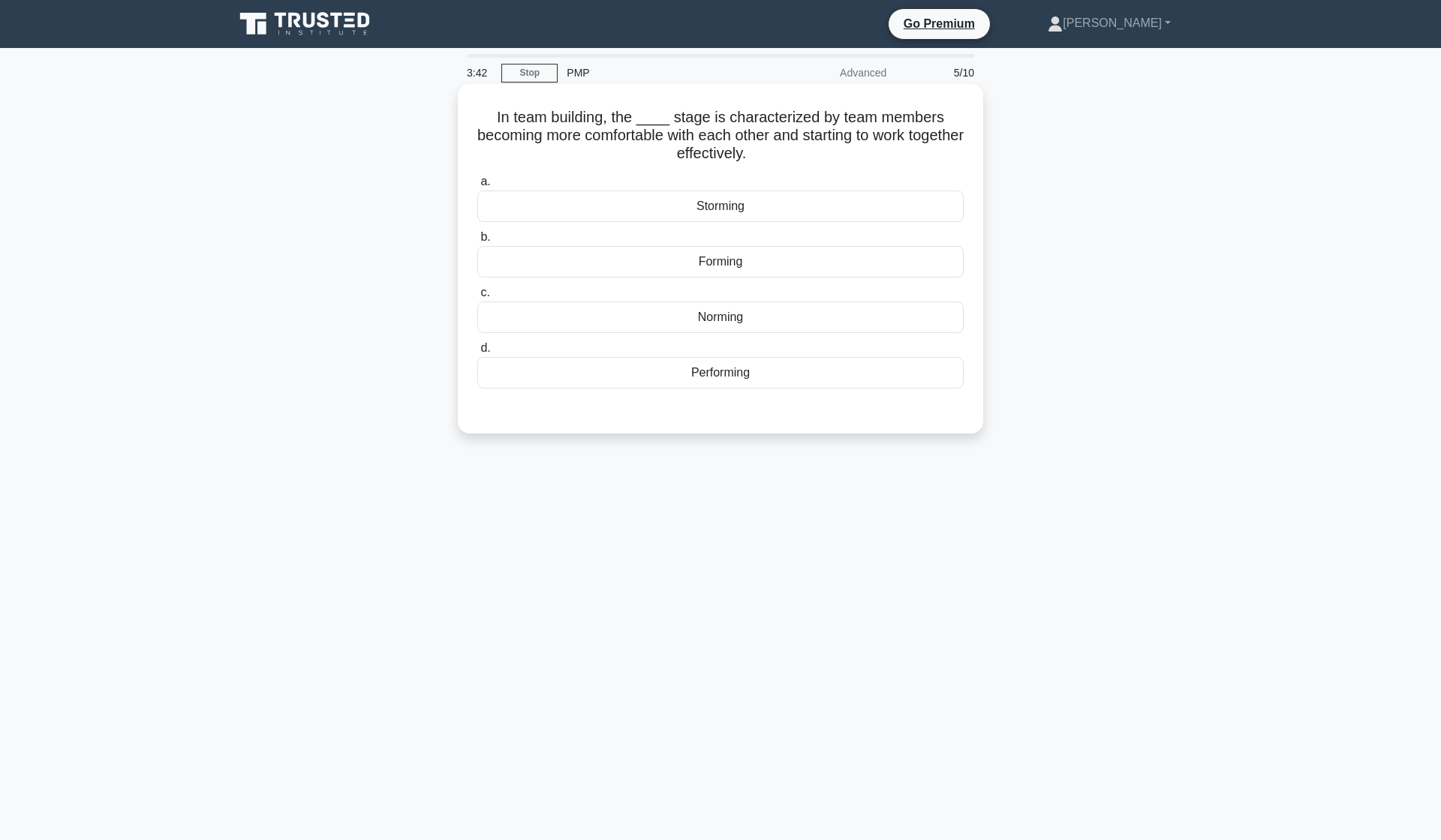
click at [715, 263] on div "Forming" at bounding box center [721, 261] width 487 height 31
click at [478, 242] on input "b. Forming" at bounding box center [478, 237] width 0 height 10
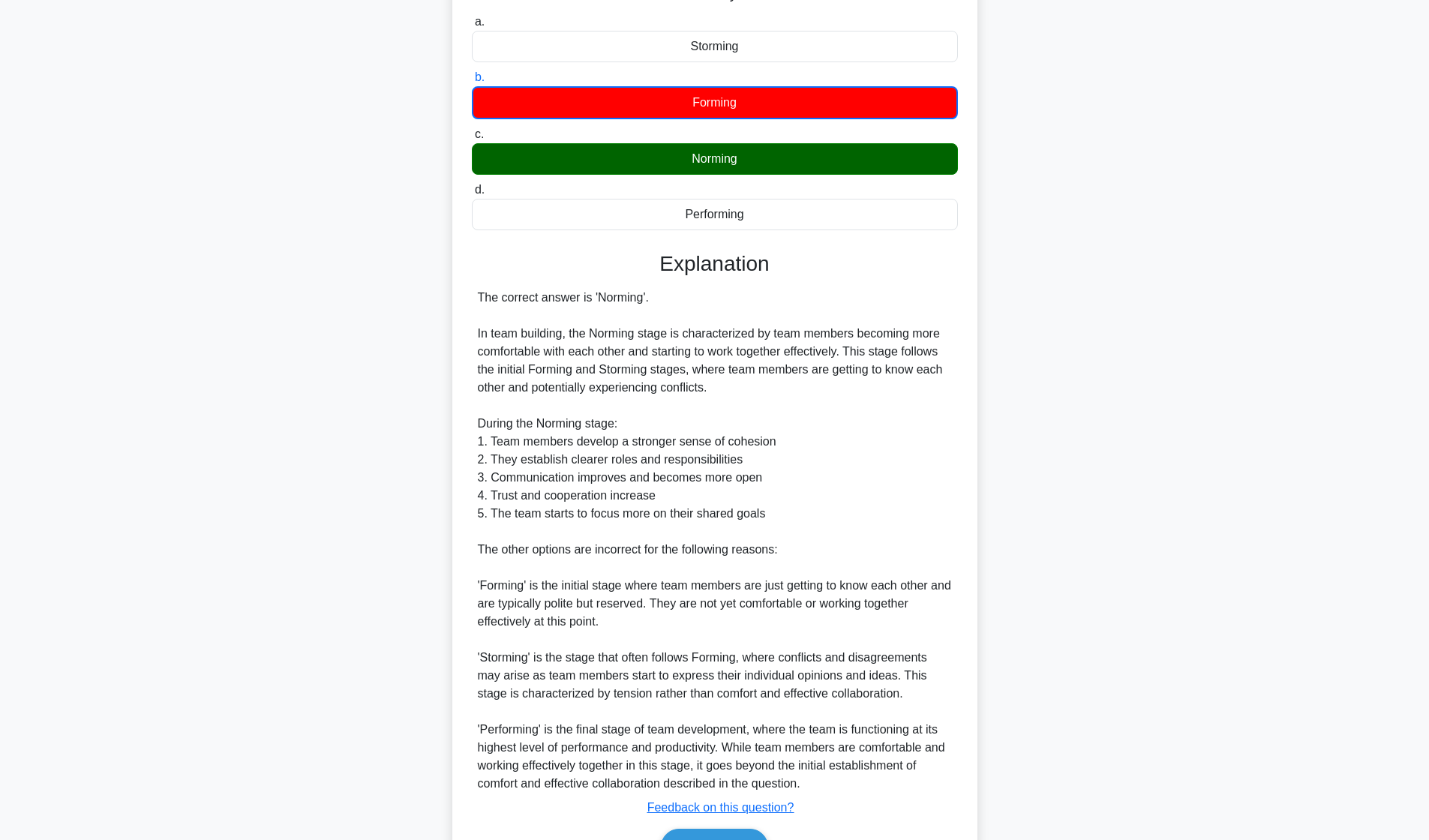
scroll to position [249, 0]
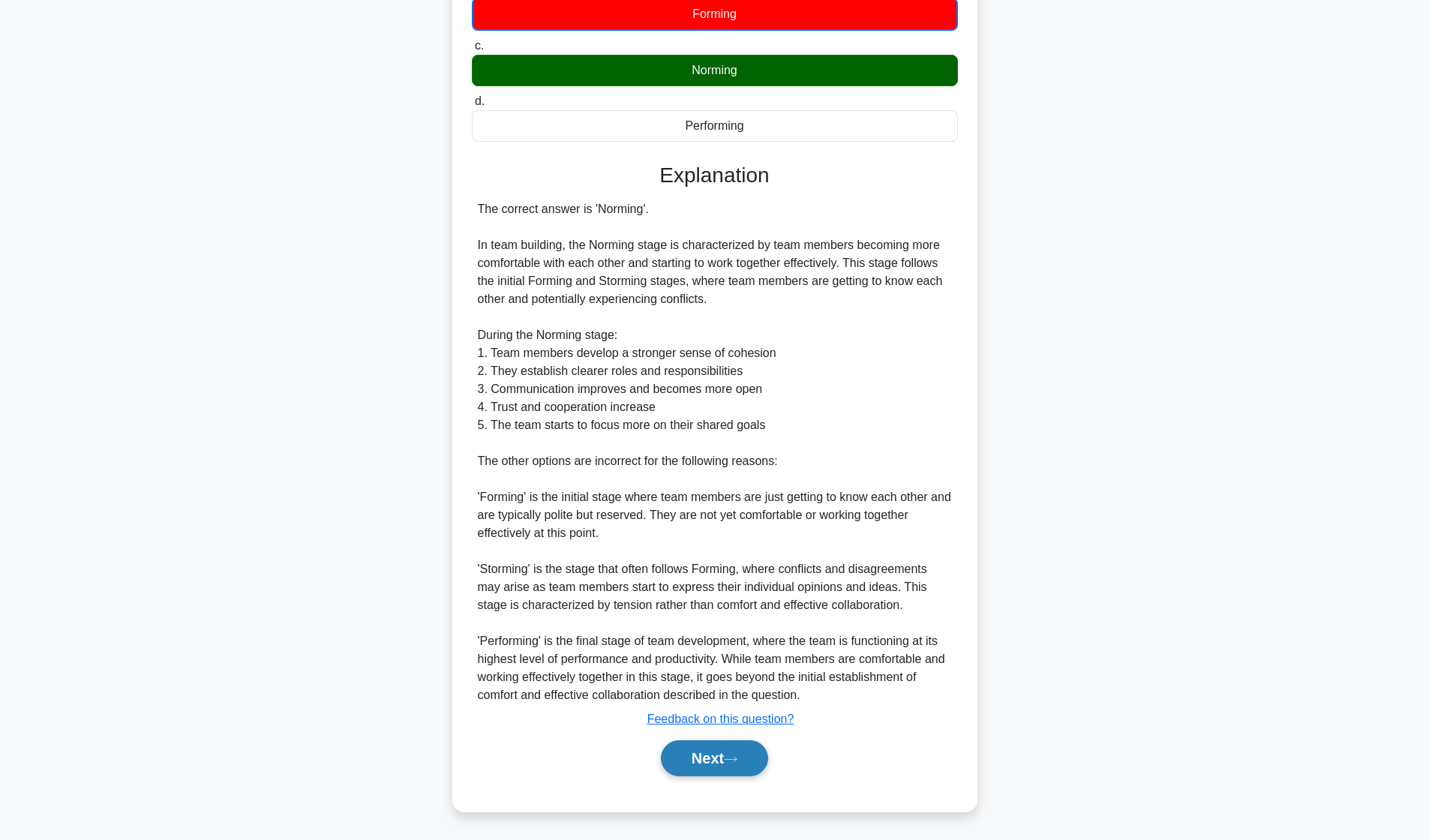
click at [701, 770] on button "Next" at bounding box center [714, 758] width 108 height 36
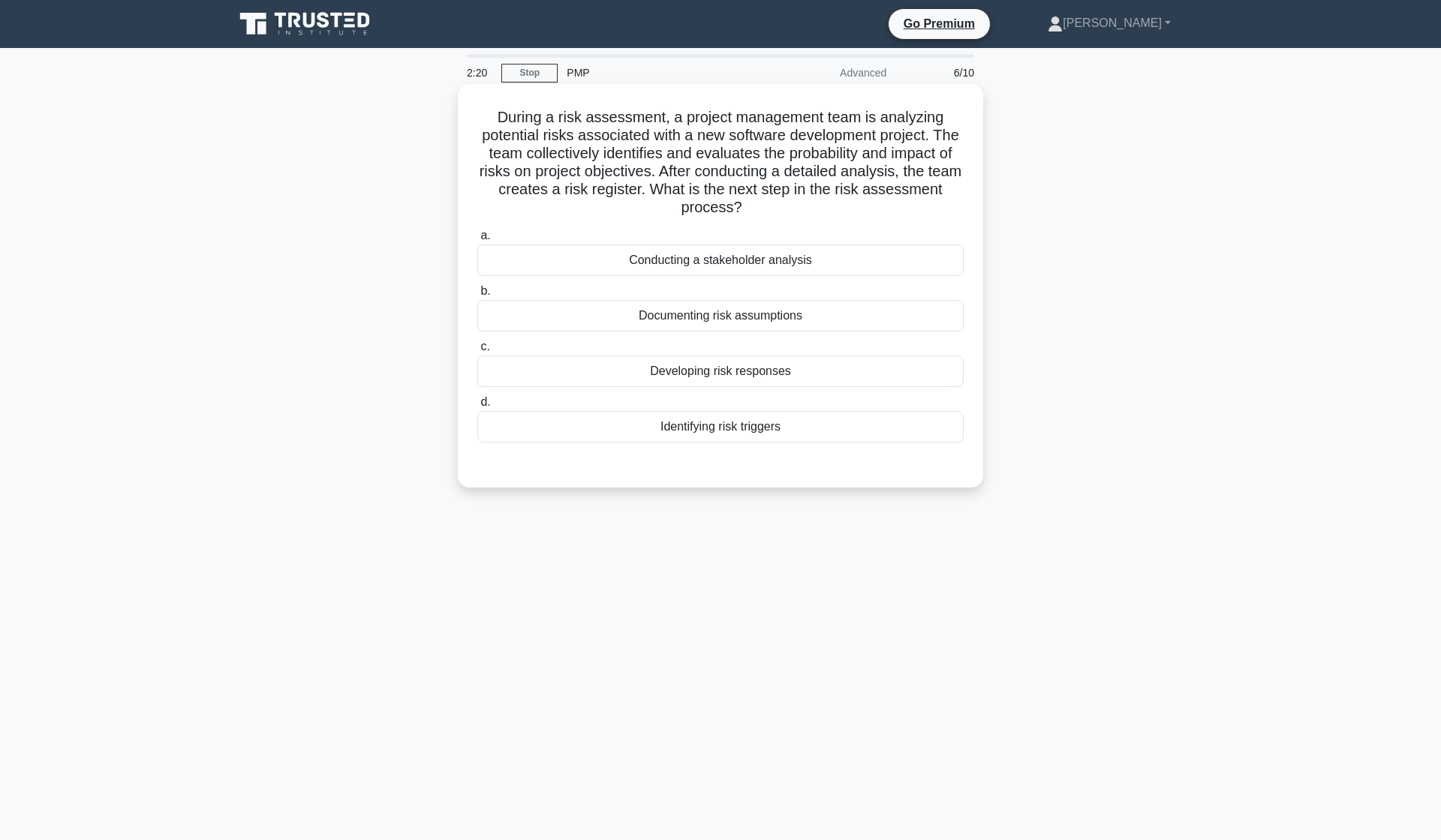
click at [692, 375] on div "Developing risk responses" at bounding box center [721, 371] width 487 height 31
click at [478, 352] on input "c. Developing risk responses" at bounding box center [478, 346] width 0 height 10
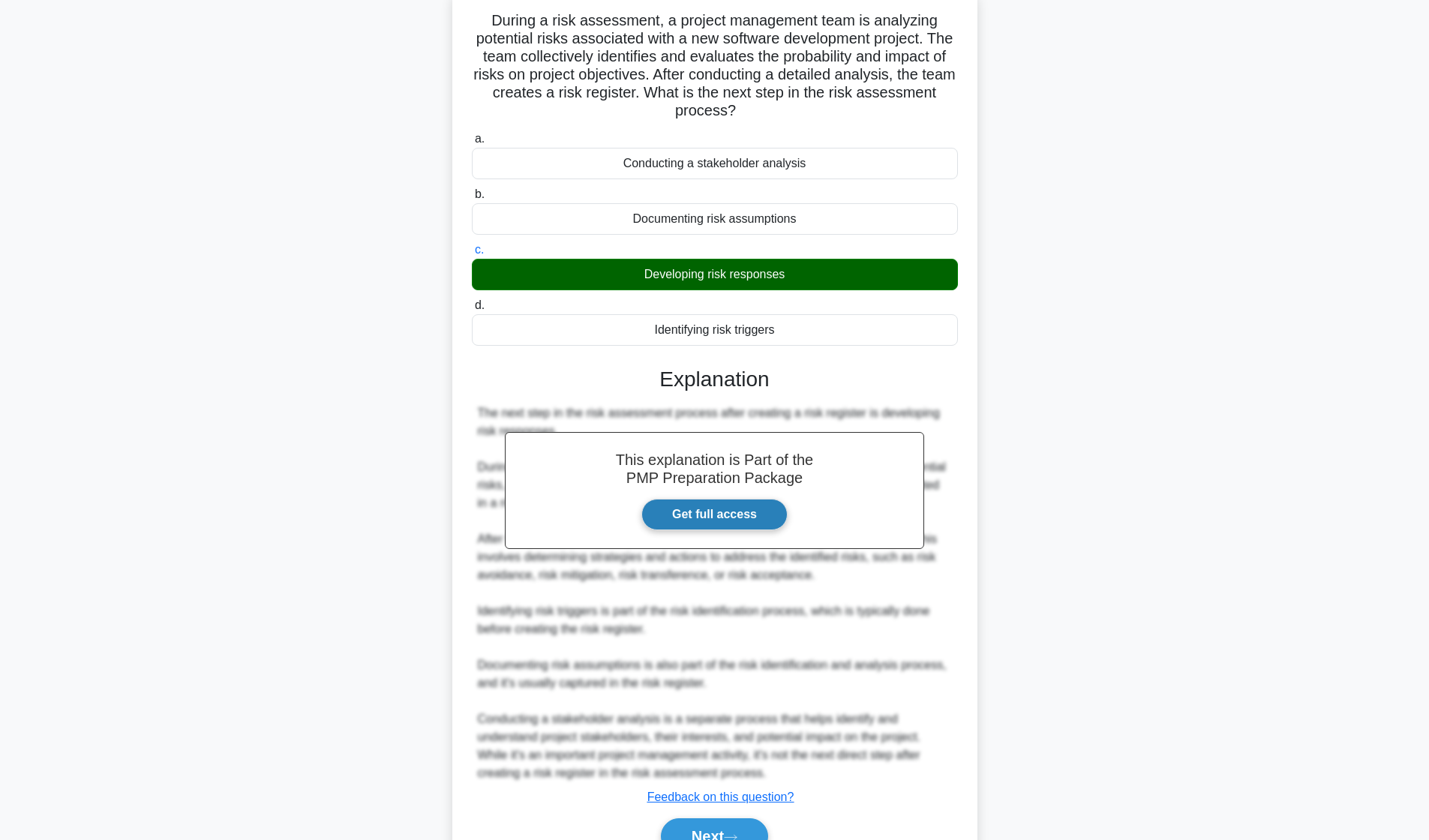
scroll to position [175, 0]
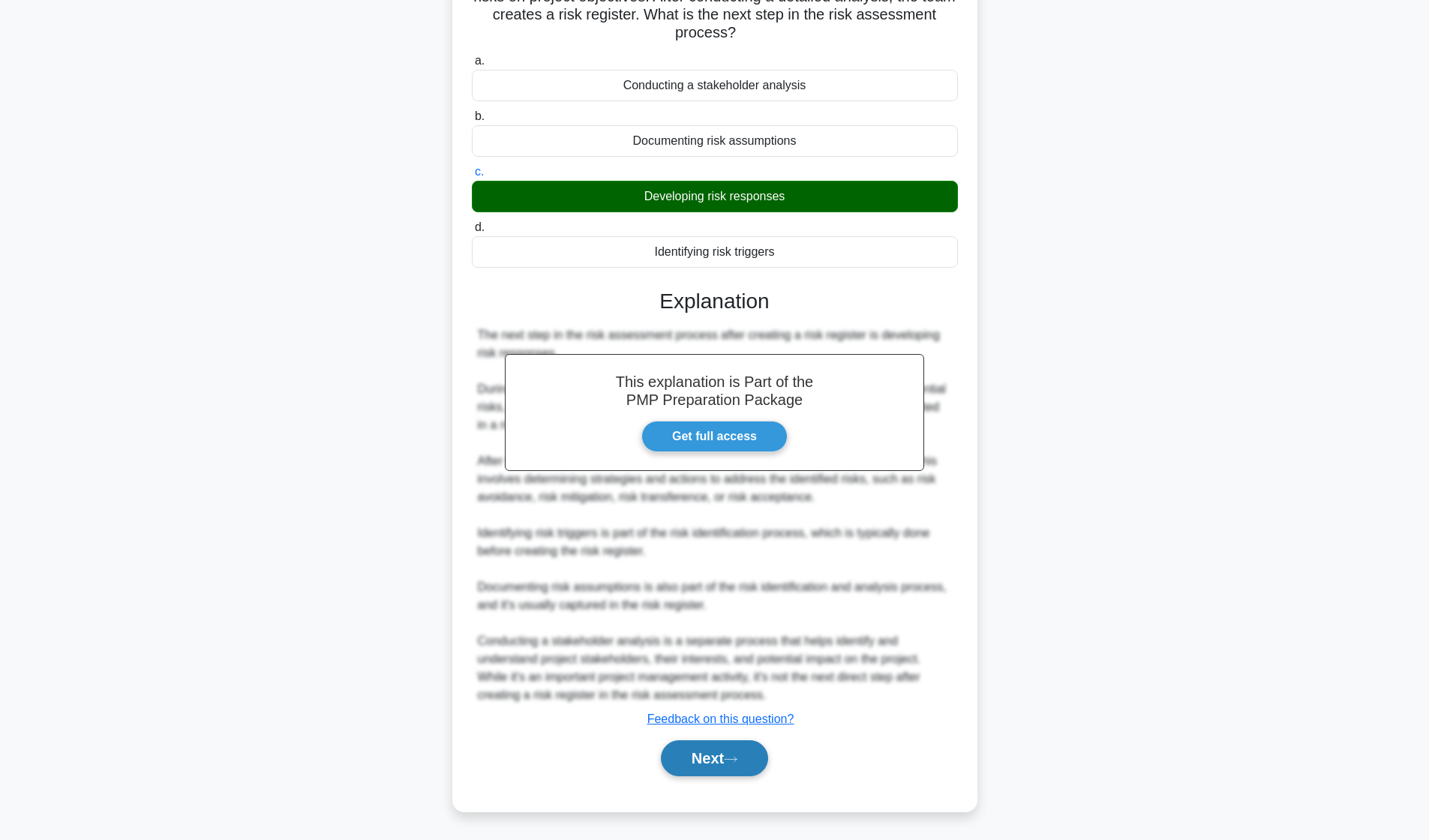
click at [717, 754] on button "Next" at bounding box center [714, 758] width 108 height 36
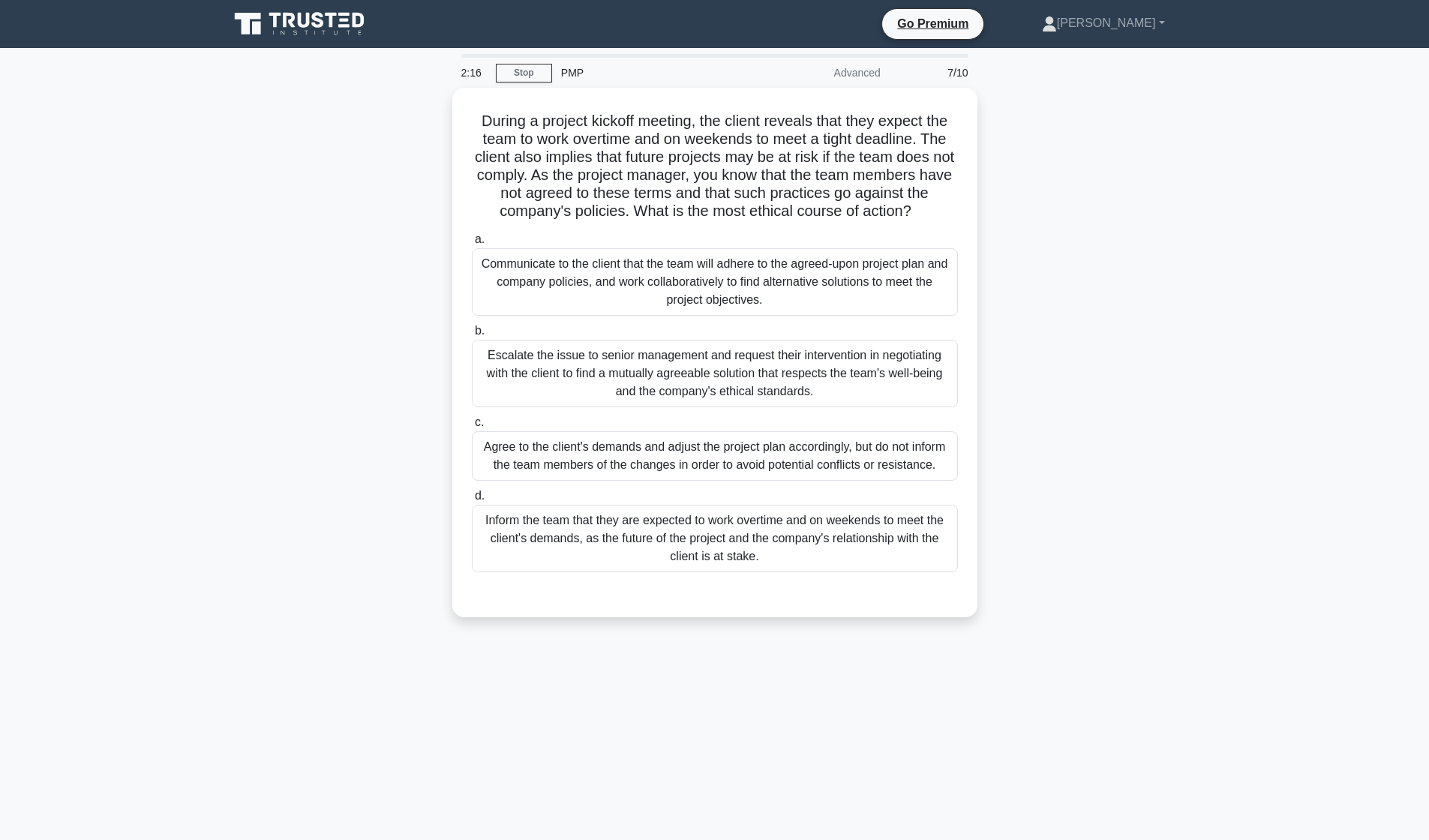
scroll to position [0, 0]
click at [783, 372] on div "Escalate the issue to senior management and request their intervention in negot…" at bounding box center [721, 369] width 487 height 67
click at [478, 332] on input "b. Escalate the issue to senior management and request their intervention in ne…" at bounding box center [478, 327] width 0 height 10
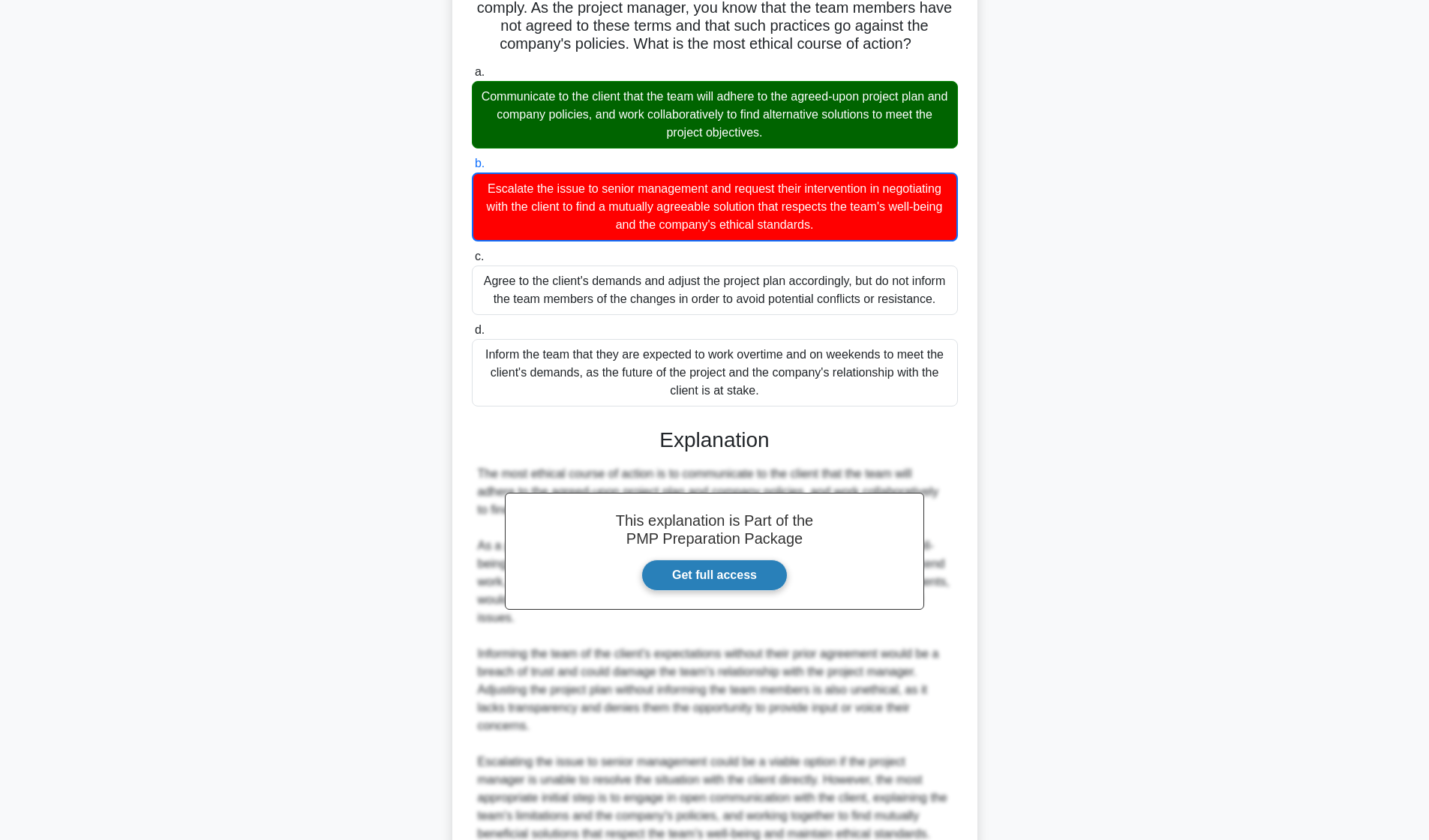
scroll to position [302, 0]
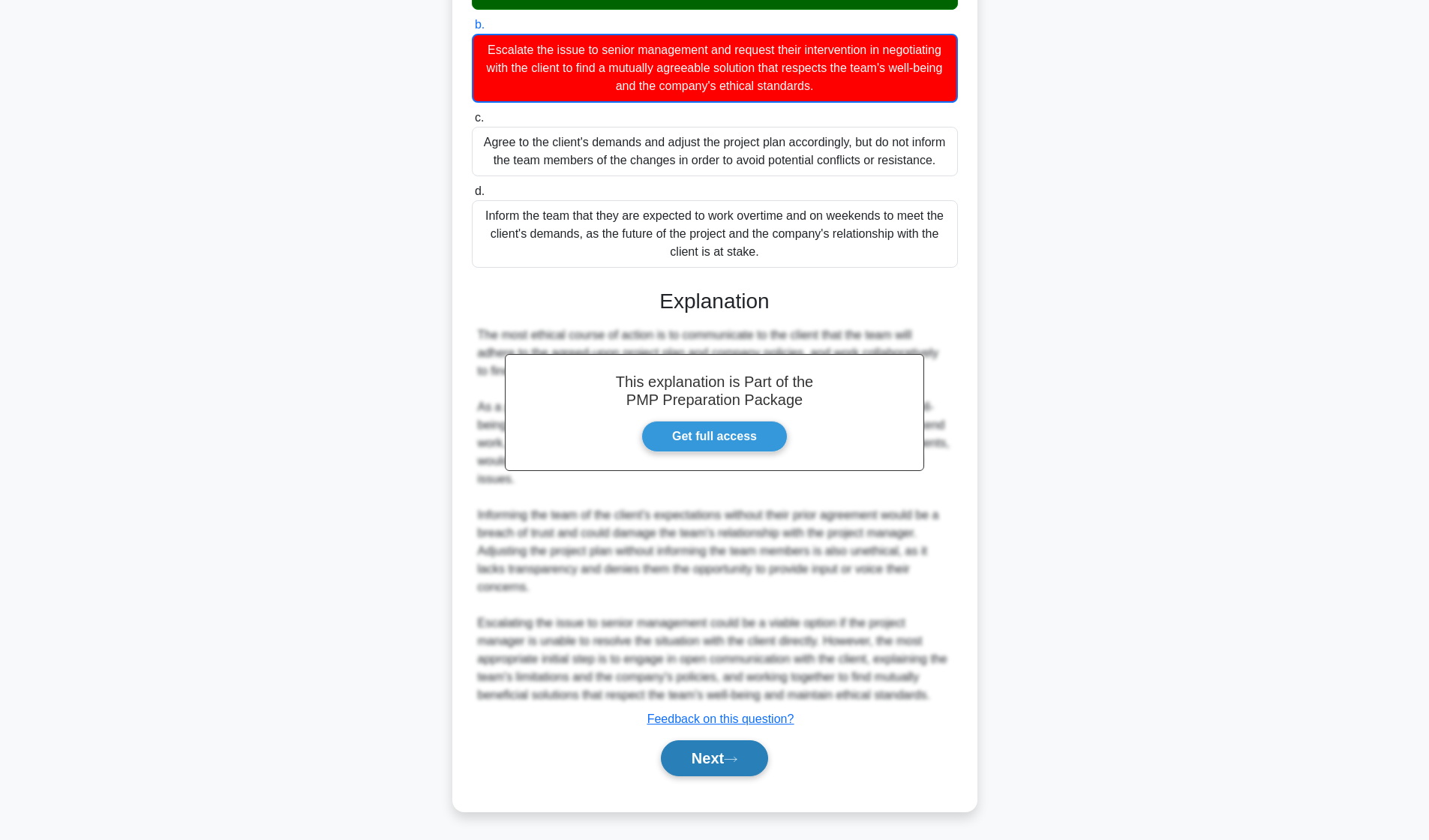
click at [708, 757] on button "Next" at bounding box center [714, 758] width 108 height 36
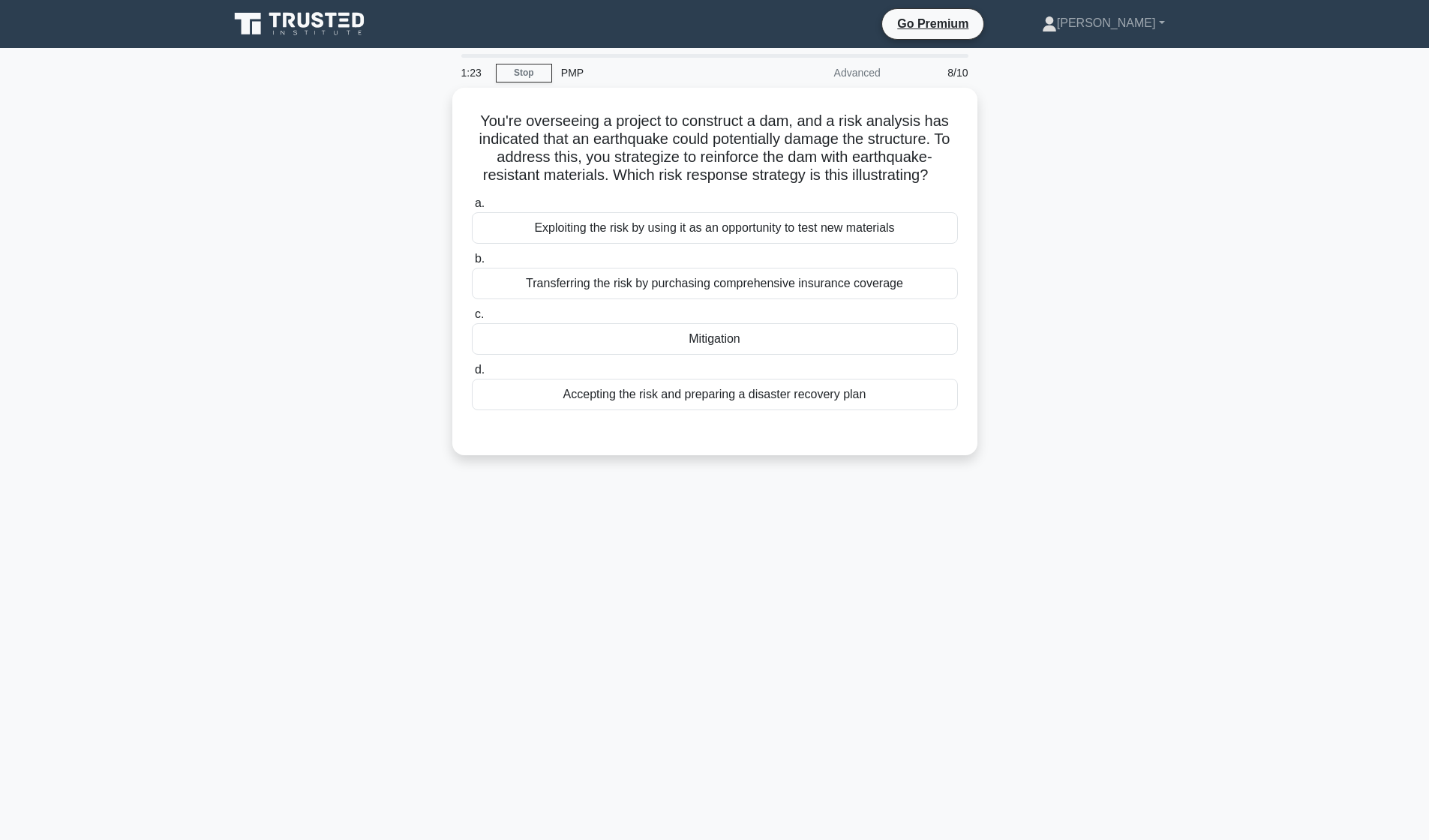
scroll to position [0, 0]
click at [711, 345] on div "Mitigation" at bounding box center [721, 335] width 487 height 31
click at [478, 316] on input "c. Mitigation" at bounding box center [478, 311] width 0 height 10
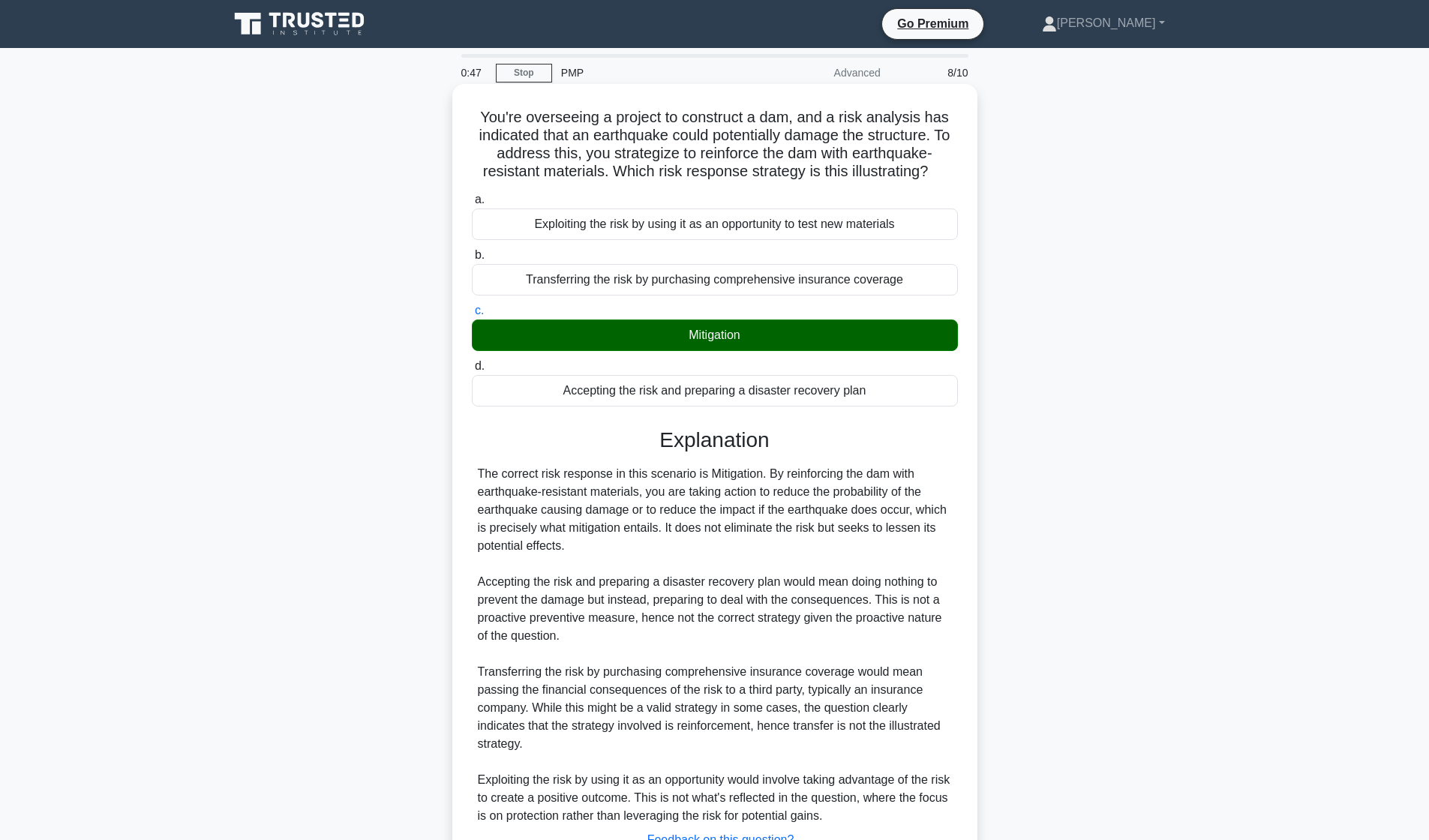
scroll to position [121, 0]
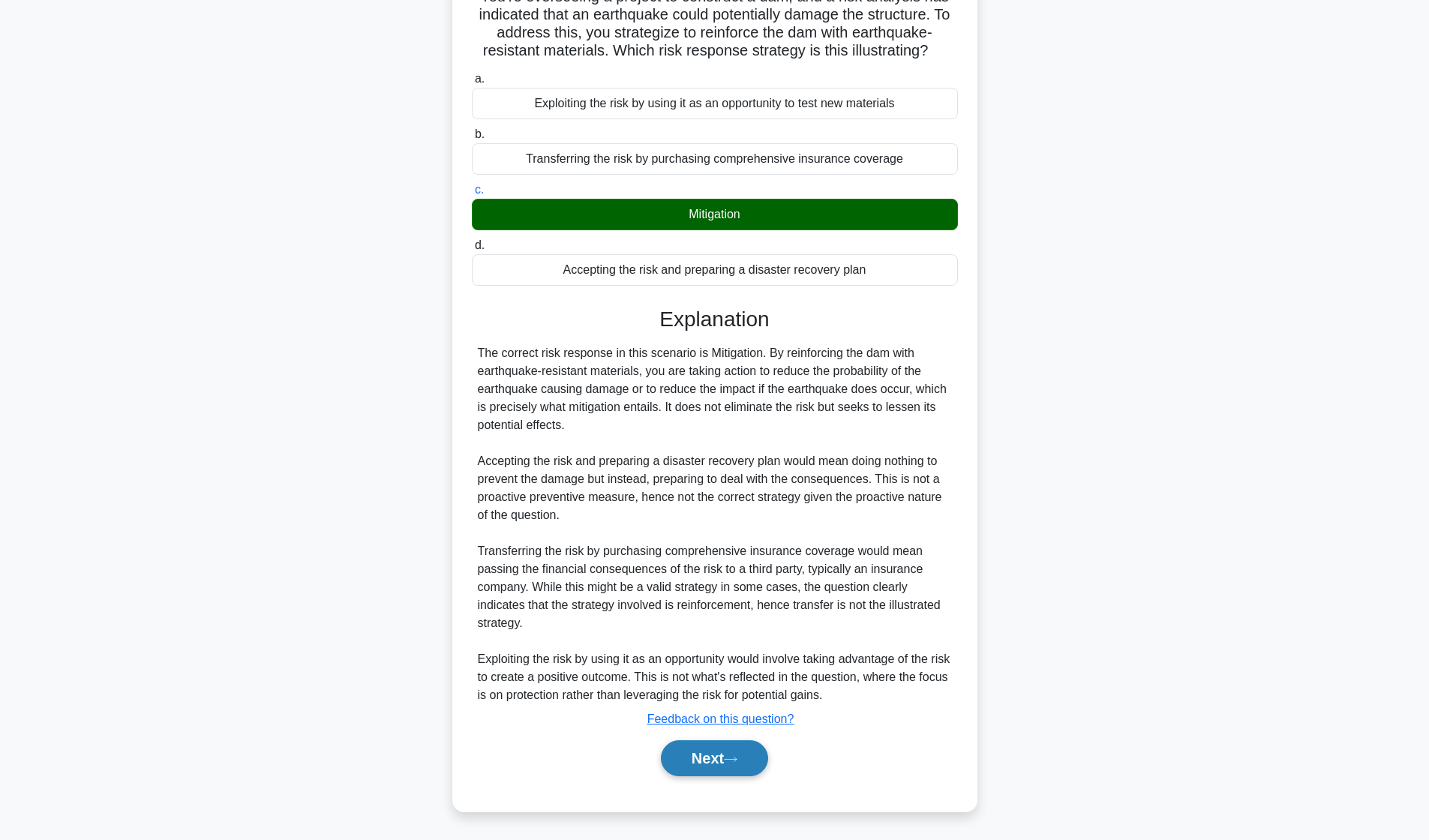
click at [716, 757] on button "Next" at bounding box center [714, 758] width 108 height 36
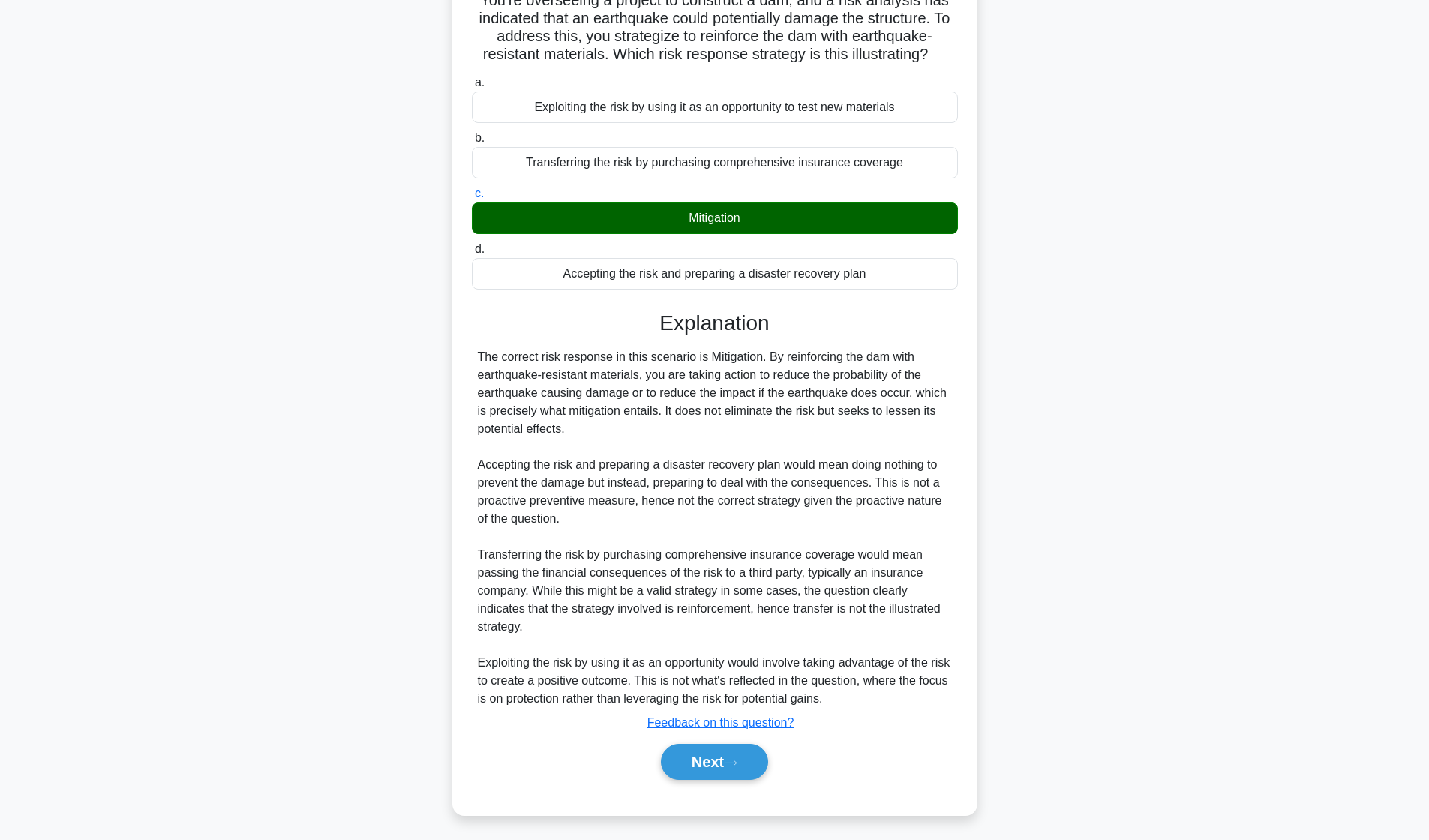
scroll to position [0, 0]
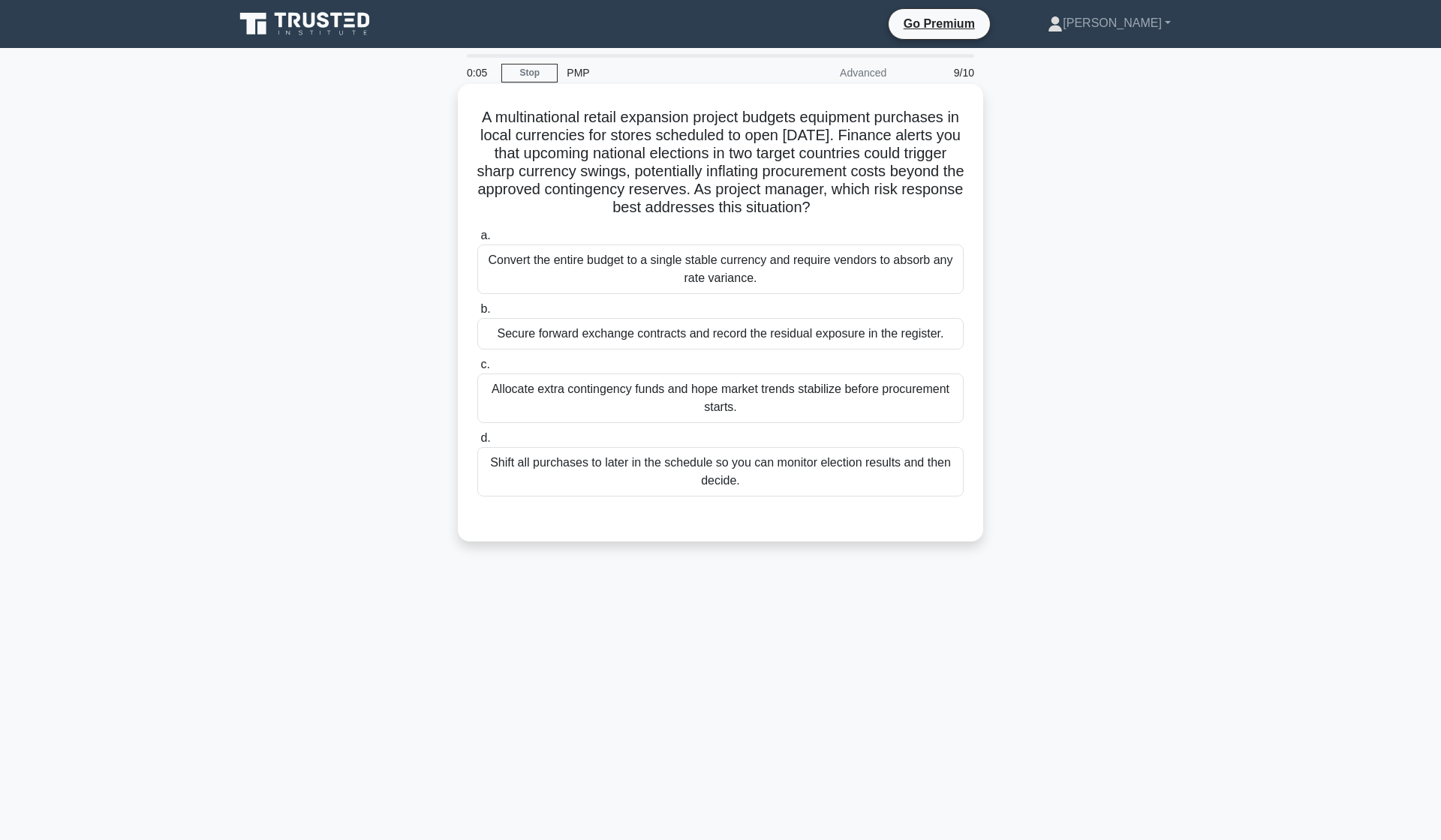
click at [642, 337] on div "Secure forward exchange contracts and record the residual exposure in the regis…" at bounding box center [721, 333] width 487 height 31
click at [478, 314] on input "b. Secure forward exchange contracts and record the residual exposure in the re…" at bounding box center [478, 309] width 0 height 10
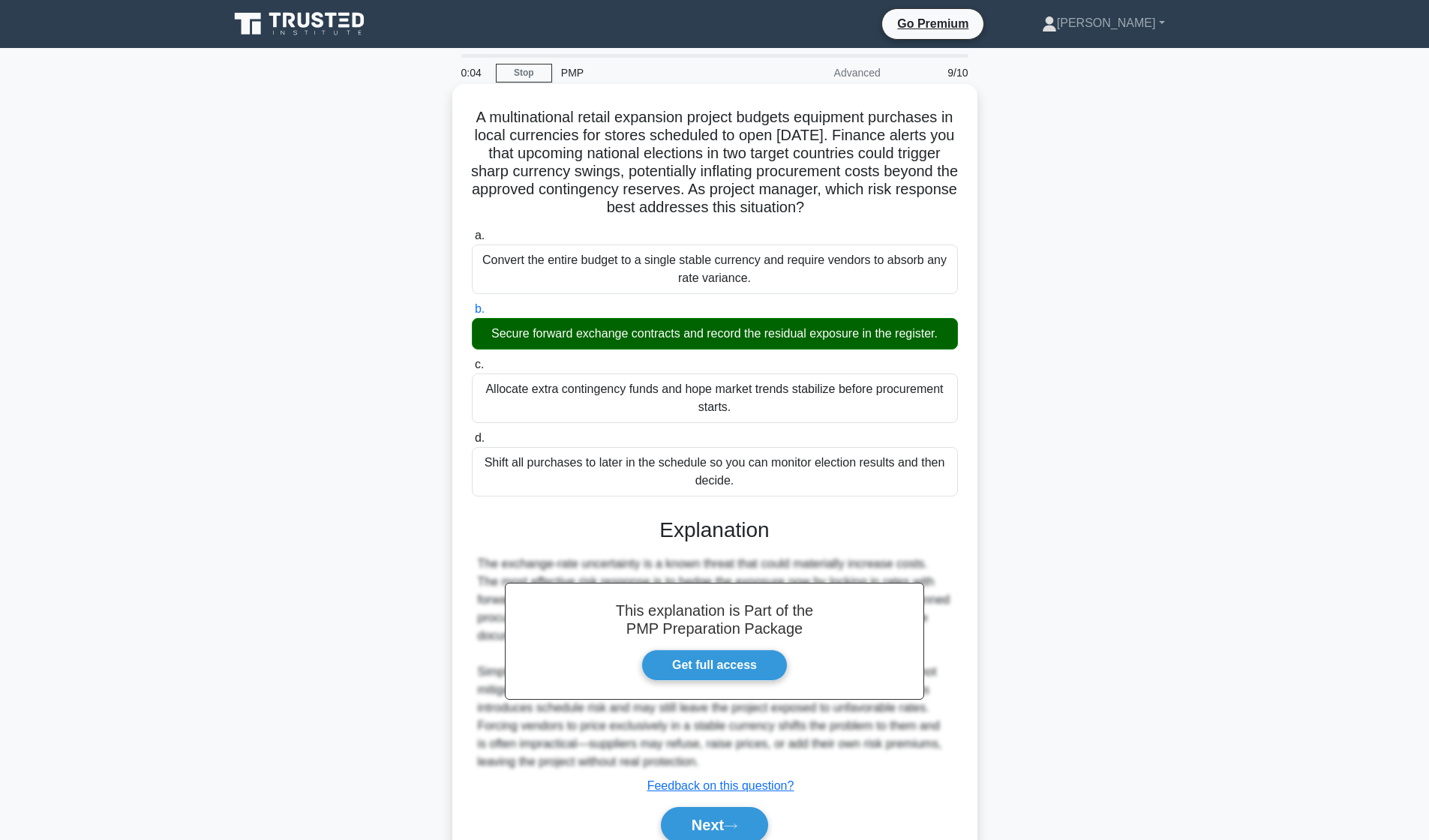
scroll to position [66, 0]
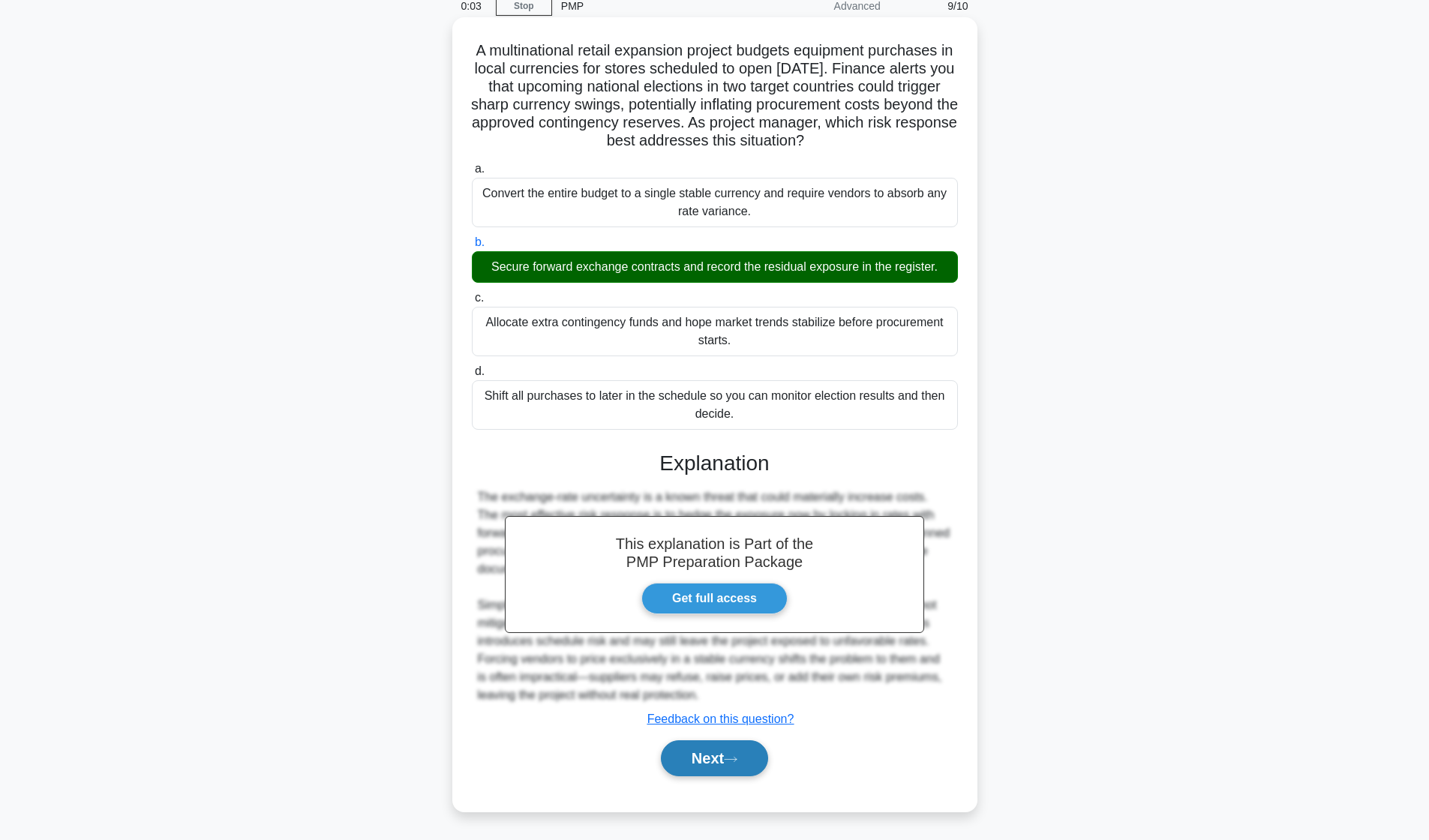
click at [703, 756] on button "Next" at bounding box center [714, 758] width 108 height 36
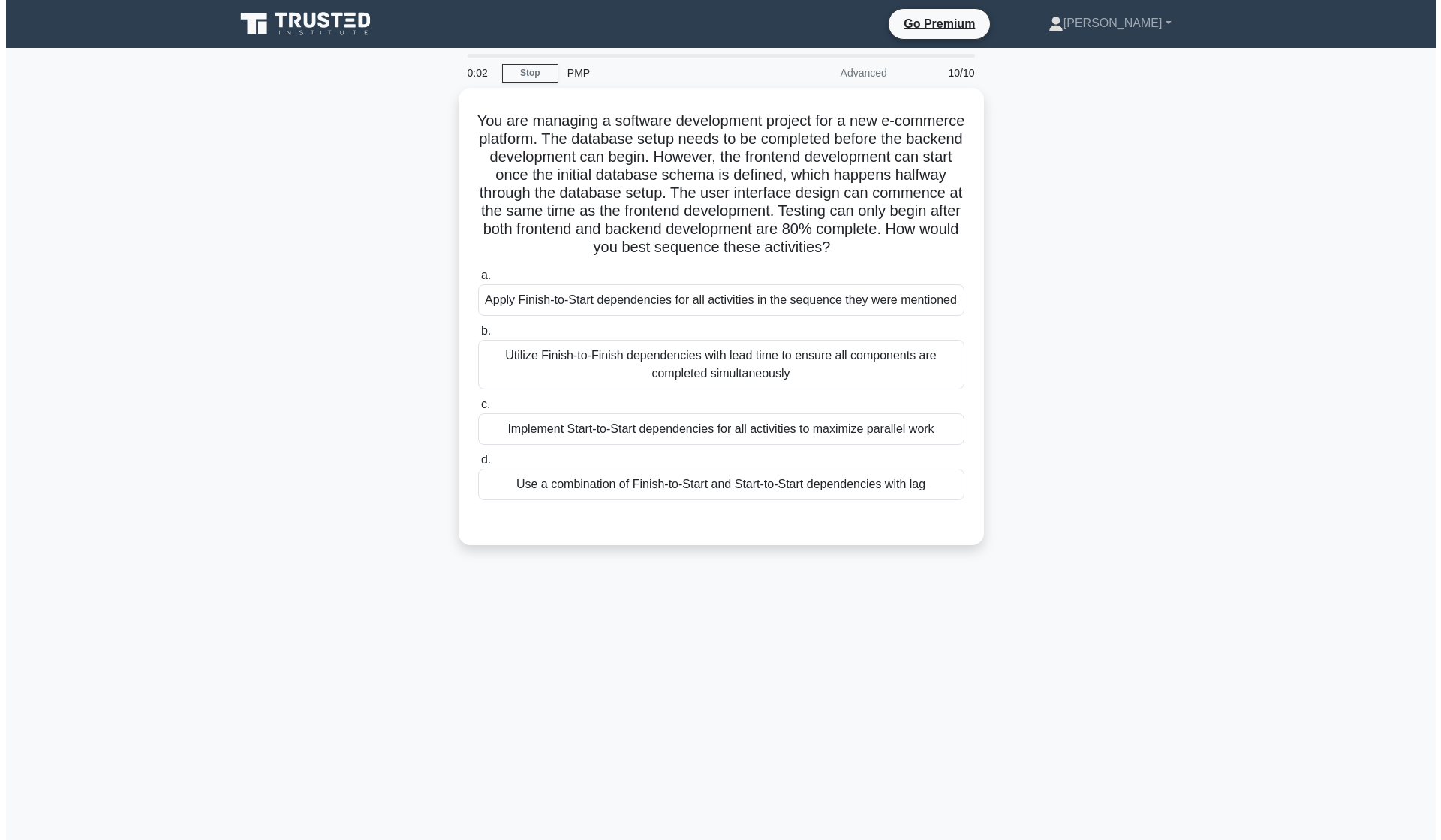
scroll to position [0, 0]
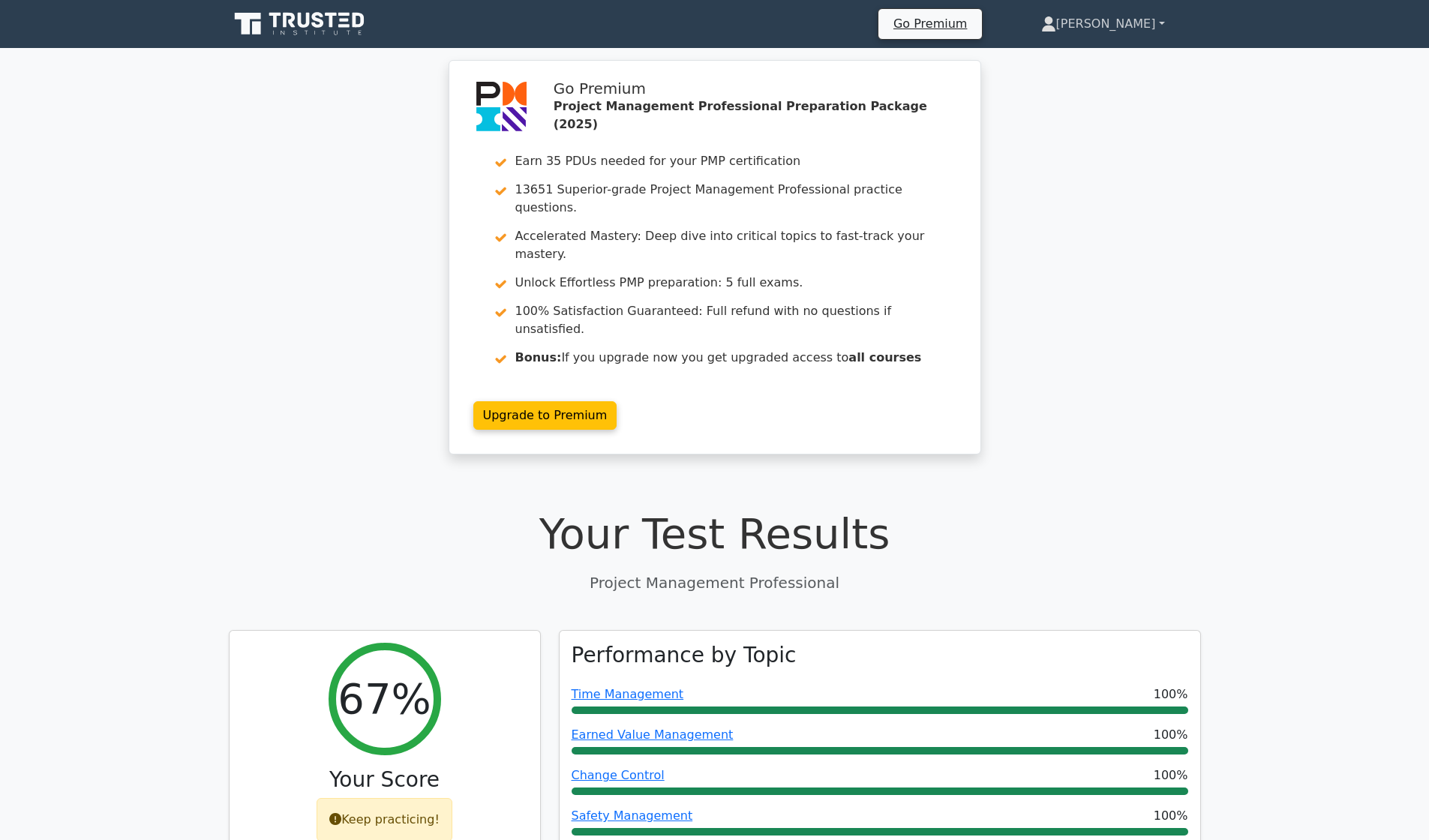
click at [1144, 26] on link "[PERSON_NAME]" at bounding box center [1103, 23] width 196 height 30
click at [1125, 59] on link "Profile" at bounding box center [1065, 59] width 118 height 24
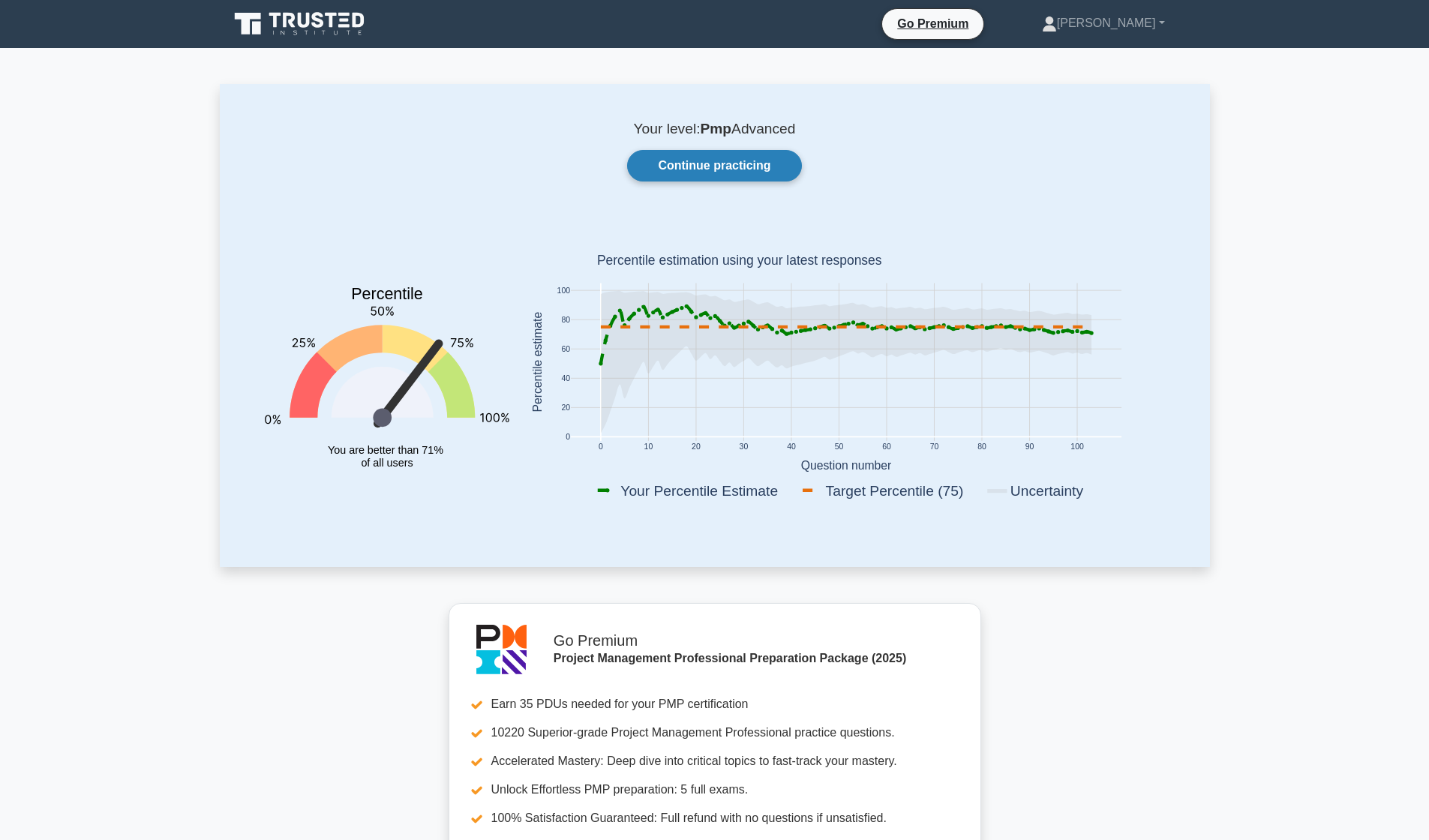
click at [670, 162] on link "Continue practicing" at bounding box center [714, 165] width 174 height 31
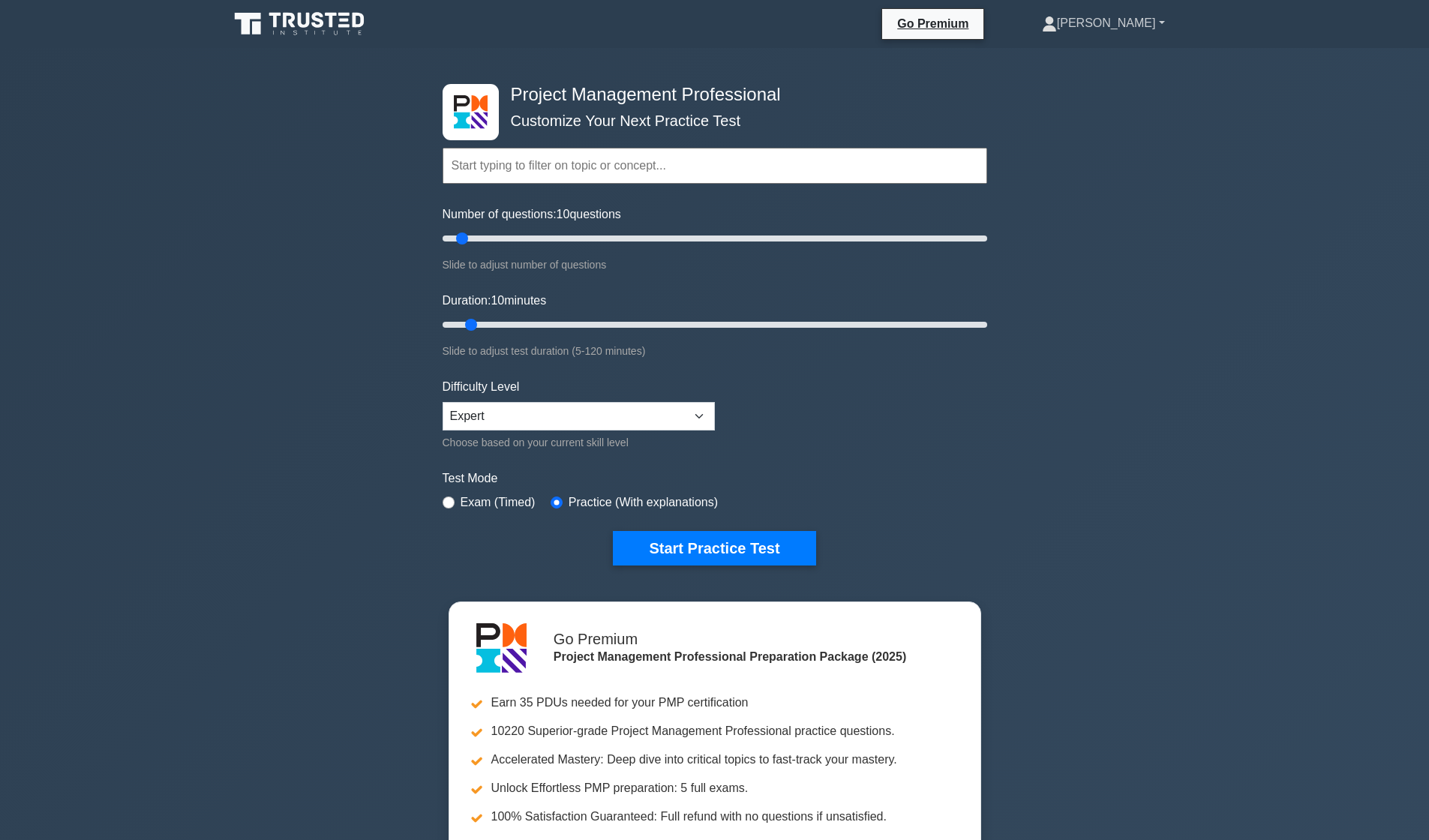
click at [1139, 30] on link "[PERSON_NAME]" at bounding box center [1103, 22] width 195 height 30
click at [1109, 62] on link "Profile" at bounding box center [1066, 58] width 118 height 24
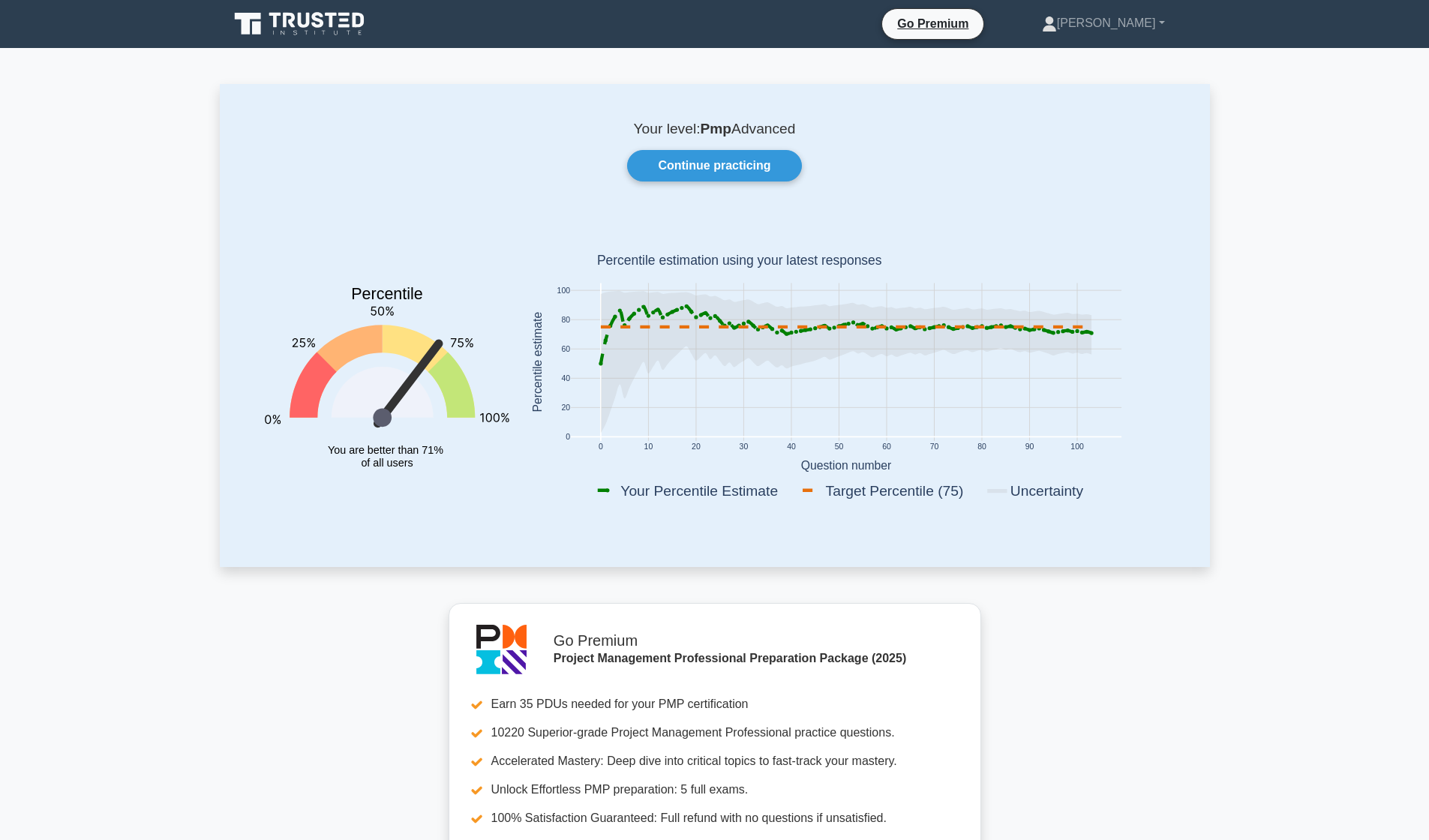
click at [445, 331] on icon at bounding box center [428, 372] width 93 height 93
click at [1130, 23] on link "[PERSON_NAME]" at bounding box center [1103, 22] width 195 height 30
click at [1096, 65] on link "Profile" at bounding box center [1066, 58] width 118 height 24
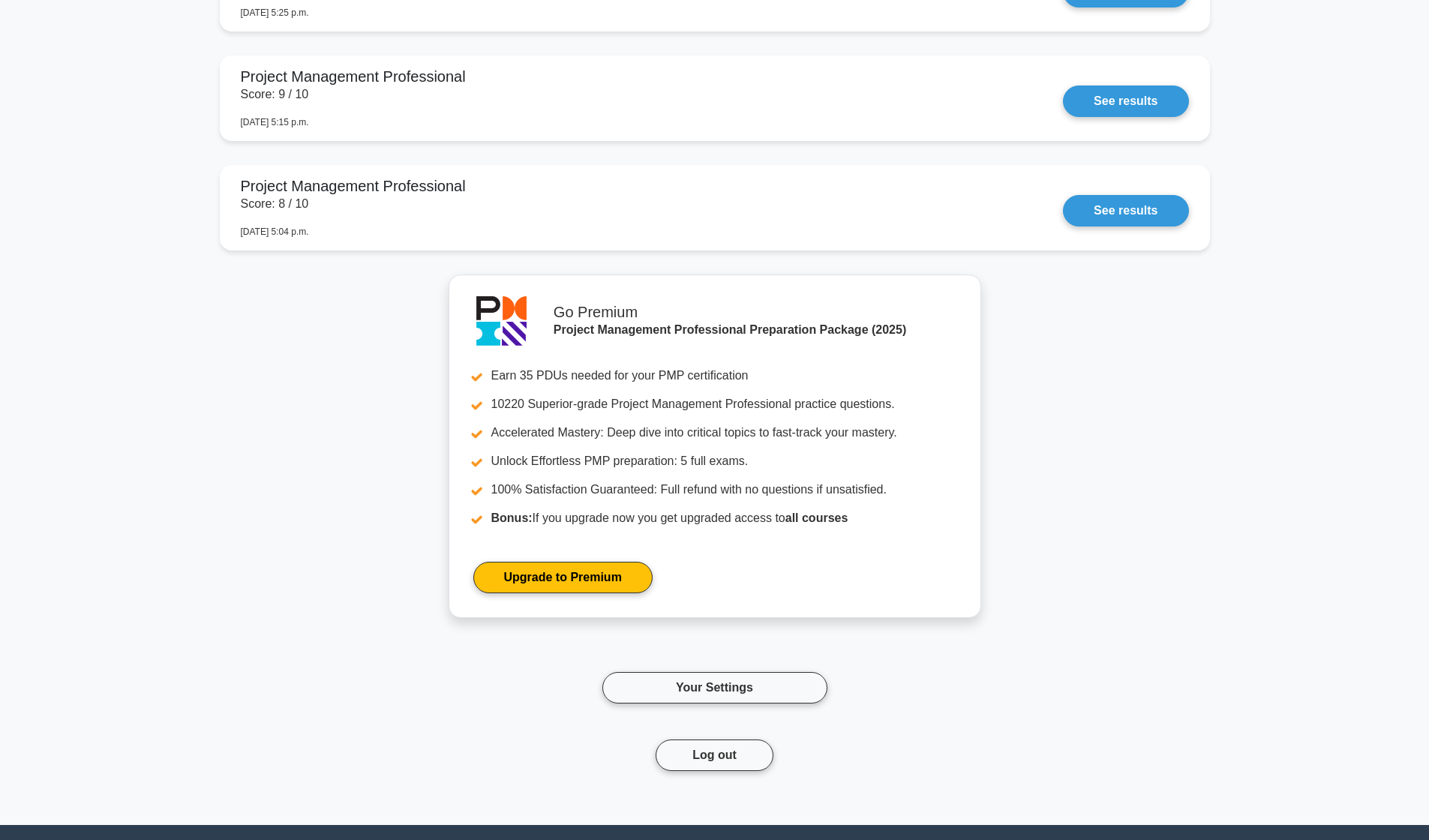
scroll to position [3810, 0]
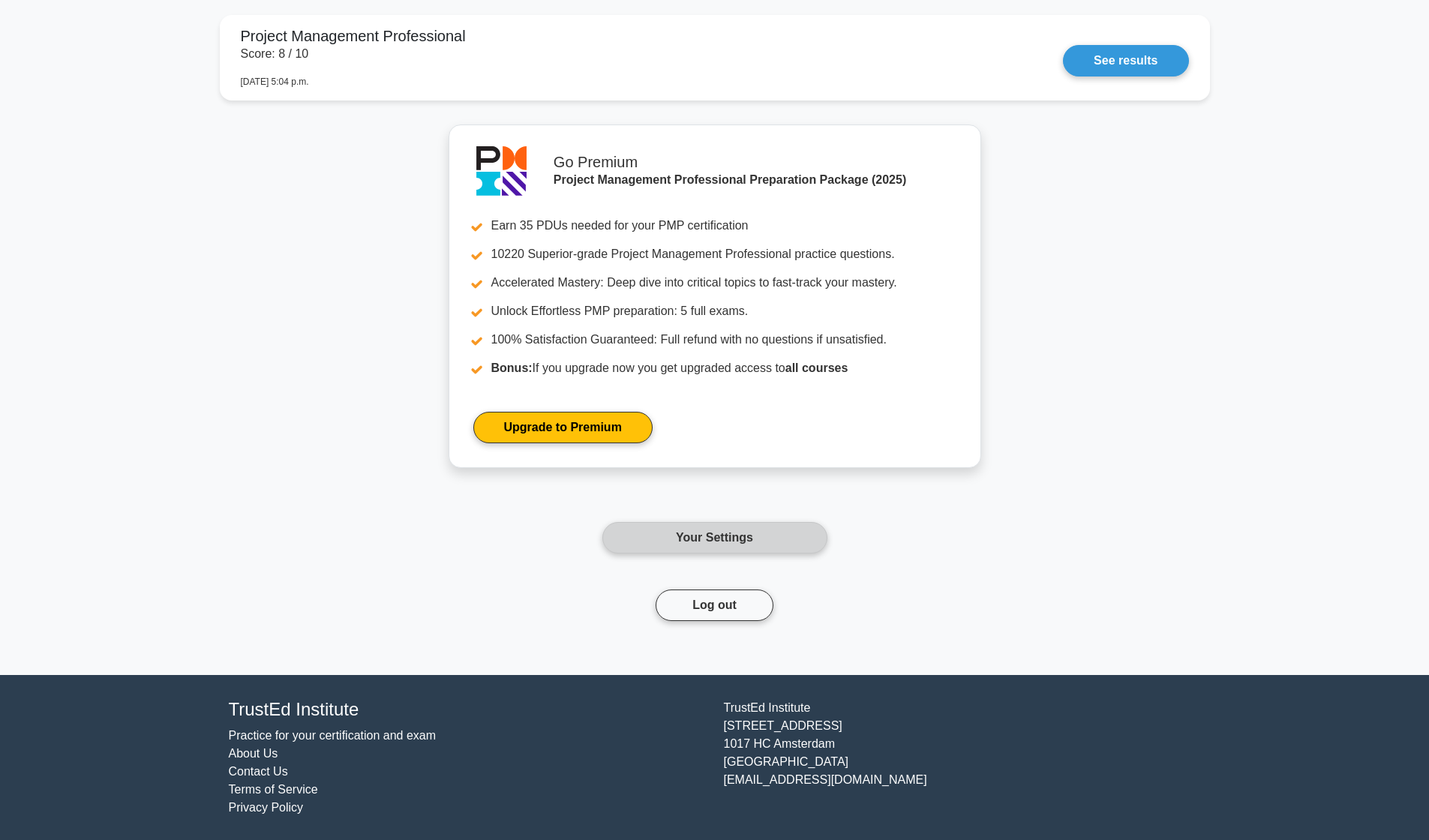
click at [669, 542] on link "Your Settings" at bounding box center [714, 538] width 225 height 31
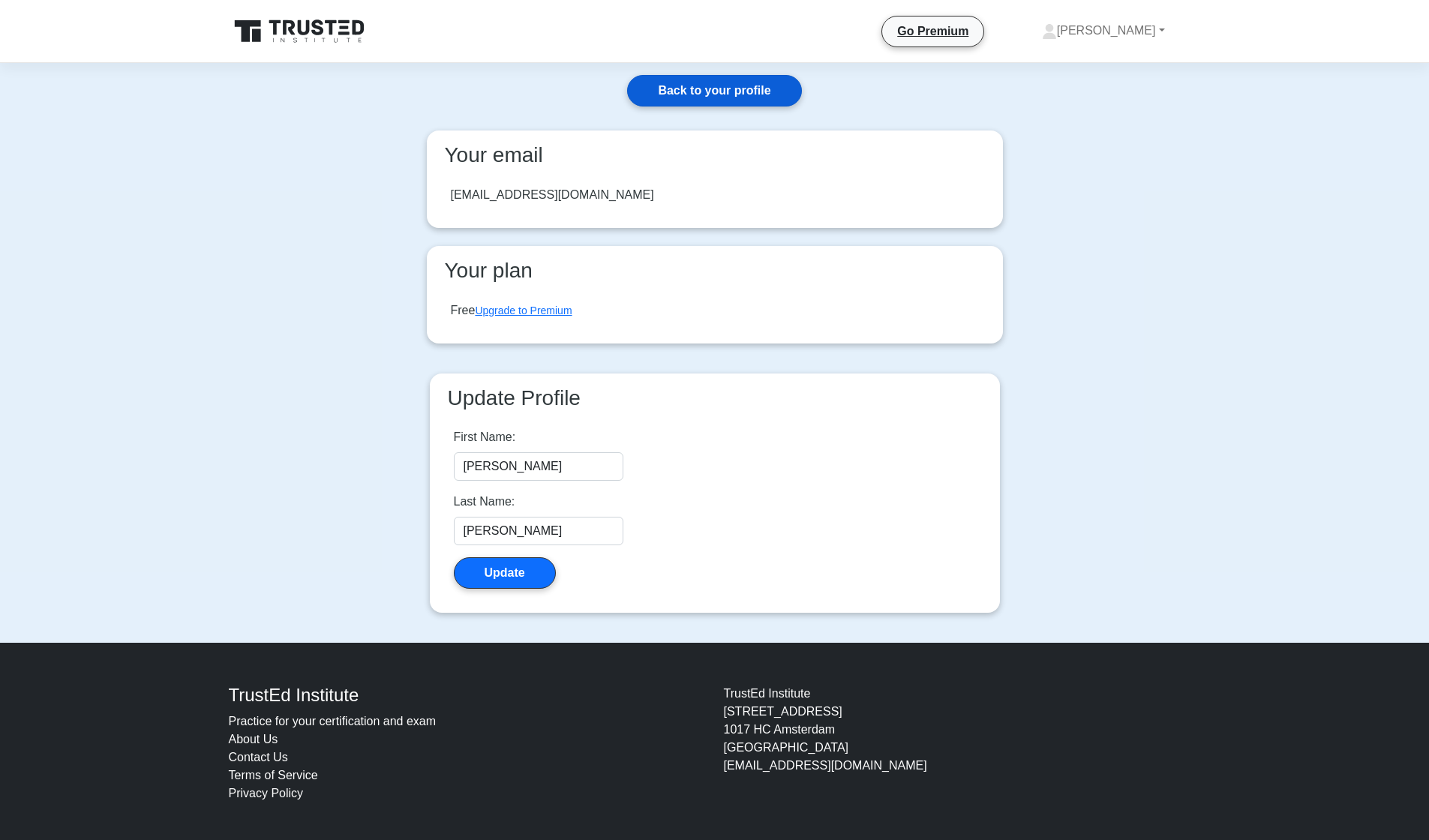
click at [750, 87] on link "Back to your profile" at bounding box center [714, 91] width 174 height 31
